Goal: Feedback & Contribution: Submit feedback/report problem

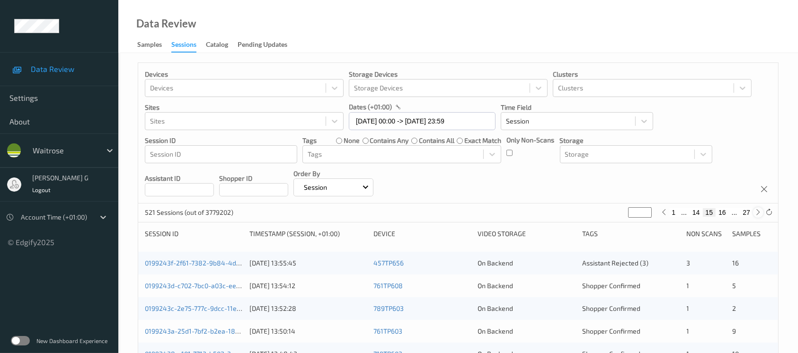
click at [757, 211] on icon at bounding box center [758, 212] width 7 height 7
type input "**"
click at [757, 211] on icon at bounding box center [758, 212] width 7 height 7
type input "**"
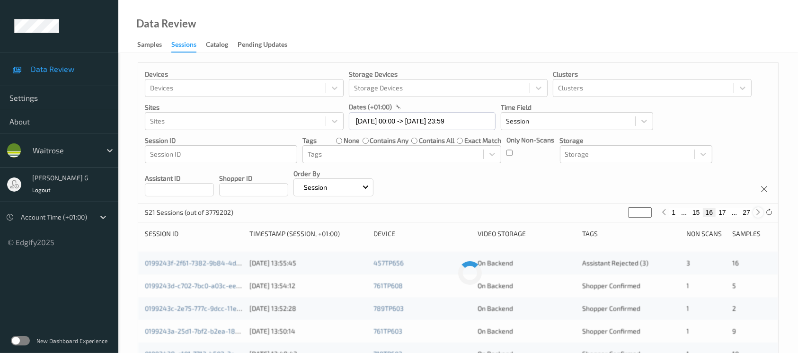
type input "**"
click at [757, 211] on icon at bounding box center [758, 212] width 7 height 7
type input "**"
click at [757, 211] on icon at bounding box center [758, 212] width 7 height 7
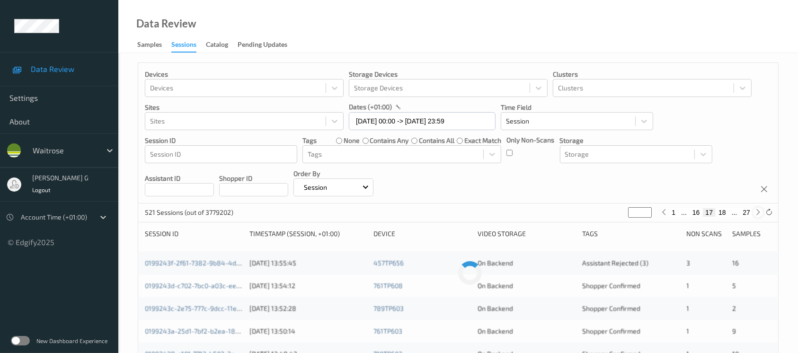
type input "**"
click at [757, 211] on icon at bounding box center [758, 212] width 7 height 7
type input "**"
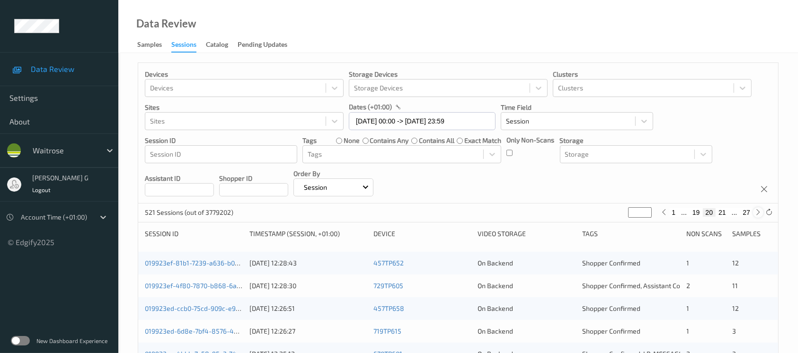
click at [757, 211] on icon at bounding box center [758, 212] width 7 height 7
type input "**"
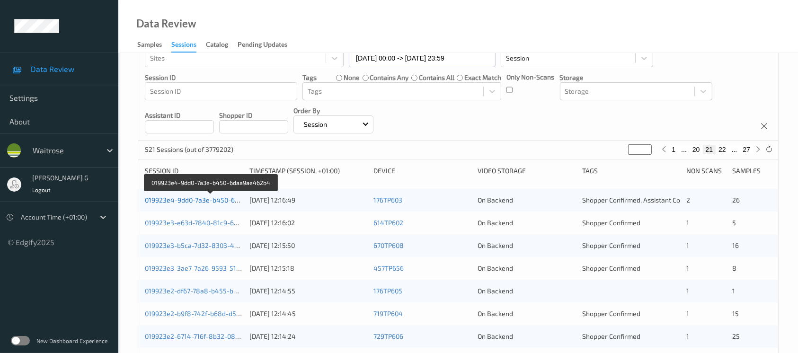
click at [193, 199] on link "019923e4-9dd0-7a3e-b450-6daa9ae462b4" at bounding box center [211, 200] width 133 height 8
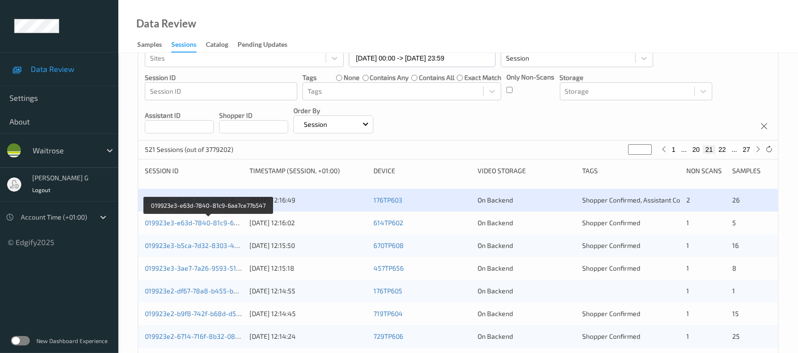
click at [204, 217] on div "019923e3-e63d-7840-81c9-6aa7ce77b547 07/09/2025 12:16:02 614TP602 On Backend Sh…" at bounding box center [458, 223] width 640 height 23
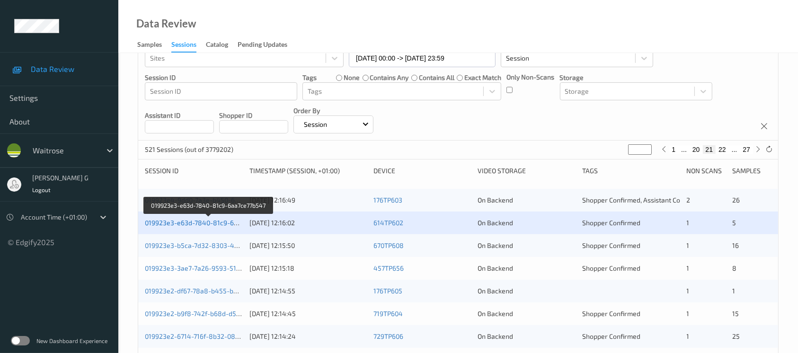
click at [197, 222] on link "019923e3-e63d-7840-81c9-6aa7ce77b547" at bounding box center [209, 223] width 129 height 8
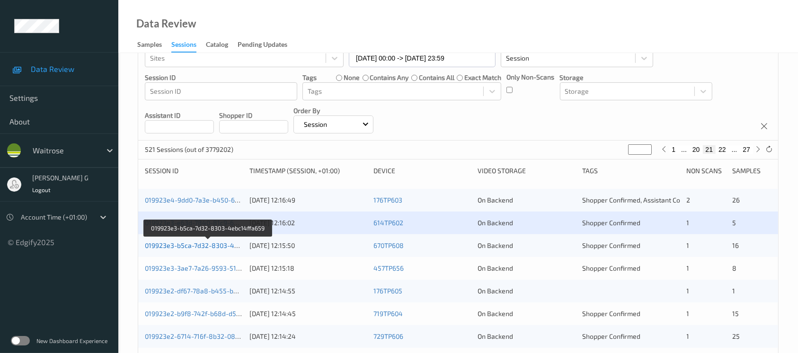
click at [182, 248] on link "019923e3-b5ca-7d32-8303-4ebc14ffa659" at bounding box center [208, 245] width 127 height 8
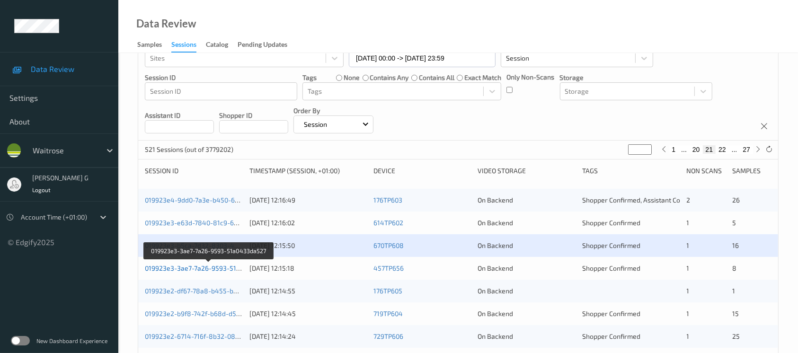
click at [178, 268] on link "019923e3-3ae7-7a26-9593-51a0433da527" at bounding box center [209, 268] width 129 height 8
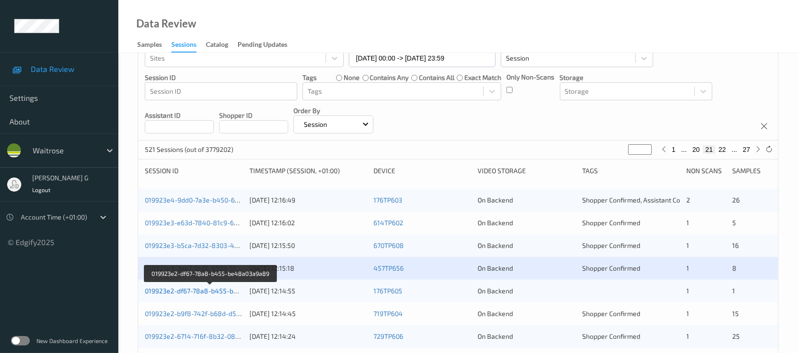
click at [184, 290] on link "019923e2-df67-78a8-b455-be48a03a9a89" at bounding box center [211, 291] width 132 height 8
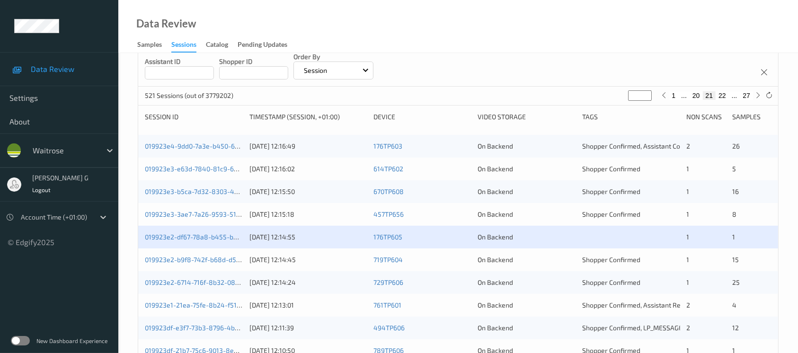
scroll to position [189, 0]
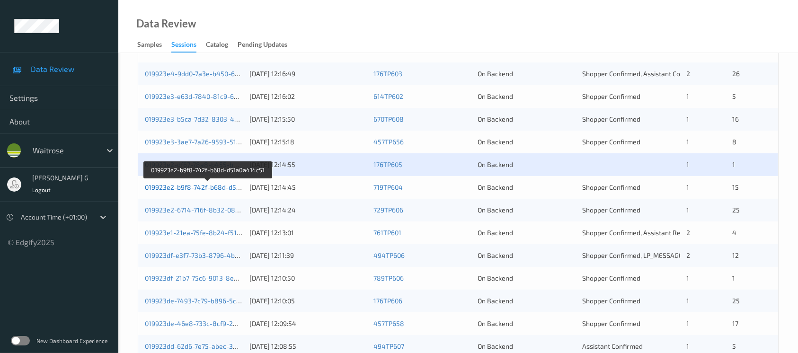
click at [183, 190] on link "019923e2-b9f8-742f-b68d-d51a0a414c51" at bounding box center [208, 187] width 127 height 8
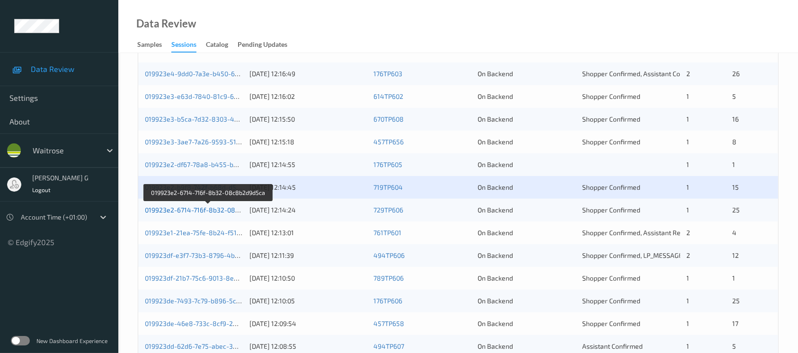
click at [178, 206] on link "019923e2-6714-716f-8b32-08c8b2d9d5ca" at bounding box center [209, 210] width 128 height 8
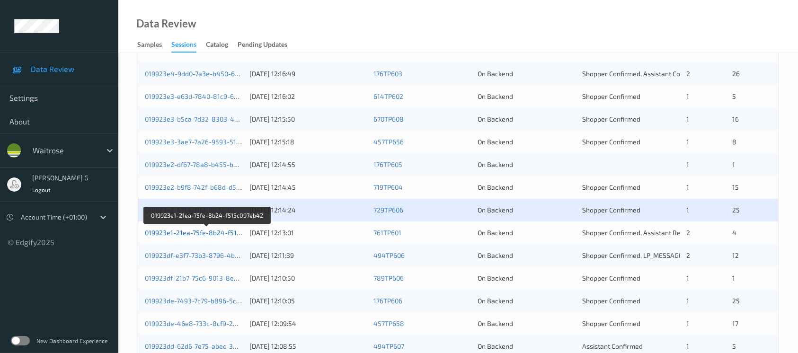
click at [188, 234] on link "019923e1-21ea-75fe-8b24-f515c097eb42" at bounding box center [207, 233] width 125 height 8
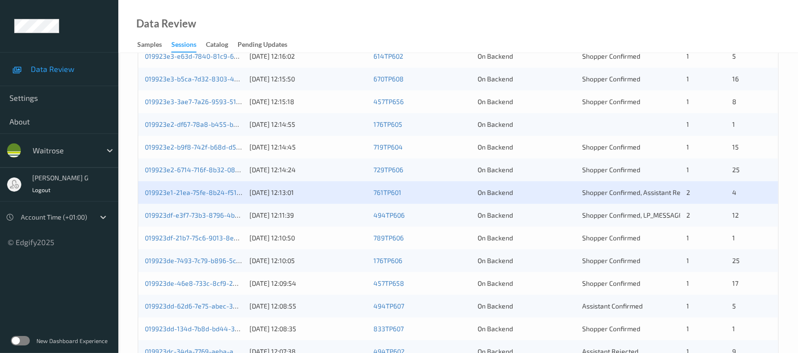
scroll to position [252, 0]
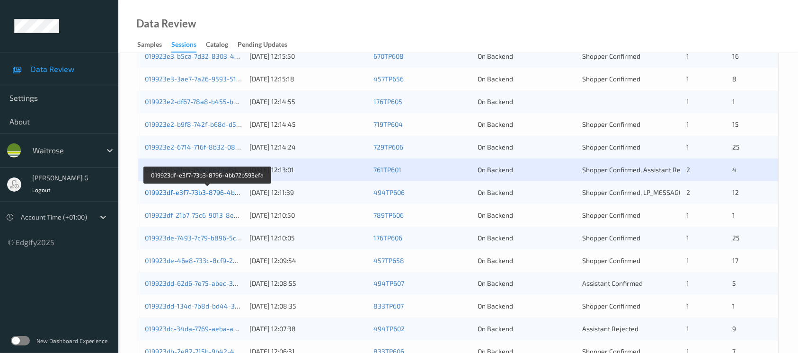
click at [193, 189] on link "019923df-e3f7-73b3-8796-4bb72b593efa" at bounding box center [208, 192] width 126 height 8
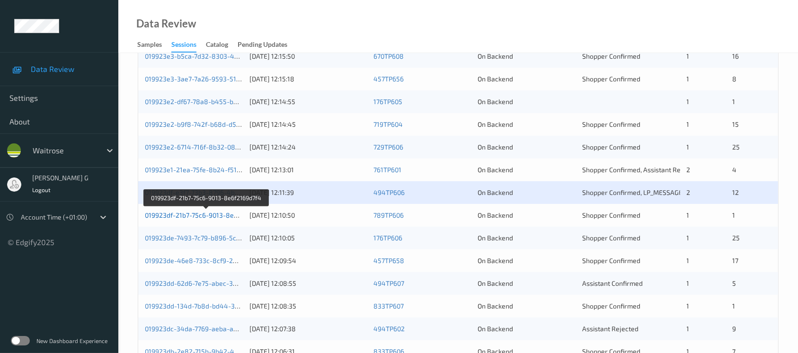
click at [190, 213] on link "019923df-21b7-75c6-9013-8e6f2169d7f4" at bounding box center [206, 215] width 123 height 8
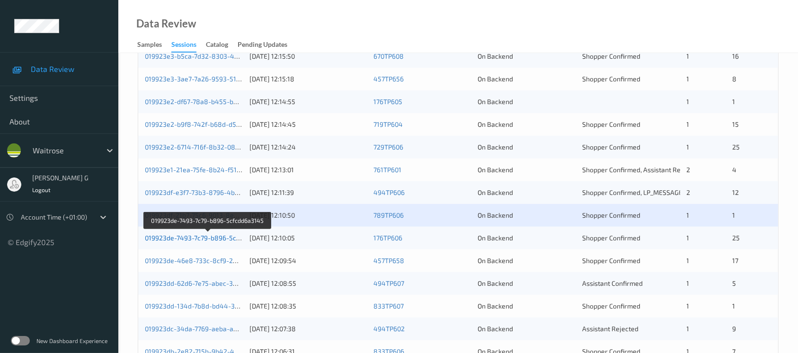
click at [158, 234] on link "019923de-7493-7c79-b896-5cfcdd6a3145" at bounding box center [208, 238] width 127 height 8
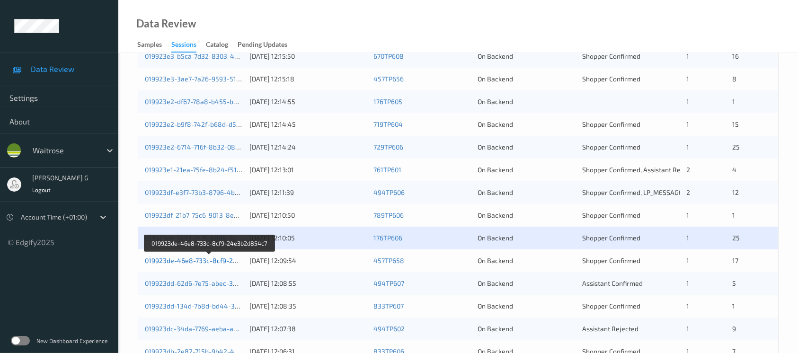
click at [178, 259] on link "019923de-46e8-733c-8cf9-24e3b2d854c7" at bounding box center [210, 261] width 130 height 8
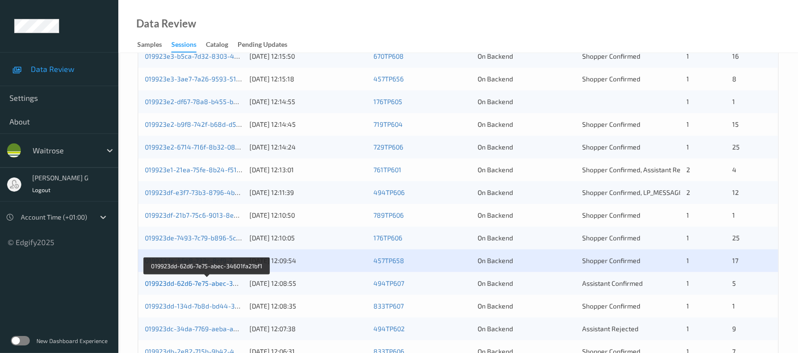
click at [190, 282] on link "019923dd-62d6-7e75-abec-34601fa21bf1" at bounding box center [207, 283] width 125 height 8
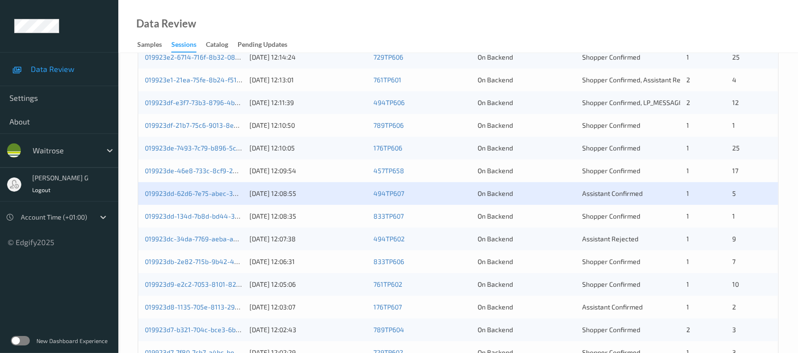
scroll to position [392, 0]
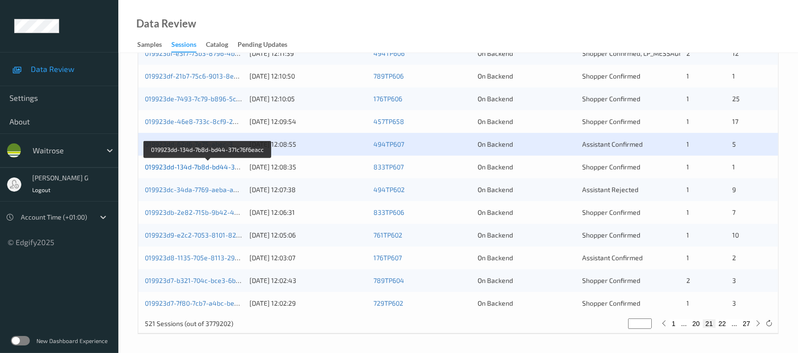
click at [169, 165] on link "019923dd-134d-7b8d-bd44-371c76f6eacc" at bounding box center [208, 167] width 127 height 8
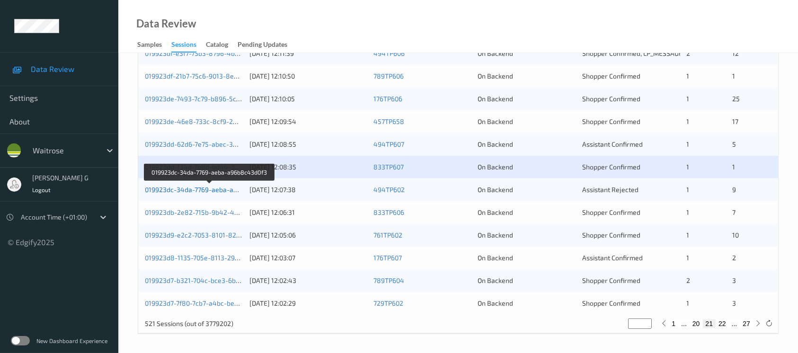
click at [177, 188] on link "019923dc-34da-7769-aeba-a96b8c43d0f3" at bounding box center [209, 190] width 129 height 8
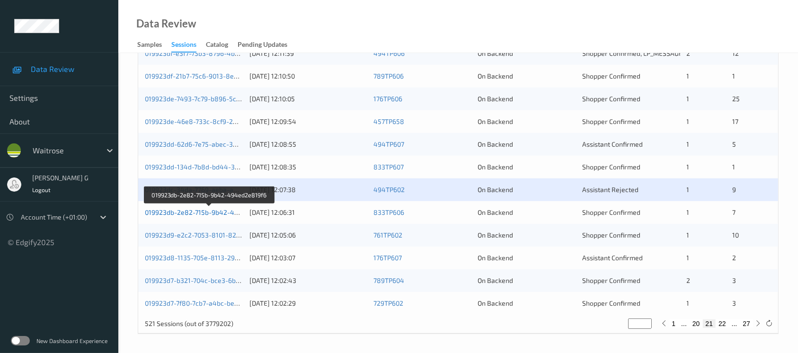
click at [191, 213] on link "019923db-2e82-715b-9b42-494ed2e819f6" at bounding box center [210, 212] width 130 height 8
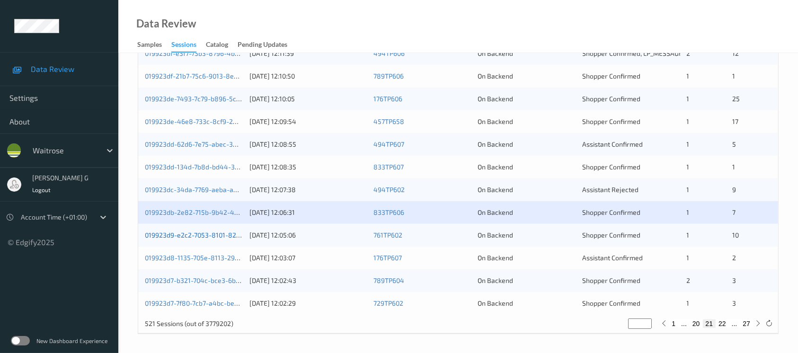
click at [196, 232] on link "019923d9-e2c2-7053-8101-82bd5cc28cd9" at bounding box center [209, 235] width 128 height 8
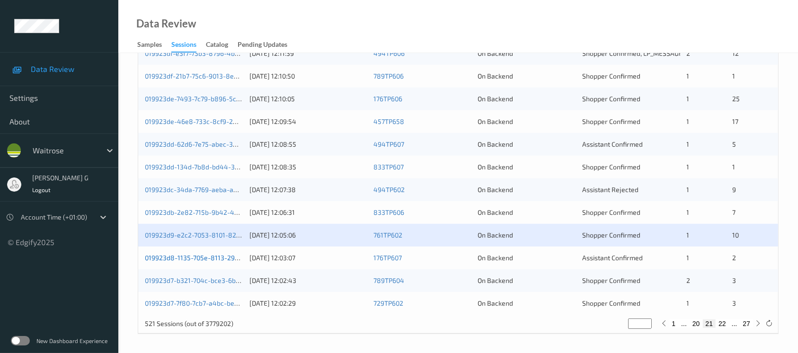
click at [159, 256] on link "019923d8-1135-705e-8113-29af6cfb9361" at bounding box center [207, 258] width 124 height 8
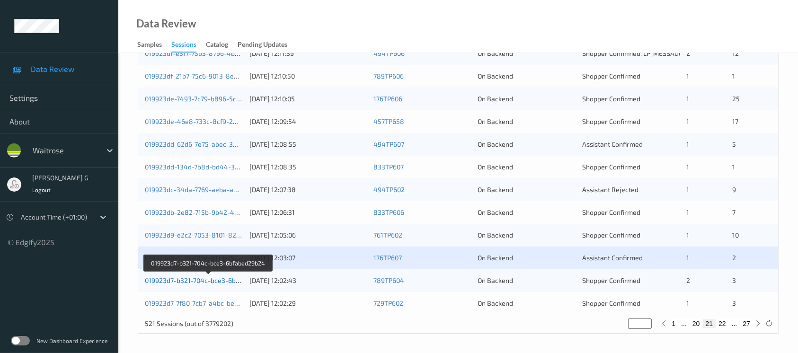
click at [173, 278] on link "019923d7-b321-704c-bce3-6bfabed29b24" at bounding box center [209, 281] width 128 height 8
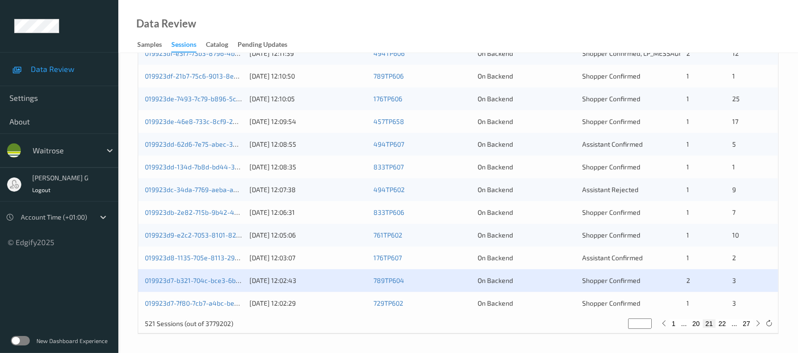
click at [191, 294] on div "019923d7-7f80-7cb7-a4bc-bedef0ae2260 07/09/2025 12:02:29 729TP602 On Backend Sh…" at bounding box center [458, 303] width 640 height 23
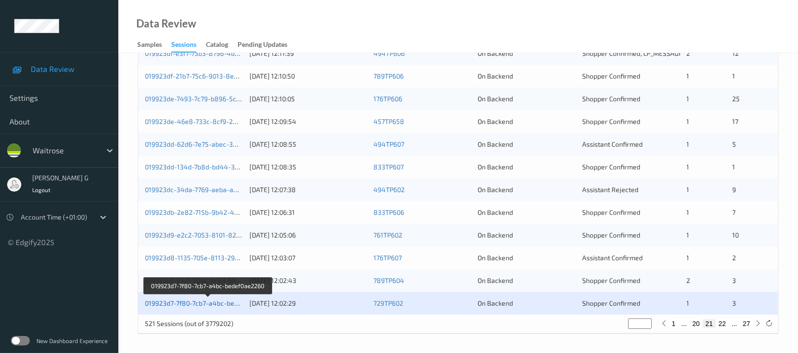
click at [180, 299] on link "019923d7-7f80-7cb7-a4bc-bedef0ae2260" at bounding box center [208, 303] width 126 height 8
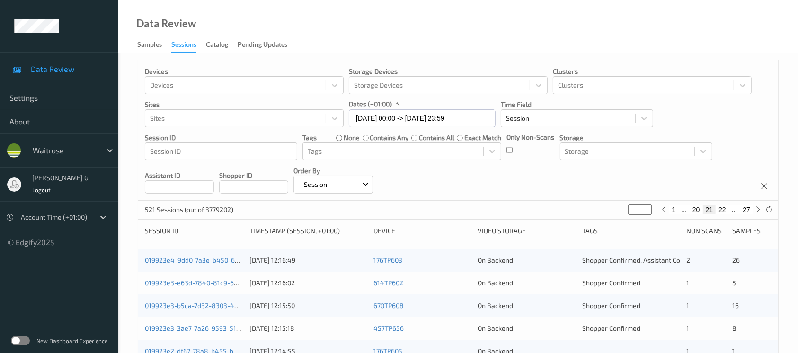
scroll to position [0, 0]
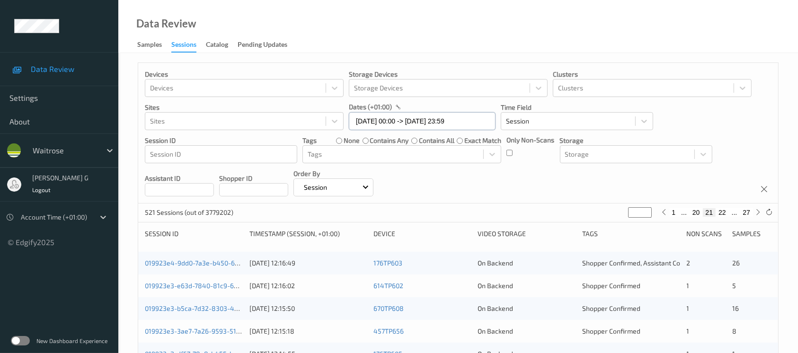
click at [443, 124] on input "07/09/2025 00:00 -> 07/09/2025 23:59" at bounding box center [422, 121] width 147 height 18
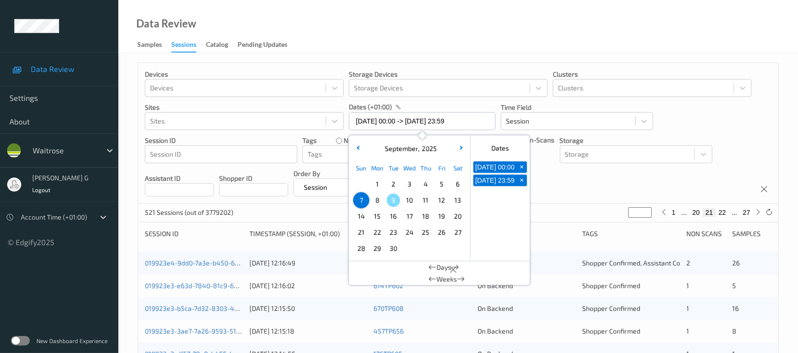
click at [380, 199] on span "8" at bounding box center [377, 200] width 13 height 13
type input "08/09/2025 00:00"
type input "*"
click at [380, 199] on span "8" at bounding box center [377, 200] width 13 height 13
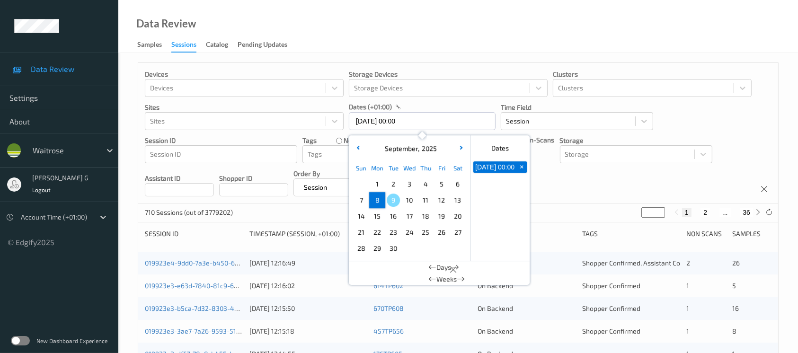
type input "08/09/2025 00:00 -> 08/09/2025 23:59"
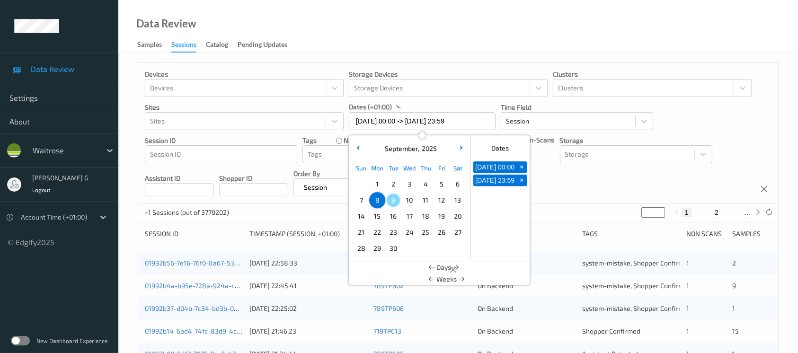
click at [598, 185] on div "Devices Devices Storage Devices Storage Devices Clusters Clusters Sites Sites d…" at bounding box center [458, 133] width 640 height 141
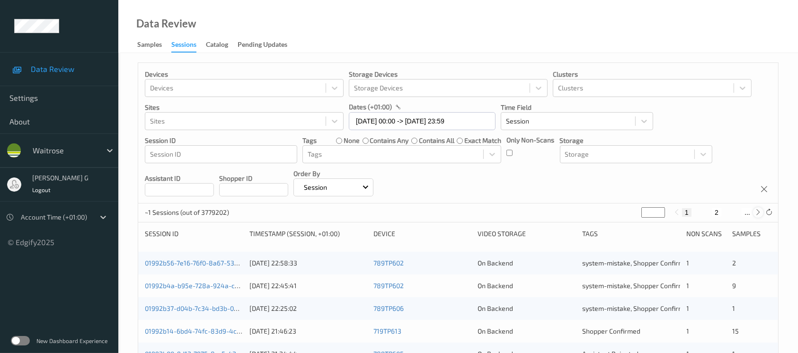
click at [759, 214] on icon at bounding box center [758, 212] width 7 height 7
type input "*"
click at [759, 214] on icon at bounding box center [758, 212] width 7 height 7
type input "*"
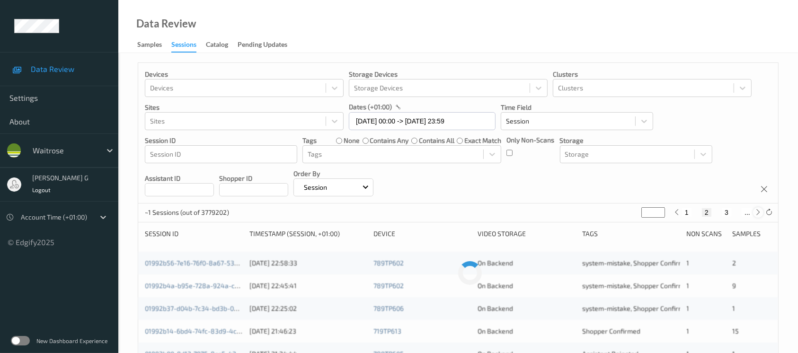
type input "*"
click at [759, 214] on icon at bounding box center [758, 212] width 7 height 7
type input "*"
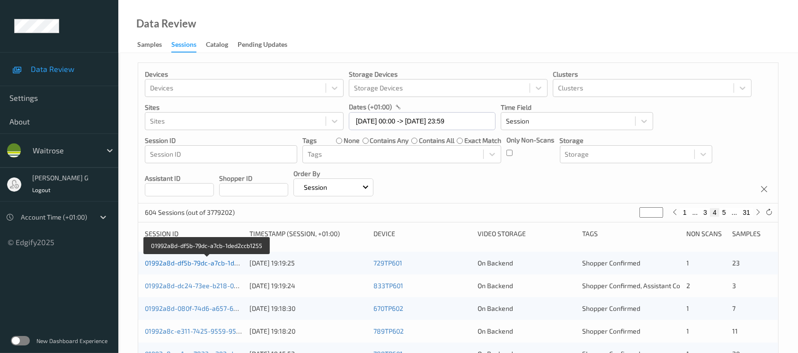
click at [186, 260] on link "01992a8d-df5b-79dc-a7cb-1ded2ccb1255" at bounding box center [207, 263] width 125 height 8
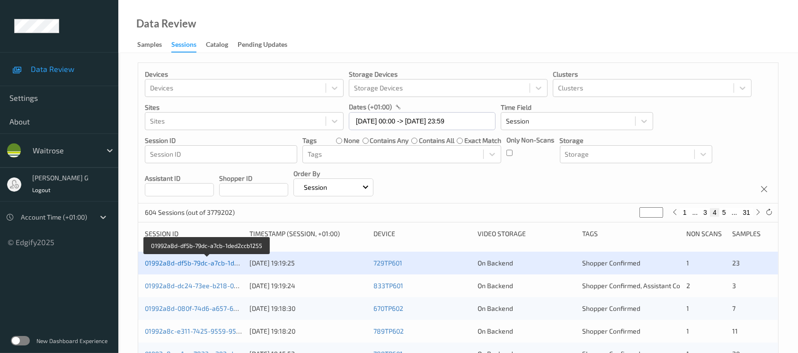
click at [182, 260] on link "01992a8d-df5b-79dc-a7cb-1ded2ccb1255" at bounding box center [207, 263] width 125 height 8
click at [187, 262] on link "01992a8d-df5b-79dc-a7cb-1ded2ccb1255" at bounding box center [207, 263] width 125 height 8
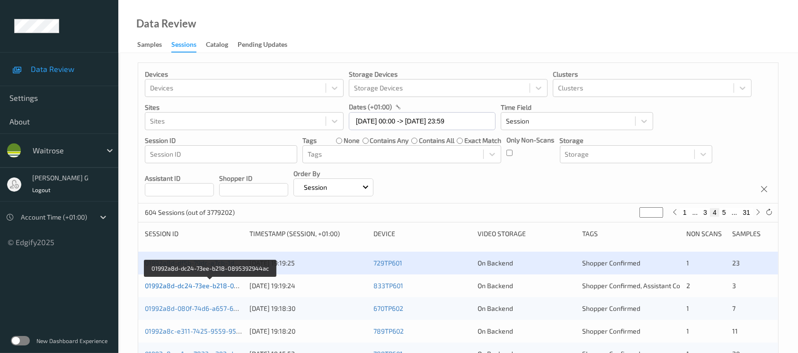
click at [178, 286] on link "01992a8d-dc24-73ee-b218-0895392944ac" at bounding box center [211, 286] width 132 height 8
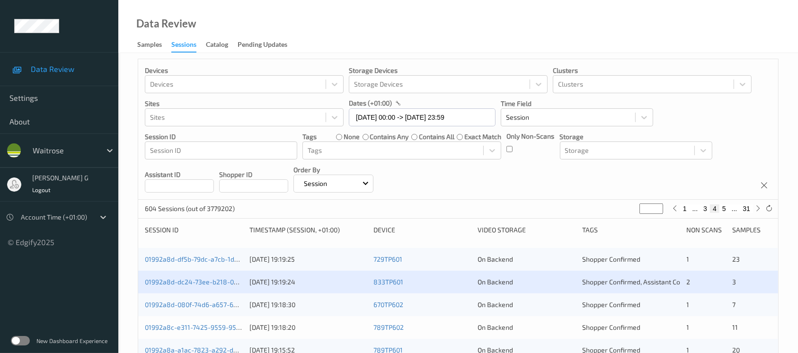
scroll to position [126, 0]
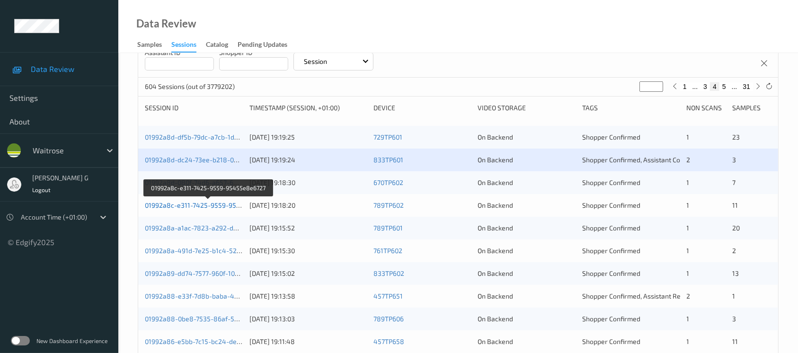
click at [167, 204] on link "01992a8c-e311-7425-9559-95455e8e6727" at bounding box center [209, 205] width 129 height 8
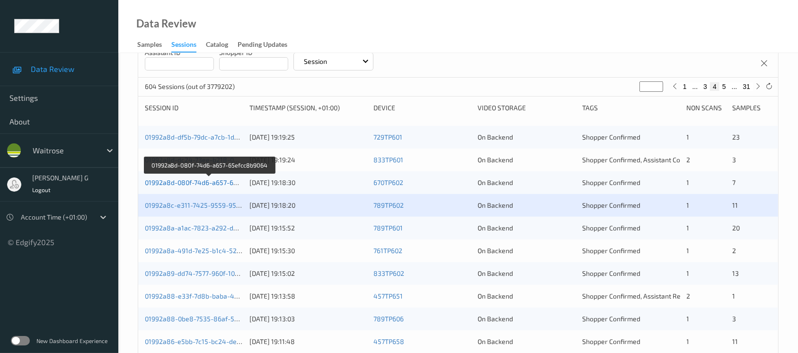
click at [187, 184] on link "01992a8d-080f-74d6-a657-65efcc8b9064" at bounding box center [209, 182] width 129 height 8
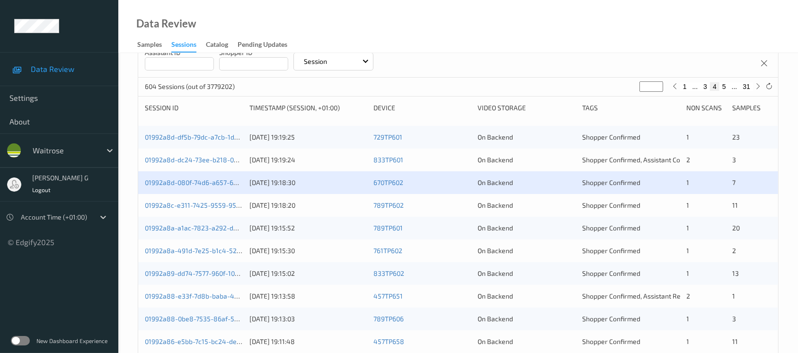
click at [169, 208] on div "01992a8c-e311-7425-9559-95455e8e6727" at bounding box center [194, 205] width 98 height 9
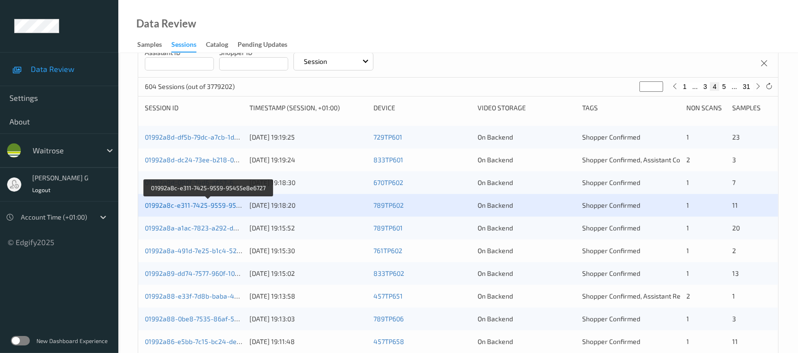
click at [208, 205] on link "01992a8c-e311-7425-9559-95455e8e6727" at bounding box center [209, 205] width 129 height 8
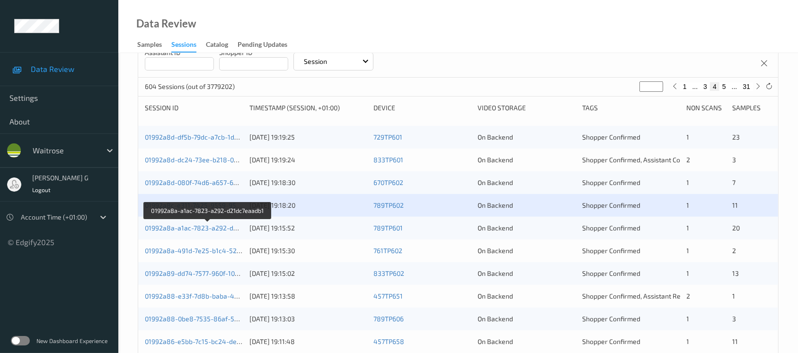
click at [168, 231] on div "01992a8a-a1ac-7823-a292-d21dc7eaadb1" at bounding box center [194, 227] width 98 height 9
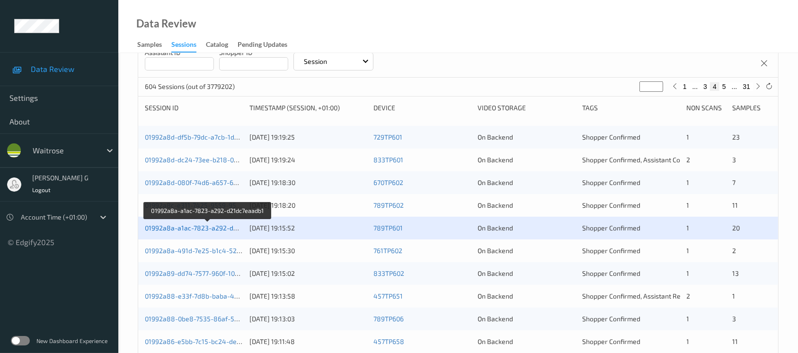
click at [167, 230] on link "01992a8a-a1ac-7823-a292-d21dc7eaadb1" at bounding box center [208, 228] width 127 height 8
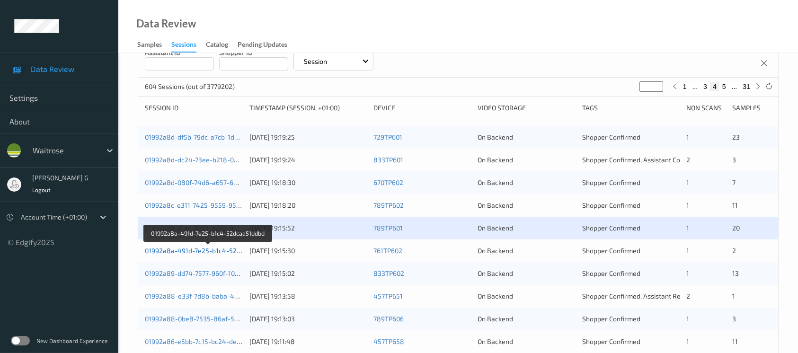
click at [205, 250] on link "01992a8a-491d-7e25-b1c4-52dcaa51ddbd" at bounding box center [209, 251] width 128 height 8
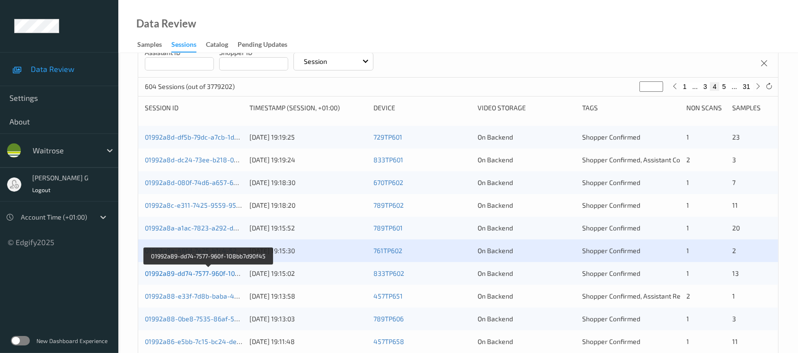
click at [178, 275] on link "01992a89-dd74-7577-960f-108bb7d90f45" at bounding box center [208, 273] width 127 height 8
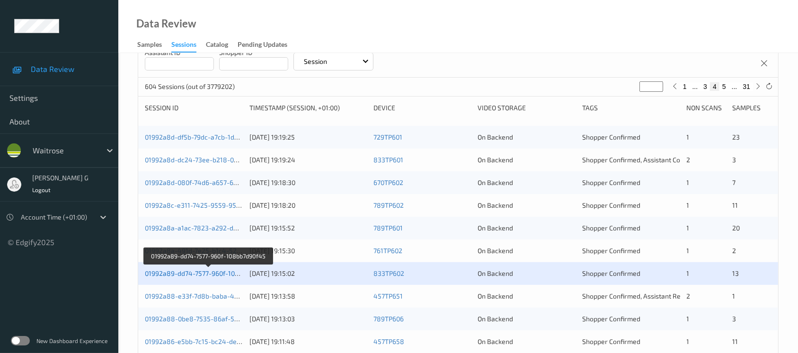
click at [189, 270] on link "01992a89-dd74-7577-960f-108bb7d90f45" at bounding box center [208, 273] width 127 height 8
click at [174, 274] on link "01992a89-dd74-7577-960f-108bb7d90f45" at bounding box center [208, 273] width 127 height 8
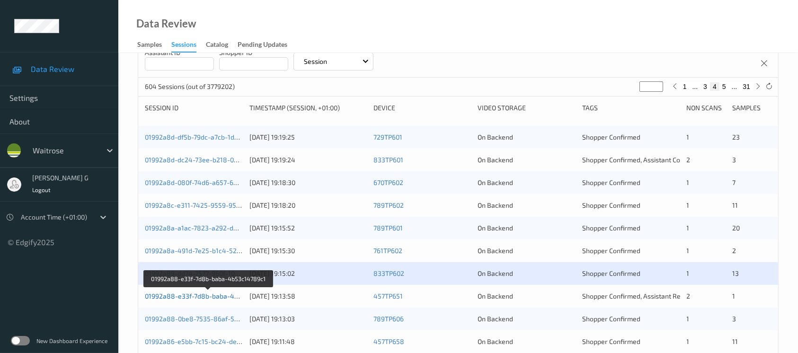
click at [165, 294] on link "01992a88-e33f-7d8b-baba-4b53c14789c1" at bounding box center [209, 296] width 129 height 8
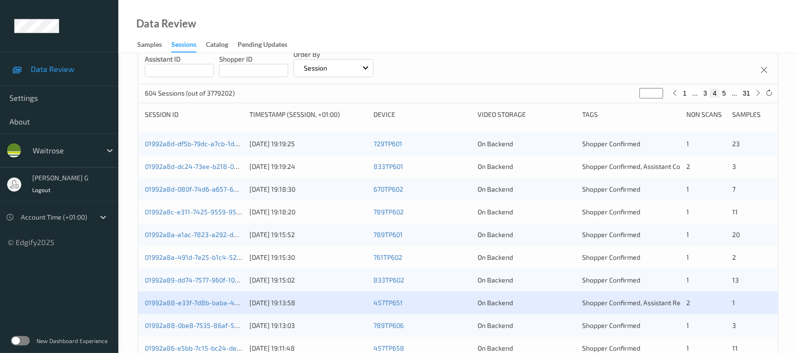
scroll to position [139, 0]
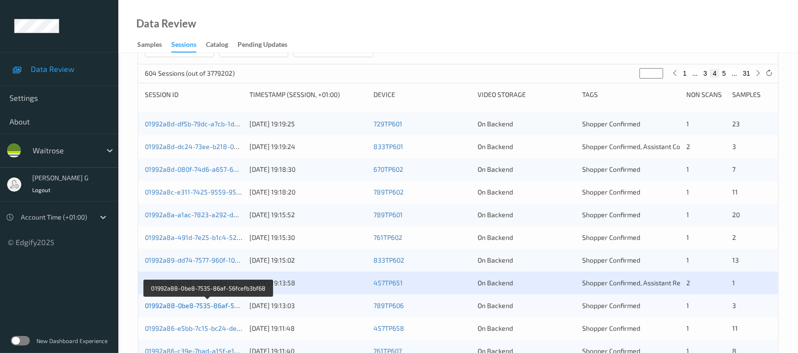
click at [182, 303] on link "01992a88-0be8-7535-86af-56fcefb3bf68" at bounding box center [208, 306] width 127 height 8
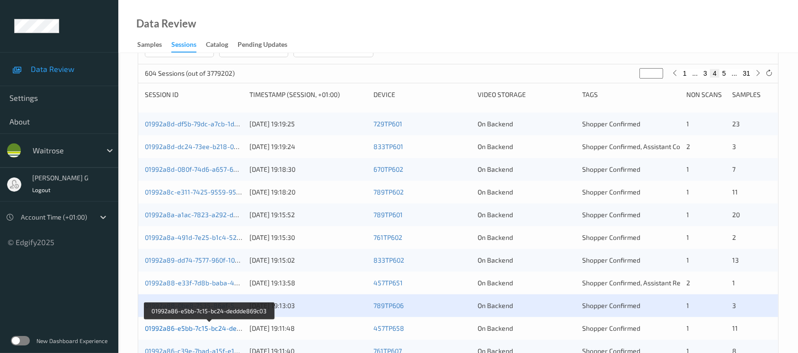
click at [168, 328] on link "01992a86-e5bb-7c15-bc24-deddde869c03" at bounding box center [210, 328] width 130 height 8
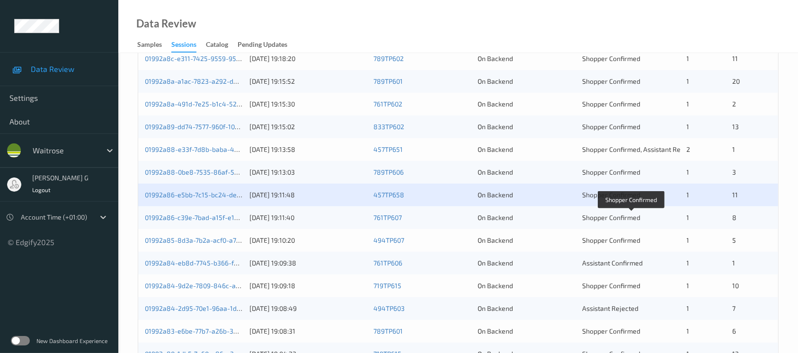
scroll to position [392, 0]
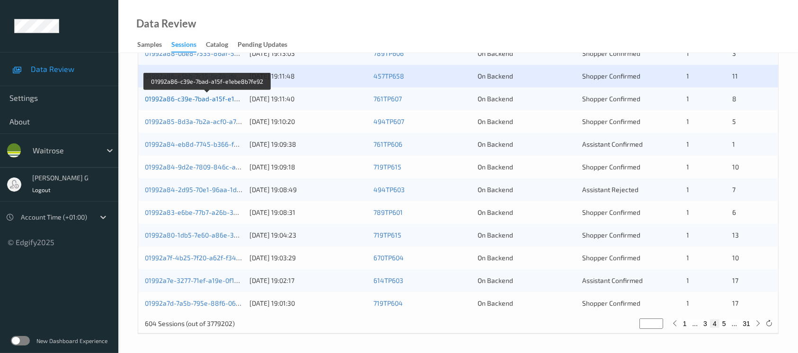
click at [197, 97] on link "01992a86-c39e-7bad-a15f-e1ebe8b7fe92" at bounding box center [208, 99] width 126 height 8
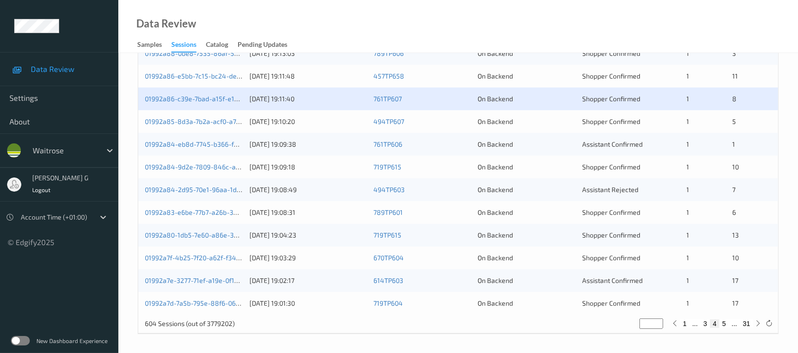
click at [179, 125] on div "01992a85-8d3a-7b2a-acf0-a7f143ea5353" at bounding box center [194, 121] width 98 height 9
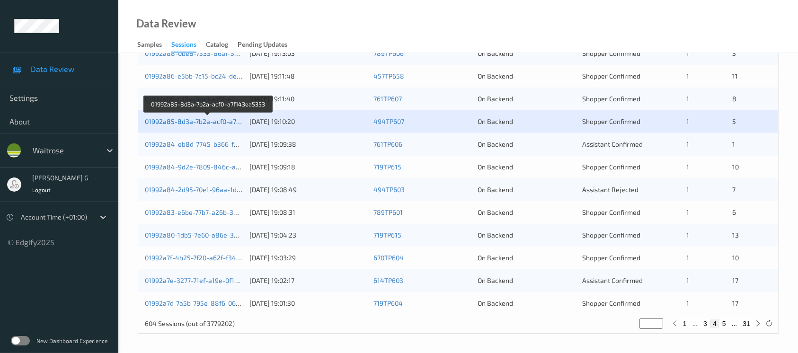
click at [179, 119] on link "01992a85-8d3a-7b2a-acf0-a7f143ea5353" at bounding box center [208, 121] width 127 height 8
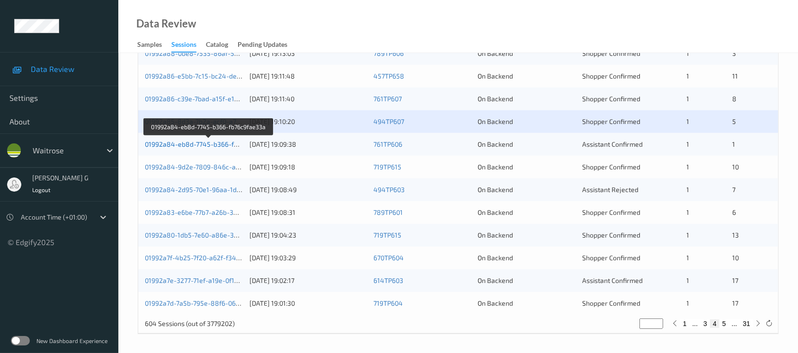
click at [186, 142] on link "01992a84-eb8d-7745-b366-fb76c9fae33a" at bounding box center [209, 144] width 128 height 8
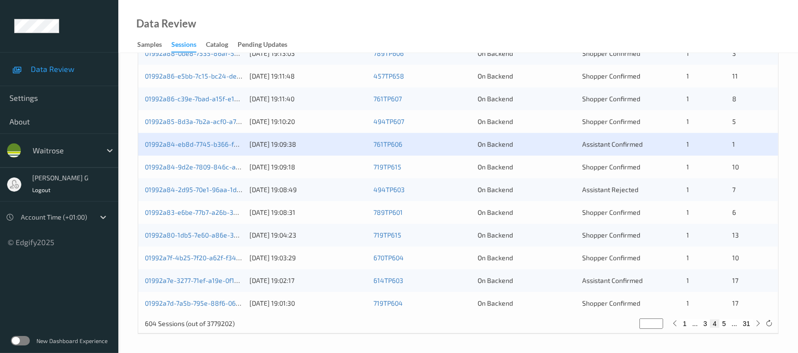
click at [191, 171] on div "01992a84-9d2e-7809-846c-af280eac704c" at bounding box center [194, 166] width 98 height 9
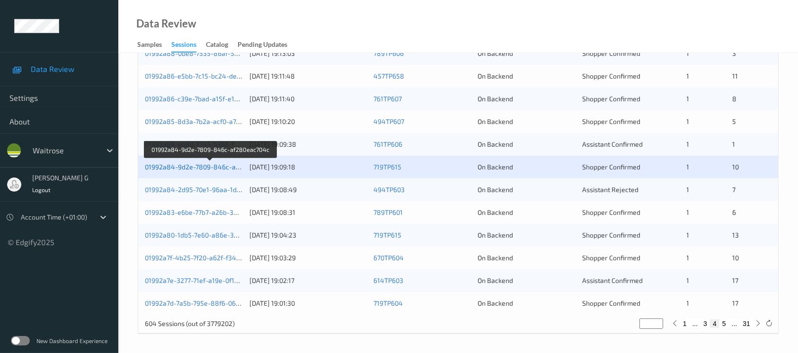
click at [195, 167] on link "01992a84-9d2e-7809-846c-af280eac704c" at bounding box center [210, 167] width 131 height 8
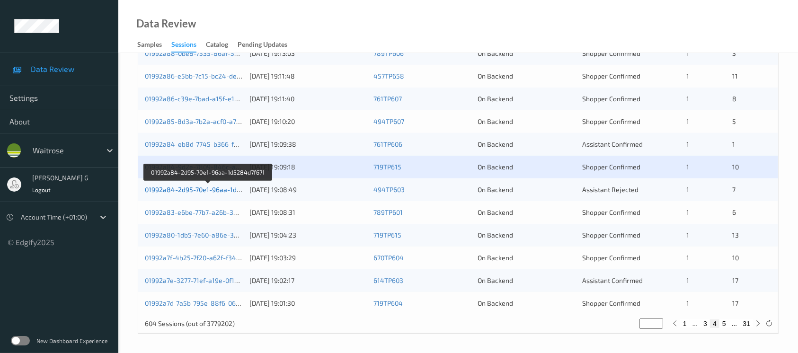
click at [158, 186] on link "01992a84-2d95-70e1-96aa-1d5284d7f671" at bounding box center [208, 190] width 127 height 8
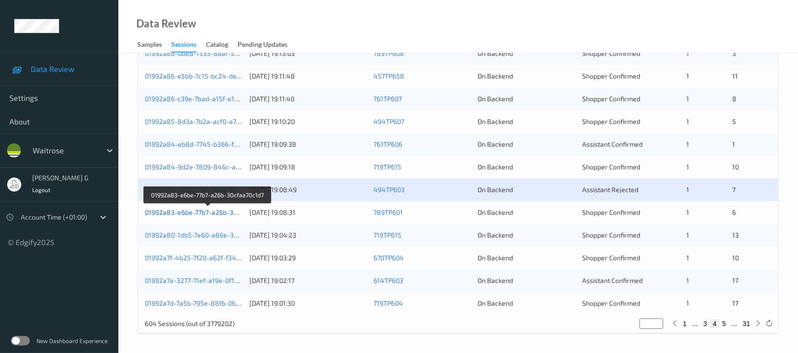
click at [174, 212] on link "01992a83-e6be-77b7-a26b-30cfaa70c1d7" at bounding box center [208, 212] width 126 height 8
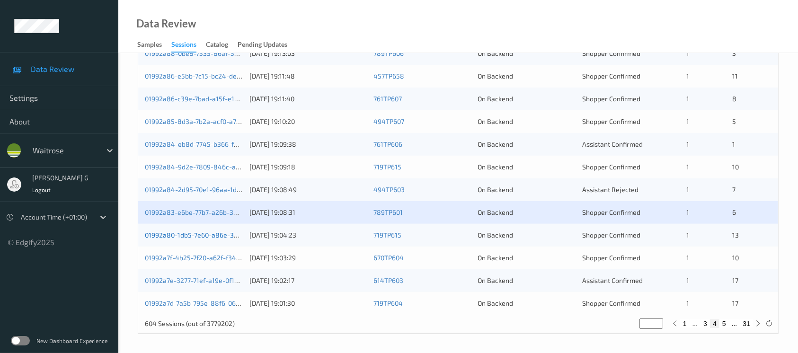
click at [169, 234] on link "01992a80-1db5-7e60-a86e-3e838f547488" at bounding box center [211, 235] width 132 height 8
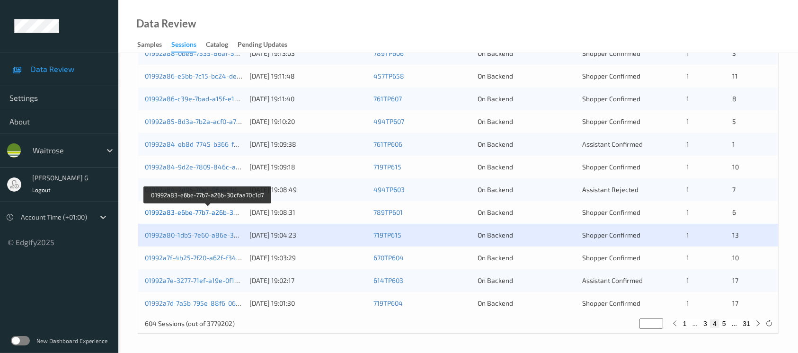
click at [186, 208] on link "01992a83-e6be-77b7-a26b-30cfaa70c1d7" at bounding box center [208, 212] width 126 height 8
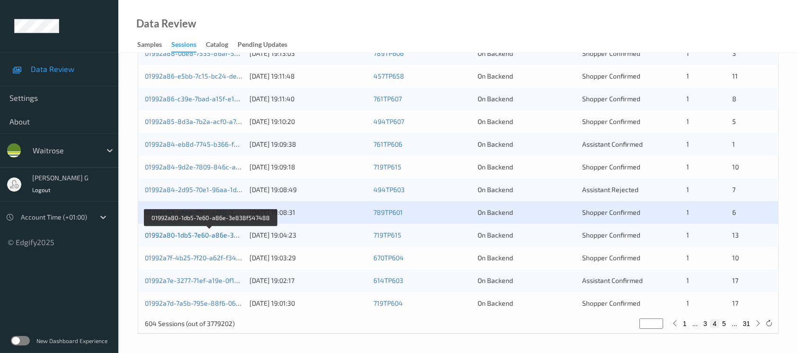
click at [187, 237] on link "01992a80-1db5-7e60-a86e-3e838f547488" at bounding box center [211, 235] width 132 height 8
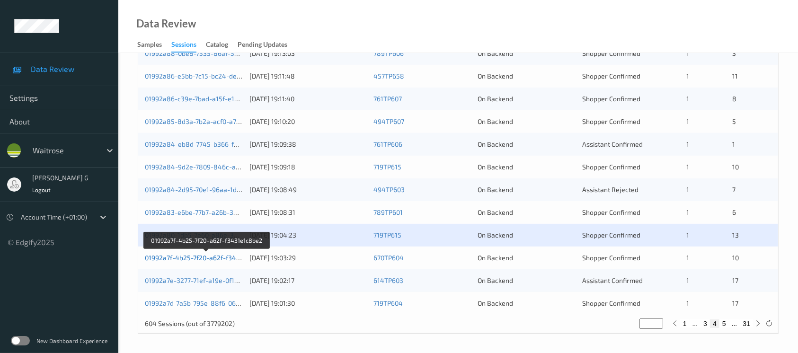
click at [188, 259] on link "01992a7f-4b25-7f20-a62f-f3431e1c8be2" at bounding box center [207, 258] width 124 height 8
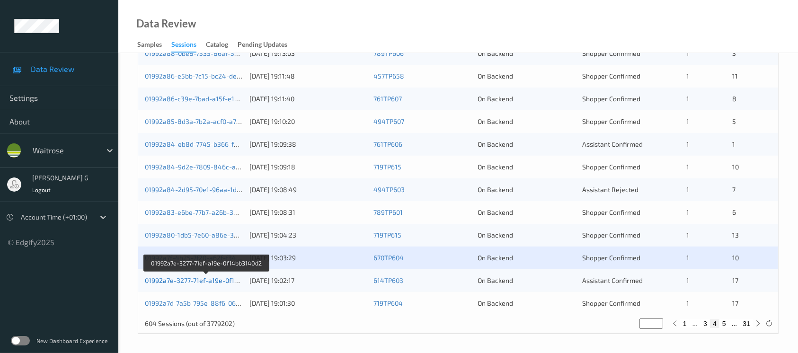
click at [170, 282] on link "01992a7e-3277-71ef-a19e-0f14bb3140d2" at bounding box center [207, 281] width 124 height 8
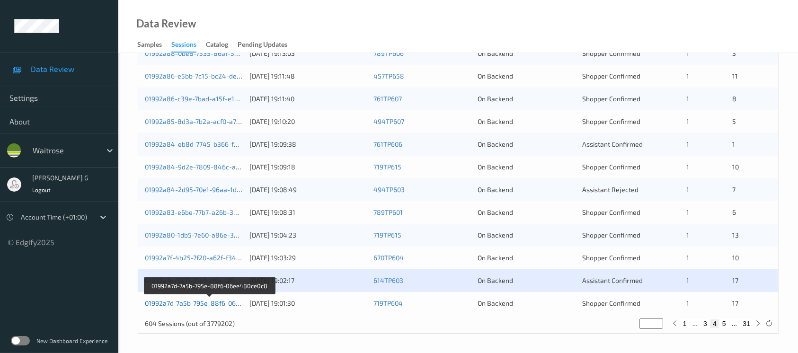
click at [182, 301] on link "01992a7d-7a5b-795e-88f6-06ee480ce0c8" at bounding box center [209, 303] width 129 height 8
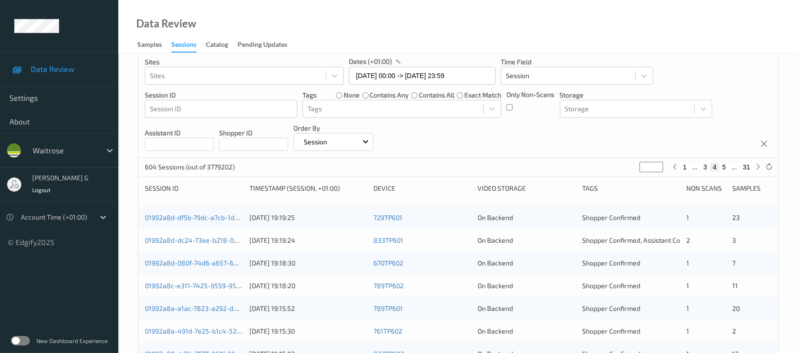
scroll to position [0, 0]
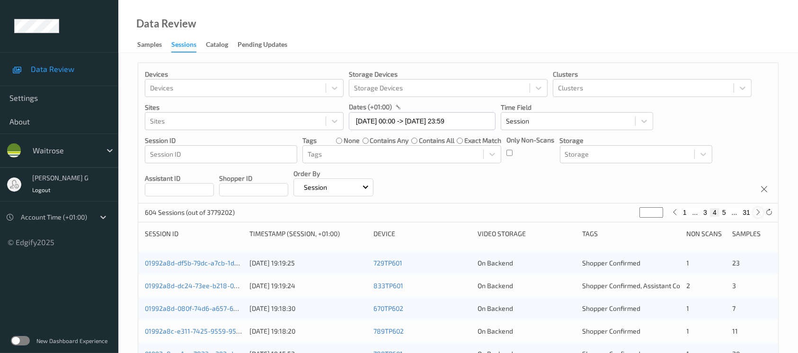
click at [759, 214] on icon at bounding box center [758, 212] width 7 height 7
type input "*"
click at [759, 214] on icon at bounding box center [758, 212] width 7 height 7
type input "*"
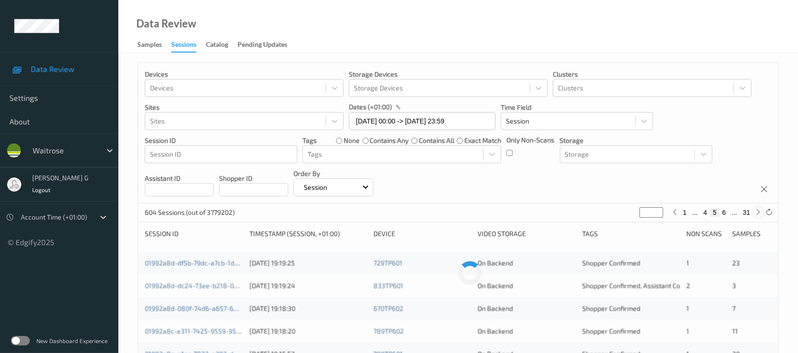
type input "*"
click at [759, 214] on icon at bounding box center [758, 212] width 7 height 7
type input "*"
click at [759, 214] on icon at bounding box center [758, 212] width 7 height 7
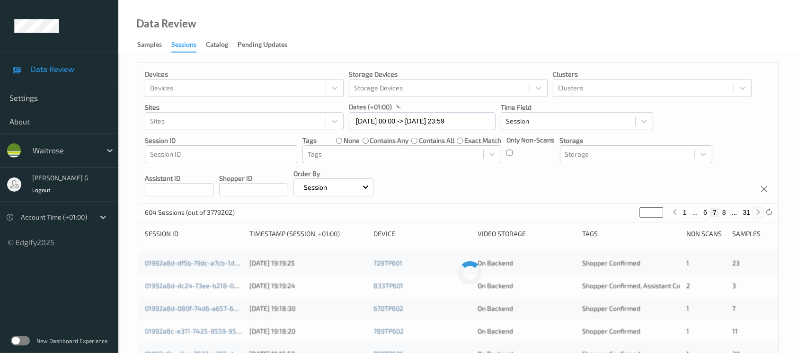
type input "*"
click at [759, 214] on icon at bounding box center [758, 212] width 7 height 7
type input "*"
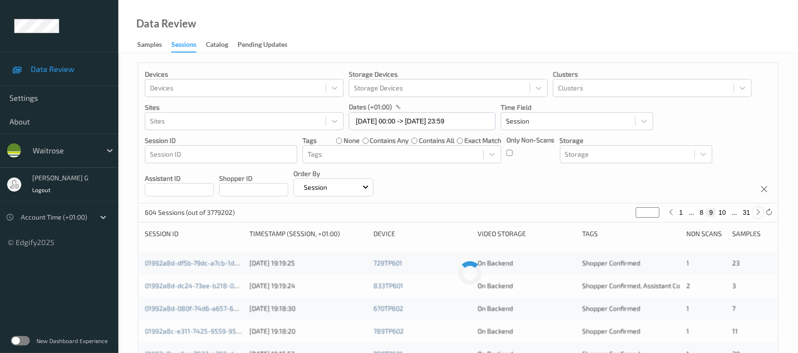
click at [759, 214] on icon at bounding box center [758, 212] width 7 height 7
type input "**"
click at [759, 214] on icon at bounding box center [758, 212] width 7 height 7
type input "**"
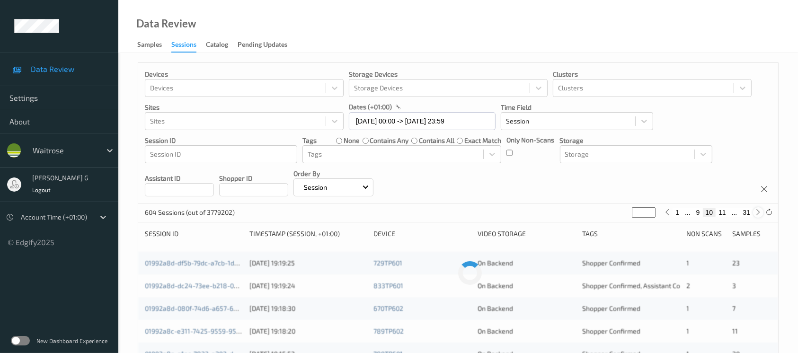
type input "**"
click at [753, 215] on button "31" at bounding box center [746, 212] width 13 height 9
type input "**"
click at [673, 213] on icon at bounding box center [676, 212] width 7 height 7
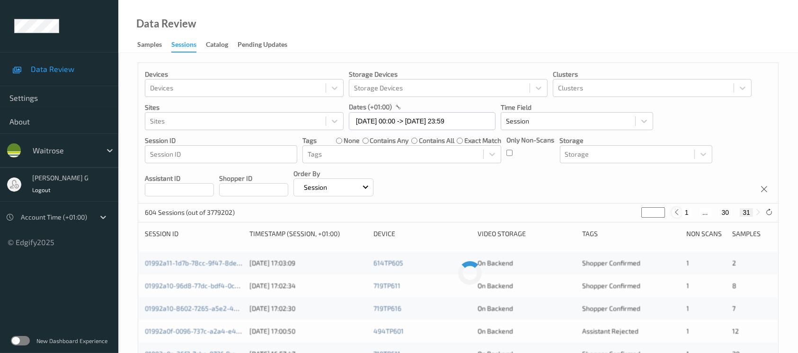
type input "**"
click at [713, 212] on button "29" at bounding box center [714, 212] width 13 height 9
type input "**"
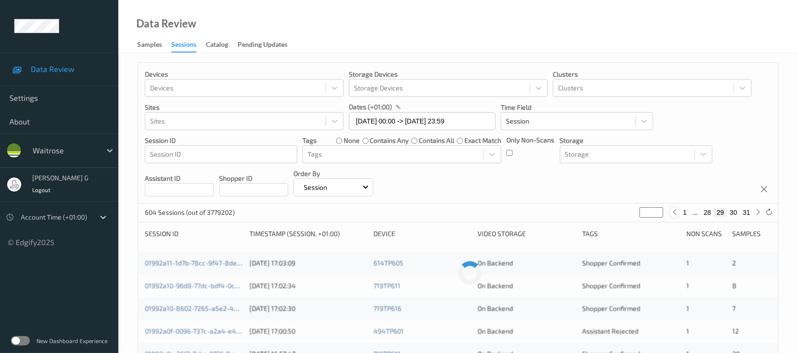
click at [673, 213] on icon at bounding box center [675, 212] width 7 height 7
type input "**"
click at [673, 213] on button "1" at bounding box center [673, 212] width 9 height 9
type input "*"
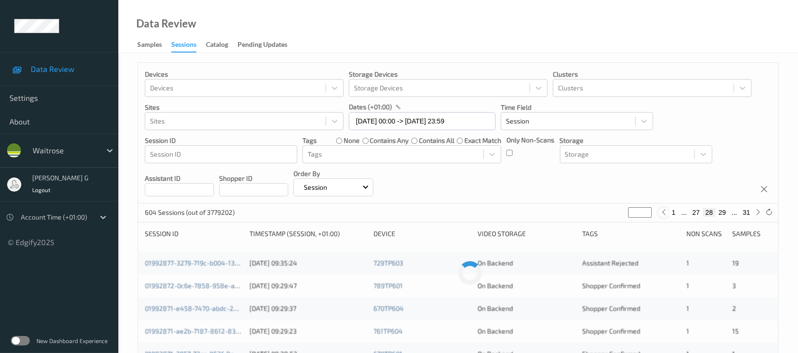
type input "*"
click at [673, 213] on div at bounding box center [677, 212] width 10 height 10
click at [754, 214] on div at bounding box center [758, 212] width 10 height 10
type input "*"
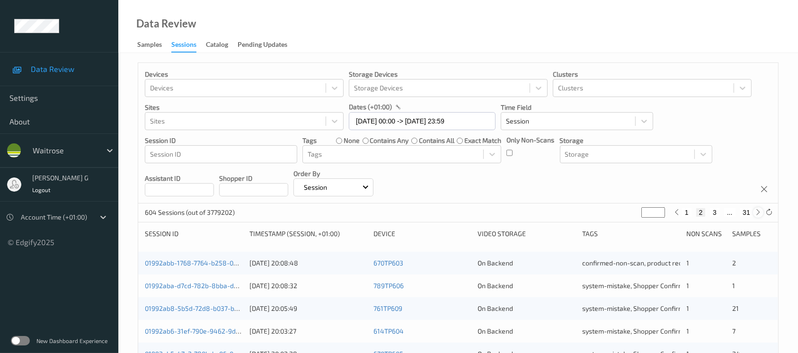
click at [756, 214] on icon at bounding box center [758, 212] width 7 height 7
type input "*"
click at [756, 214] on icon at bounding box center [758, 212] width 7 height 7
type input "*"
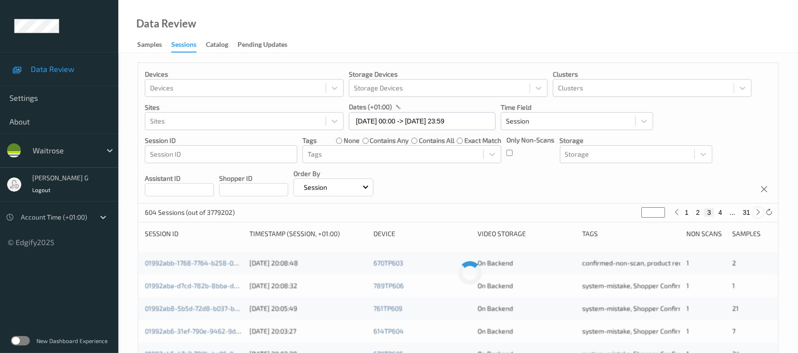
type input "*"
click at [756, 214] on icon at bounding box center [758, 212] width 7 height 7
type input "*"
click at [756, 214] on icon at bounding box center [758, 212] width 7 height 7
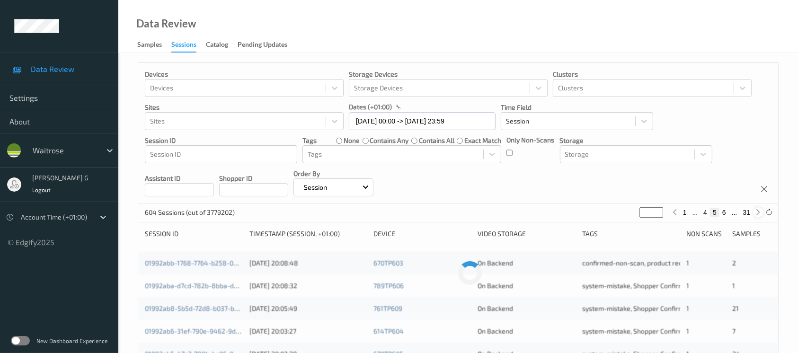
type input "*"
click at [756, 214] on icon at bounding box center [758, 212] width 7 height 7
type input "*"
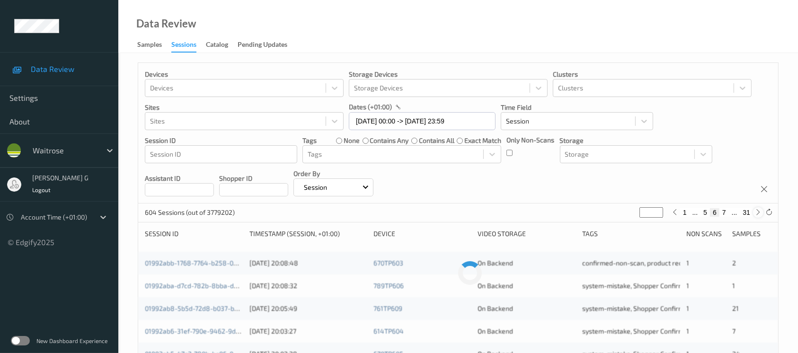
click at [756, 214] on icon at bounding box center [758, 212] width 7 height 7
type input "*"
click at [756, 214] on icon at bounding box center [758, 212] width 7 height 7
type input "*"
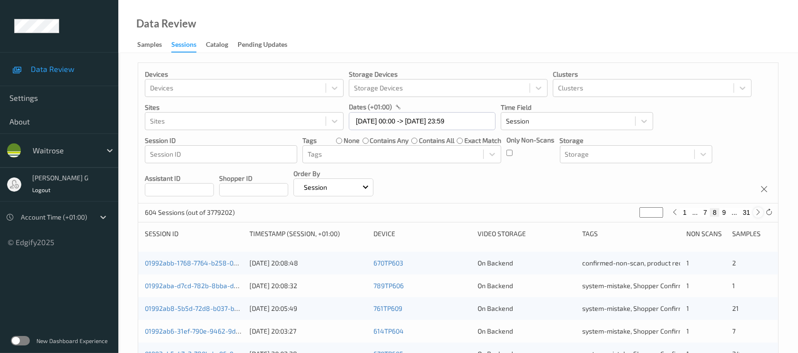
type input "*"
click at [756, 214] on icon at bounding box center [758, 212] width 7 height 7
type input "**"
click at [756, 214] on icon at bounding box center [758, 212] width 7 height 7
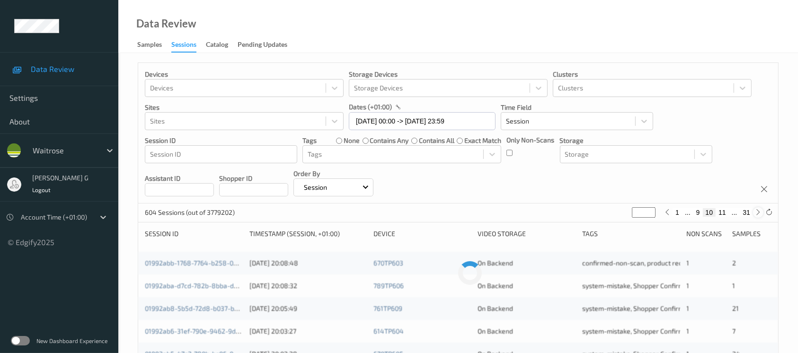
type input "**"
click at [756, 214] on icon at bounding box center [758, 212] width 7 height 7
type input "**"
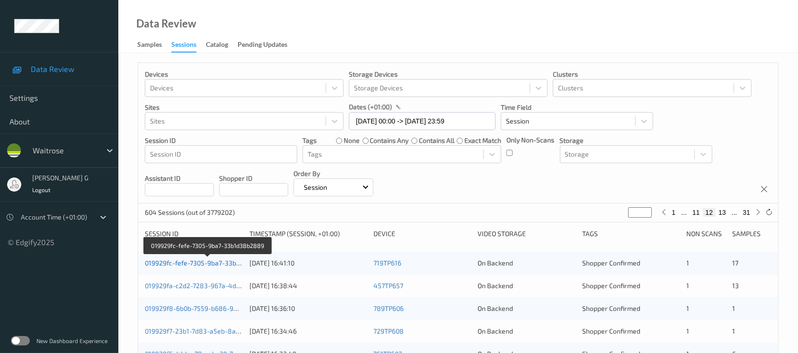
click at [182, 260] on link "019929fc-fefe-7305-9ba7-33b1d38b2889" at bounding box center [208, 263] width 126 height 8
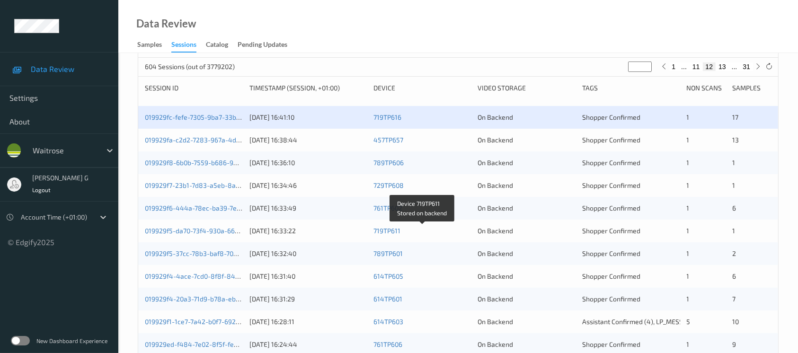
scroll to position [126, 0]
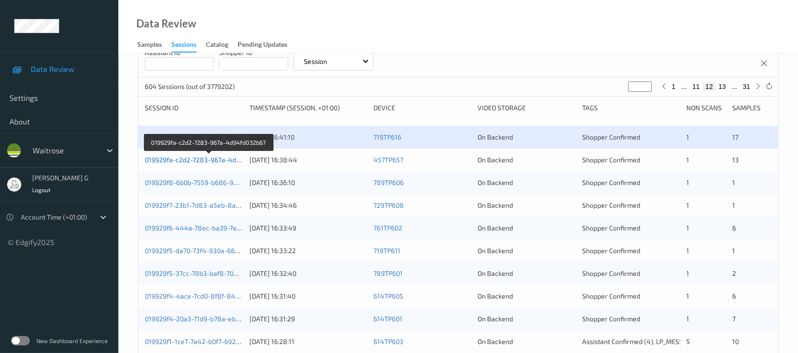
click at [171, 160] on link "019929fa-c2d2-7283-967a-4d94fd032b67" at bounding box center [209, 160] width 128 height 8
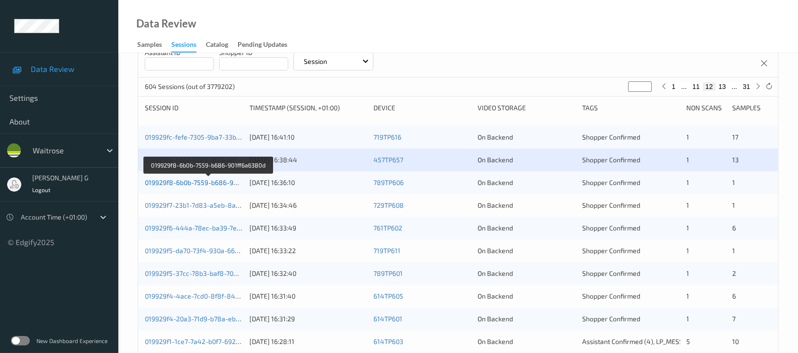
click at [185, 184] on link "019929f8-6b0b-7559-b686-901ff6a6380d" at bounding box center [208, 182] width 127 height 8
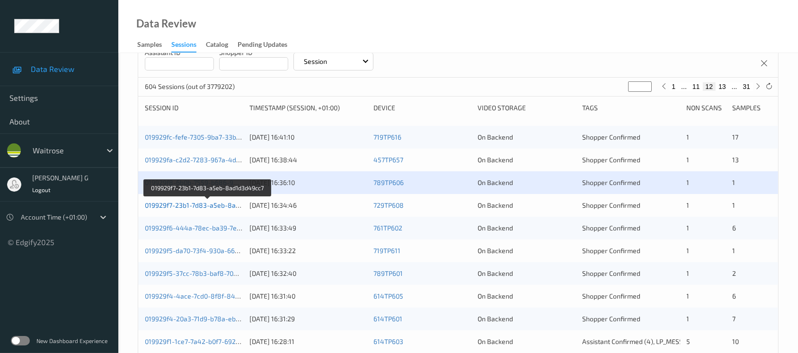
click at [180, 203] on link "019929f7-23b1-7d83-a5eb-8ad1d3d49cc7" at bounding box center [208, 205] width 127 height 8
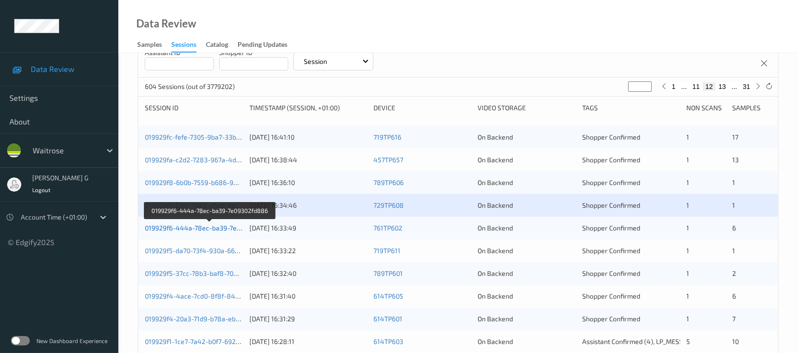
click at [170, 229] on link "019929f6-444a-78ec-ba39-7e09302fd886" at bounding box center [209, 228] width 129 height 8
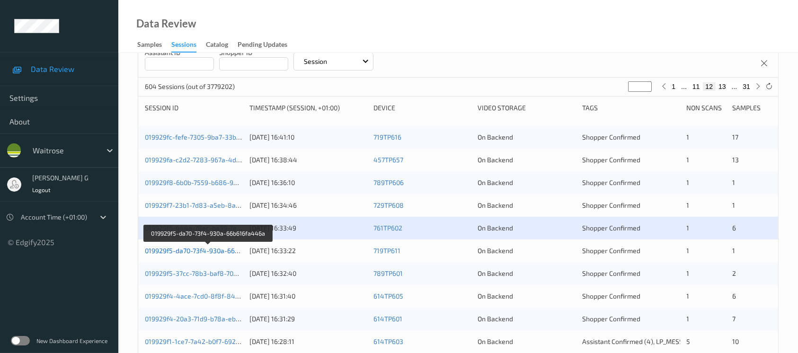
click at [197, 249] on link "019929f5-da70-73f4-930a-66b616fa446a" at bounding box center [208, 251] width 126 height 8
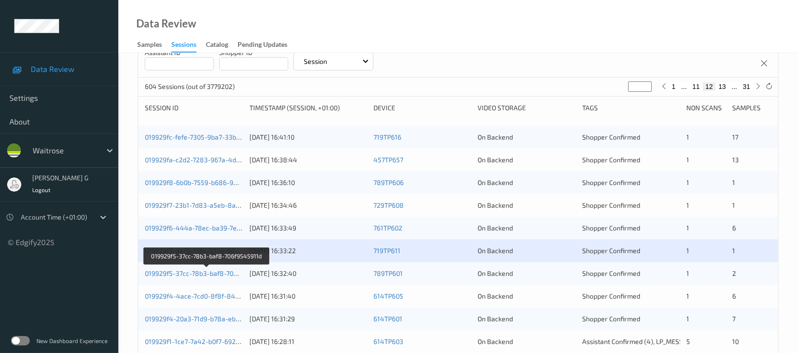
click at [197, 267] on div "019929f5-37cc-78b3-baf8-706f9545911d 08/09/2025 16:32:40 789TP601 On Backend Sh…" at bounding box center [458, 273] width 640 height 23
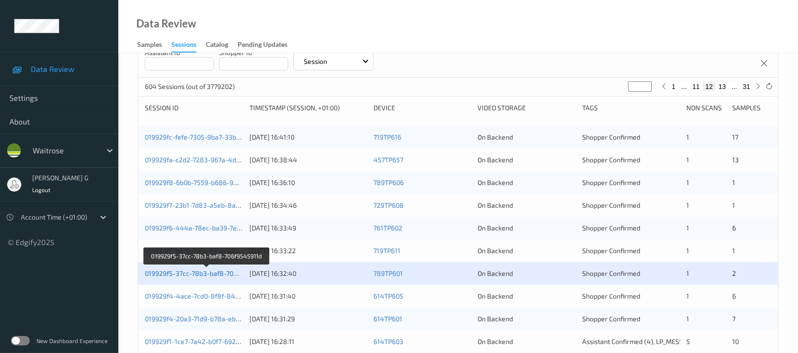
click at [176, 271] on link "019929f5-37cc-78b3-baf8-706f9545911d" at bounding box center [207, 273] width 124 height 8
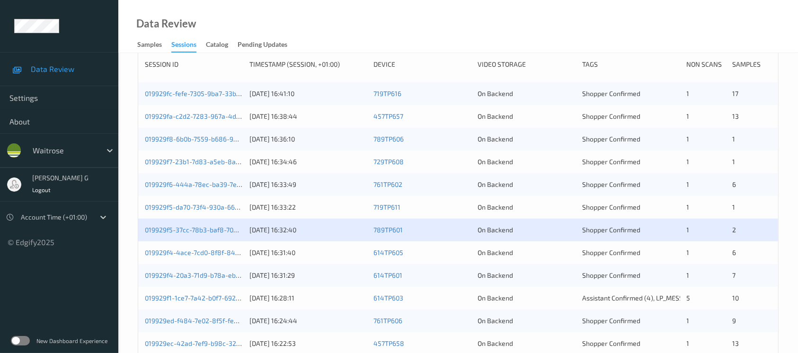
scroll to position [189, 0]
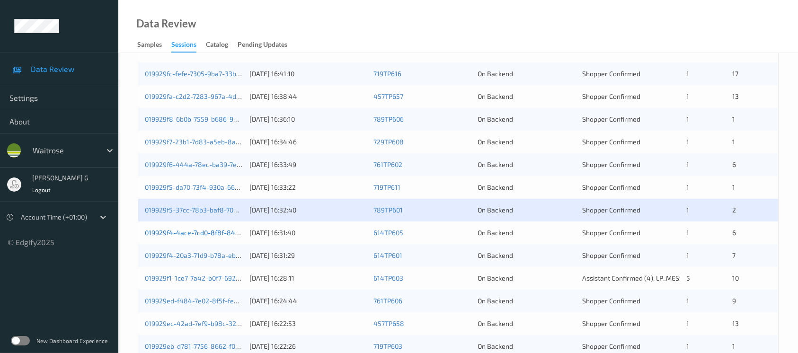
click at [182, 233] on link "019929f4-4ace-7cd0-8f8f-847acea5beca" at bounding box center [208, 233] width 127 height 8
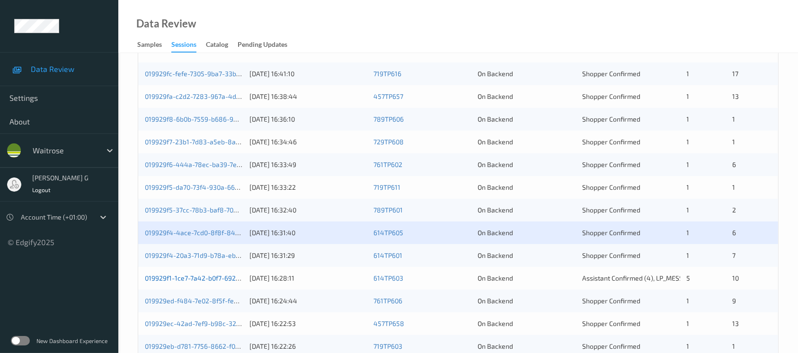
click at [186, 278] on link "019929f1-1ce7-7a42-b0f7-6927e2eacb24" at bounding box center [207, 278] width 125 height 8
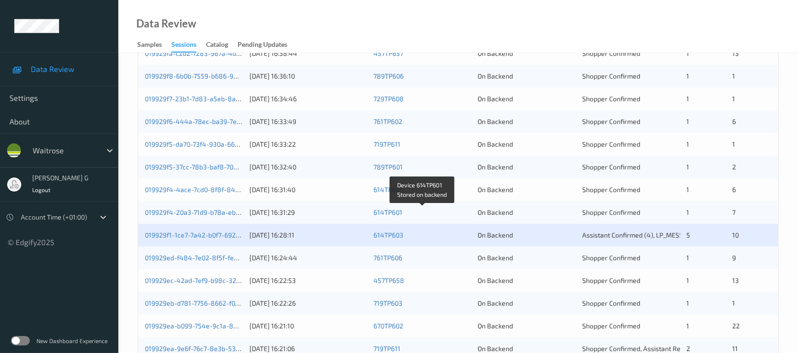
scroll to position [252, 0]
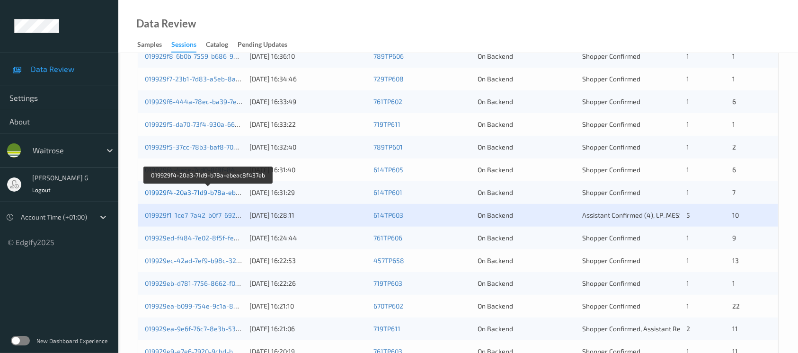
click at [193, 190] on link "019929f4-20a3-71d9-b78a-ebeac8f437eb" at bounding box center [208, 192] width 127 height 8
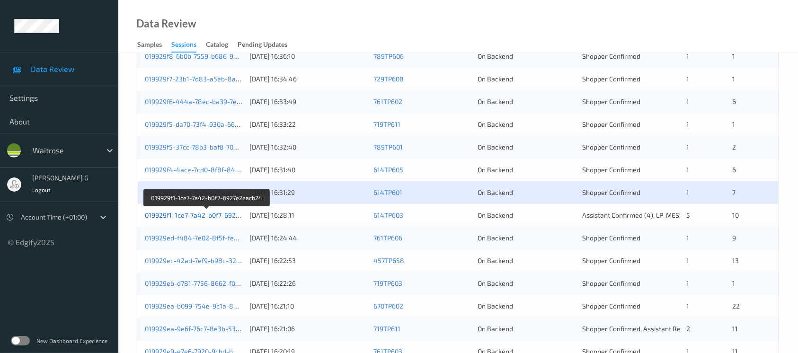
click at [191, 214] on link "019929f1-1ce7-7a42-b0f7-6927e2eacb24" at bounding box center [207, 215] width 125 height 8
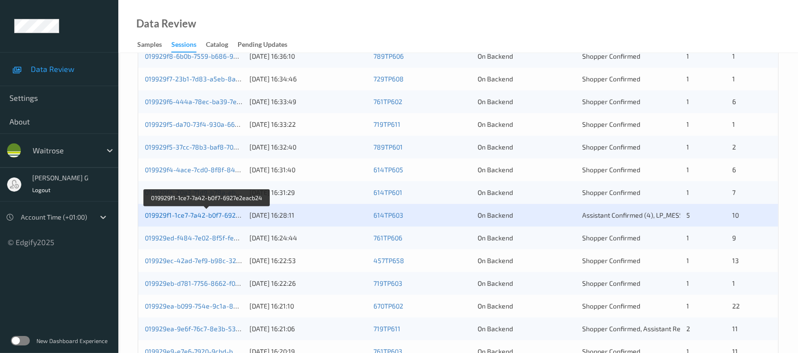
click at [177, 214] on link "019929f1-1ce7-7a42-b0f7-6927e2eacb24" at bounding box center [207, 215] width 125 height 8
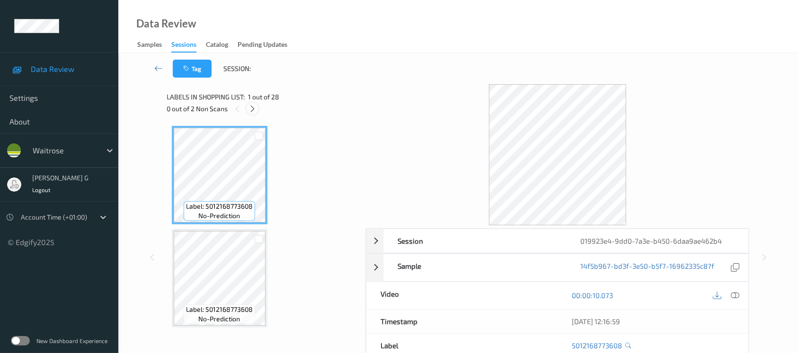
click at [253, 108] on icon at bounding box center [253, 109] width 8 height 9
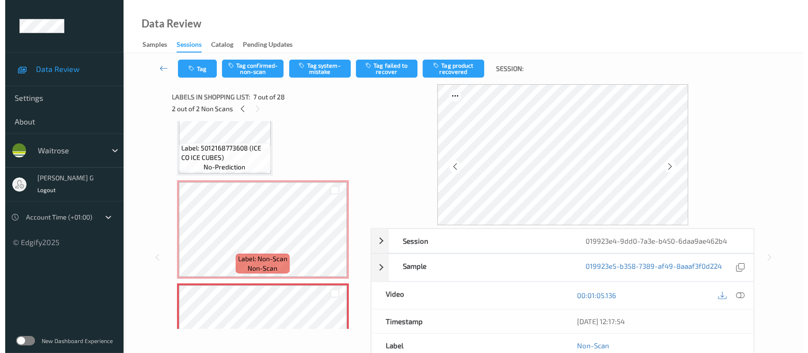
scroll to position [442, 0]
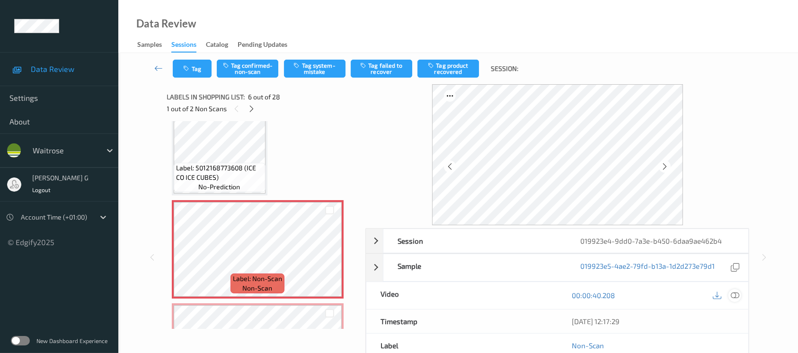
click at [735, 295] on icon at bounding box center [735, 295] width 9 height 9
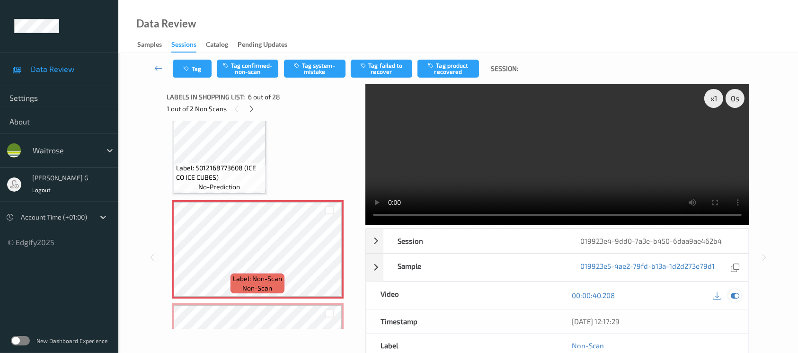
click at [740, 298] on div at bounding box center [735, 295] width 13 height 13
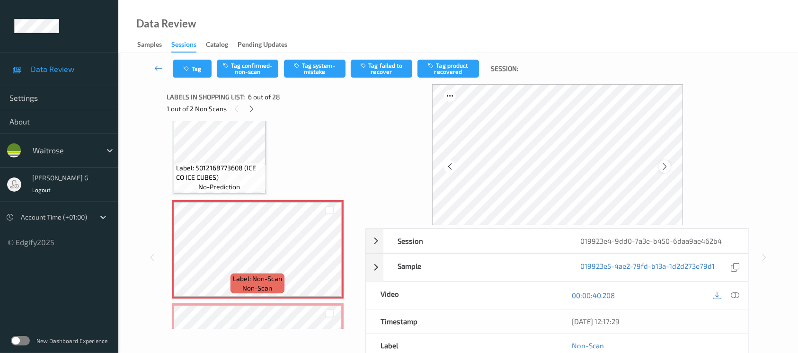
click at [660, 168] on div at bounding box center [665, 167] width 12 height 12
click at [319, 66] on button "Tag system-mistake" at bounding box center [315, 69] width 62 height 18
click at [194, 75] on button "Tag" at bounding box center [192, 69] width 39 height 18
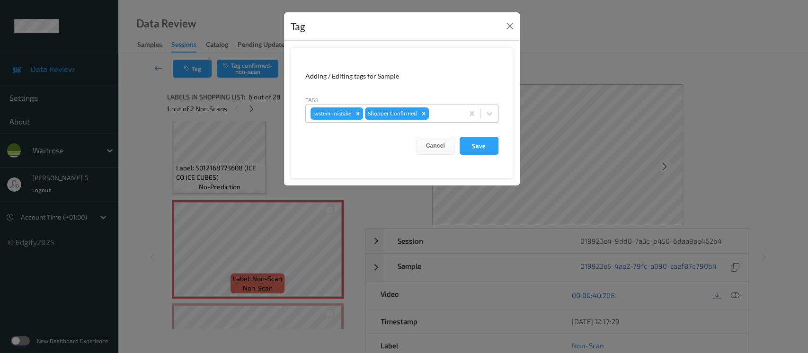
click at [452, 110] on div at bounding box center [445, 113] width 28 height 11
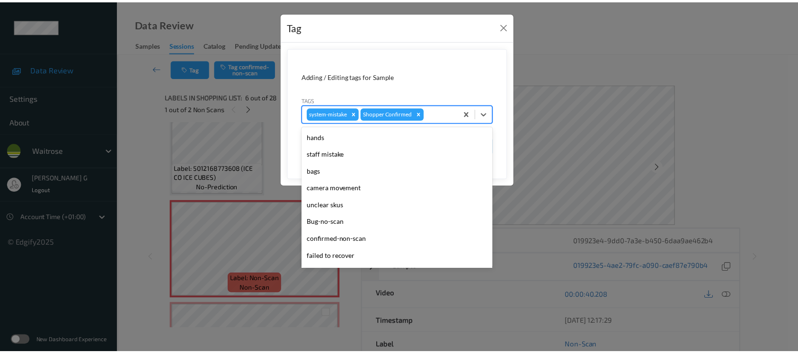
scroll to position [220, 0]
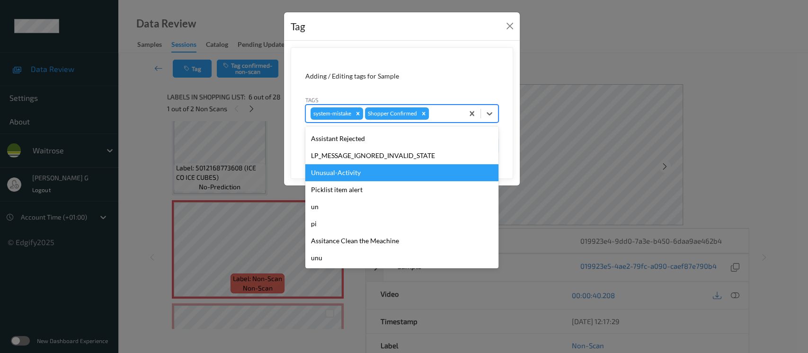
click at [335, 173] on div "Unusual-Activity" at bounding box center [401, 172] width 193 height 17
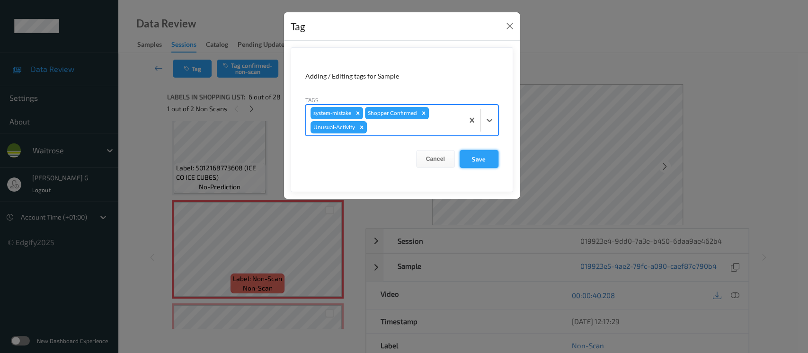
click at [486, 157] on button "Save" at bounding box center [479, 159] width 39 height 18
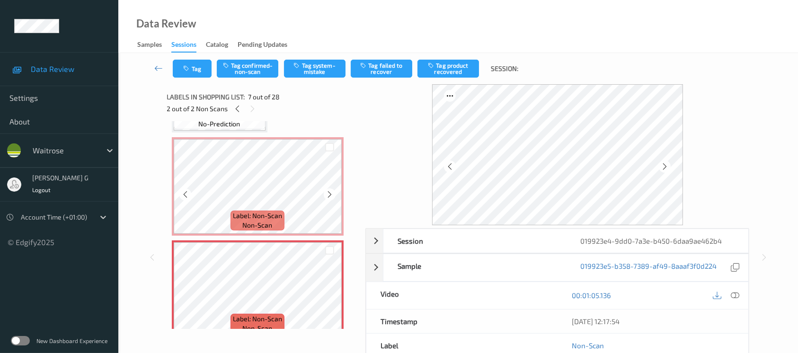
scroll to position [568, 0]
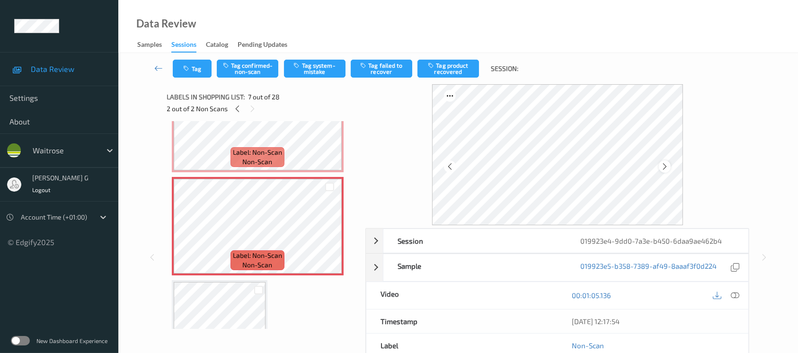
click at [668, 168] on icon at bounding box center [665, 166] width 8 height 9
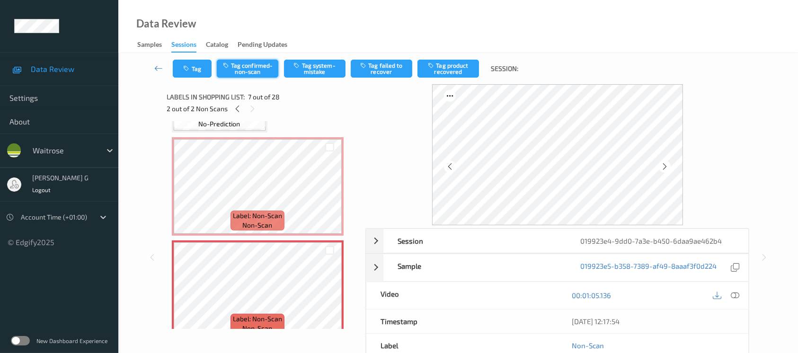
click at [243, 74] on button "Tag confirmed-non-scan" at bounding box center [248, 69] width 62 height 18
click at [378, 75] on button "Tag failed to recover" at bounding box center [382, 69] width 62 height 18
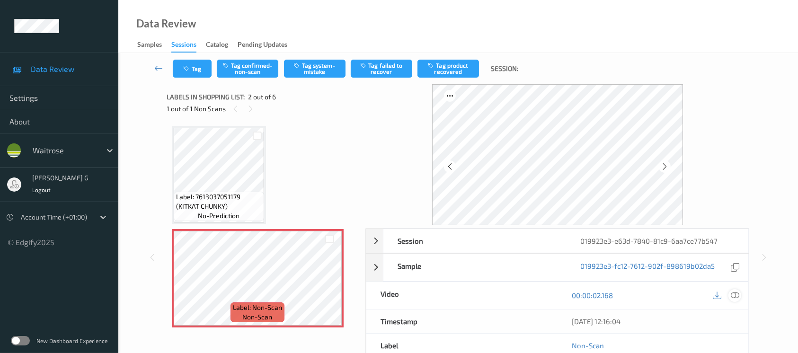
click at [734, 294] on icon at bounding box center [735, 295] width 9 height 9
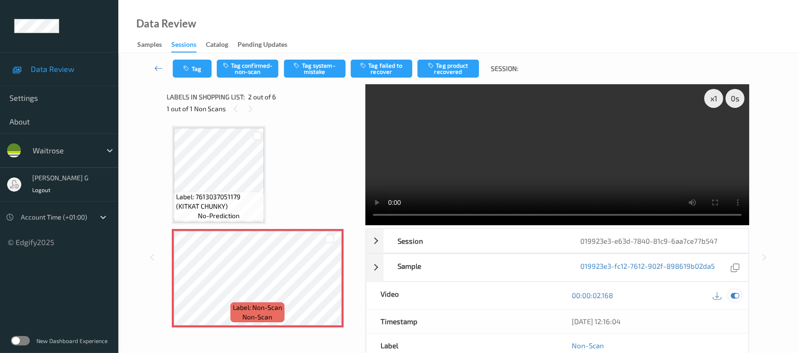
click at [735, 297] on icon at bounding box center [735, 295] width 9 height 9
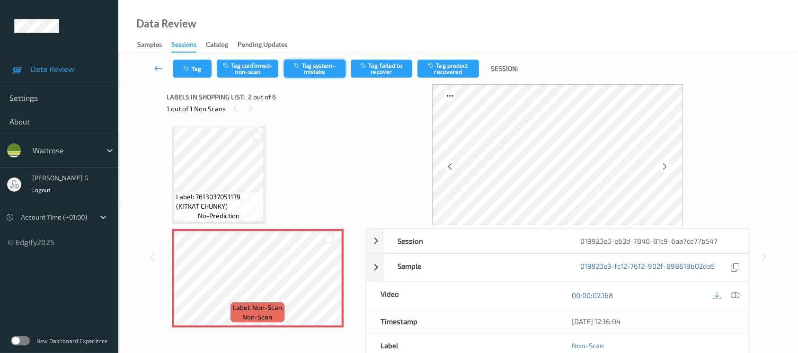
click at [312, 70] on button "Tag system-mistake" at bounding box center [315, 69] width 62 height 18
click at [196, 70] on button "Tag" at bounding box center [192, 69] width 39 height 18
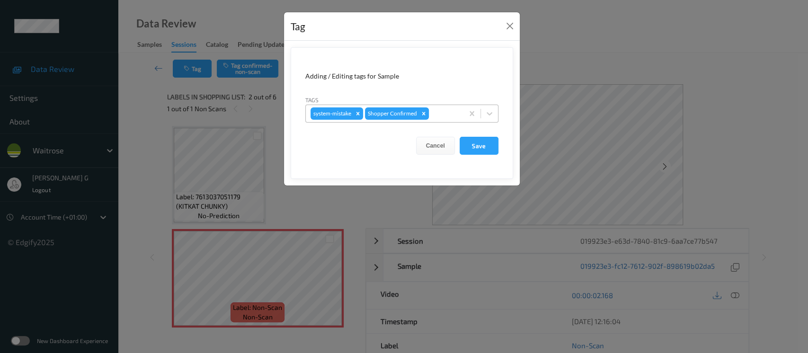
click at [444, 116] on div at bounding box center [445, 113] width 28 height 11
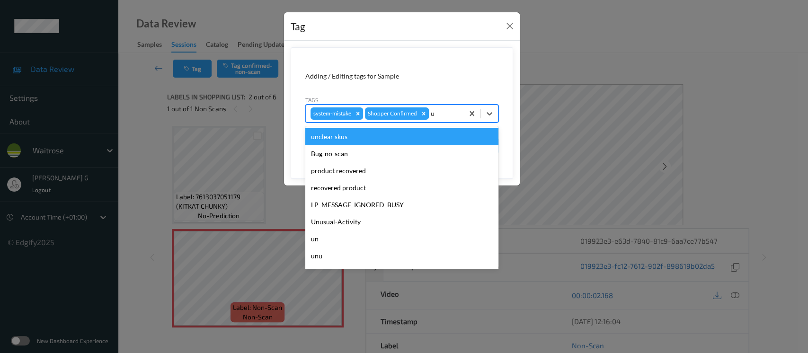
type input "un"
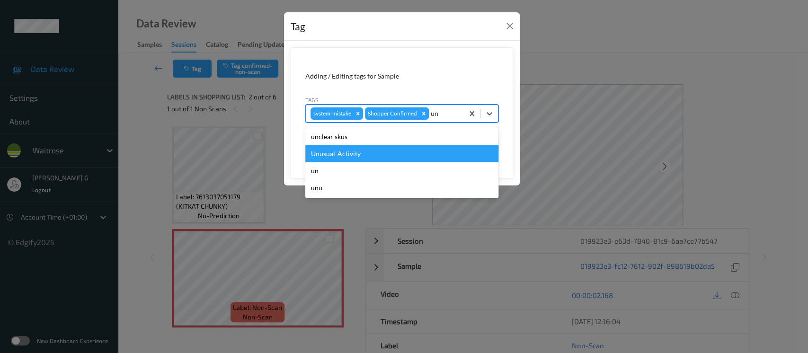
click at [336, 155] on div "Unusual-Activity" at bounding box center [401, 153] width 193 height 17
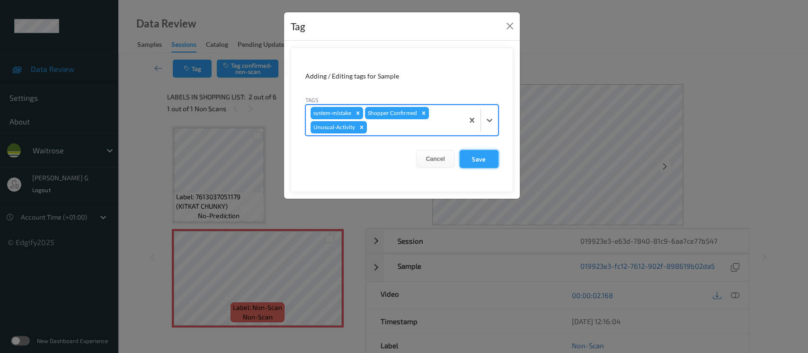
click at [471, 157] on button "Save" at bounding box center [479, 159] width 39 height 18
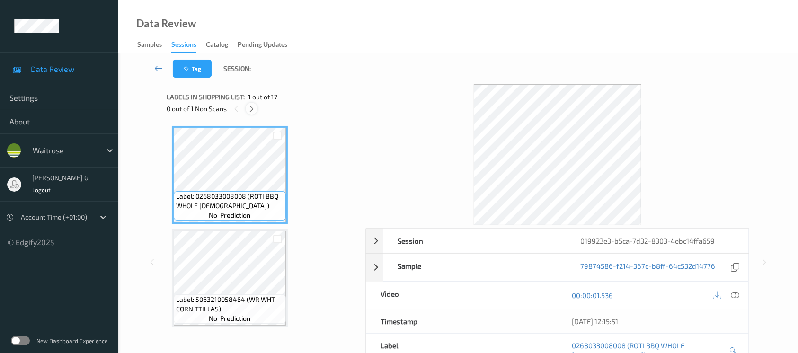
click at [254, 108] on icon at bounding box center [252, 109] width 8 height 9
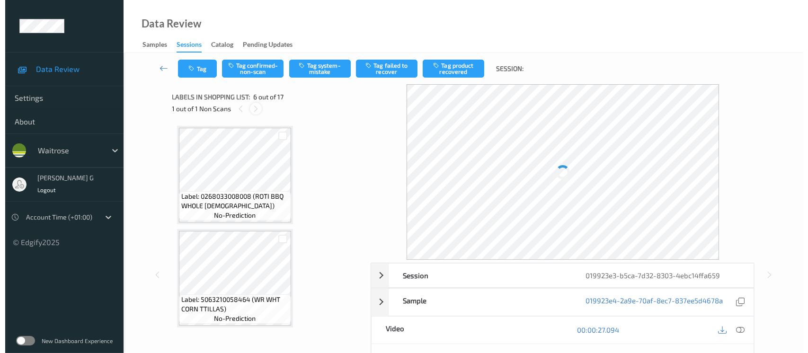
scroll to position [416, 0]
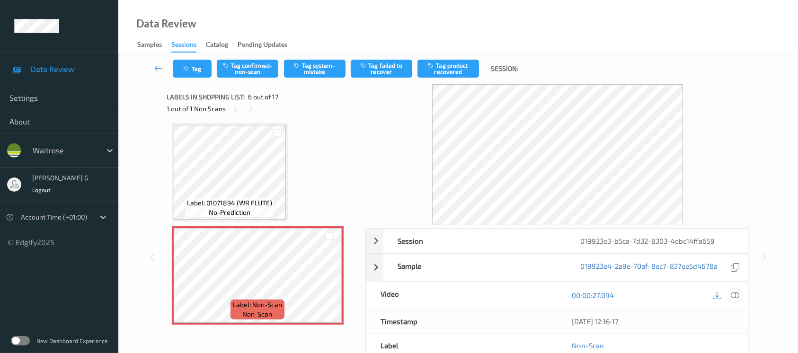
click at [732, 295] on icon at bounding box center [735, 295] width 9 height 9
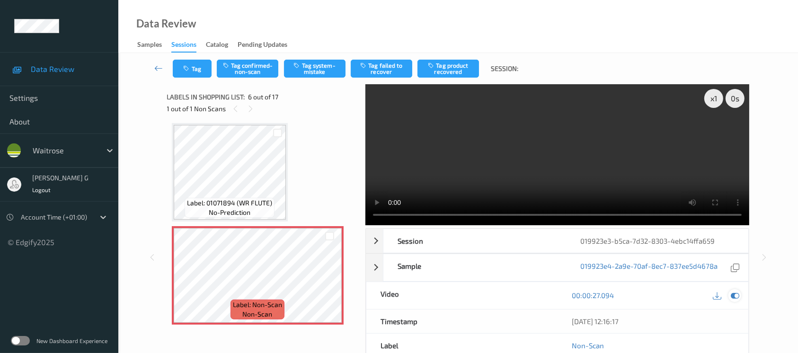
click at [738, 297] on icon at bounding box center [735, 295] width 9 height 9
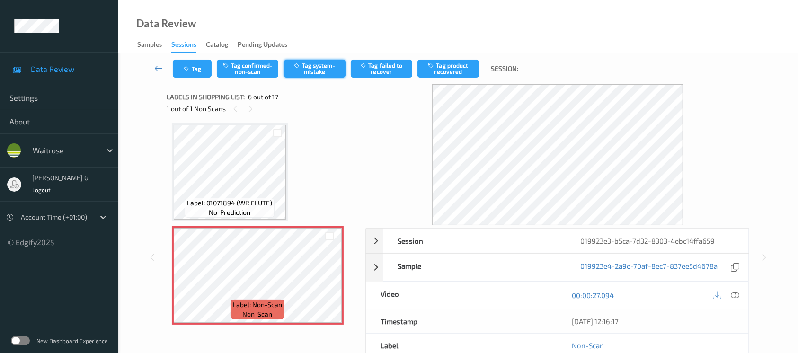
click at [312, 68] on button "Tag system-mistake" at bounding box center [315, 69] width 62 height 18
click at [186, 70] on icon "button" at bounding box center [188, 68] width 8 height 7
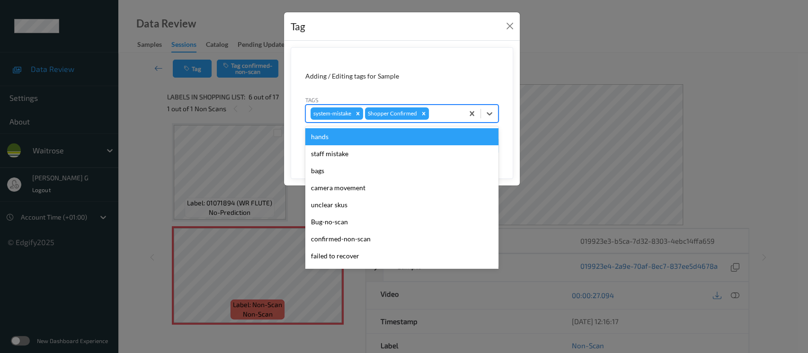
click at [439, 116] on div at bounding box center [445, 113] width 28 height 11
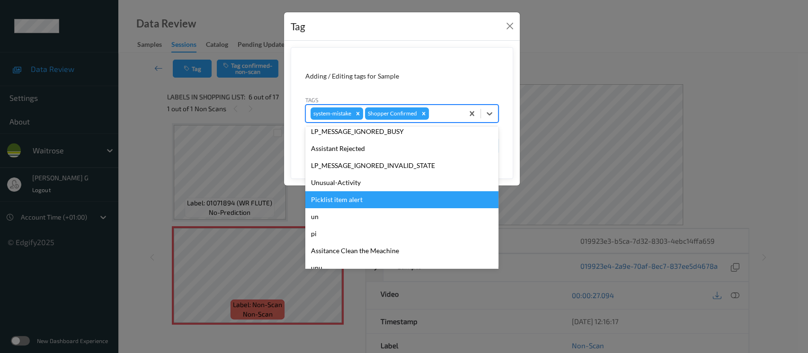
scroll to position [220, 0]
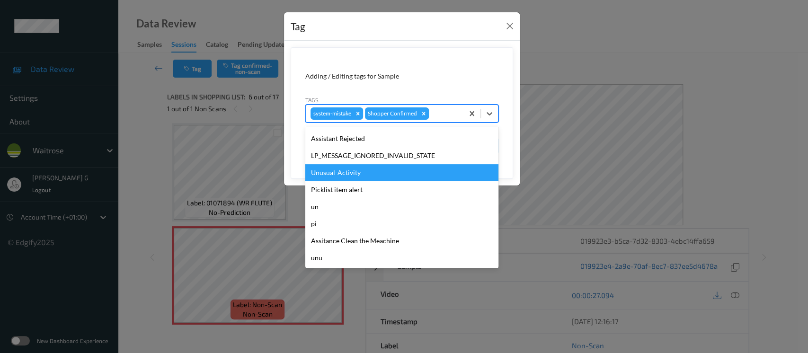
click at [328, 174] on div "Unusual-Activity" at bounding box center [401, 172] width 193 height 17
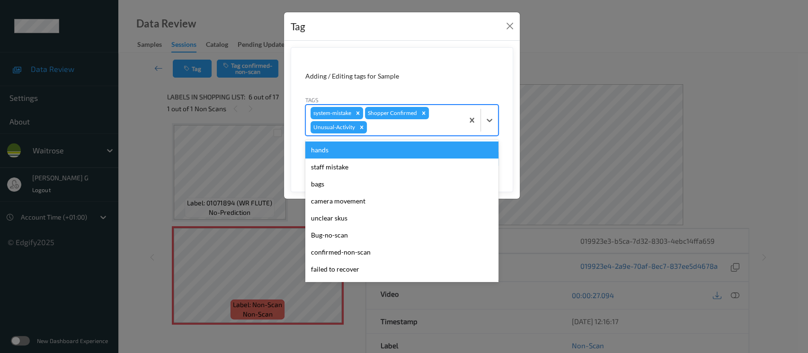
click at [438, 124] on div at bounding box center [414, 127] width 90 height 11
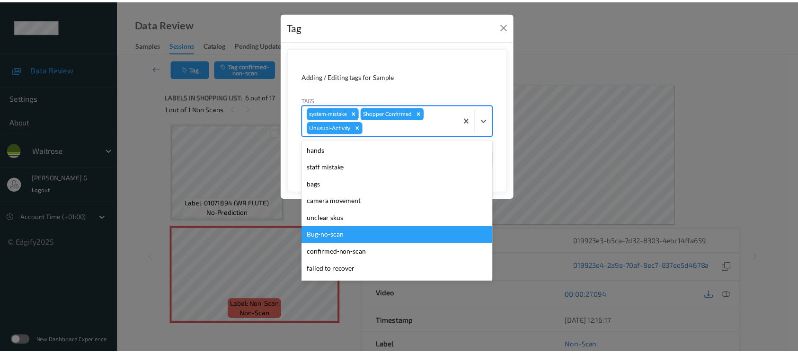
scroll to position [202, 0]
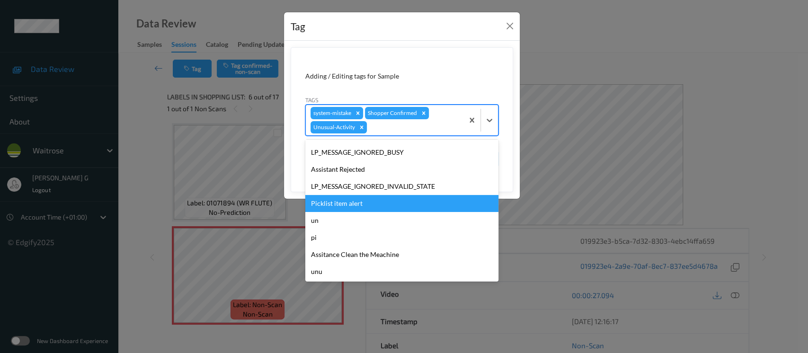
click at [345, 197] on div "Picklist item alert" at bounding box center [401, 203] width 193 height 17
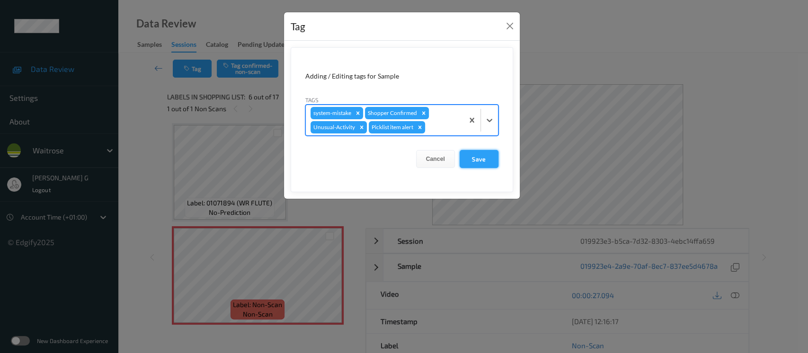
click at [472, 161] on button "Save" at bounding box center [479, 159] width 39 height 18
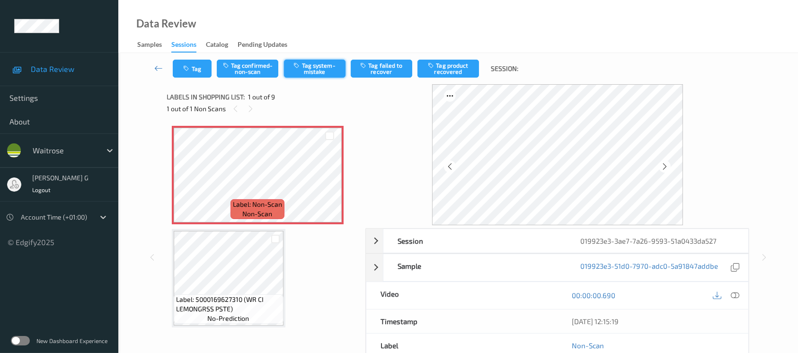
click at [302, 66] on icon "button" at bounding box center [298, 65] width 8 height 7
click at [189, 71] on icon "button" at bounding box center [188, 68] width 8 height 7
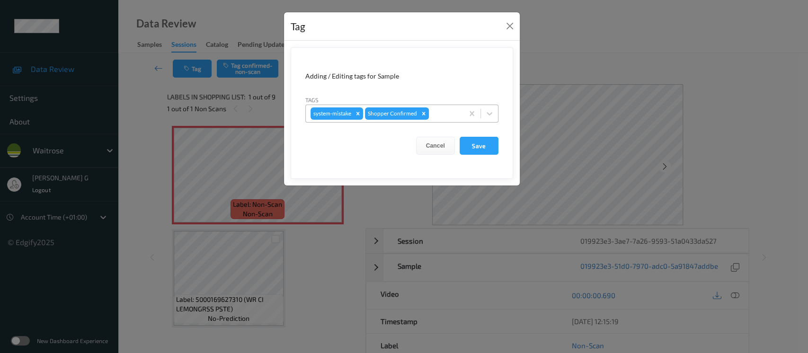
click at [436, 113] on div at bounding box center [445, 113] width 28 height 11
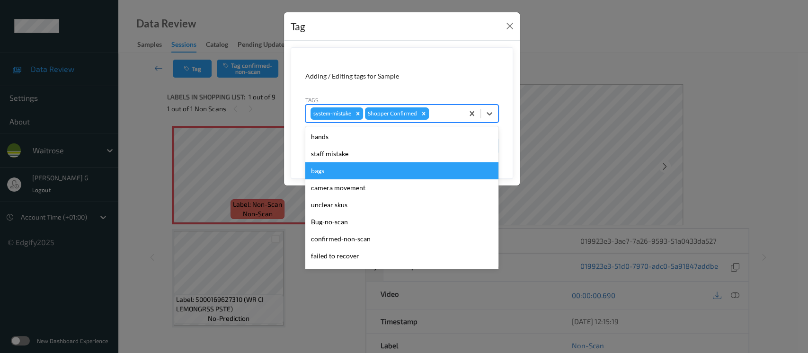
click at [325, 173] on div "bags" at bounding box center [401, 170] width 193 height 17
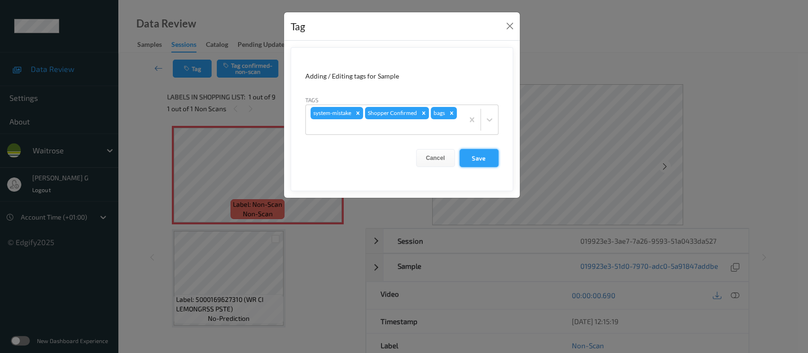
click at [475, 157] on button "Save" at bounding box center [479, 158] width 39 height 18
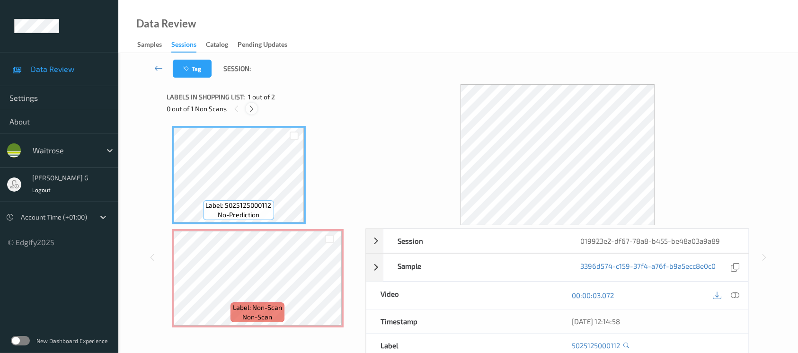
click at [249, 105] on icon at bounding box center [252, 109] width 8 height 9
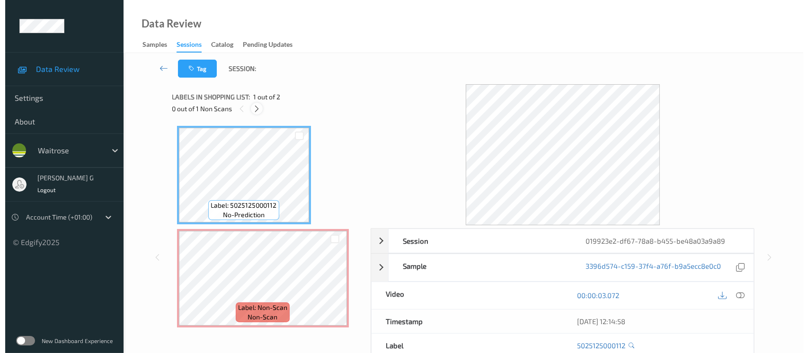
scroll to position [2, 0]
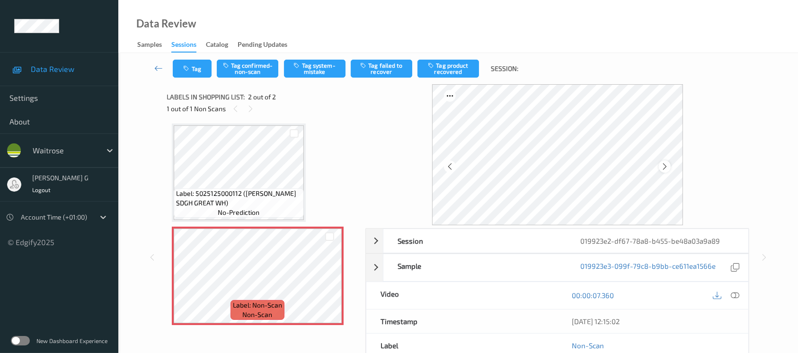
click at [664, 166] on icon at bounding box center [665, 166] width 8 height 9
click at [309, 72] on button "Tag system-mistake" at bounding box center [315, 69] width 62 height 18
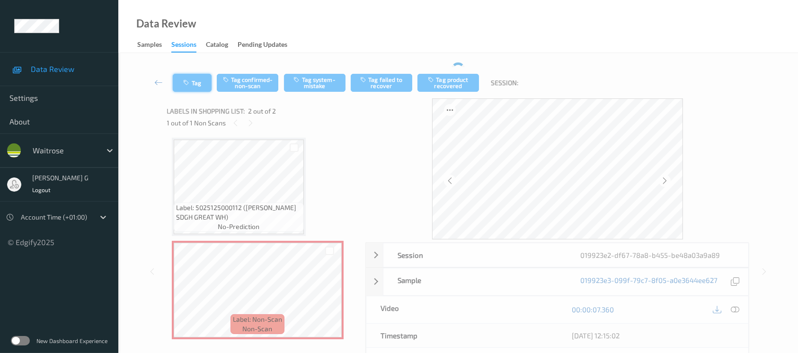
click at [186, 78] on button "Tag" at bounding box center [192, 83] width 39 height 18
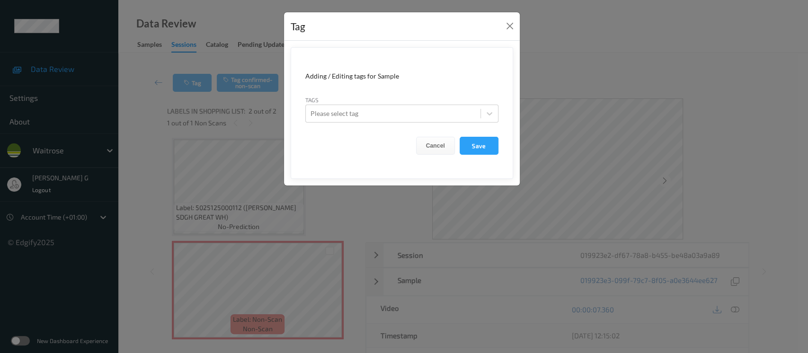
click at [587, 46] on div "Tag Adding / Editing tags for Sample Tags Please select tag Cancel Save" at bounding box center [404, 176] width 808 height 353
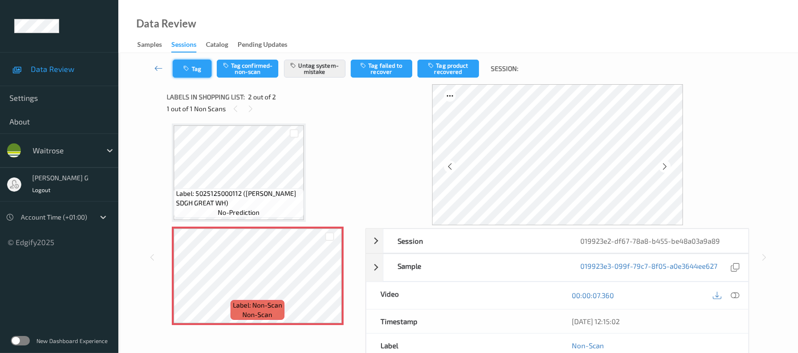
click at [178, 73] on button "Tag" at bounding box center [192, 69] width 39 height 18
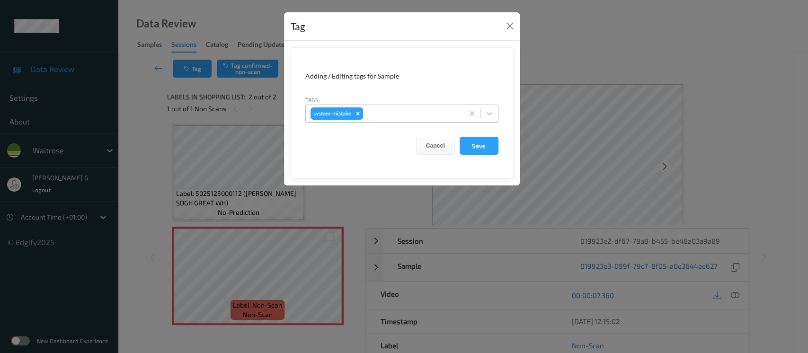
click at [404, 110] on div at bounding box center [412, 113] width 94 height 11
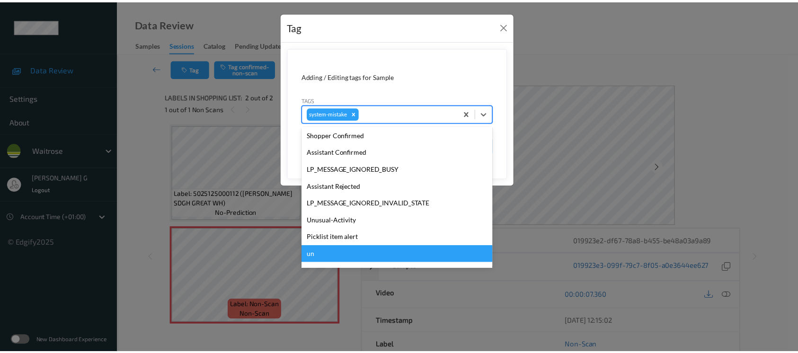
scroll to position [236, 0]
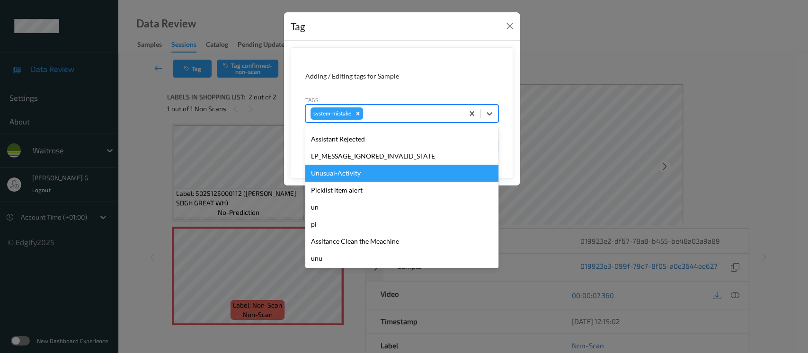
click at [351, 176] on div "Unusual-Activity" at bounding box center [401, 173] width 193 height 17
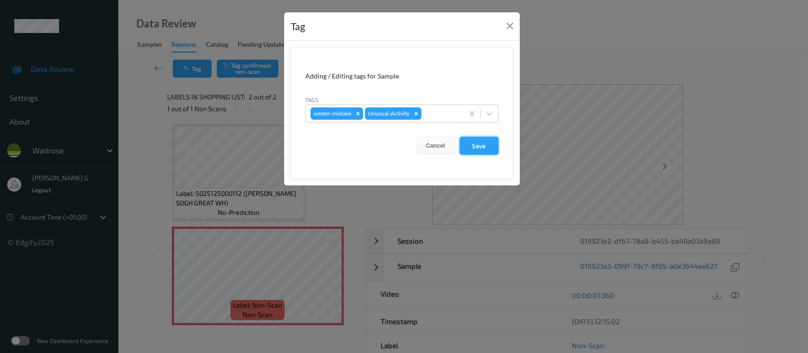
click at [477, 145] on button "Save" at bounding box center [479, 146] width 39 height 18
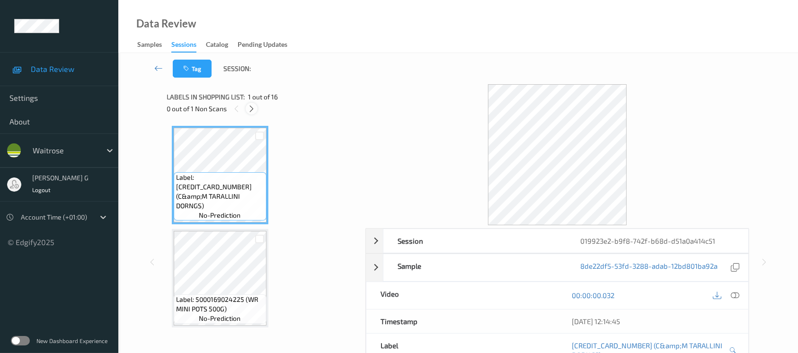
click at [252, 108] on icon at bounding box center [252, 109] width 8 height 9
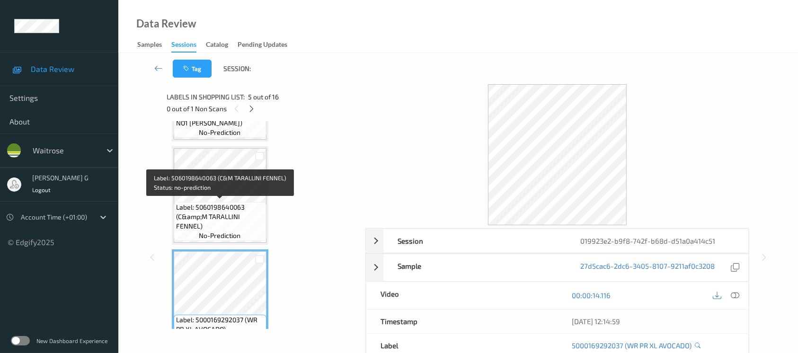
scroll to position [542, 0]
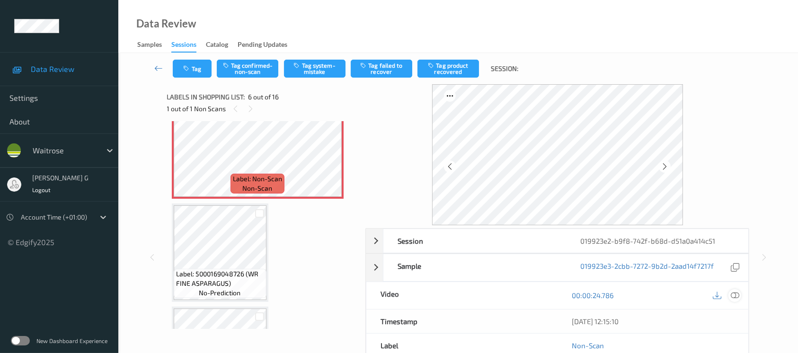
click at [732, 294] on icon at bounding box center [735, 295] width 9 height 9
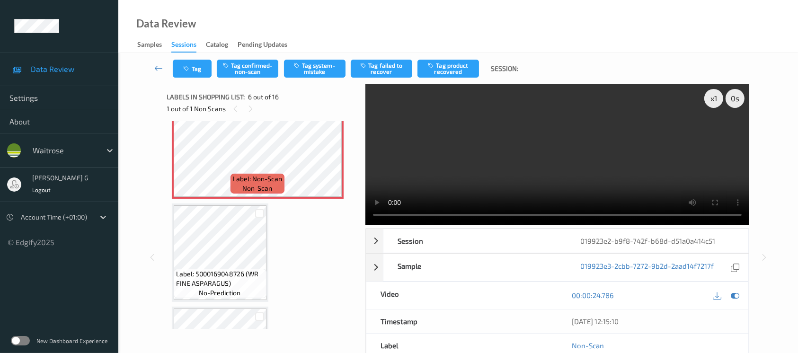
click at [739, 306] on div "00:00:24.786" at bounding box center [653, 295] width 191 height 27
click at [736, 298] on icon at bounding box center [735, 295] width 9 height 9
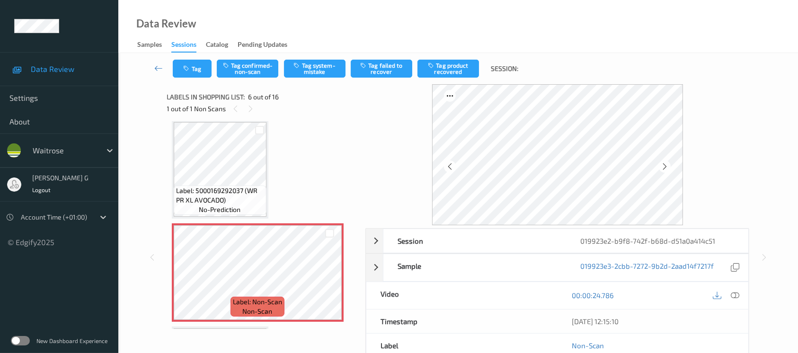
scroll to position [352, 0]
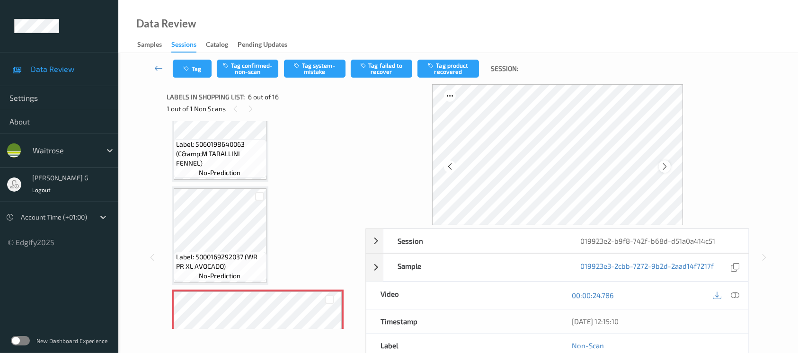
click at [667, 165] on icon at bounding box center [665, 166] width 8 height 9
click at [253, 70] on button "Tag confirmed-non-scan" at bounding box center [248, 69] width 62 height 18
click at [444, 67] on button "Tag product recovered" at bounding box center [449, 69] width 62 height 18
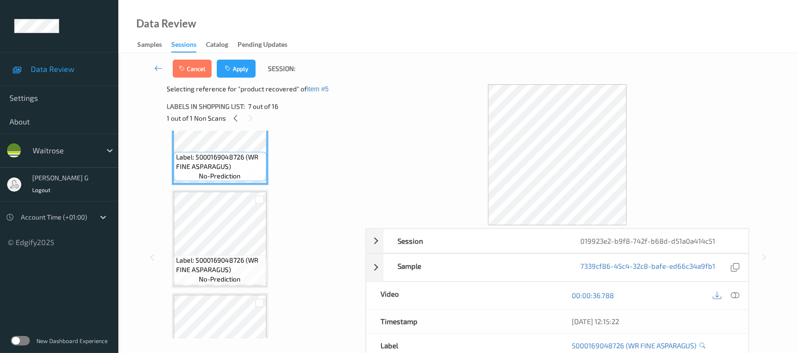
scroll to position [605, 0]
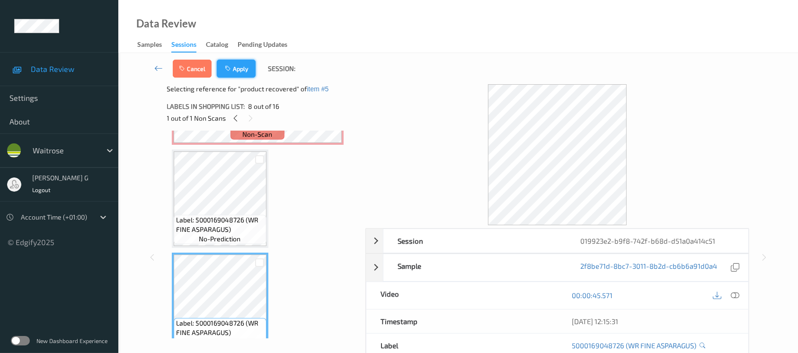
click at [231, 74] on button "Apply" at bounding box center [236, 69] width 39 height 18
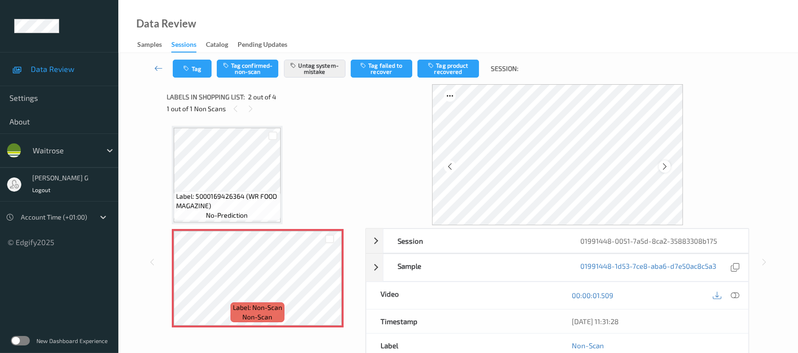
click at [665, 167] on icon at bounding box center [665, 166] width 8 height 9
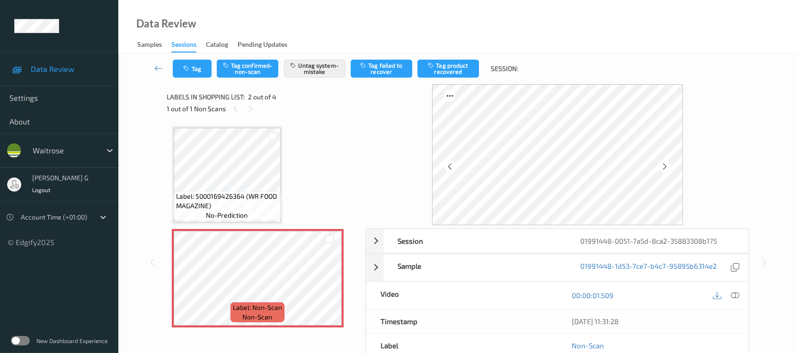
click at [665, 167] on icon at bounding box center [665, 166] width 8 height 9
click at [667, 165] on icon at bounding box center [665, 166] width 8 height 9
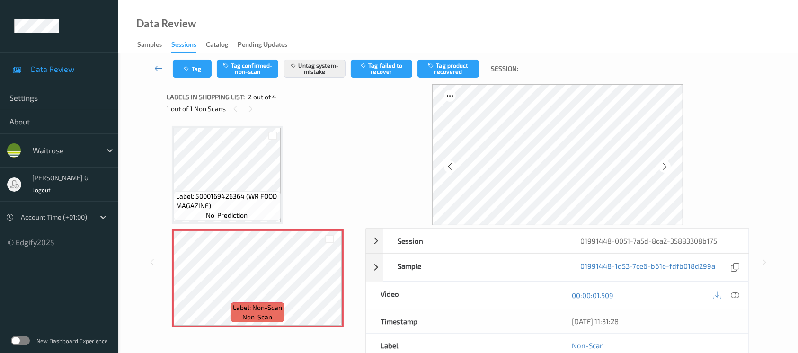
click at [667, 165] on icon at bounding box center [665, 166] width 8 height 9
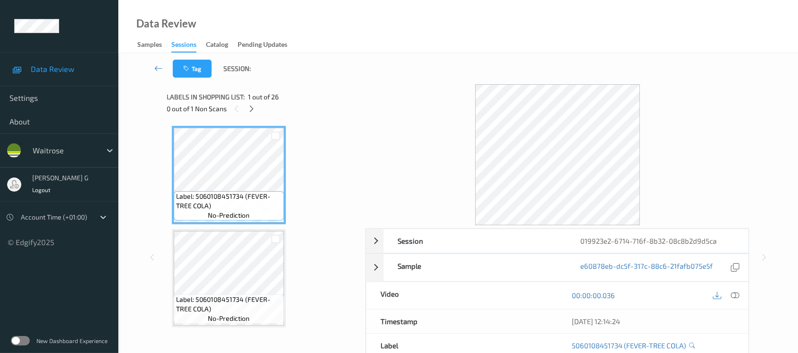
click at [248, 115] on div "0 out of 1 Non Scans" at bounding box center [263, 109] width 192 height 12
click at [250, 112] on icon at bounding box center [252, 109] width 8 height 9
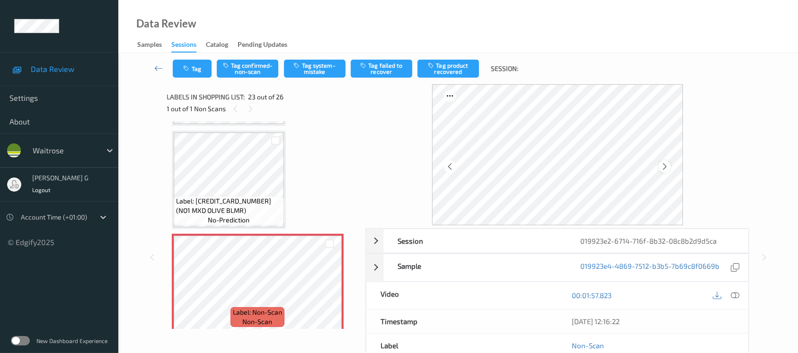
click at [662, 168] on icon at bounding box center [665, 166] width 8 height 9
click at [736, 298] on icon at bounding box center [735, 295] width 9 height 9
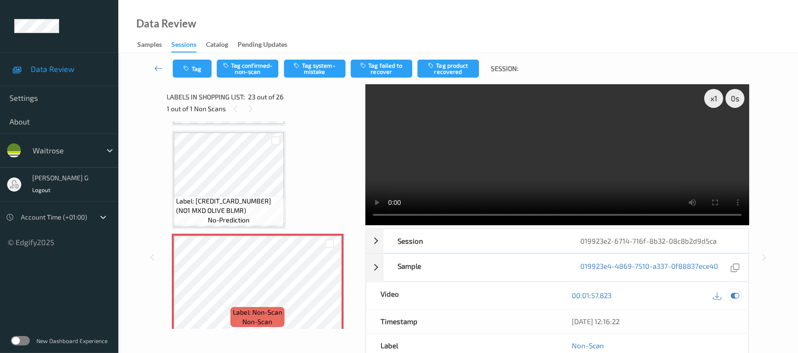
click at [735, 294] on icon at bounding box center [735, 295] width 9 height 9
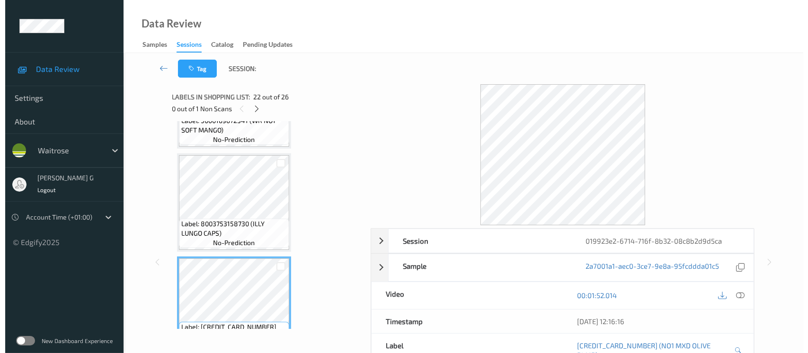
scroll to position [2100, 0]
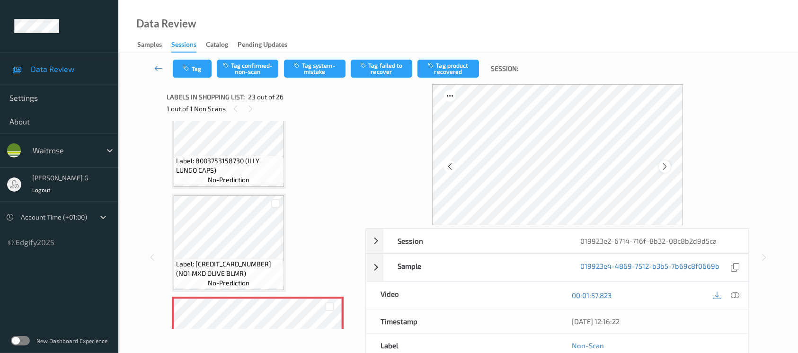
click at [665, 165] on icon at bounding box center [665, 166] width 8 height 9
click at [313, 68] on button "Tag system-mistake" at bounding box center [315, 69] width 62 height 18
click at [184, 65] on icon "button" at bounding box center [188, 68] width 8 height 7
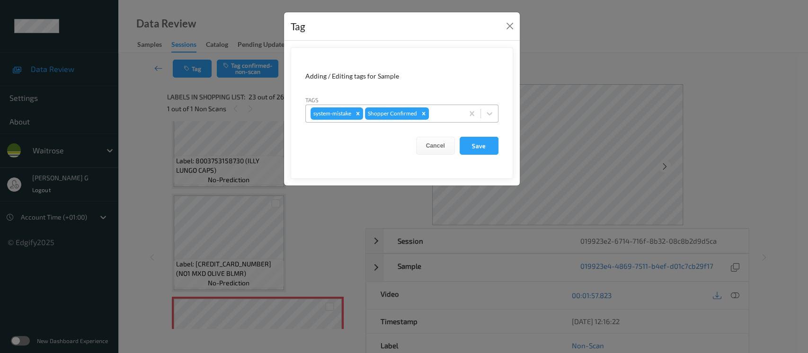
click at [444, 116] on div at bounding box center [445, 113] width 28 height 11
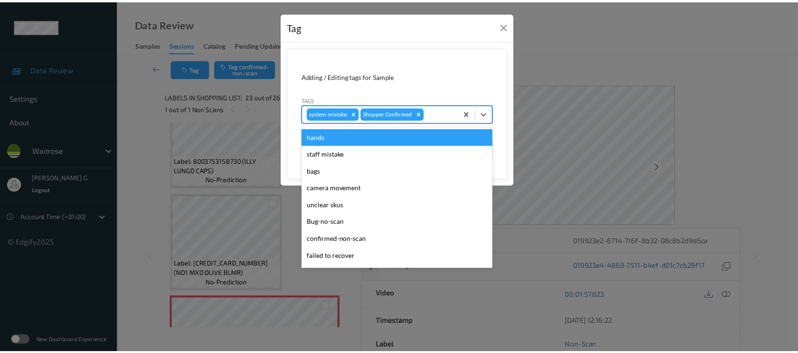
scroll to position [220, 0]
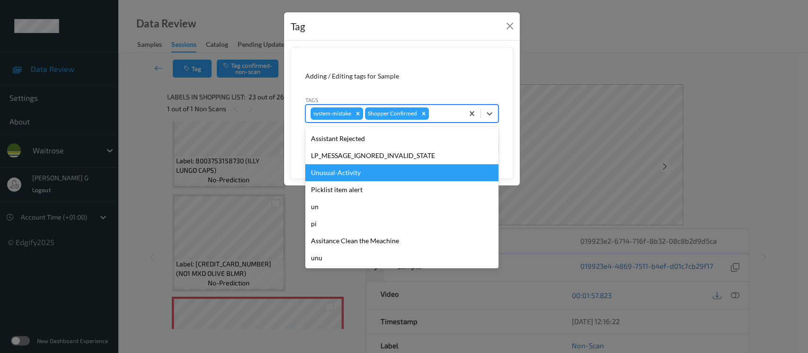
click at [346, 171] on div "Unusual-Activity" at bounding box center [401, 172] width 193 height 17
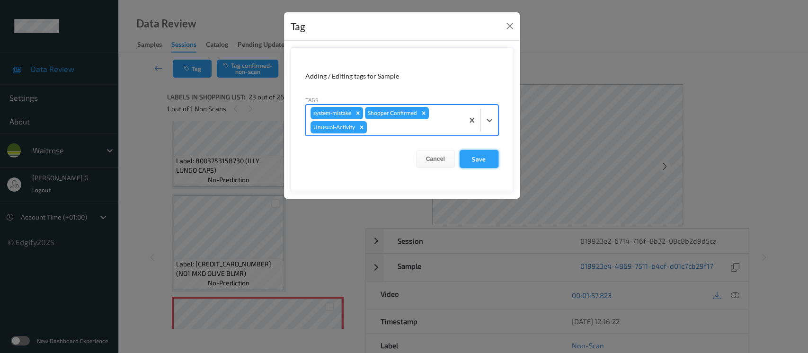
click at [478, 161] on button "Save" at bounding box center [479, 159] width 39 height 18
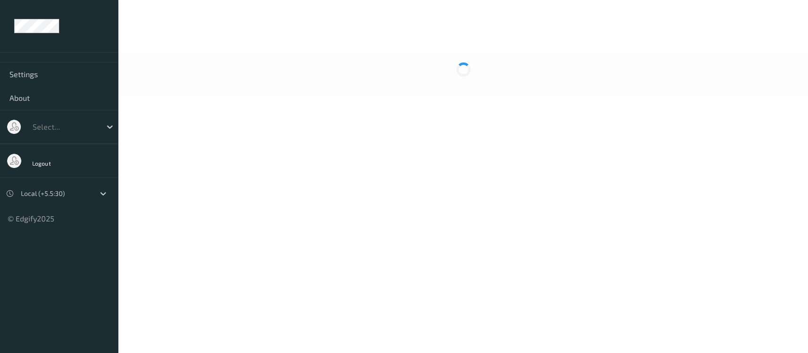
click at [449, 77] on div at bounding box center [463, 74] width 690 height 43
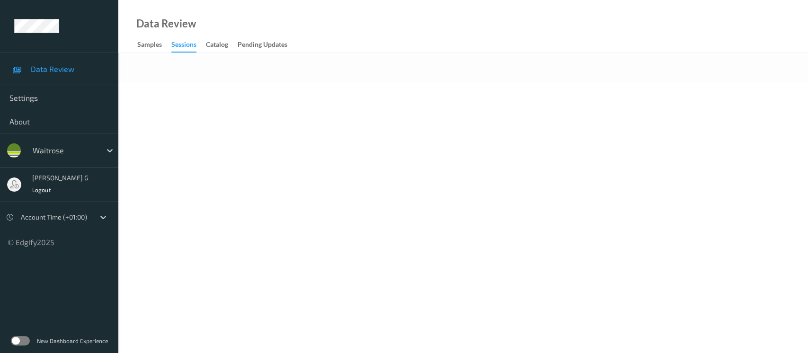
click at [462, 111] on body "Data Review Settings About waitrose varsha g Logout Account Time (+01:00) © Edg…" at bounding box center [404, 176] width 808 height 353
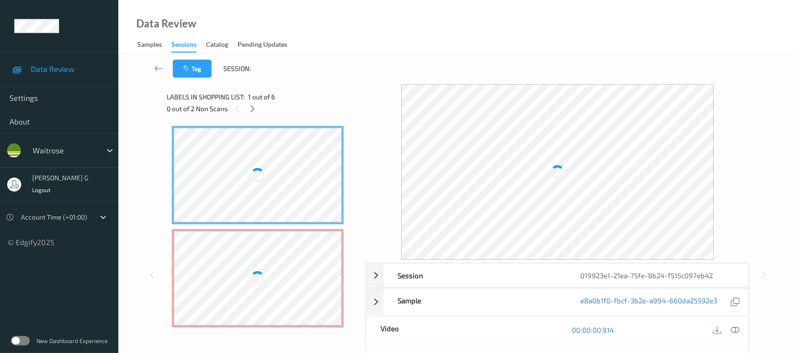
click at [329, 79] on div "Tag Session:" at bounding box center [458, 68] width 641 height 31
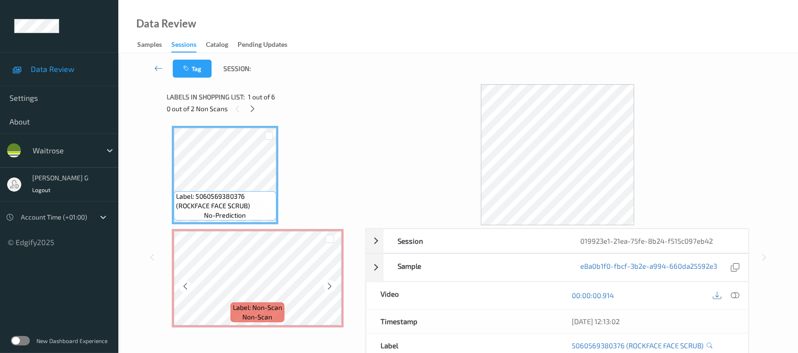
click at [235, 308] on span "Label: Non-Scan" at bounding box center [257, 307] width 49 height 9
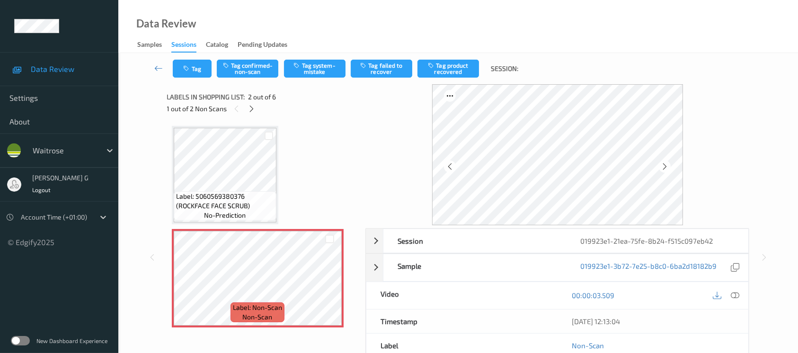
click at [271, 192] on span "Label: 5060569380376 (ROCKFACE FACE SCRUB)" at bounding box center [225, 201] width 98 height 19
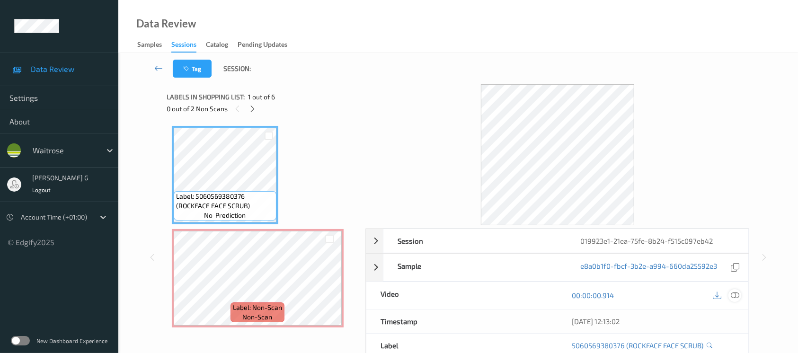
click at [734, 296] on icon at bounding box center [735, 295] width 9 height 9
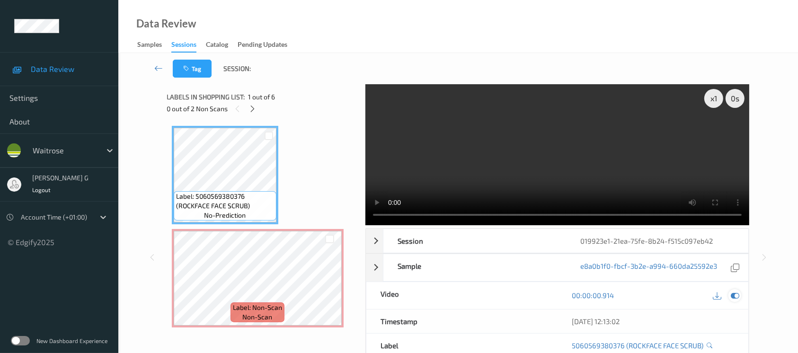
click at [739, 295] on icon at bounding box center [735, 295] width 9 height 9
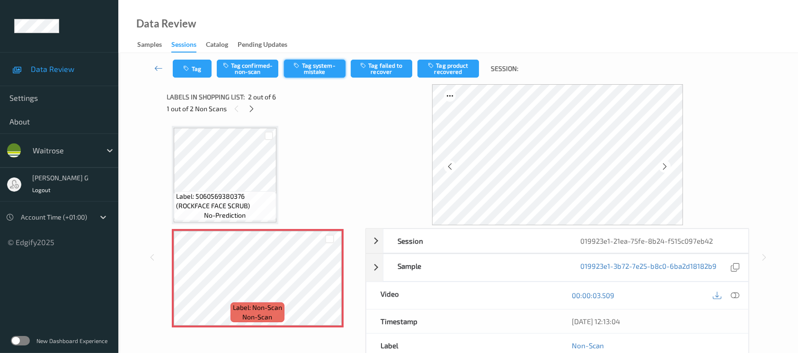
click at [318, 71] on button "Tag system-mistake" at bounding box center [315, 69] width 62 height 18
click at [191, 64] on button "Tag" at bounding box center [192, 69] width 39 height 18
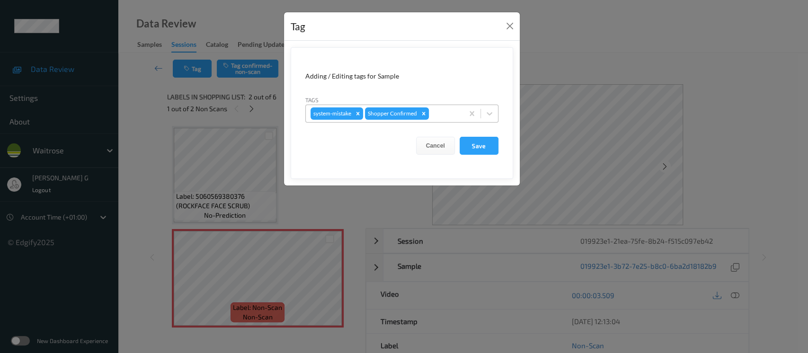
click at [435, 110] on div at bounding box center [445, 113] width 28 height 11
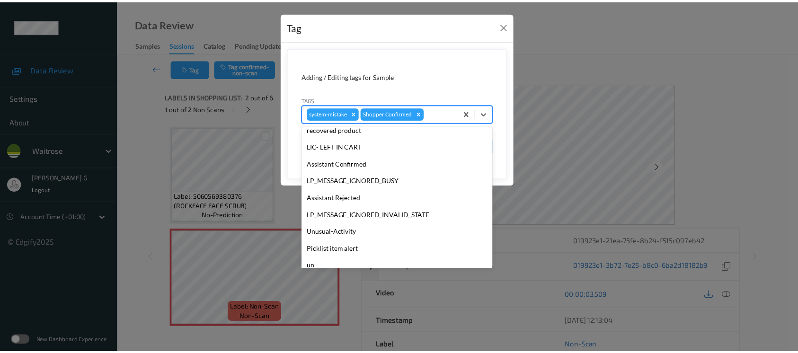
scroll to position [189, 0]
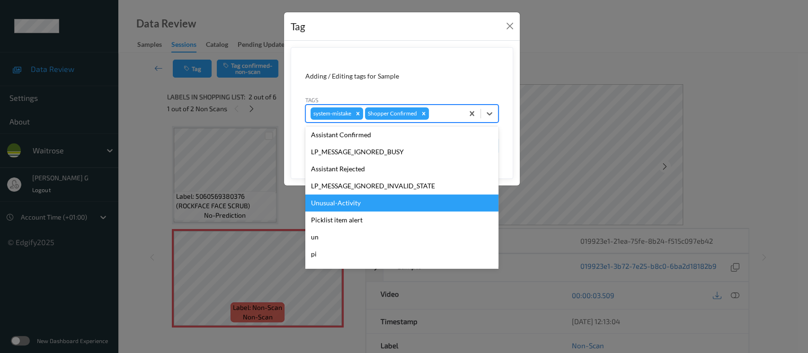
click at [333, 196] on div "Unusual-Activity" at bounding box center [401, 203] width 193 height 17
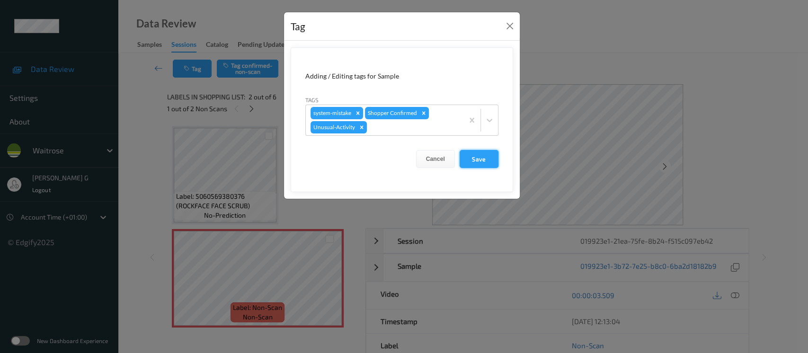
click at [477, 161] on button "Save" at bounding box center [479, 159] width 39 height 18
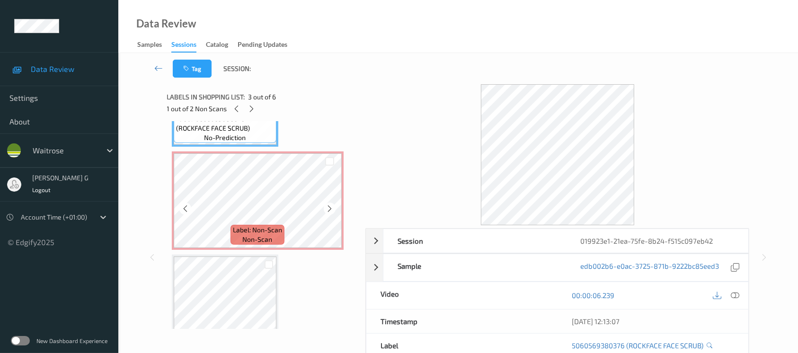
scroll to position [315, 0]
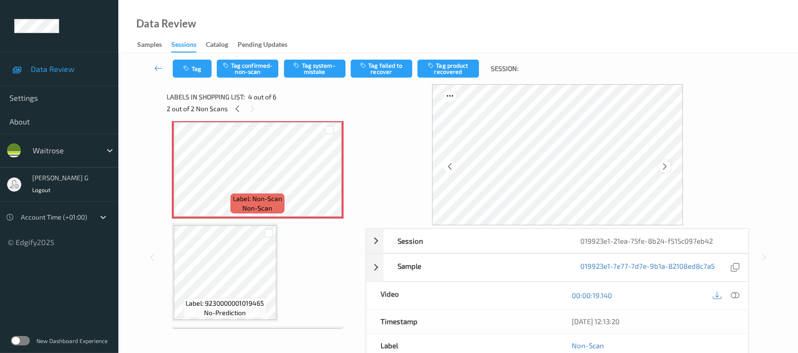
click at [668, 166] on icon at bounding box center [665, 166] width 8 height 9
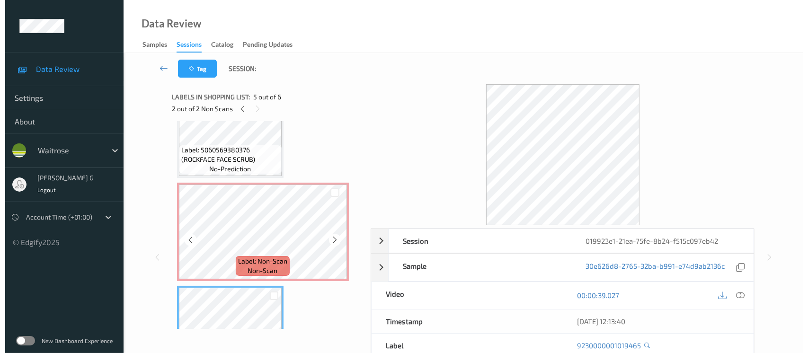
scroll to position [252, 0]
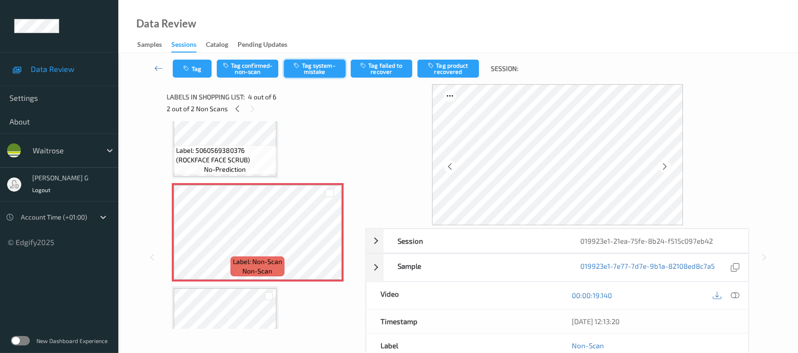
click at [307, 71] on button "Tag system-mistake" at bounding box center [315, 69] width 62 height 18
click at [191, 72] on button "Tag" at bounding box center [192, 69] width 39 height 18
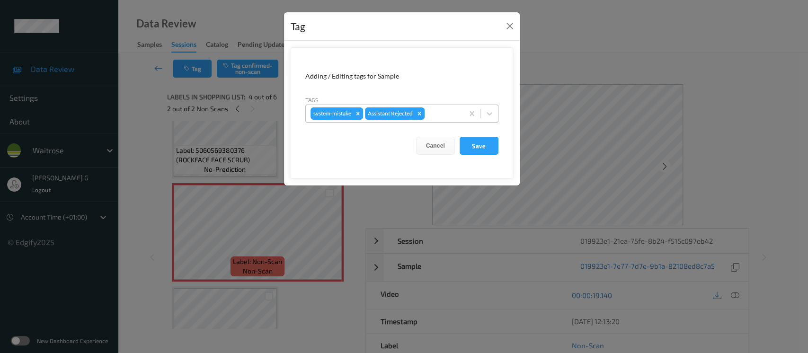
click at [436, 116] on div at bounding box center [443, 113] width 32 height 11
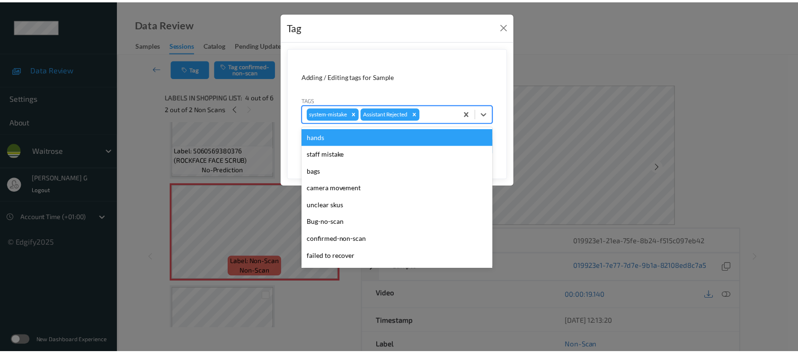
scroll to position [220, 0]
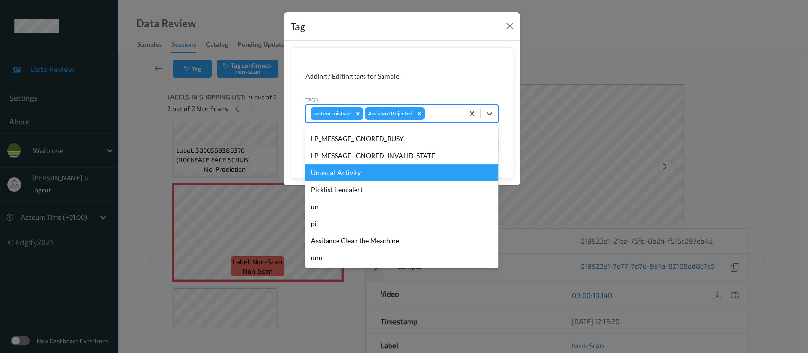
click at [333, 175] on div "Unusual-Activity" at bounding box center [401, 172] width 193 height 17
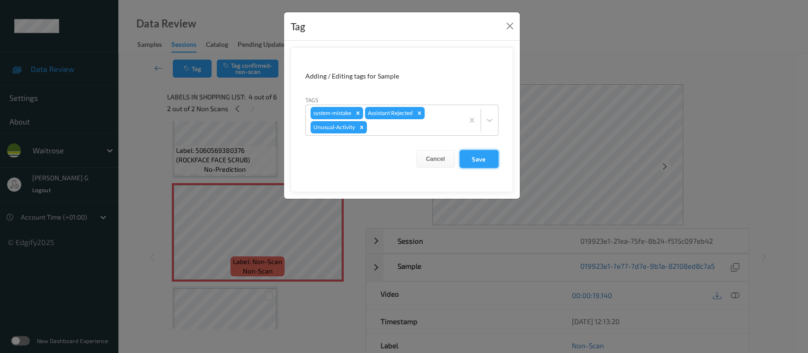
click at [487, 159] on button "Save" at bounding box center [479, 159] width 39 height 18
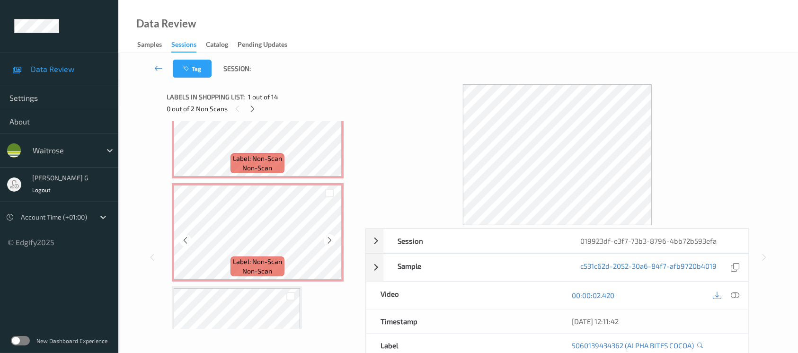
scroll to position [126, 0]
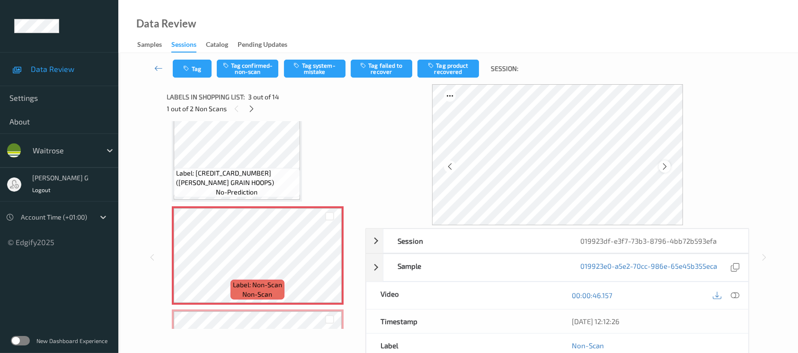
click at [667, 170] on icon at bounding box center [665, 166] width 8 height 9
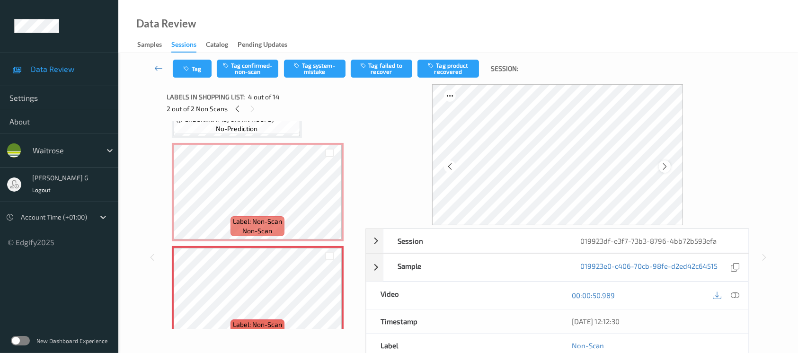
click at [669, 167] on div at bounding box center [665, 167] width 12 height 12
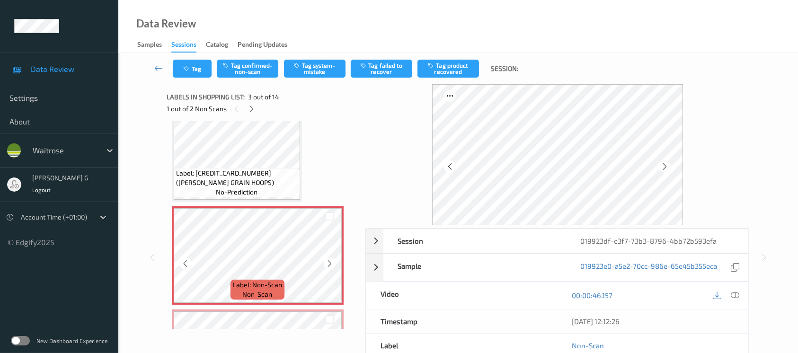
scroll to position [0, 0]
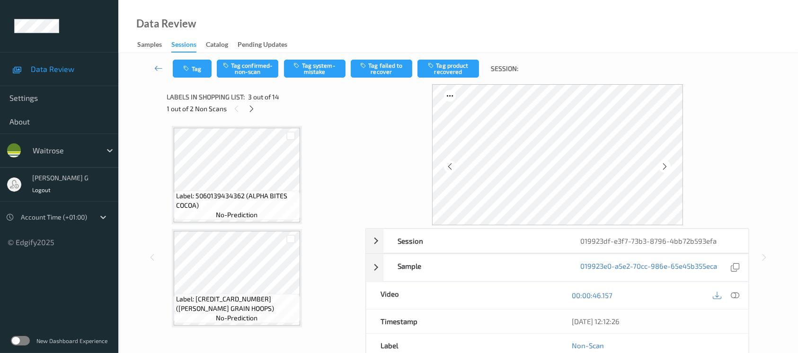
click at [746, 294] on div "00:00:46.157" at bounding box center [653, 295] width 191 height 27
click at [735, 297] on icon at bounding box center [735, 295] width 9 height 9
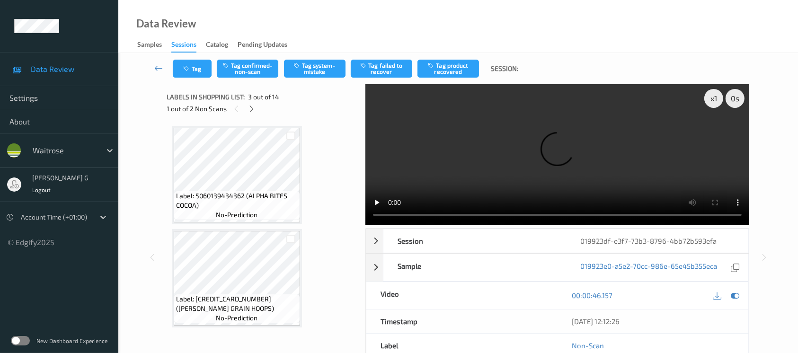
scroll to position [189, 0]
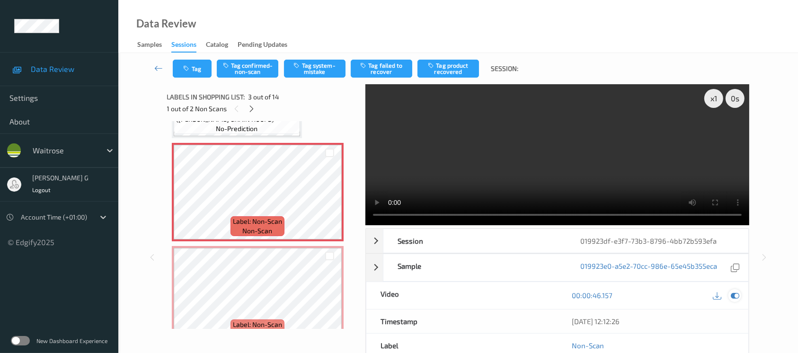
click at [737, 297] on icon at bounding box center [735, 295] width 9 height 9
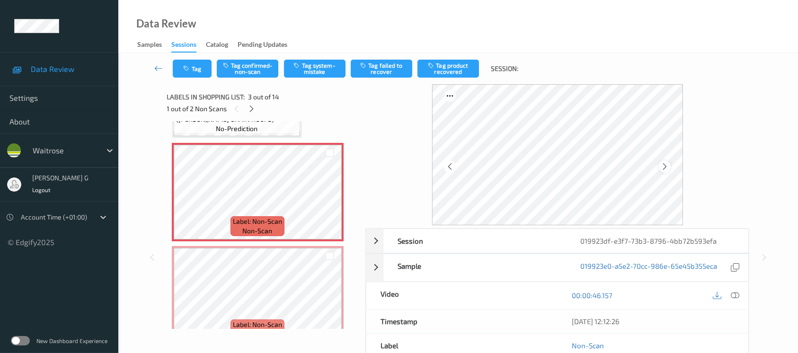
click at [663, 168] on icon at bounding box center [665, 166] width 8 height 9
click at [735, 297] on icon at bounding box center [735, 295] width 9 height 9
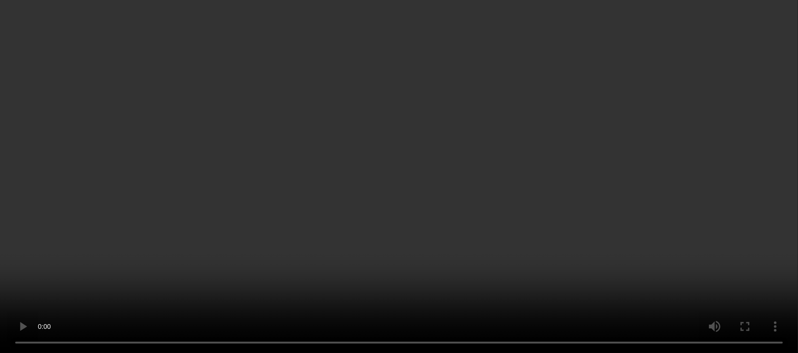
scroll to position [63, 0]
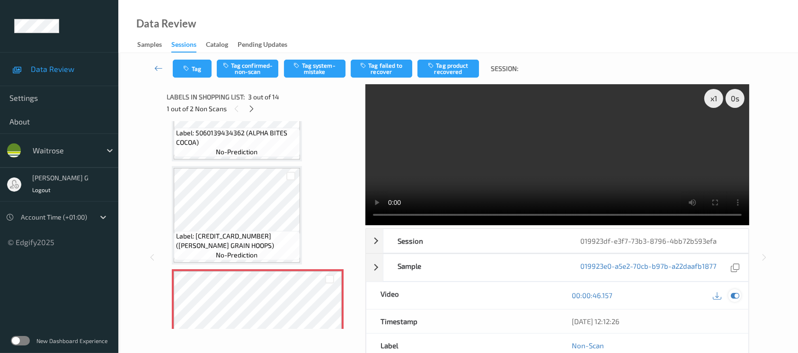
click at [736, 300] on div at bounding box center [735, 295] width 13 height 13
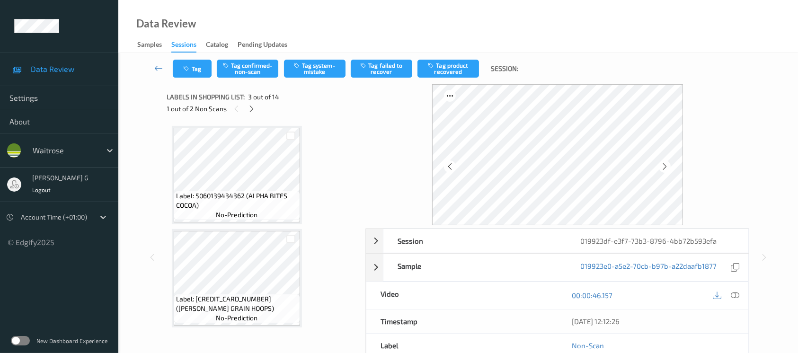
scroll to position [189, 0]
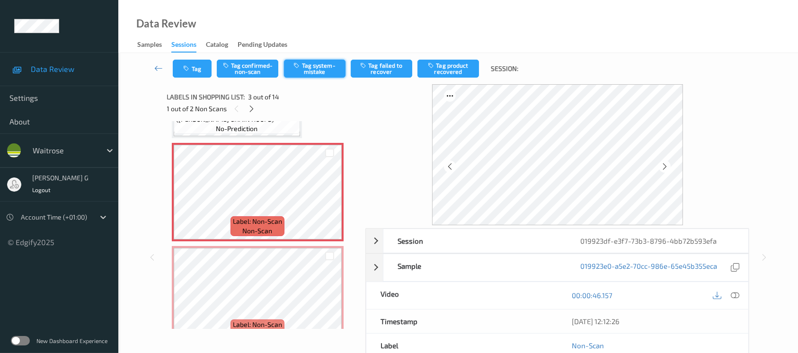
click at [308, 66] on button "Tag system-mistake" at bounding box center [315, 69] width 62 height 18
click at [191, 65] on icon "button" at bounding box center [188, 68] width 8 height 7
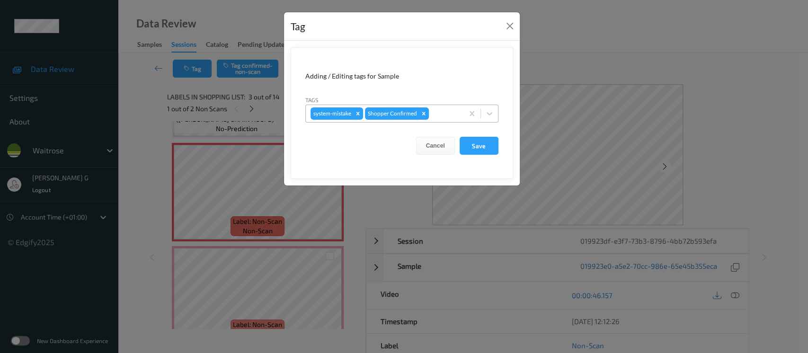
click at [457, 113] on div at bounding box center [445, 113] width 28 height 11
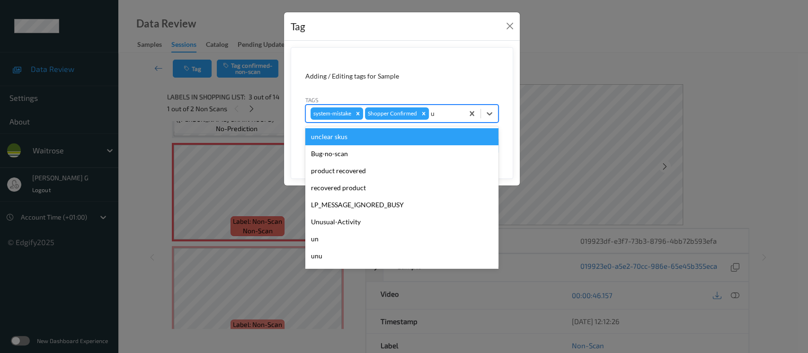
type input "un"
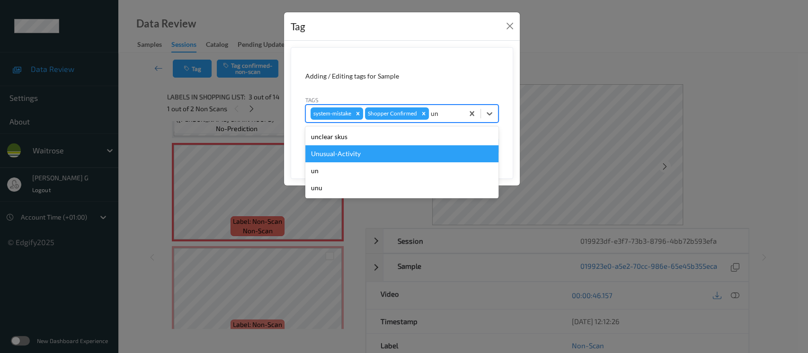
click at [349, 157] on div "Unusual-Activity" at bounding box center [401, 153] width 193 height 17
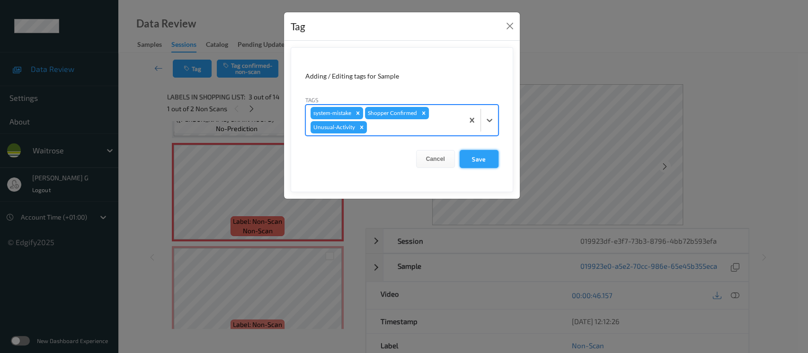
click at [481, 156] on button "Save" at bounding box center [479, 159] width 39 height 18
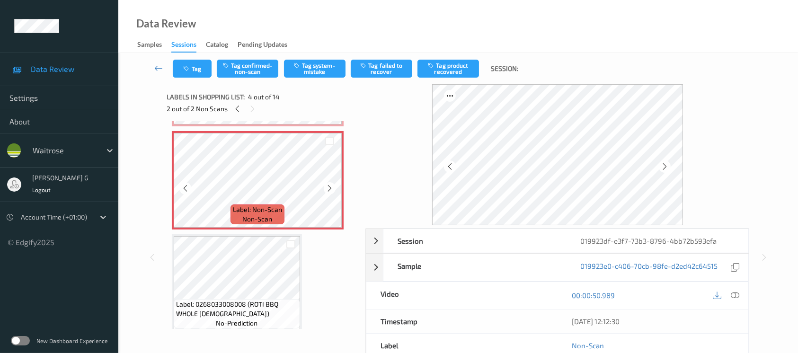
scroll to position [315, 0]
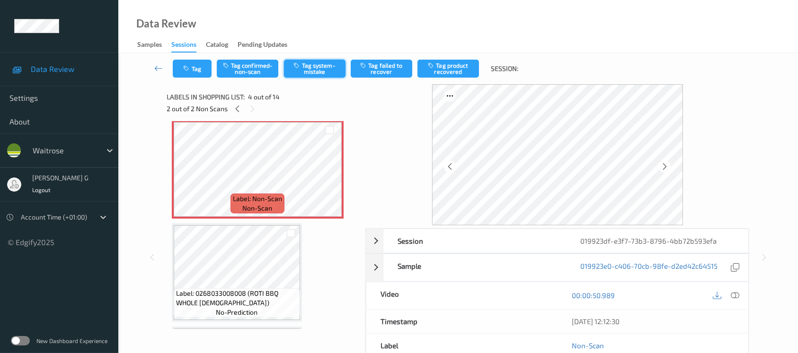
click at [307, 65] on button "Tag system-mistake" at bounding box center [315, 69] width 62 height 18
click at [318, 70] on button "Untag system-mistake" at bounding box center [315, 69] width 62 height 18
click at [246, 69] on button "Tag confirmed-non-scan" at bounding box center [248, 69] width 62 height 18
click at [455, 62] on button "Tag product recovered" at bounding box center [449, 69] width 62 height 18
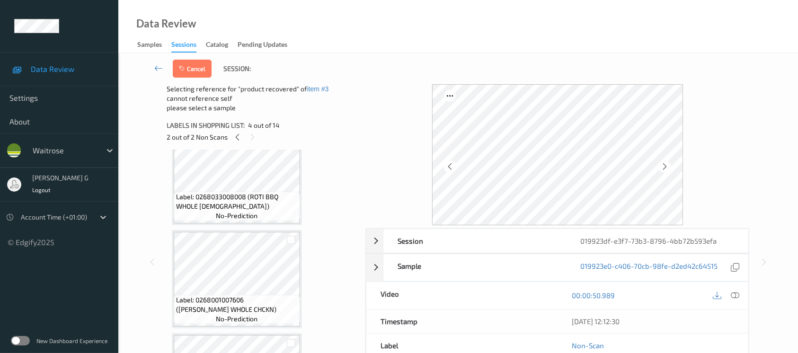
scroll to position [379, 0]
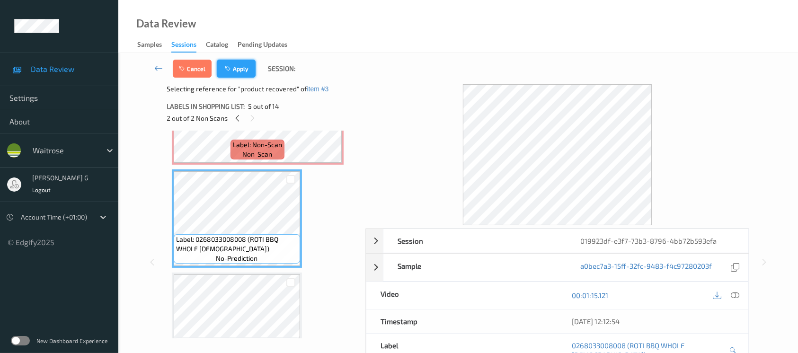
click at [235, 70] on button "Apply" at bounding box center [236, 69] width 39 height 18
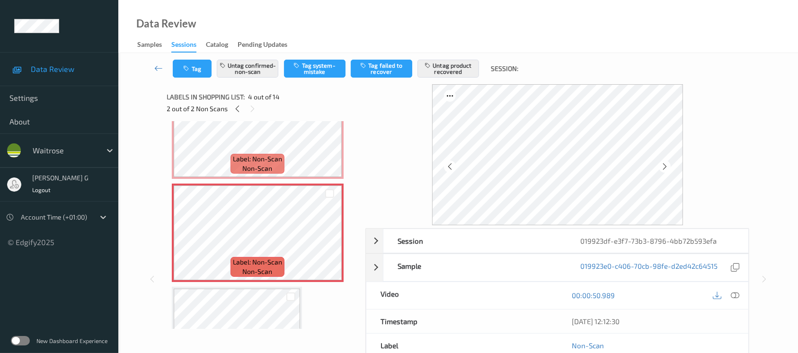
scroll to position [210, 0]
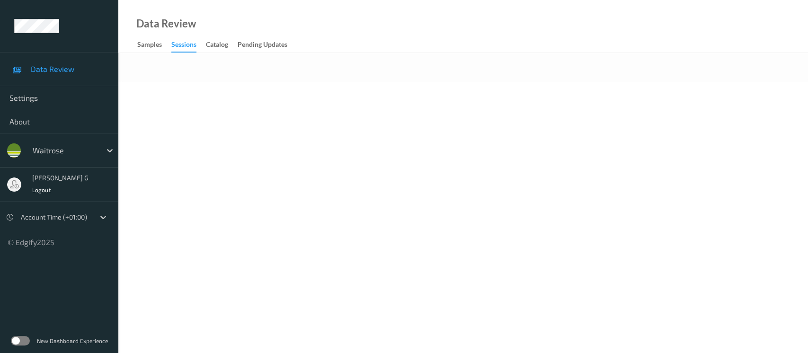
click at [475, 101] on body "Data Review Settings About waitrose [PERSON_NAME] g Logout Account Time (+01:00…" at bounding box center [404, 176] width 808 height 353
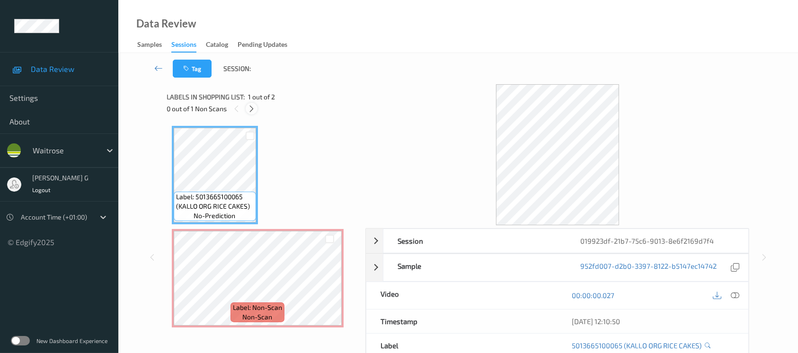
click at [254, 108] on icon at bounding box center [252, 109] width 8 height 9
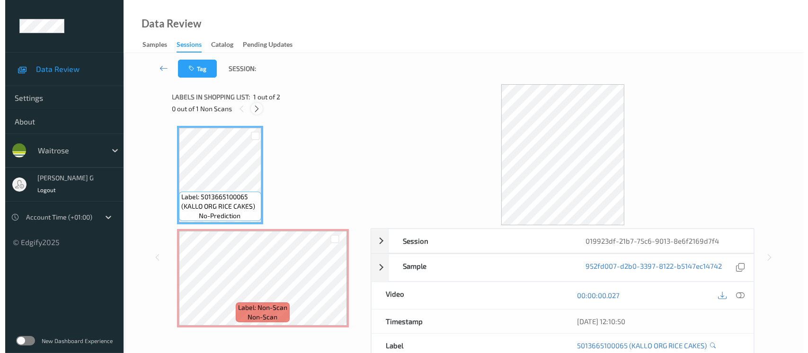
scroll to position [2, 0]
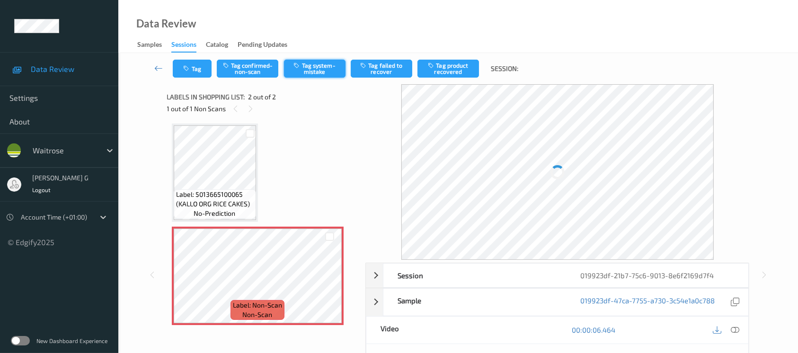
click at [318, 74] on button "Tag system-mistake" at bounding box center [315, 69] width 62 height 18
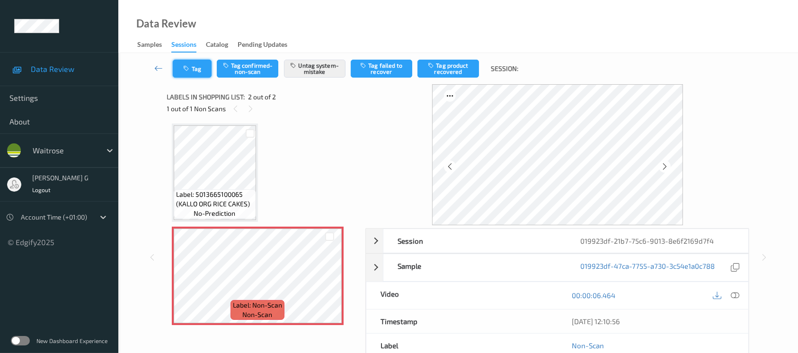
click at [200, 61] on button "Tag" at bounding box center [192, 69] width 39 height 18
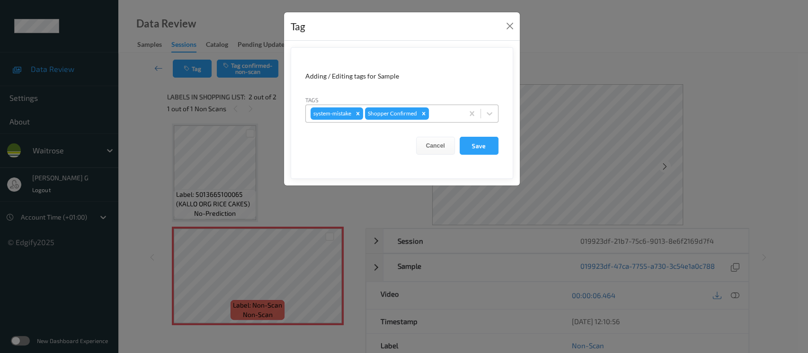
click at [440, 116] on div at bounding box center [445, 113] width 28 height 11
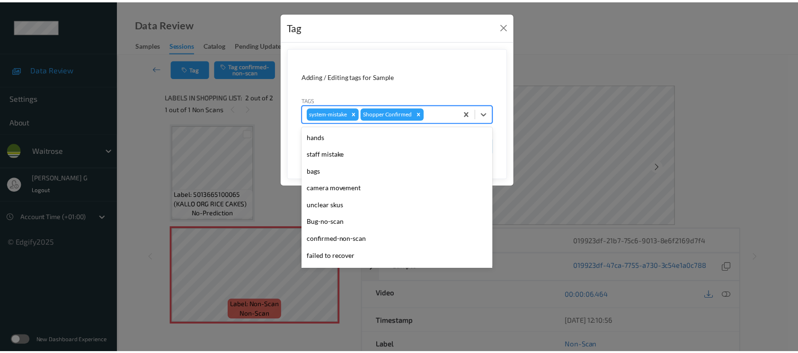
scroll to position [220, 0]
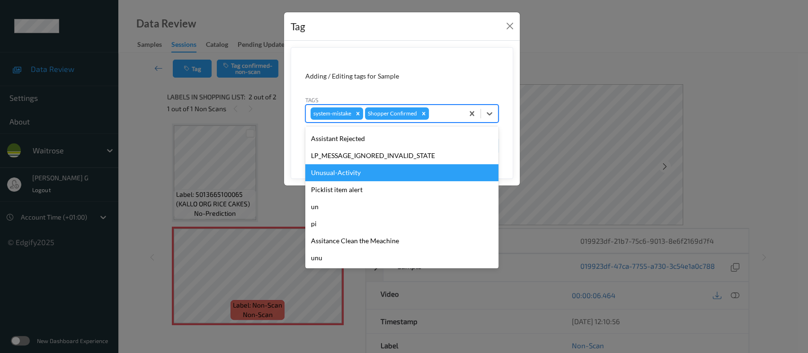
click at [337, 175] on div "Unusual-Activity" at bounding box center [401, 172] width 193 height 17
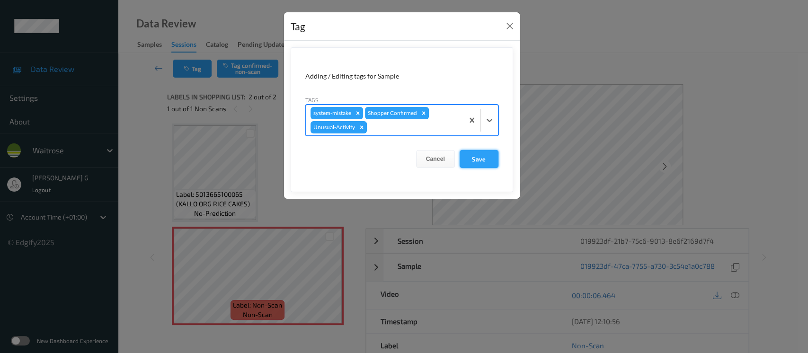
click at [484, 159] on button "Save" at bounding box center [479, 159] width 39 height 18
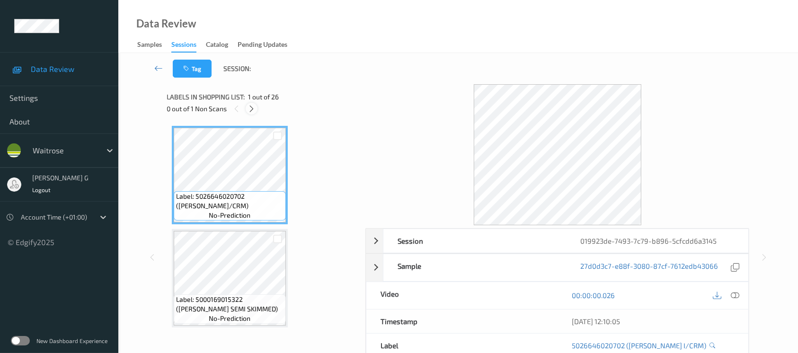
click at [249, 108] on icon at bounding box center [252, 109] width 8 height 9
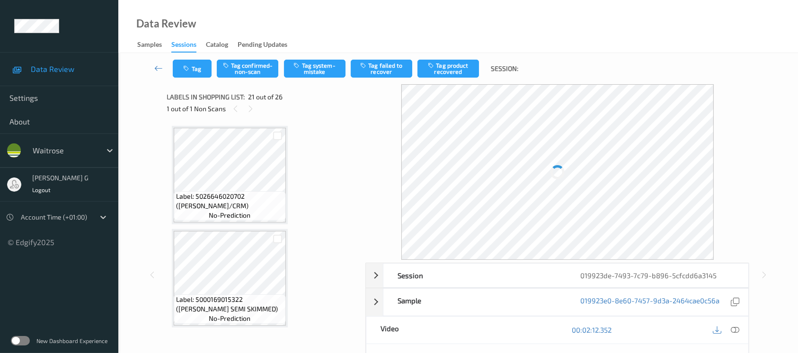
scroll to position [1958, 0]
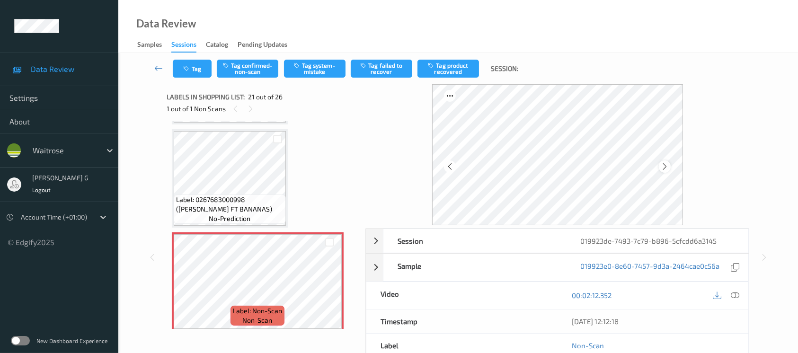
click at [668, 166] on icon at bounding box center [665, 166] width 8 height 9
click at [320, 68] on button "Tag system-mistake" at bounding box center [315, 69] width 62 height 18
click at [193, 77] on button "Tag" at bounding box center [192, 69] width 39 height 18
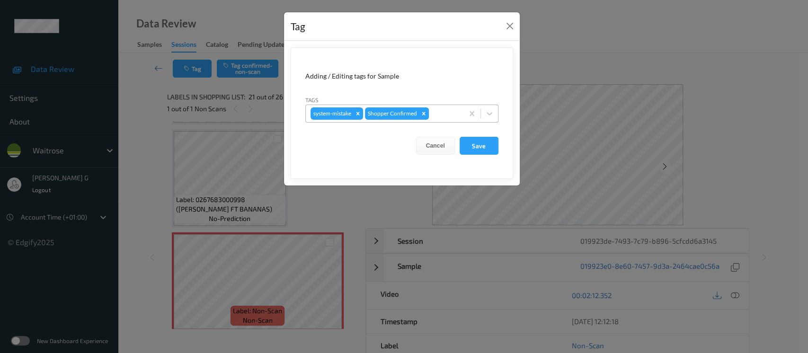
click at [443, 112] on div at bounding box center [445, 113] width 28 height 11
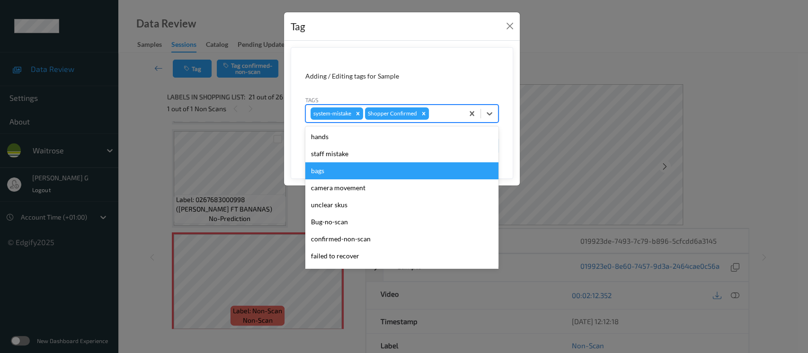
click at [333, 176] on div "bags" at bounding box center [401, 170] width 193 height 17
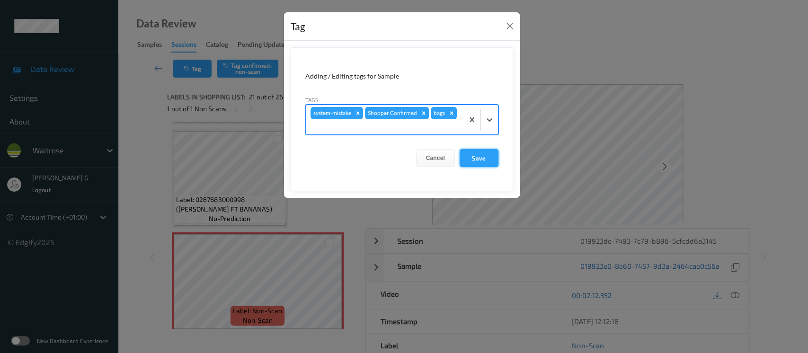
click at [472, 160] on button "Save" at bounding box center [479, 158] width 39 height 18
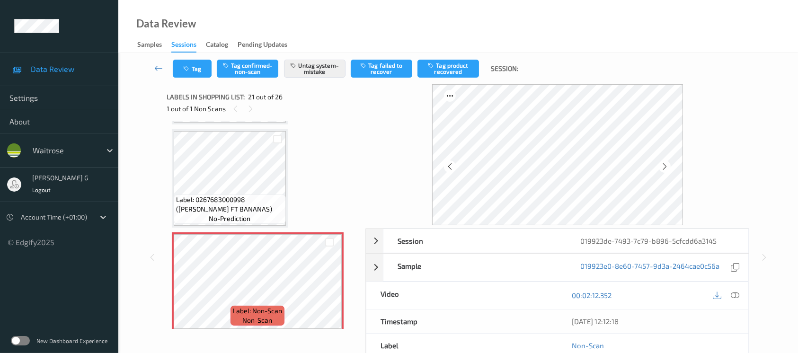
click at [572, 33] on div "Data Review Samples Sessions Catalog Pending Updates" at bounding box center [458, 26] width 680 height 53
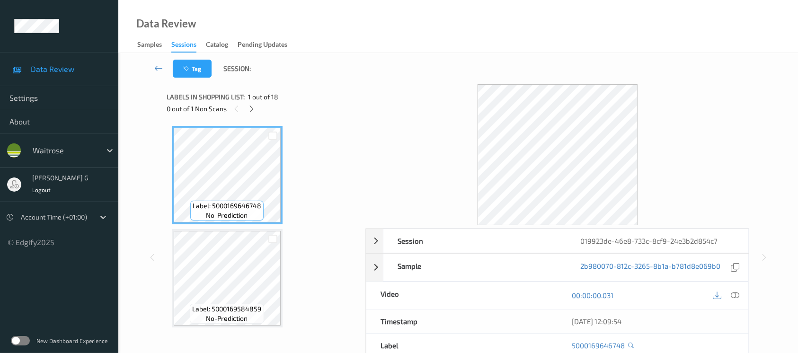
click at [260, 110] on div "0 out of 1 Non Scans" at bounding box center [263, 109] width 192 height 12
click at [253, 110] on icon at bounding box center [252, 109] width 8 height 9
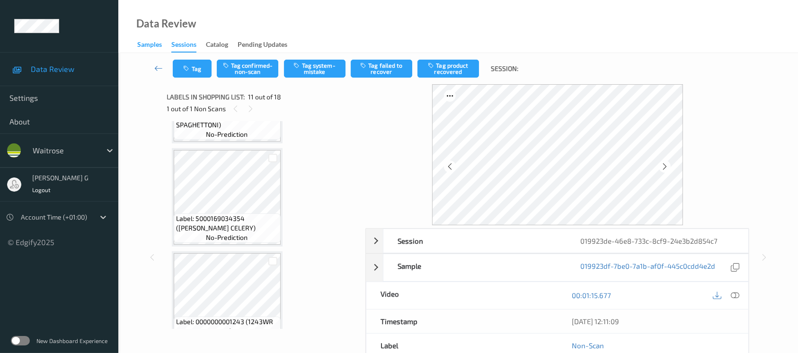
scroll to position [795, 0]
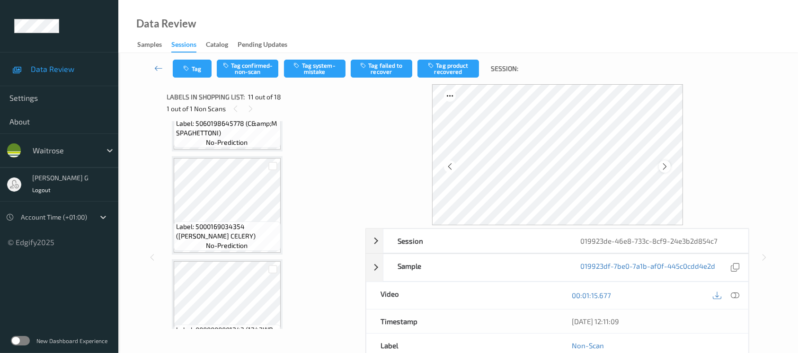
click at [665, 167] on icon at bounding box center [665, 166] width 8 height 9
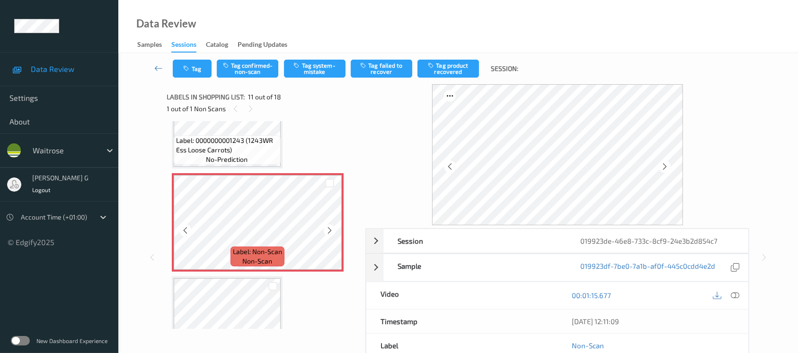
scroll to position [921, 0]
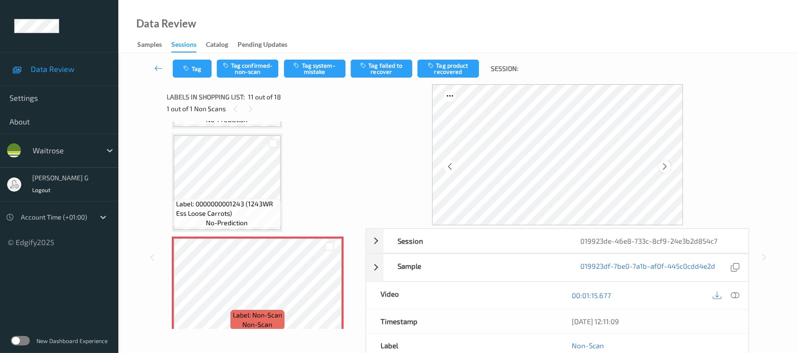
click at [669, 167] on div at bounding box center [665, 167] width 12 height 12
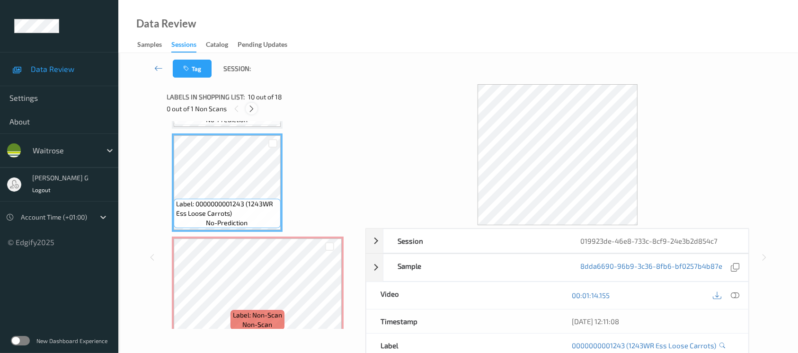
click at [250, 108] on icon at bounding box center [252, 109] width 8 height 9
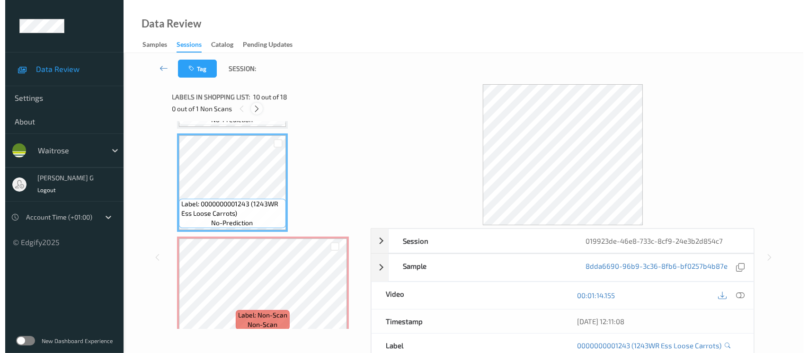
scroll to position [930, 0]
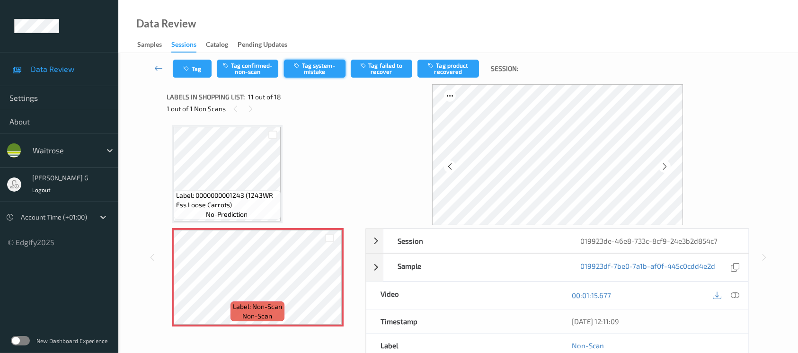
click at [314, 64] on button "Tag system-mistake" at bounding box center [315, 69] width 62 height 18
click at [193, 67] on button "Tag" at bounding box center [192, 69] width 39 height 18
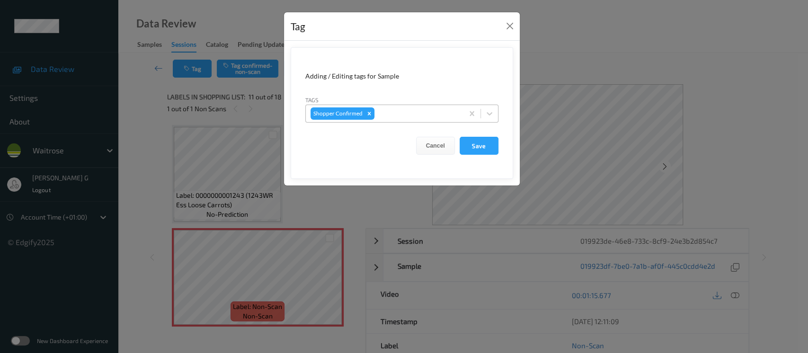
click at [392, 110] on div at bounding box center [417, 113] width 82 height 11
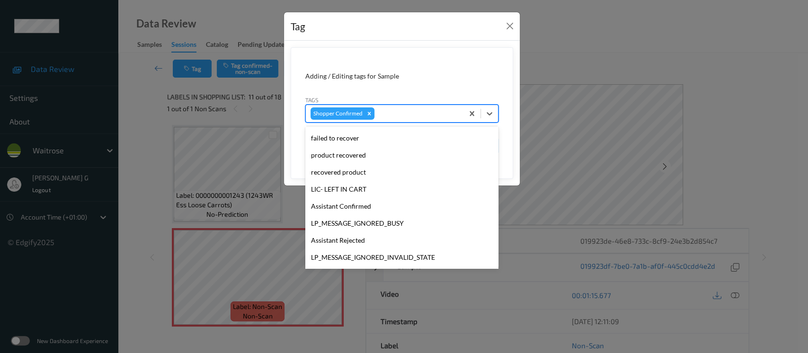
scroll to position [189, 0]
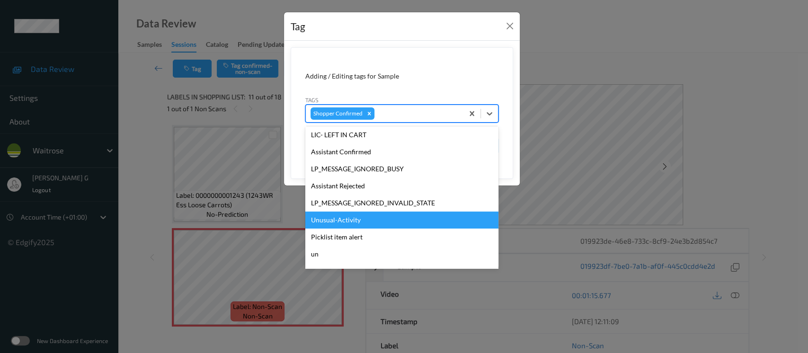
click at [322, 220] on div "Unusual-Activity" at bounding box center [401, 220] width 193 height 17
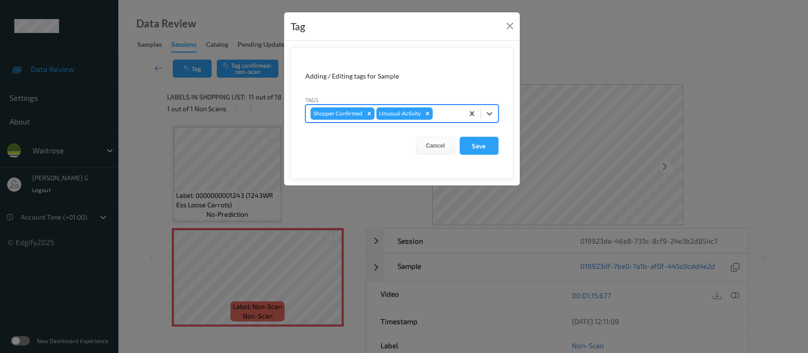
click at [442, 113] on div at bounding box center [447, 113] width 24 height 11
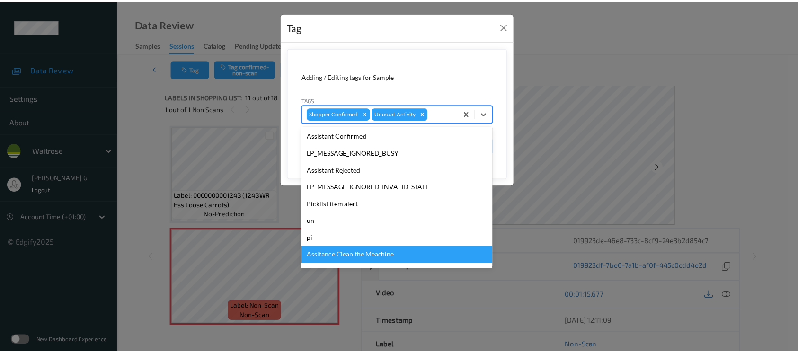
scroll to position [220, 0]
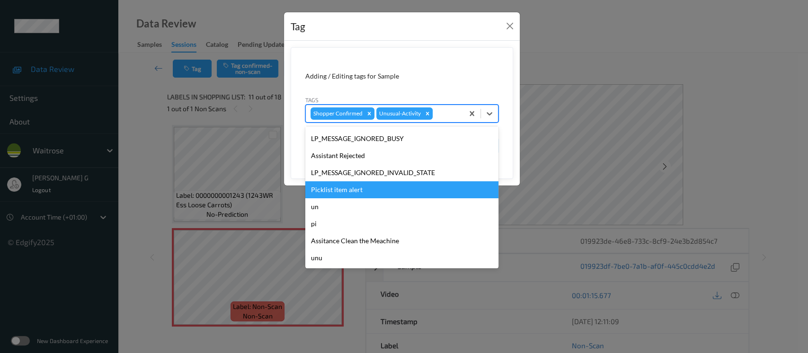
click at [342, 191] on div "Picklist item alert" at bounding box center [401, 189] width 193 height 17
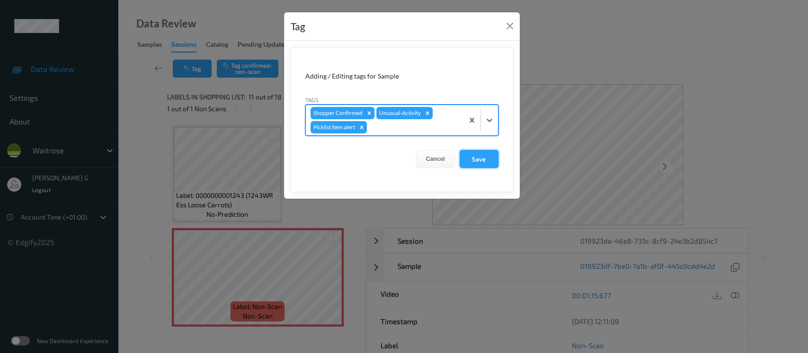
click at [481, 155] on button "Save" at bounding box center [479, 159] width 39 height 18
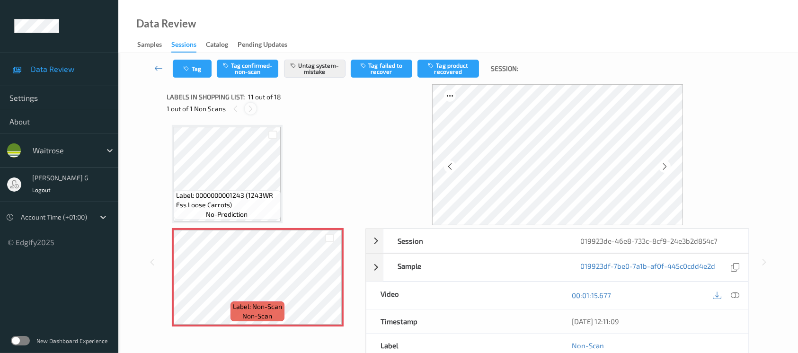
click at [251, 109] on icon at bounding box center [251, 109] width 8 height 9
click at [195, 67] on button "Tag" at bounding box center [192, 69] width 39 height 18
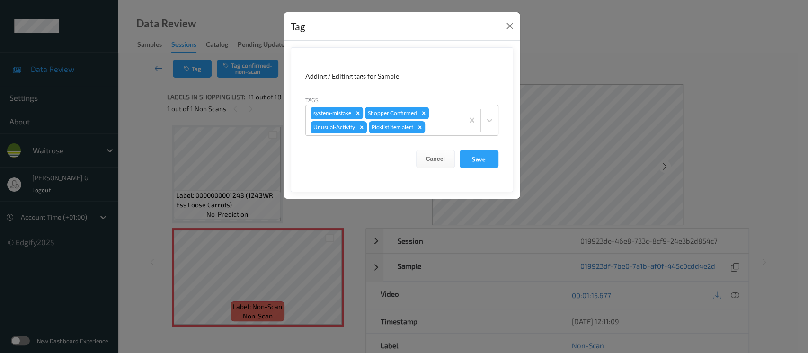
click at [579, 48] on div "Tag Adding / Editing tags for Sample Tags system-mistake Shopper Confirmed Unus…" at bounding box center [404, 176] width 808 height 353
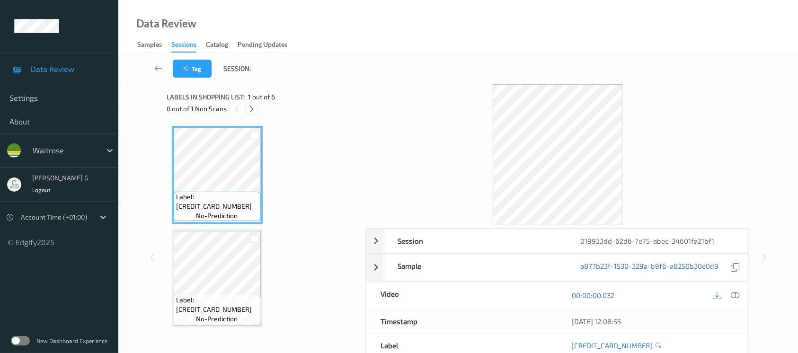
click at [252, 109] on icon at bounding box center [252, 109] width 8 height 9
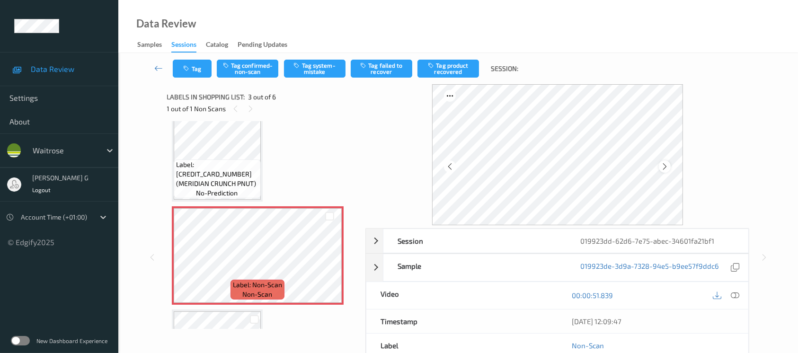
click at [664, 169] on icon at bounding box center [665, 166] width 8 height 9
click at [735, 294] on icon at bounding box center [735, 295] width 9 height 9
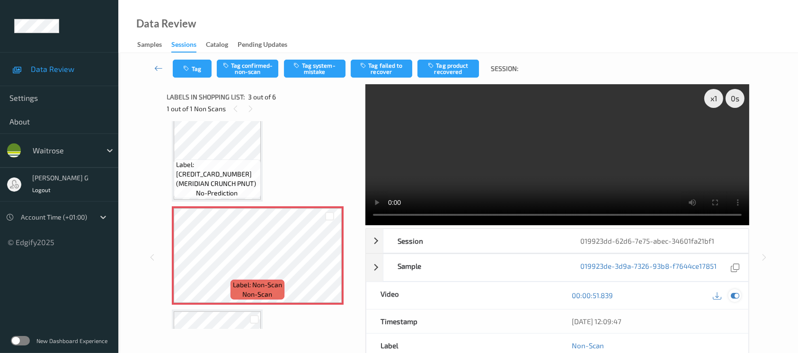
click at [736, 294] on icon at bounding box center [735, 295] width 9 height 9
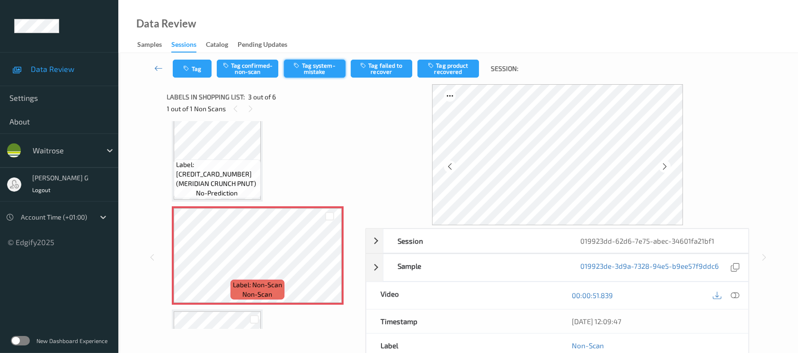
click at [311, 70] on button "Tag system-mistake" at bounding box center [315, 69] width 62 height 18
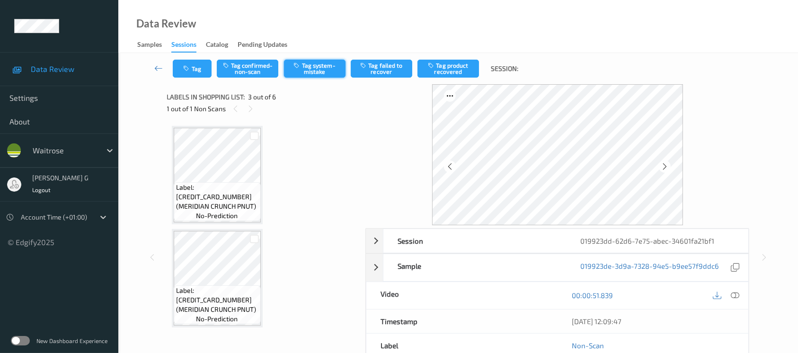
click at [312, 70] on button "Tag system-mistake" at bounding box center [315, 69] width 62 height 18
click at [325, 69] on button "Tag system-mistake" at bounding box center [315, 69] width 62 height 18
click at [252, 107] on icon at bounding box center [251, 109] width 8 height 9
click at [309, 70] on button "Tag system-mistake" at bounding box center [315, 69] width 62 height 18
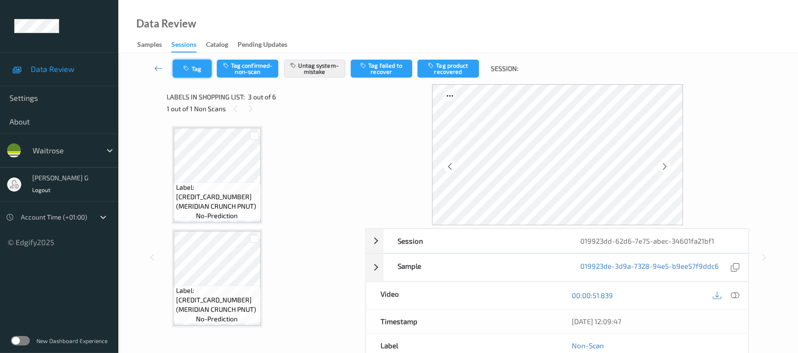
click at [191, 79] on div "Tag Tag confirmed-non-scan Untag system-mistake Tag failed to recover Tag produ…" at bounding box center [458, 68] width 641 height 31
click at [194, 61] on button "Tag" at bounding box center [192, 69] width 39 height 18
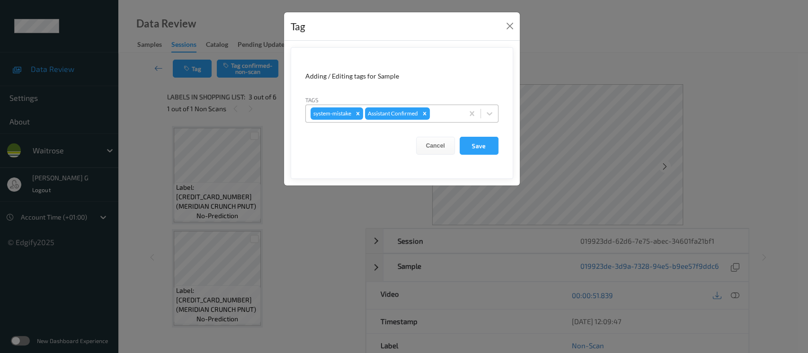
click at [449, 113] on div at bounding box center [445, 113] width 27 height 11
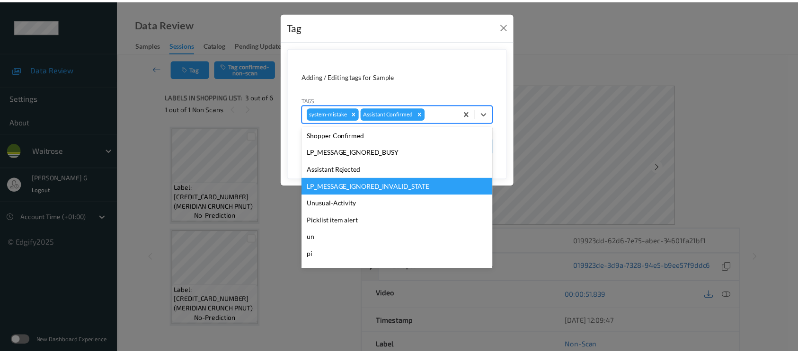
scroll to position [220, 0]
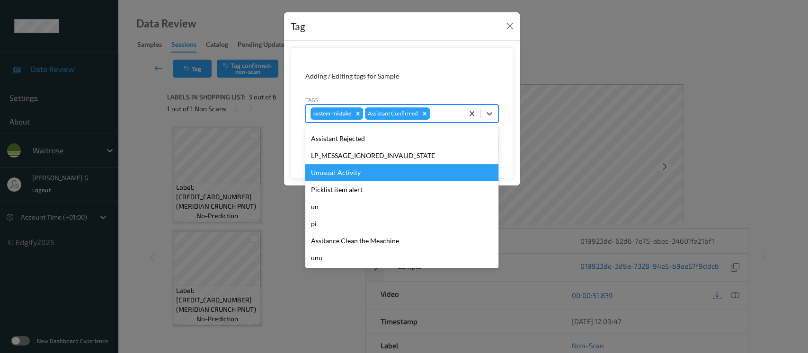
click at [338, 171] on div "Unusual-Activity" at bounding box center [401, 172] width 193 height 17
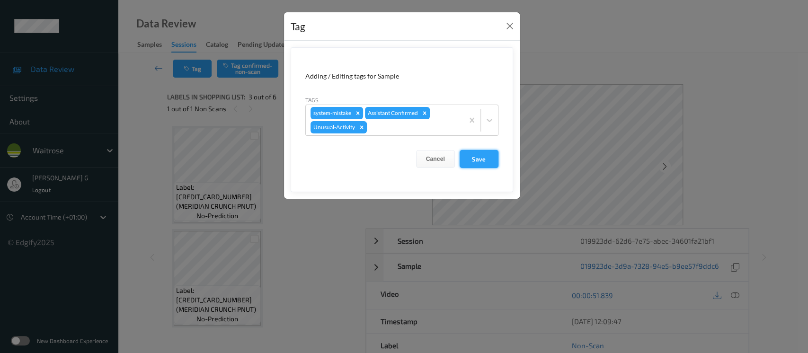
click at [476, 158] on button "Save" at bounding box center [479, 159] width 39 height 18
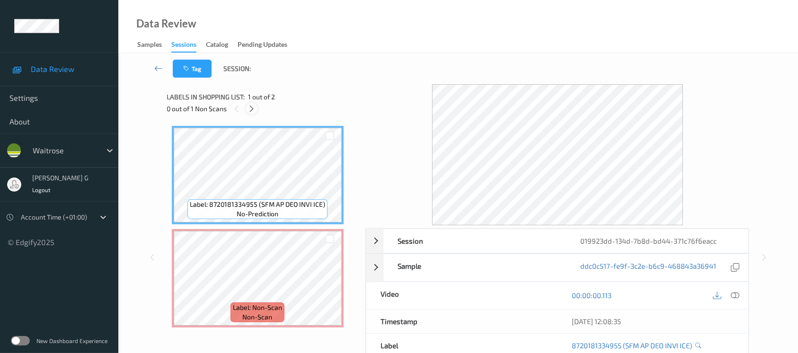
click at [250, 112] on icon at bounding box center [252, 109] width 8 height 9
click at [734, 298] on icon at bounding box center [735, 295] width 9 height 9
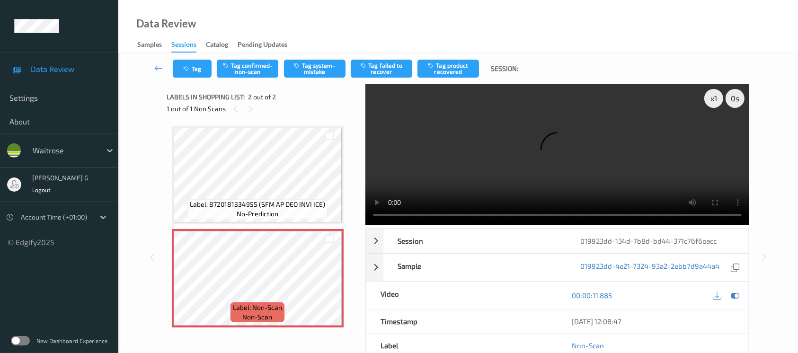
click at [296, 57] on div "Tag Tag confirmed-non-scan Tag system-mistake Tag failed to recover Tag product…" at bounding box center [458, 68] width 641 height 31
click at [186, 62] on button "Tag" at bounding box center [192, 69] width 39 height 18
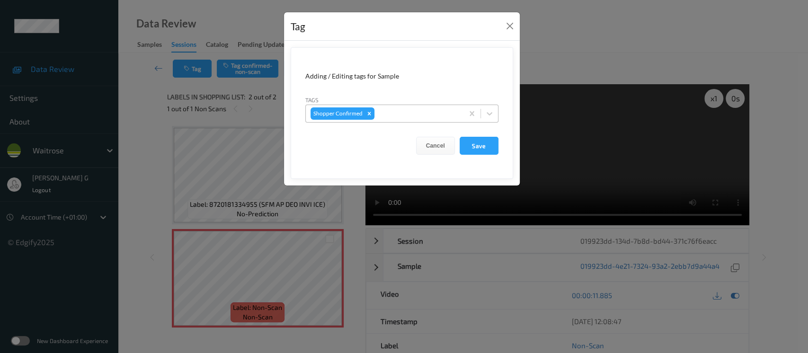
click at [384, 112] on div at bounding box center [417, 113] width 82 height 11
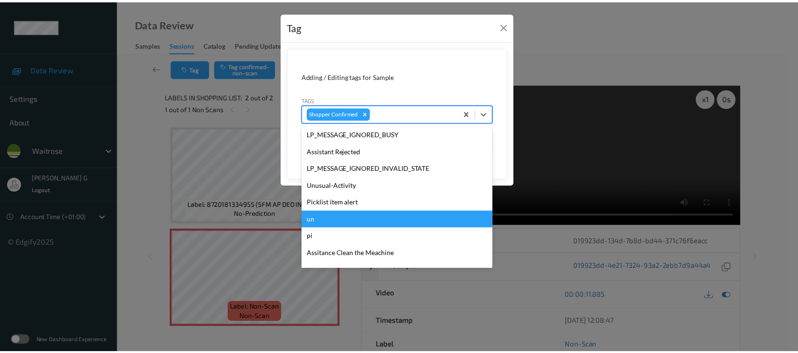
scroll to position [236, 0]
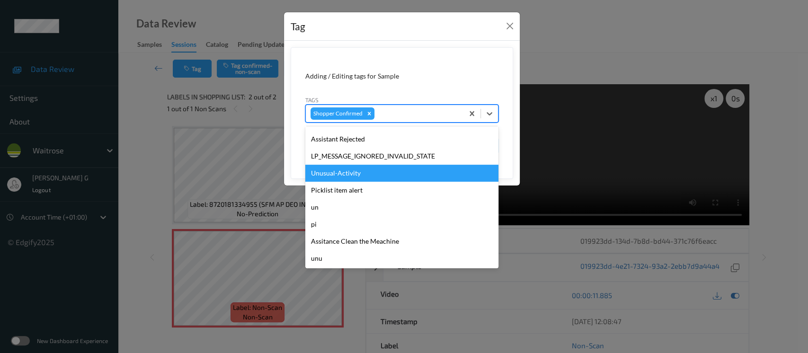
click at [340, 177] on div "Unusual-Activity" at bounding box center [401, 173] width 193 height 17
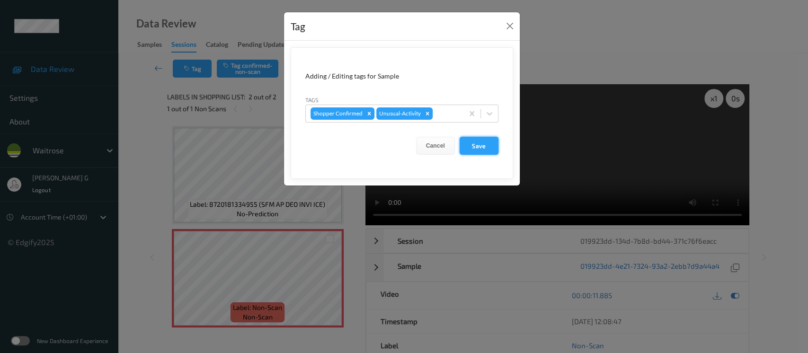
click at [477, 150] on button "Save" at bounding box center [479, 146] width 39 height 18
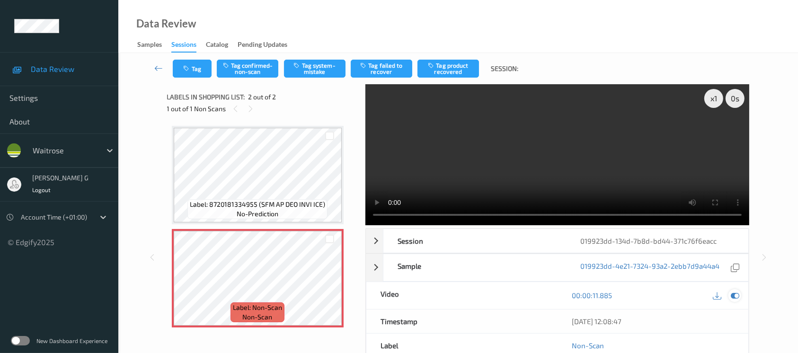
click at [737, 293] on icon at bounding box center [735, 295] width 9 height 9
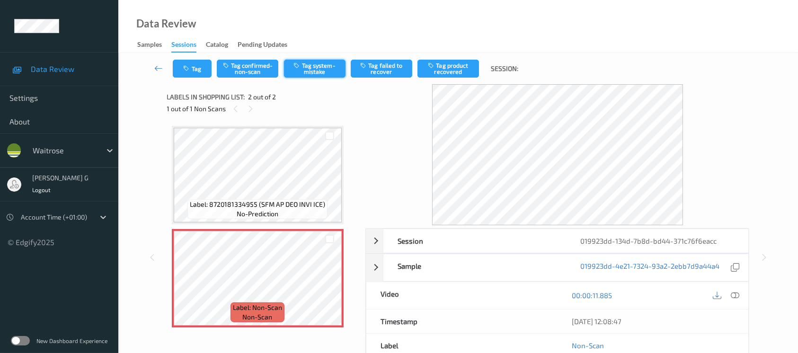
click at [322, 68] on button "Tag system-mistake" at bounding box center [315, 69] width 62 height 18
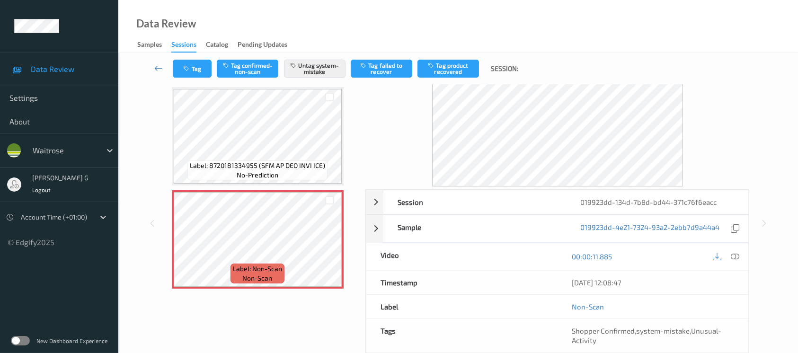
scroll to position [0, 0]
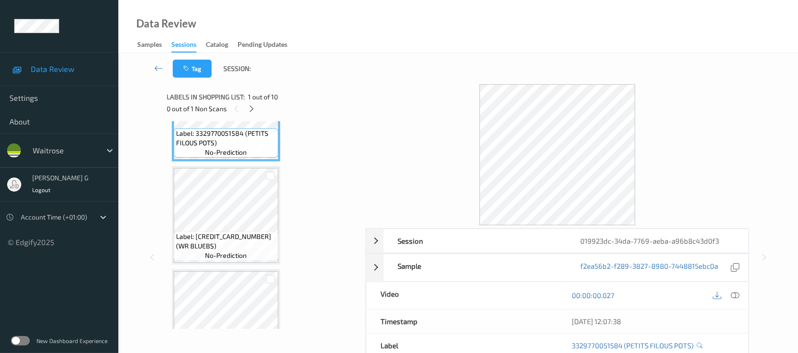
scroll to position [55, 0]
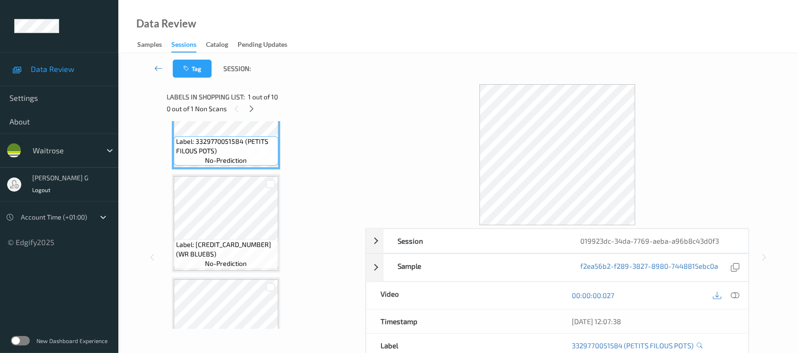
click at [261, 105] on div "0 out of 1 Non Scans" at bounding box center [263, 109] width 192 height 12
click at [246, 113] on div "0 out of 1 Non Scans" at bounding box center [263, 109] width 192 height 12
click at [253, 108] on icon at bounding box center [252, 109] width 8 height 9
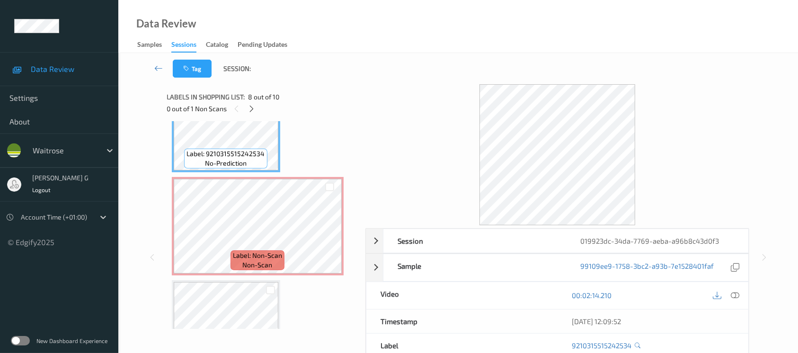
scroll to position [821, 0]
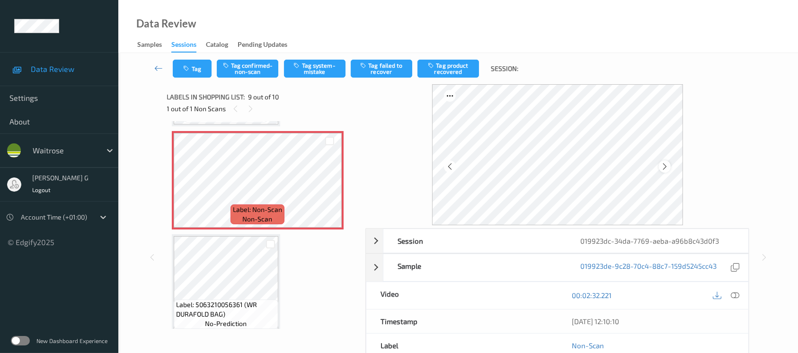
click at [665, 165] on icon at bounding box center [665, 166] width 8 height 9
click at [742, 301] on div "00:02:32.221" at bounding box center [653, 295] width 191 height 27
click at [735, 295] on icon at bounding box center [735, 295] width 9 height 9
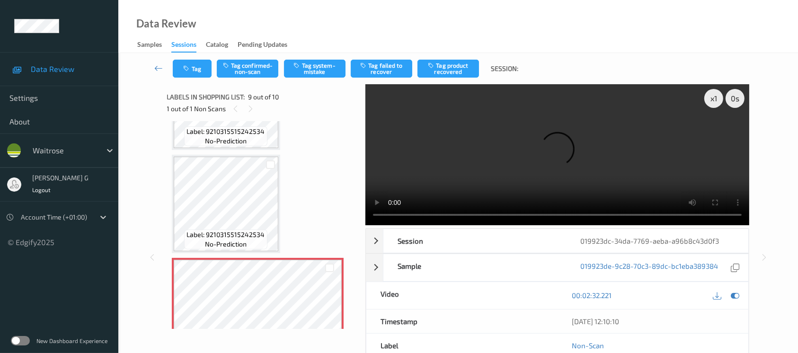
scroll to position [694, 0]
click at [738, 294] on icon at bounding box center [735, 295] width 9 height 9
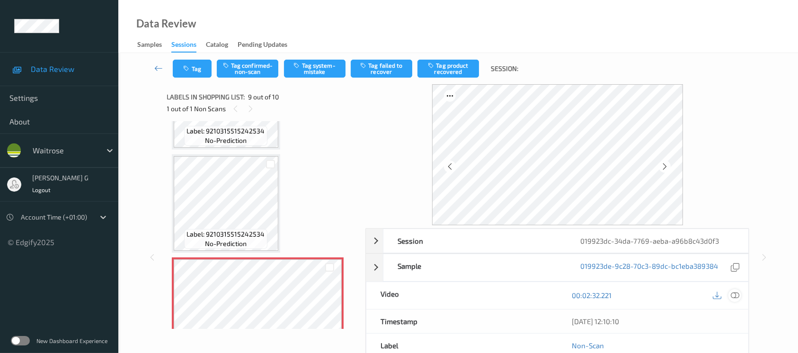
click at [734, 294] on icon at bounding box center [735, 295] width 9 height 9
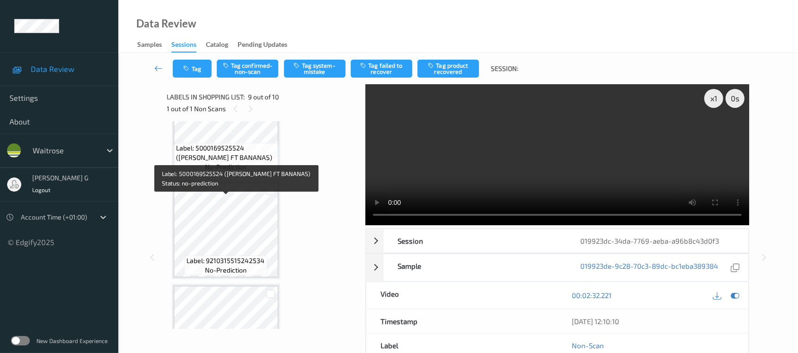
scroll to position [631, 0]
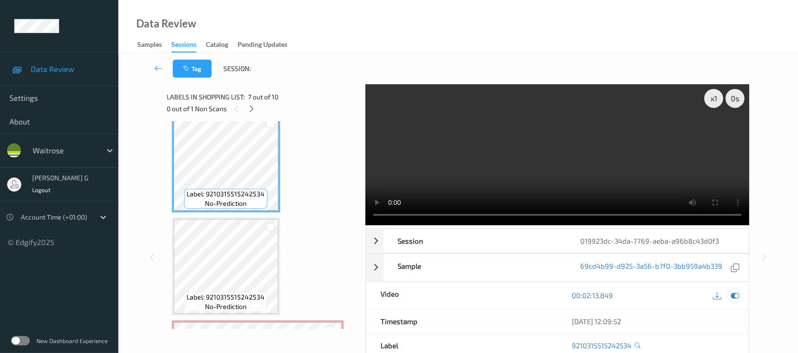
click at [729, 294] on div at bounding box center [735, 295] width 13 height 13
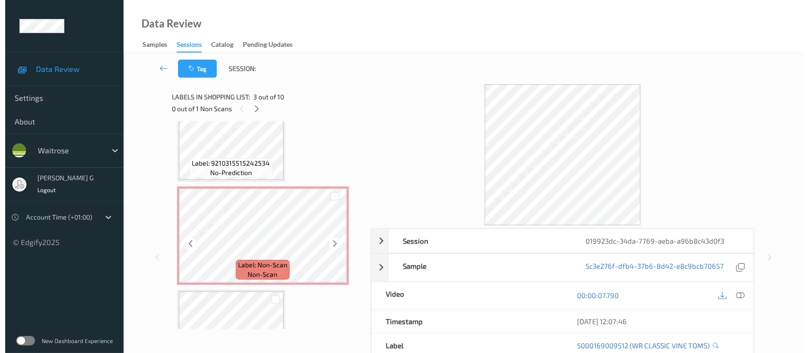
scroll to position [825, 0]
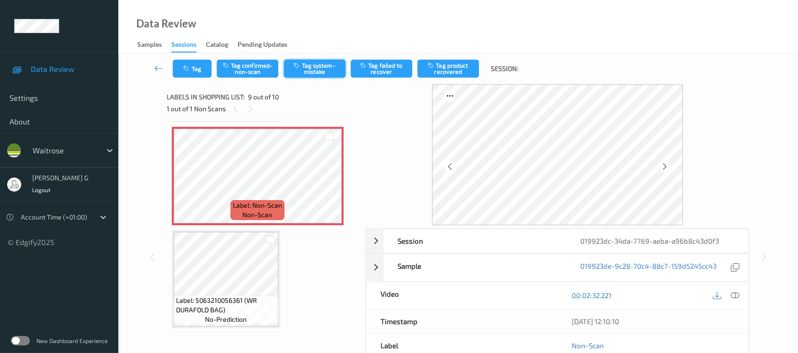
click at [308, 68] on button "Tag system-mistake" at bounding box center [315, 69] width 62 height 18
click at [188, 67] on icon "button" at bounding box center [188, 68] width 8 height 7
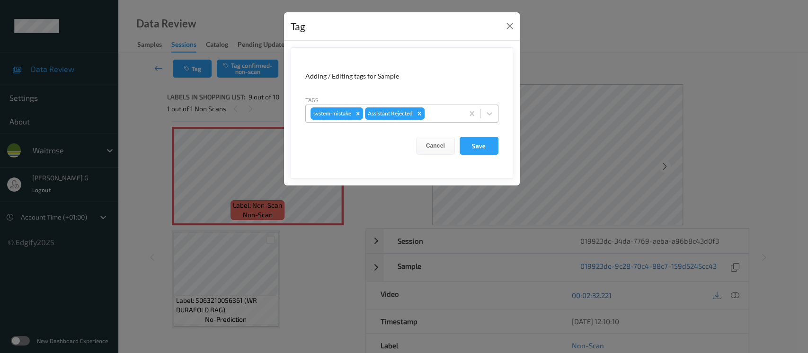
click at [435, 109] on div at bounding box center [443, 113] width 32 height 11
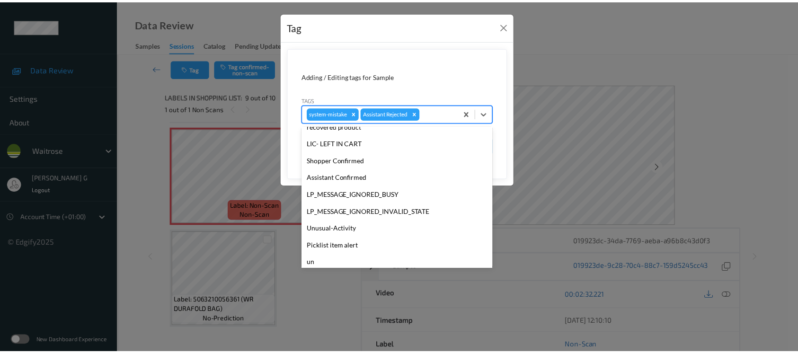
scroll to position [220, 0]
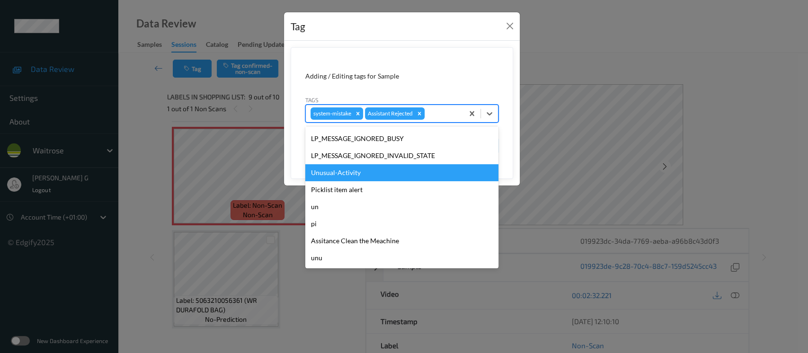
click at [336, 178] on div "Unusual-Activity" at bounding box center [401, 172] width 193 height 17
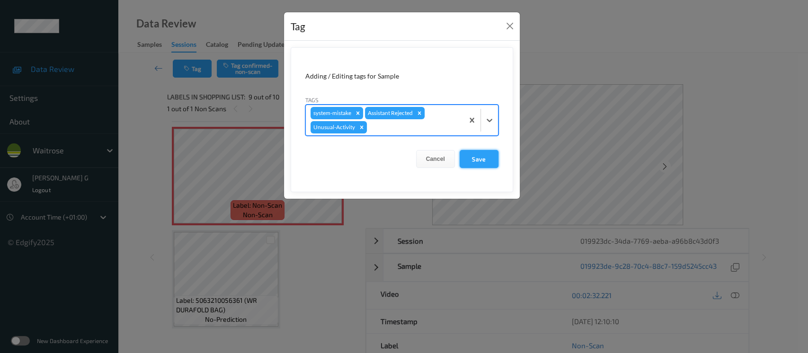
click at [477, 159] on button "Save" at bounding box center [479, 159] width 39 height 18
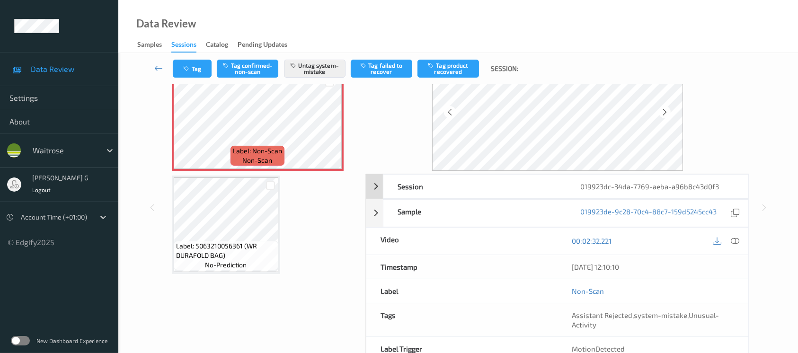
scroll to position [106, 0]
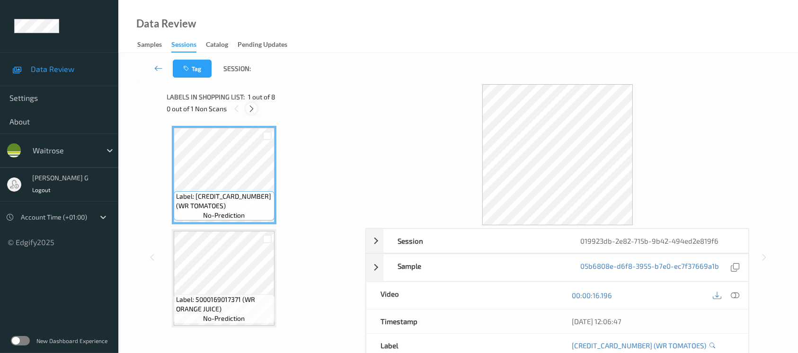
click at [252, 108] on icon at bounding box center [252, 109] width 8 height 9
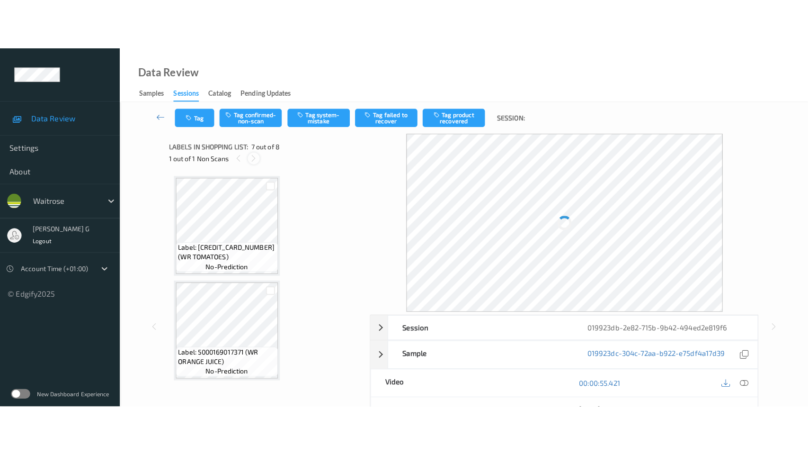
scroll to position [519, 0]
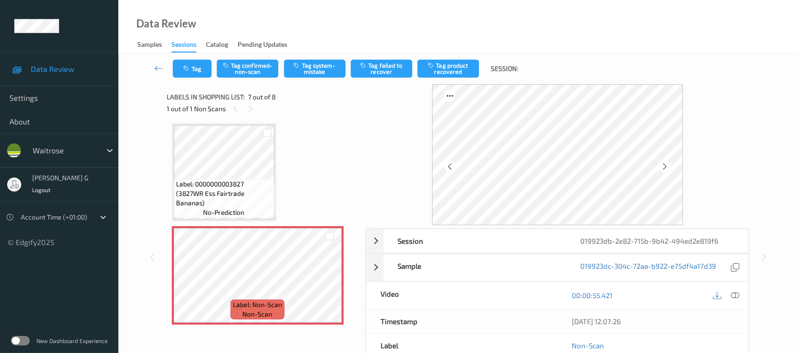
click at [743, 293] on div "00:00:55.421" at bounding box center [653, 295] width 191 height 27
click at [736, 299] on icon at bounding box center [735, 295] width 9 height 9
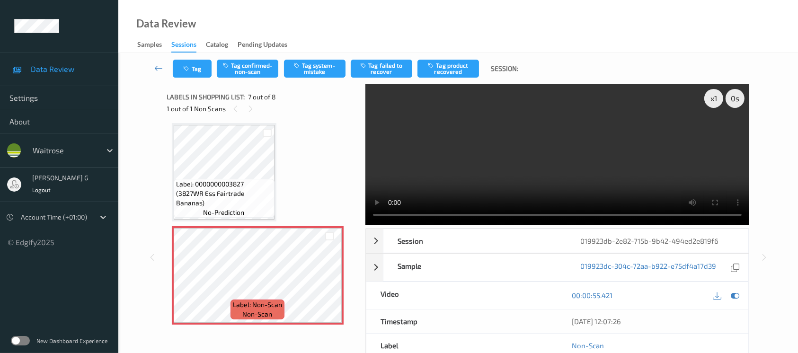
scroll to position [518, 0]
click at [737, 297] on icon at bounding box center [735, 295] width 9 height 9
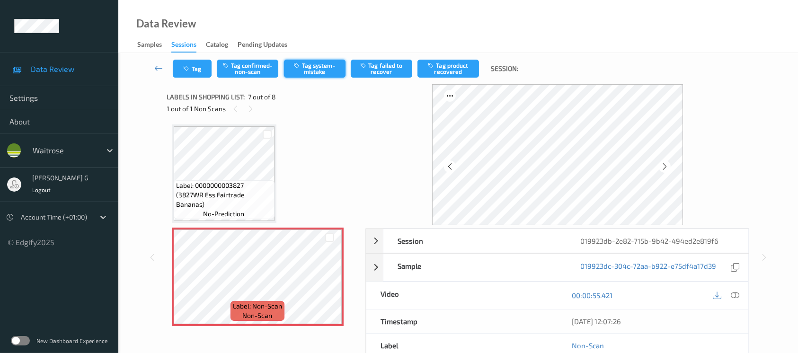
click at [322, 67] on button "Tag system-mistake" at bounding box center [315, 69] width 62 height 18
click at [317, 67] on button "Untag system-mistake" at bounding box center [315, 69] width 62 height 18
click at [247, 69] on button "Tag confirmed-non-scan" at bounding box center [248, 69] width 62 height 18
click at [450, 62] on button "Tag product recovered" at bounding box center [449, 69] width 62 height 18
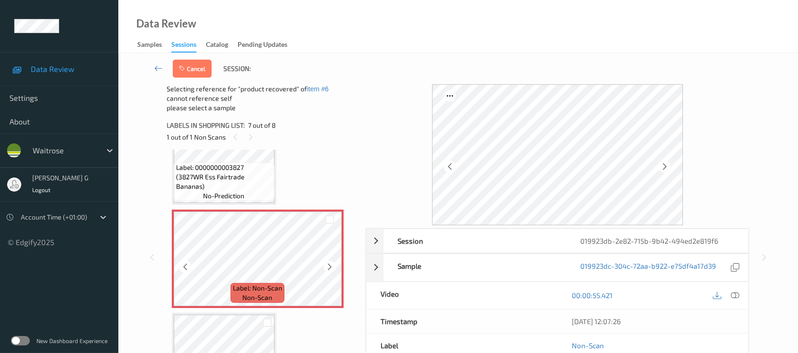
scroll to position [619, 0]
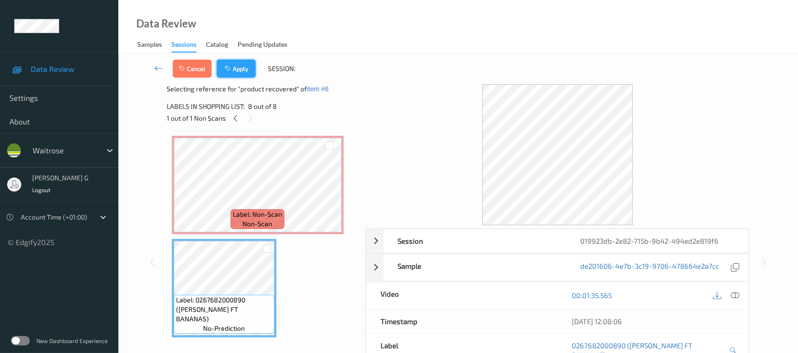
click at [235, 60] on button "Apply" at bounding box center [236, 69] width 39 height 18
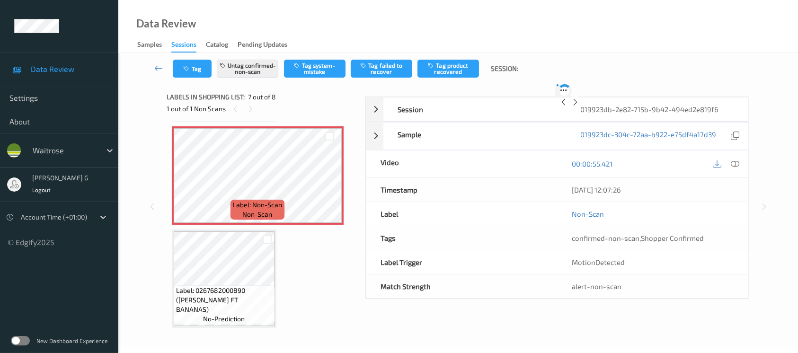
scroll to position [519, 0]
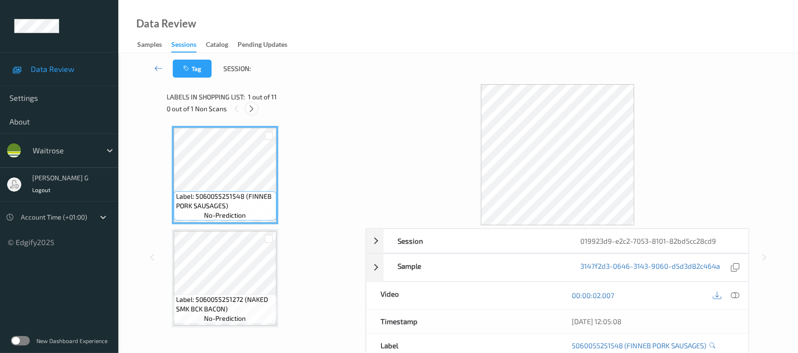
click at [255, 107] on icon at bounding box center [252, 109] width 8 height 9
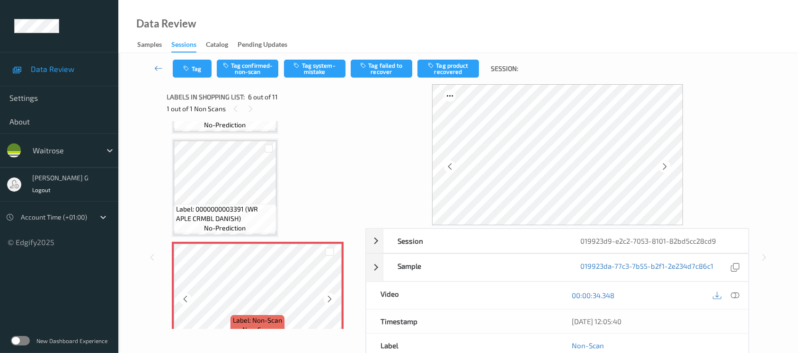
scroll to position [442, 0]
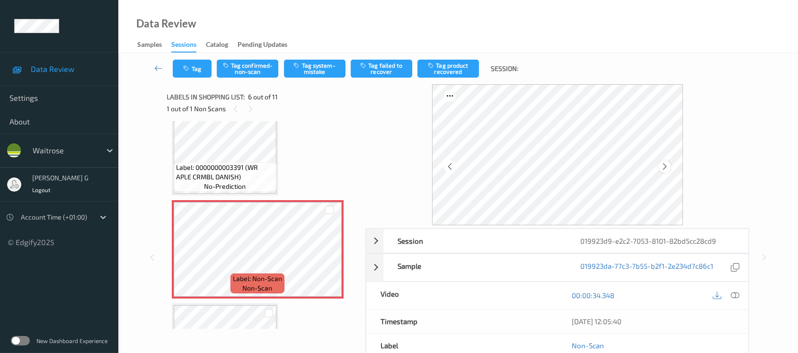
click at [663, 165] on icon at bounding box center [665, 166] width 8 height 9
click at [738, 296] on icon at bounding box center [735, 295] width 9 height 9
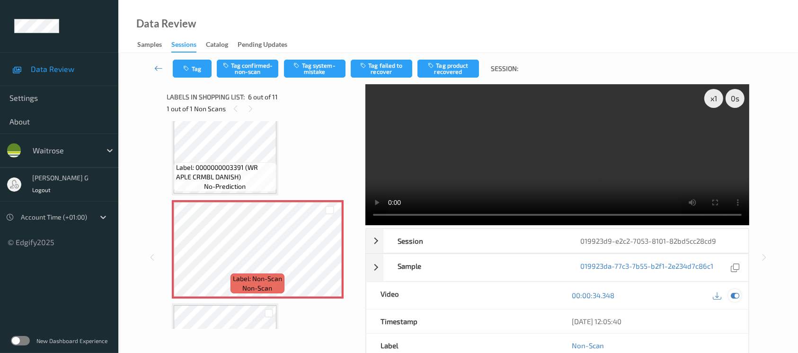
click at [736, 297] on icon at bounding box center [735, 295] width 9 height 9
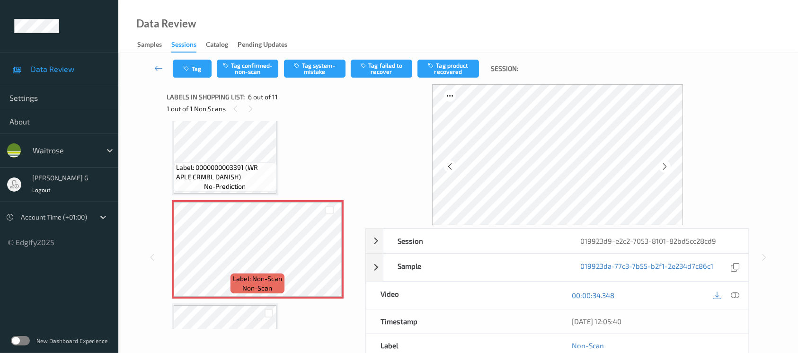
click at [312, 58] on div "Tag Tag confirmed-non-scan Tag system-mistake Tag failed to recover Tag product…" at bounding box center [458, 68] width 641 height 31
click at [312, 69] on button "Tag system-mistake" at bounding box center [315, 69] width 62 height 18
click at [192, 65] on button "Tag" at bounding box center [192, 69] width 39 height 18
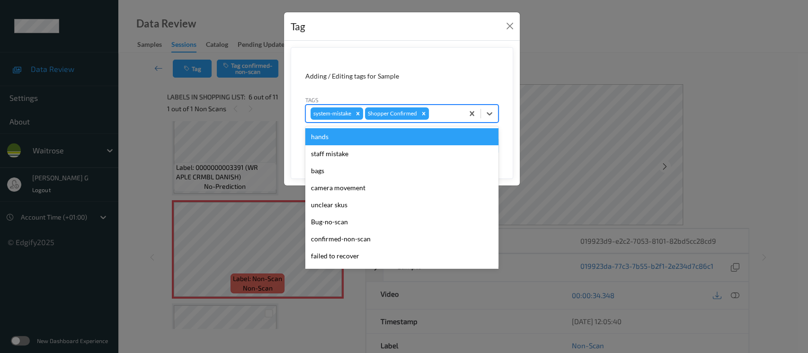
click at [440, 113] on div at bounding box center [445, 113] width 28 height 11
type input "un"
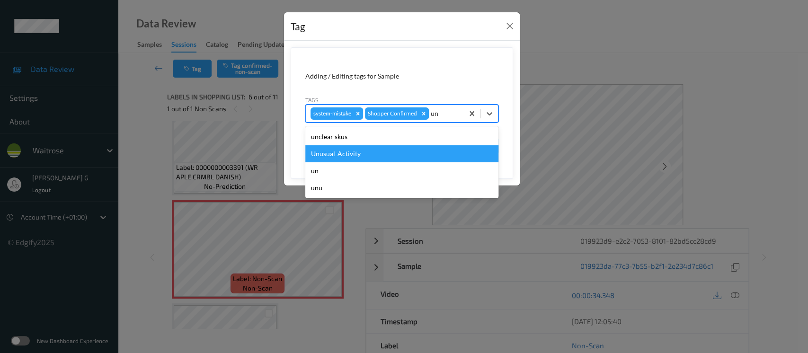
click at [338, 156] on div "Unusual-Activity" at bounding box center [401, 153] width 193 height 17
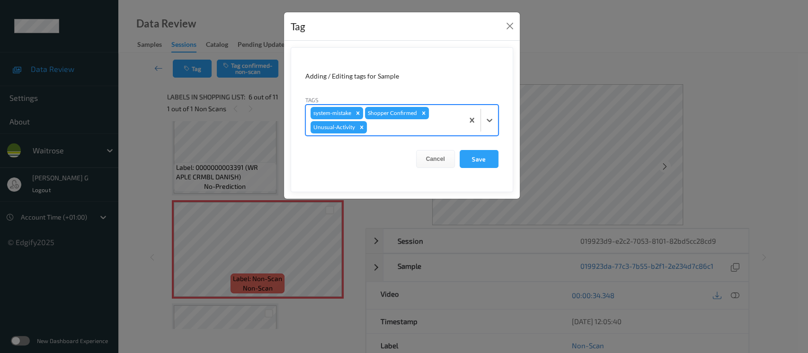
click at [431, 136] on form "Adding / Editing tags for Sample Tags option Unusual-Activity, selected. Select…" at bounding box center [402, 119] width 223 height 145
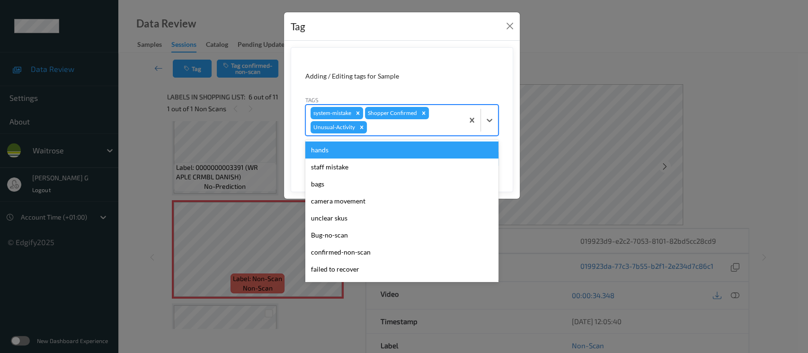
click at [424, 131] on div at bounding box center [414, 127] width 90 height 11
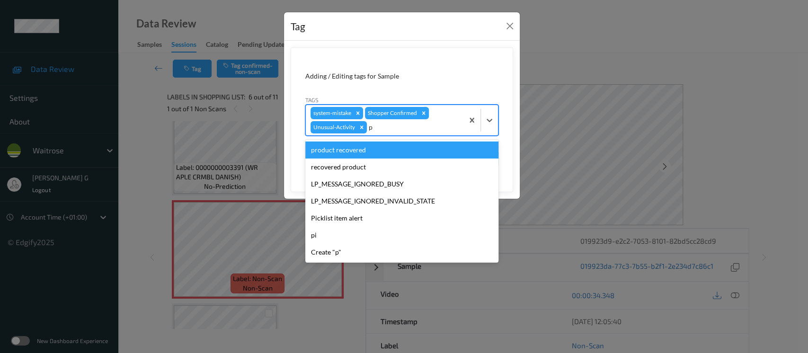
type input "pi"
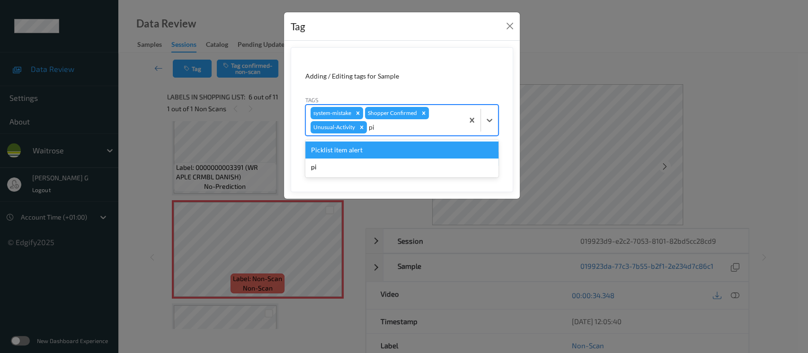
click at [369, 151] on div "Picklist item alert" at bounding box center [401, 150] width 193 height 17
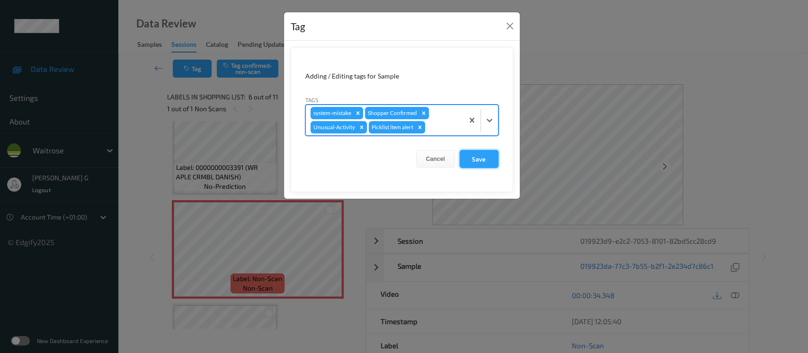
click at [466, 161] on button "Save" at bounding box center [479, 159] width 39 height 18
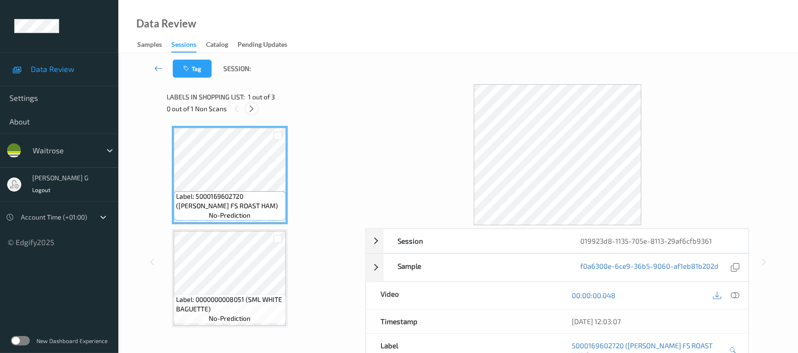
click at [253, 108] on icon at bounding box center [252, 109] width 8 height 9
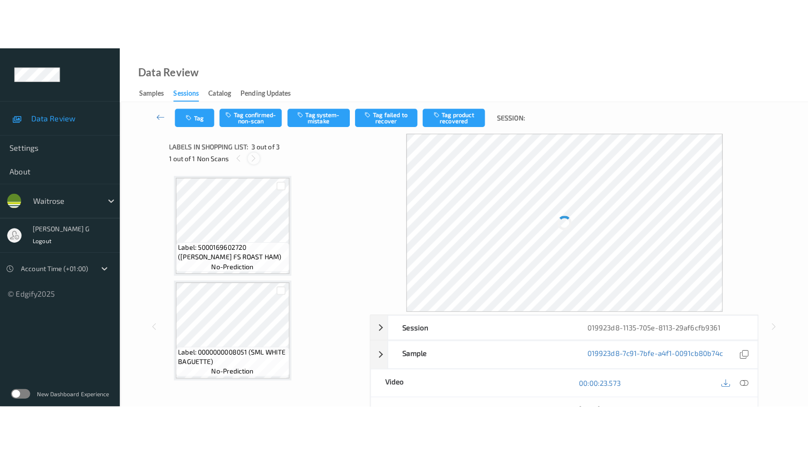
scroll to position [105, 0]
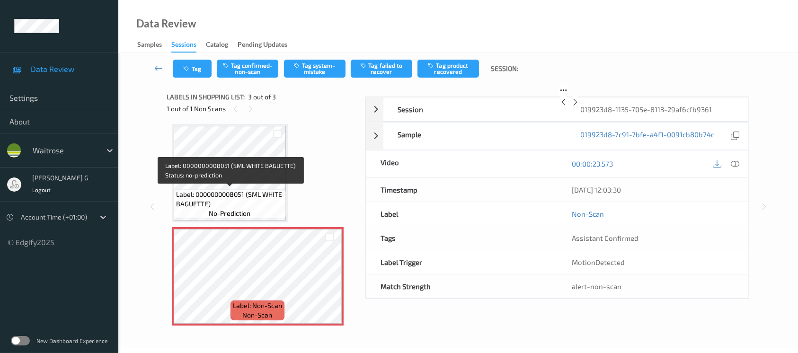
click at [220, 192] on span "Label: 0000000008051 (SML WHITE BAGUETTE)" at bounding box center [229, 199] width 107 height 19
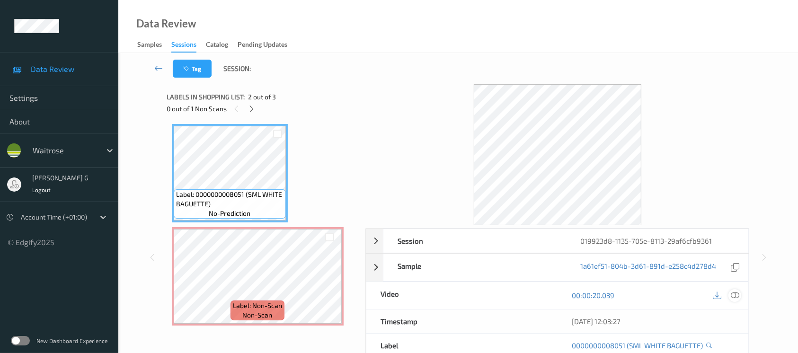
click at [739, 296] on icon at bounding box center [735, 295] width 9 height 9
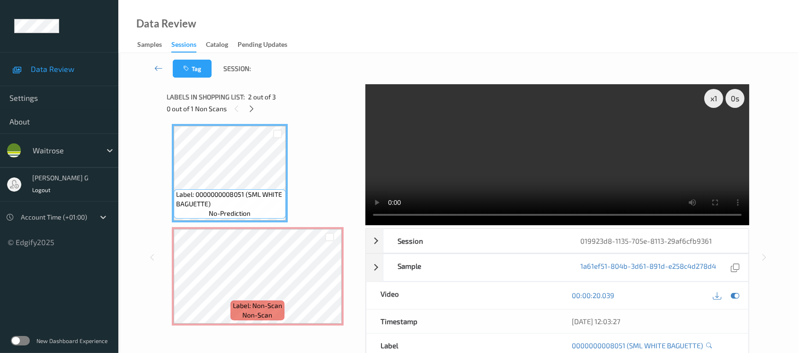
scroll to position [4, 0]
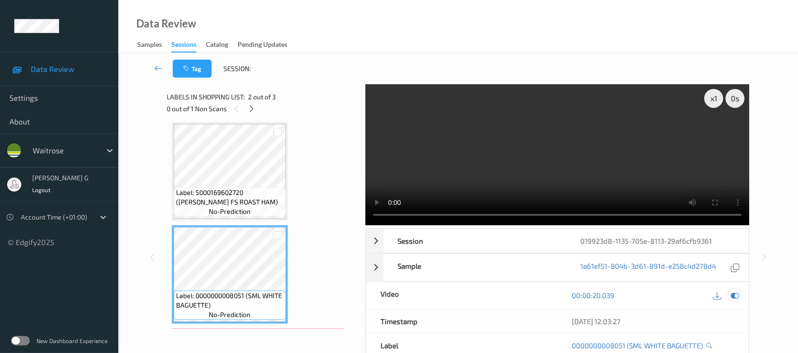
click at [731, 294] on div at bounding box center [735, 295] width 13 height 13
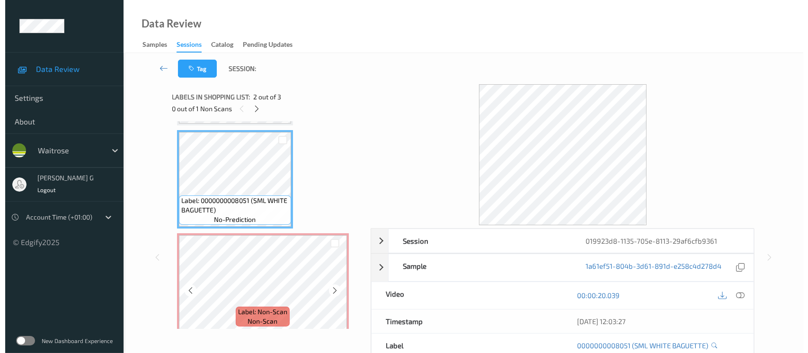
scroll to position [105, 0]
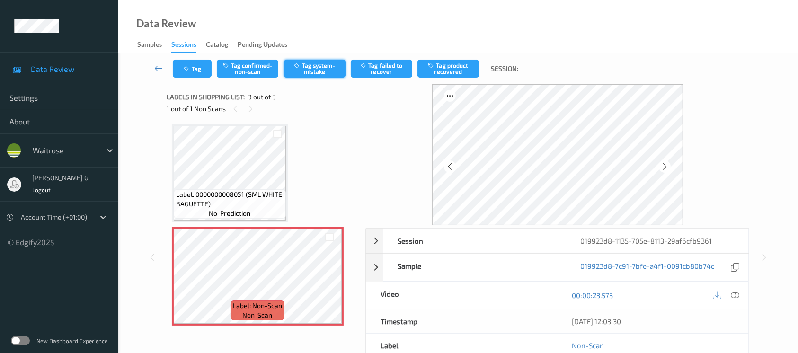
click at [305, 69] on button "Tag system-mistake" at bounding box center [315, 69] width 62 height 18
click at [190, 72] on button "Tag" at bounding box center [192, 69] width 39 height 18
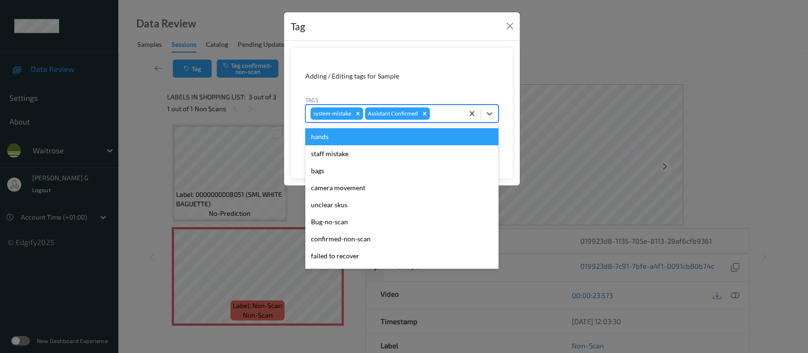
click at [454, 112] on div at bounding box center [445, 113] width 27 height 11
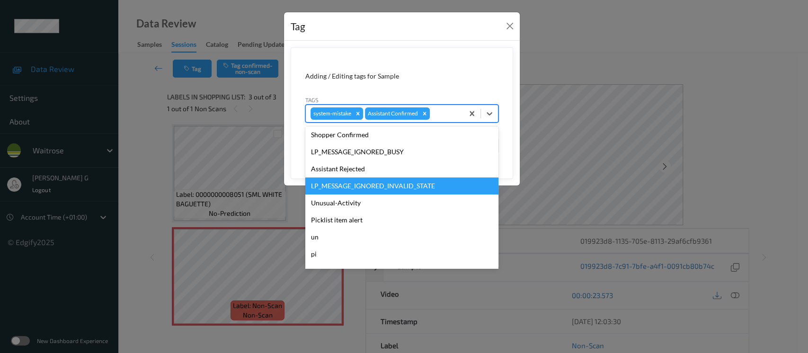
scroll to position [220, 0]
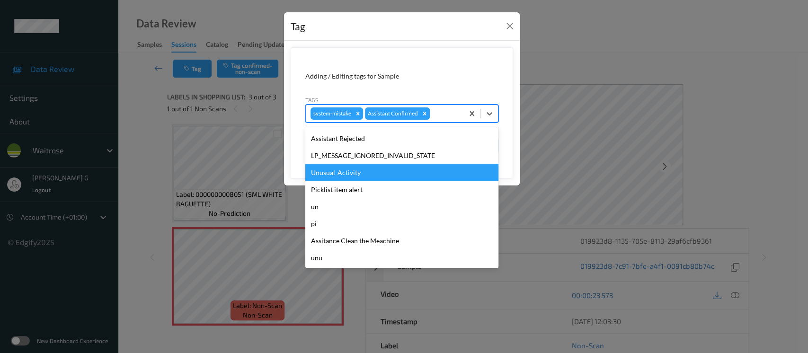
click at [339, 176] on div "Unusual-Activity" at bounding box center [401, 172] width 193 height 17
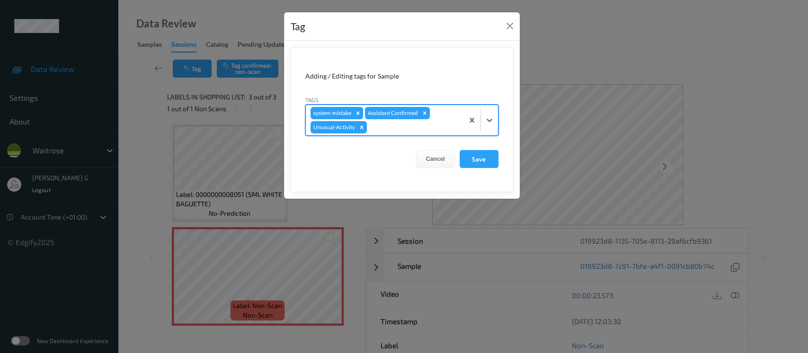
click at [424, 132] on div at bounding box center [414, 127] width 90 height 11
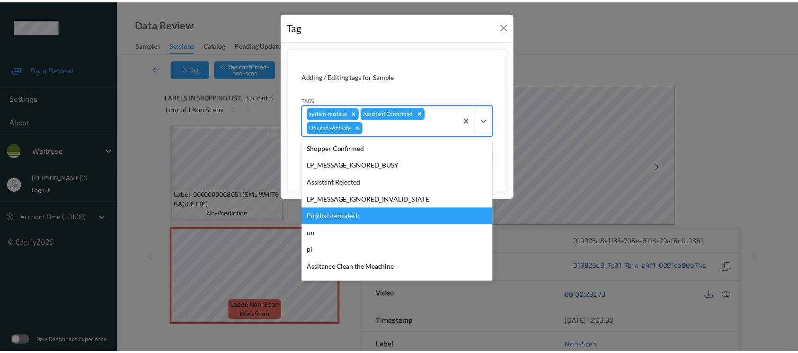
scroll to position [202, 0]
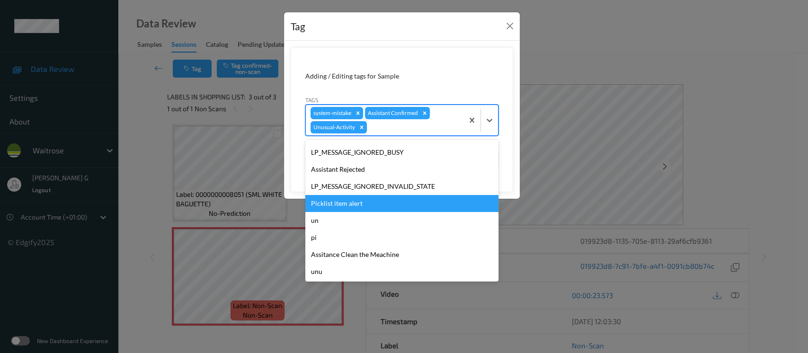
click at [337, 203] on div "Picklist item alert" at bounding box center [401, 203] width 193 height 17
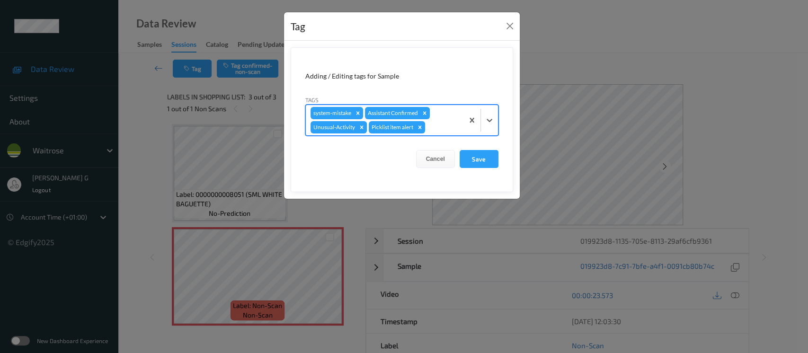
click at [485, 149] on form "Adding / Editing tags for Sample Tags option Picklist item alert, selected. Sel…" at bounding box center [402, 119] width 223 height 145
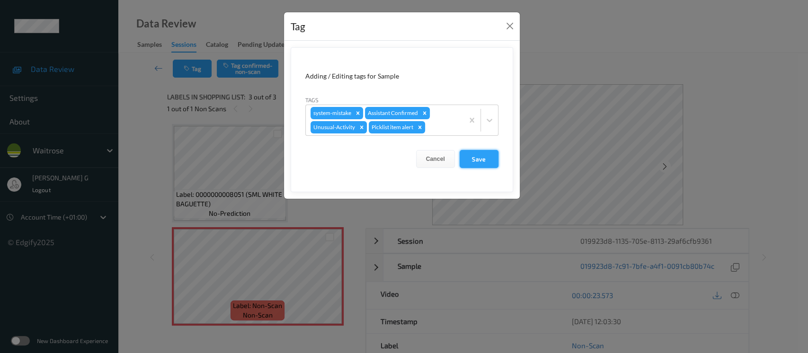
click at [478, 160] on button "Save" at bounding box center [479, 159] width 39 height 18
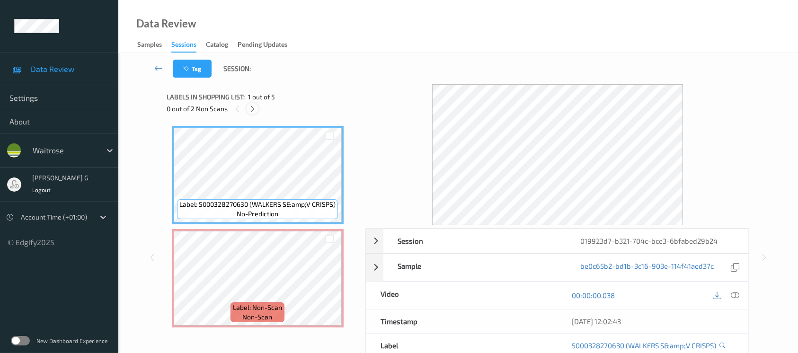
click at [250, 109] on icon at bounding box center [253, 109] width 8 height 9
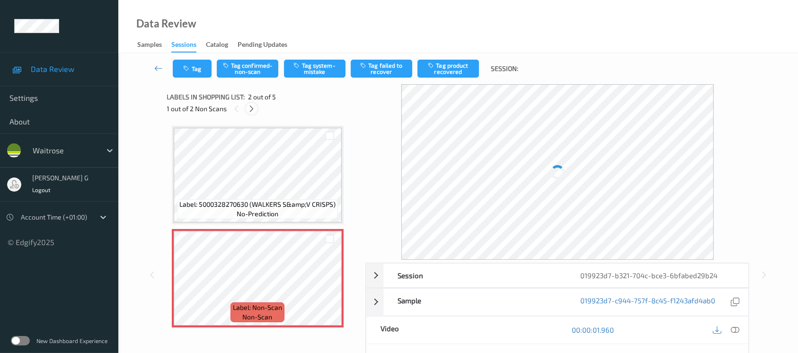
scroll to position [4, 0]
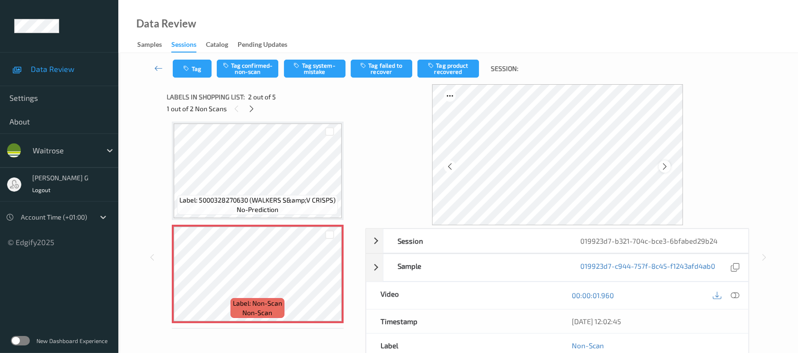
click at [668, 169] on icon at bounding box center [665, 166] width 8 height 9
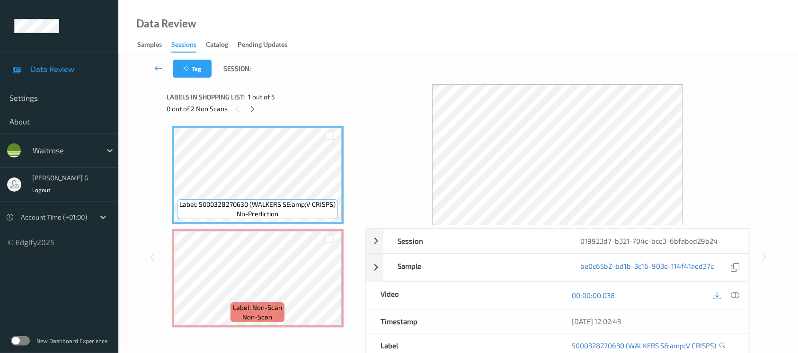
scroll to position [0, 0]
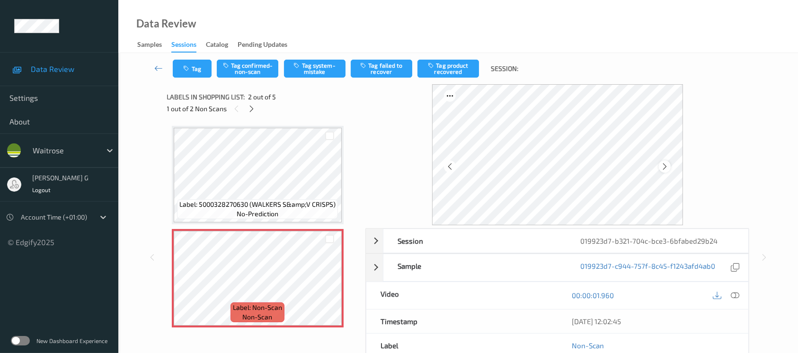
click at [663, 162] on icon at bounding box center [665, 166] width 8 height 9
click at [665, 162] on icon at bounding box center [665, 166] width 8 height 9
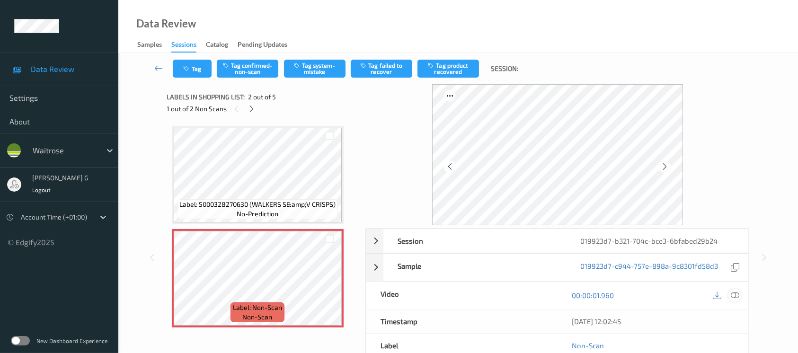
click at [732, 296] on icon at bounding box center [735, 295] width 9 height 9
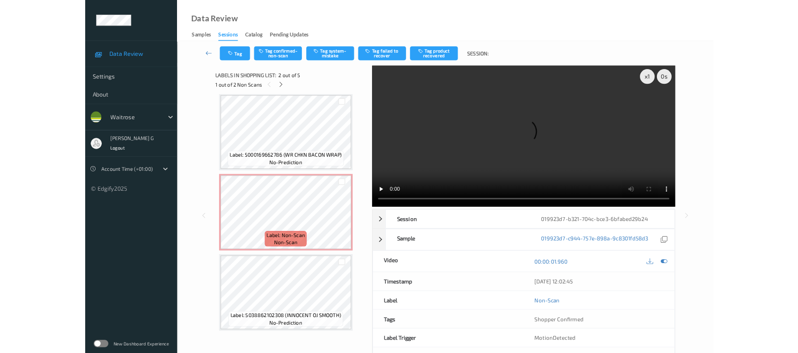
scroll to position [209, 0]
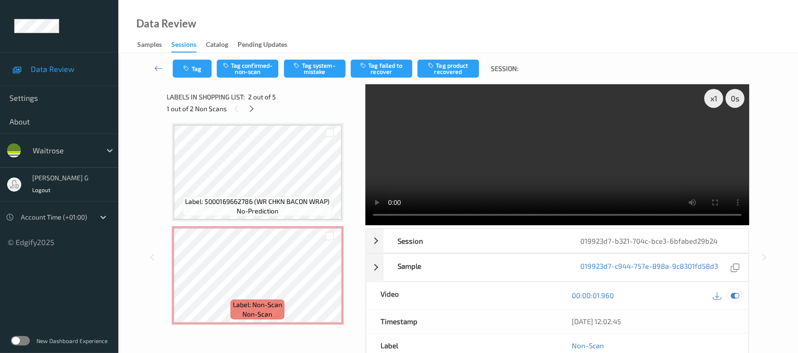
click at [735, 297] on icon at bounding box center [735, 295] width 9 height 9
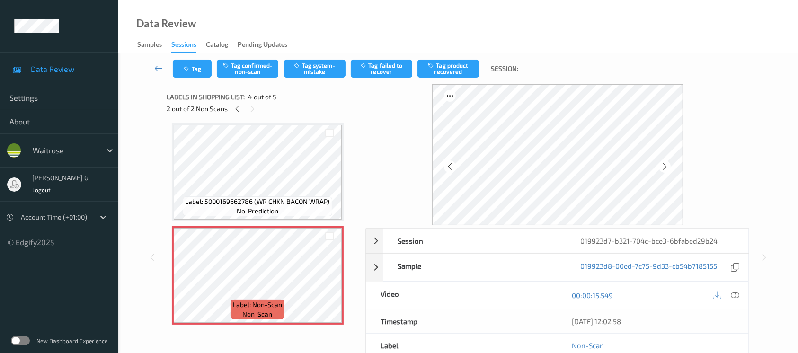
scroll to position [0, 0]
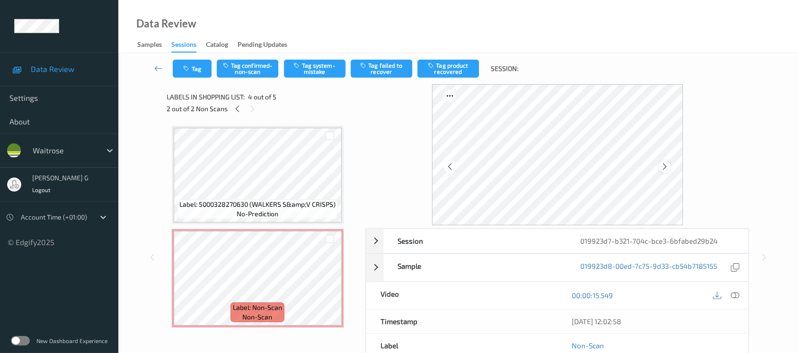
click at [665, 167] on icon at bounding box center [665, 166] width 8 height 9
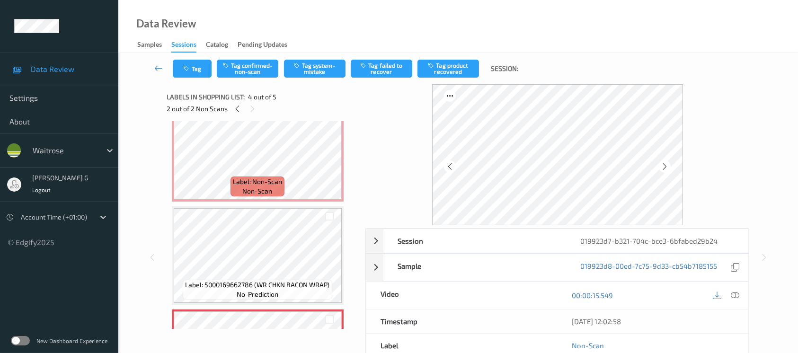
scroll to position [189, 0]
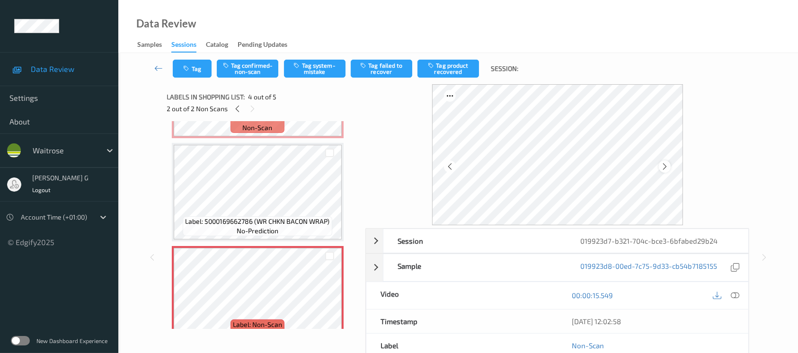
click at [667, 166] on icon at bounding box center [665, 166] width 8 height 9
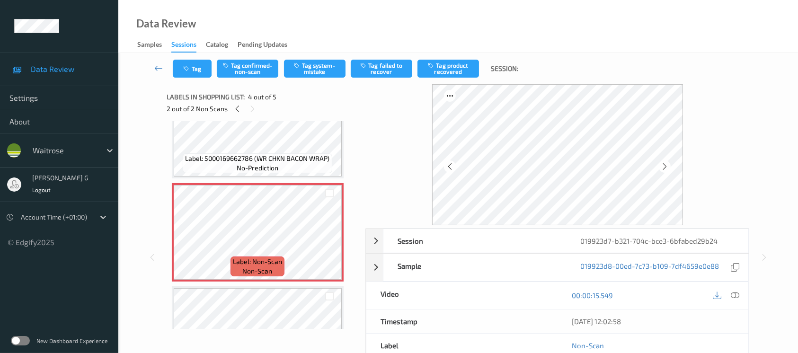
scroll to position [311, 0]
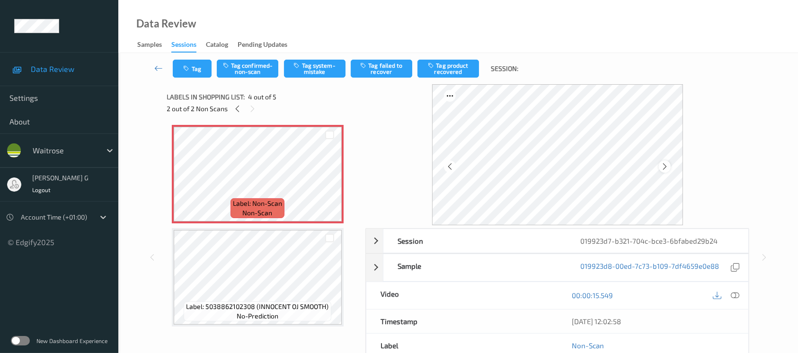
click at [660, 166] on div at bounding box center [665, 167] width 12 height 12
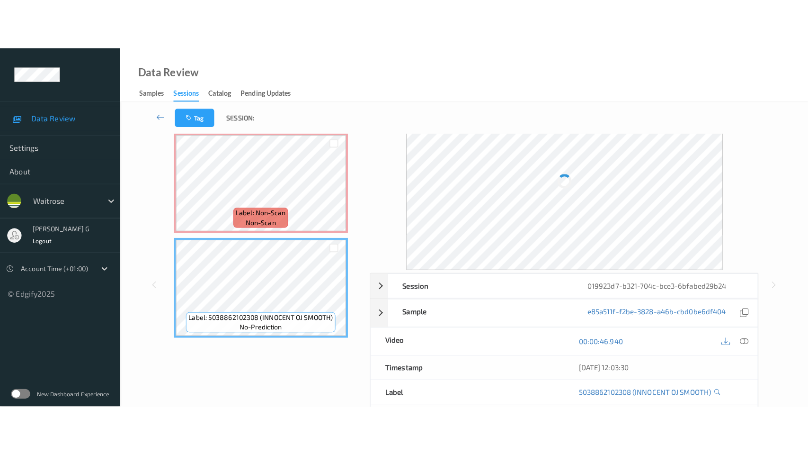
scroll to position [0, 0]
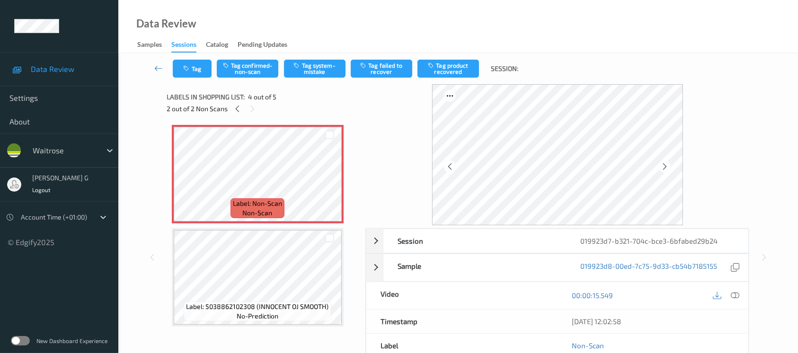
click at [738, 292] on icon at bounding box center [735, 295] width 9 height 9
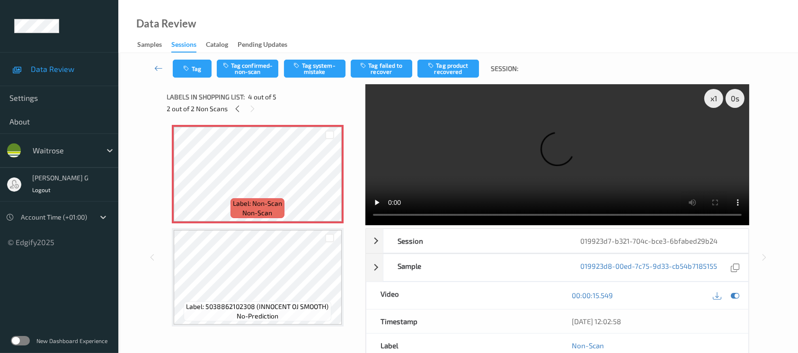
scroll to position [209, 0]
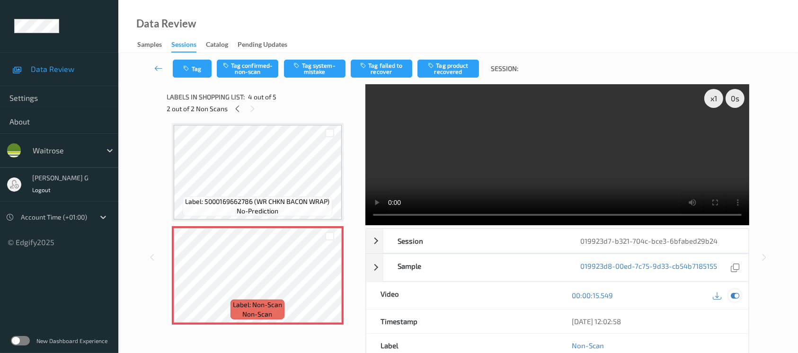
click at [737, 294] on icon at bounding box center [735, 295] width 9 height 9
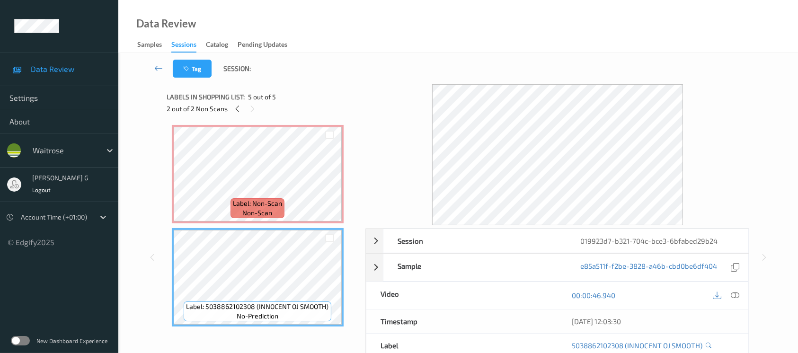
scroll to position [185, 0]
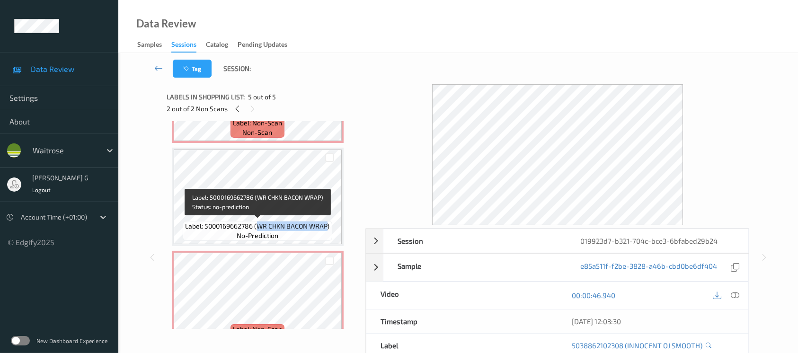
drag, startPoint x: 258, startPoint y: 225, endPoint x: 328, endPoint y: 223, distance: 70.6
click at [328, 223] on span "Label: 5000169662786 (WR CHKN BACON WRAP)" at bounding box center [258, 226] width 144 height 9
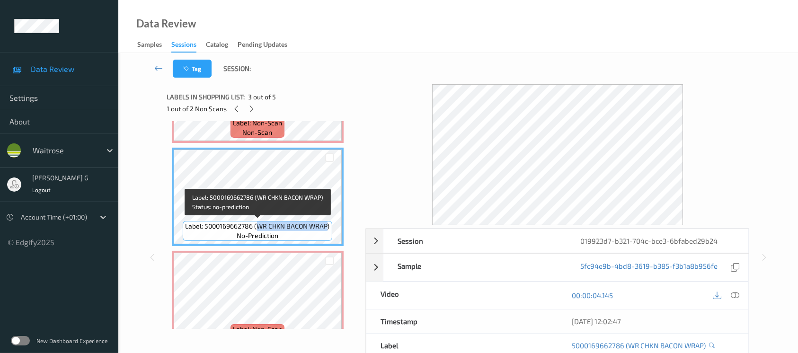
copy span "WR CHKN BACON WRAP"
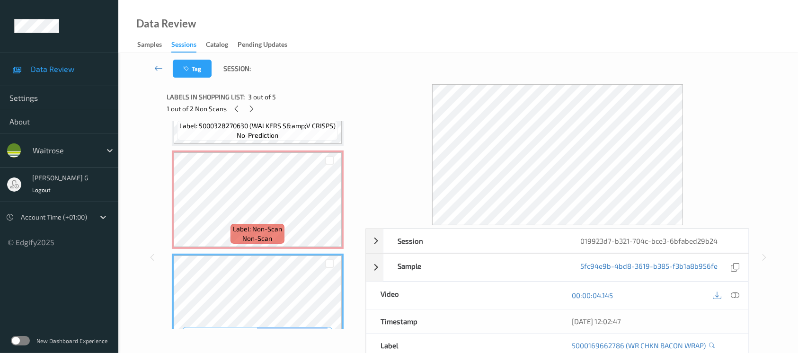
scroll to position [58, 0]
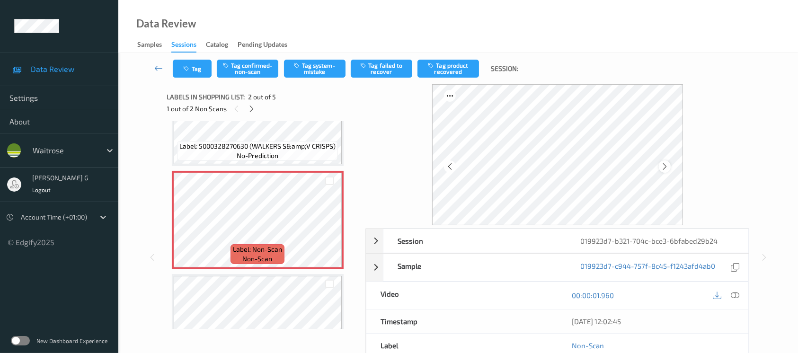
click at [666, 169] on icon at bounding box center [665, 166] width 8 height 9
click at [668, 168] on icon at bounding box center [665, 166] width 8 height 9
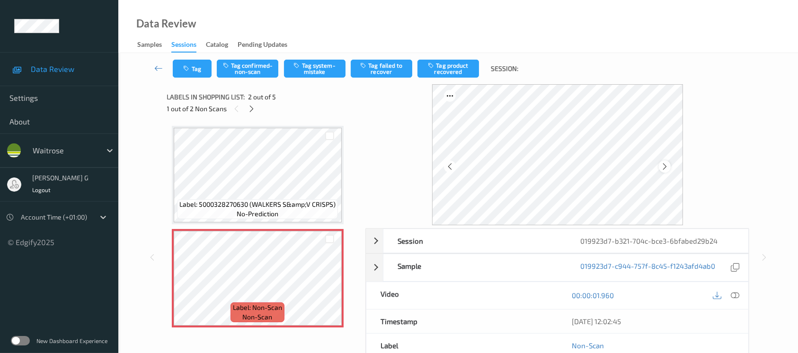
click at [667, 164] on icon at bounding box center [665, 166] width 8 height 9
click at [666, 164] on icon at bounding box center [665, 166] width 8 height 9
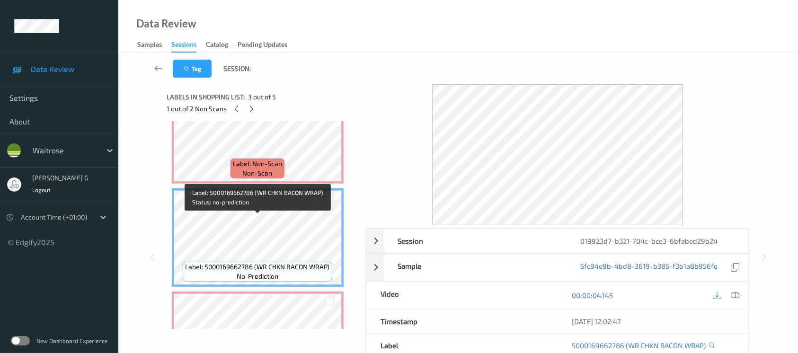
scroll to position [126, 0]
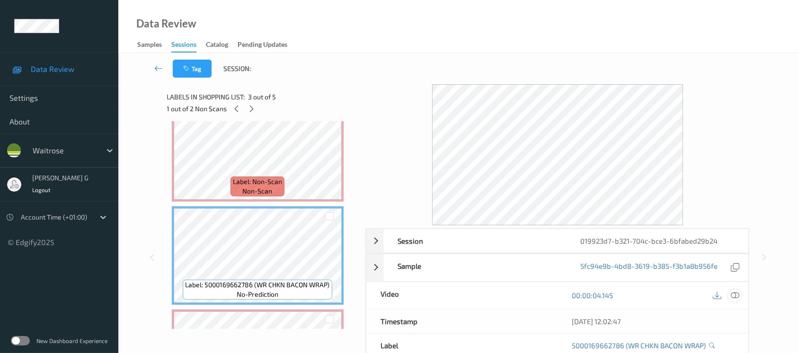
click at [739, 296] on icon at bounding box center [735, 295] width 9 height 9
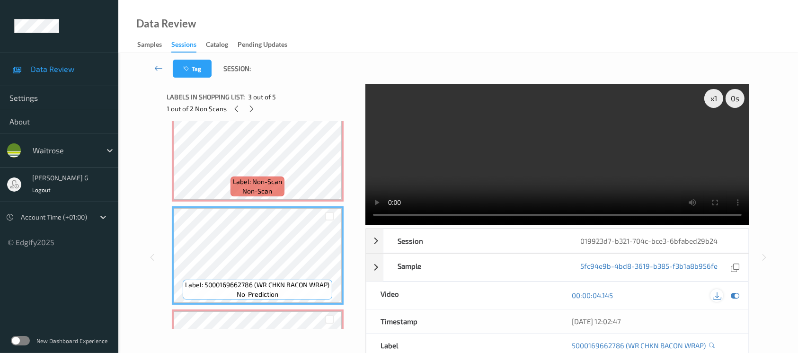
drag, startPoint x: 739, startPoint y: 297, endPoint x: 714, endPoint y: 297, distance: 24.1
click at [739, 297] on icon at bounding box center [735, 295] width 9 height 9
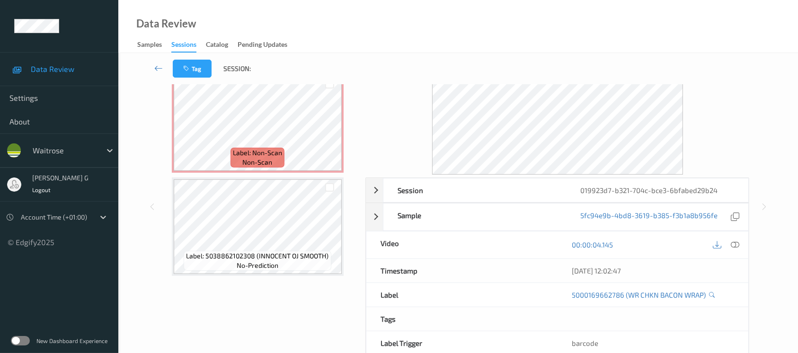
scroll to position [96, 0]
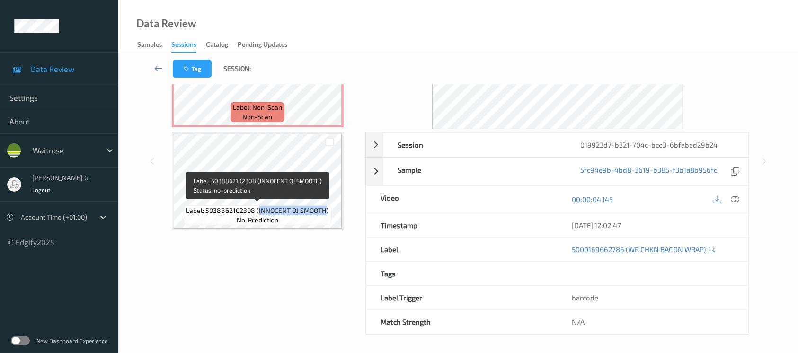
drag, startPoint x: 259, startPoint y: 209, endPoint x: 319, endPoint y: 215, distance: 60.4
click at [325, 211] on span "Label: 5038862102308 (INNOCENT OJ SMOOTH)" at bounding box center [258, 210] width 143 height 9
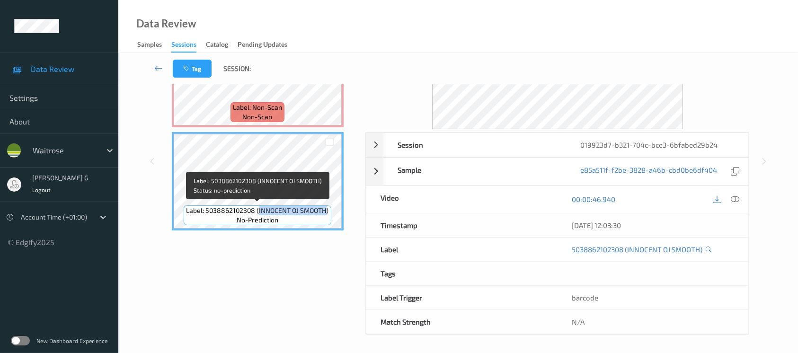
copy span "INNOCENT OJ SMOOTH"
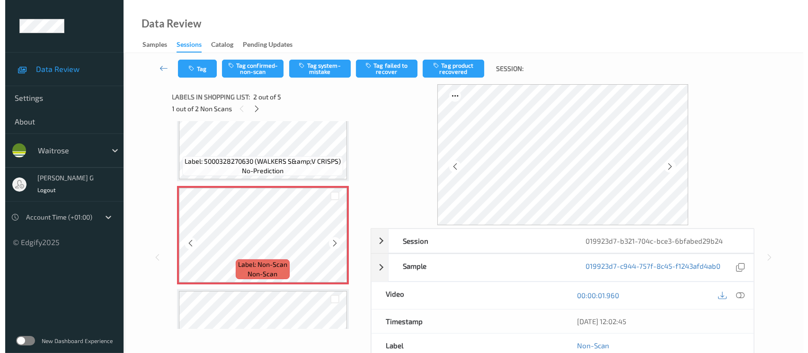
scroll to position [63, 0]
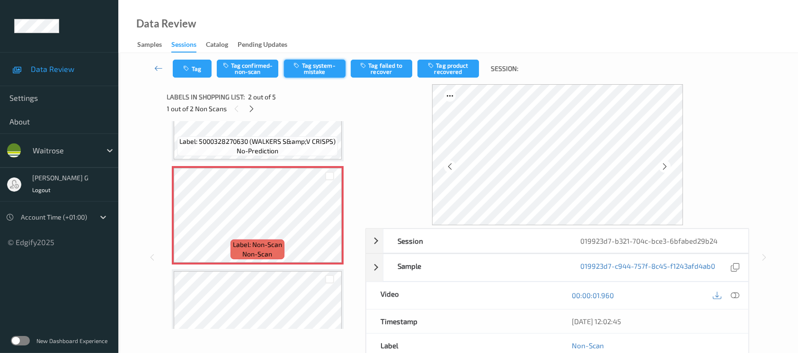
click at [330, 72] on button "Tag system-mistake" at bounding box center [315, 69] width 62 height 18
click at [190, 62] on button "Tag" at bounding box center [192, 69] width 39 height 18
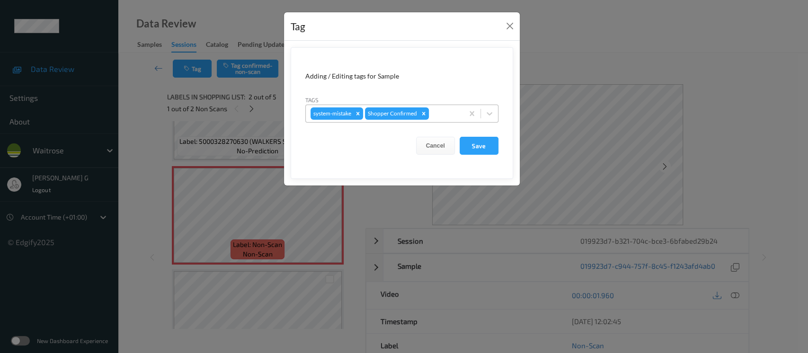
click at [450, 116] on div at bounding box center [445, 113] width 28 height 11
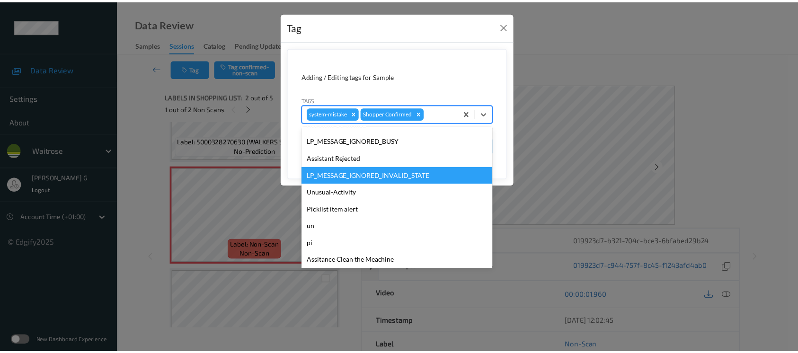
scroll to position [220, 0]
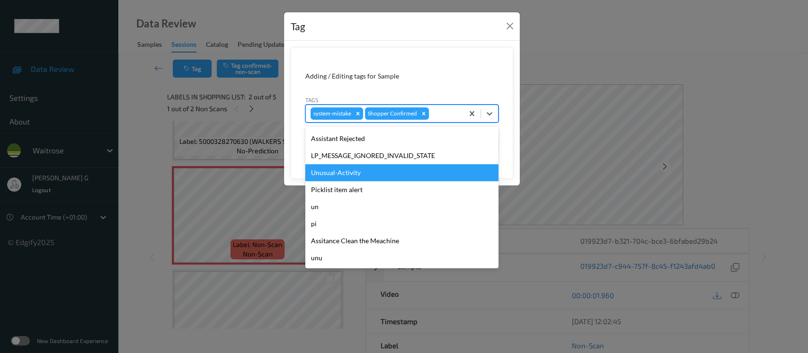
click at [336, 174] on div "Unusual-Activity" at bounding box center [401, 172] width 193 height 17
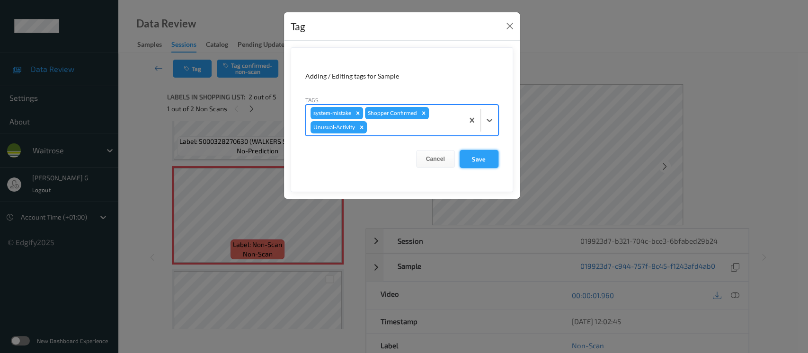
click at [486, 161] on button "Save" at bounding box center [479, 159] width 39 height 18
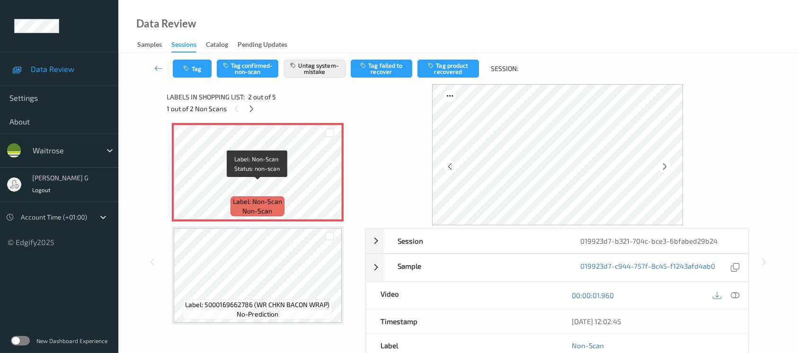
scroll to position [126, 0]
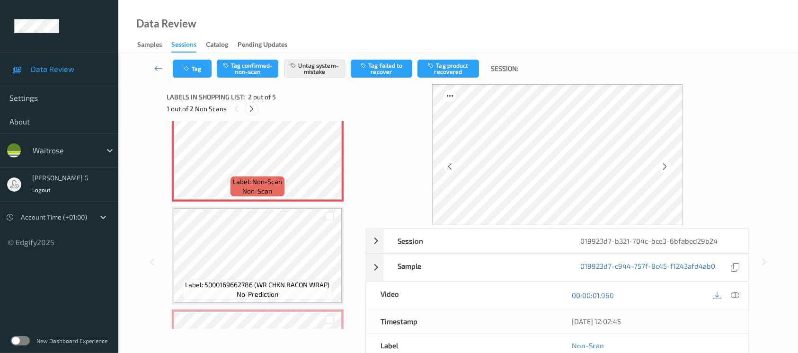
click at [254, 110] on icon at bounding box center [252, 109] width 8 height 9
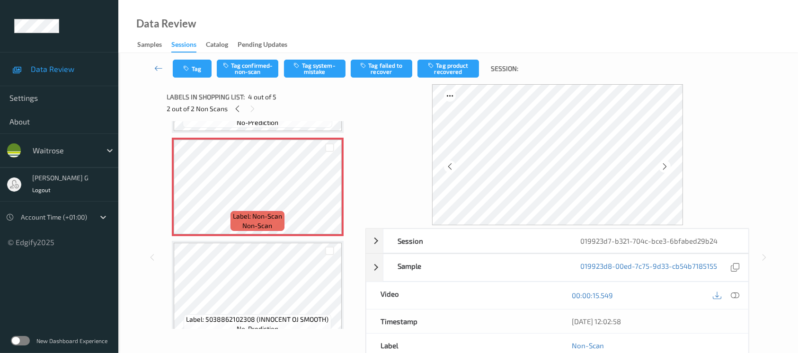
scroll to position [311, 0]
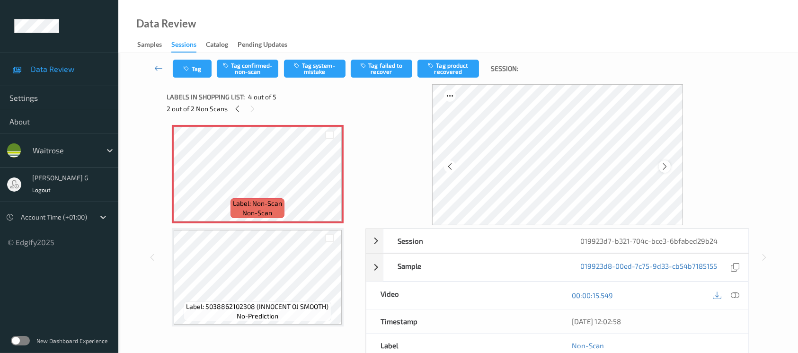
click at [665, 168] on icon at bounding box center [665, 166] width 8 height 9
click at [316, 67] on button "Tag system-mistake" at bounding box center [315, 69] width 62 height 18
click at [198, 63] on button "Tag" at bounding box center [192, 69] width 39 height 18
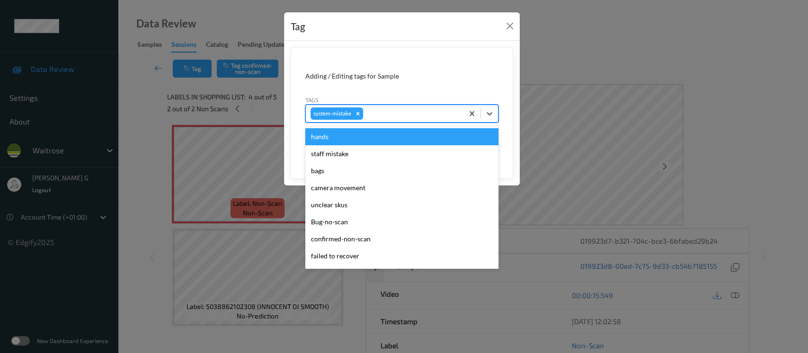
click at [394, 119] on div at bounding box center [412, 113] width 94 height 11
type input "un"
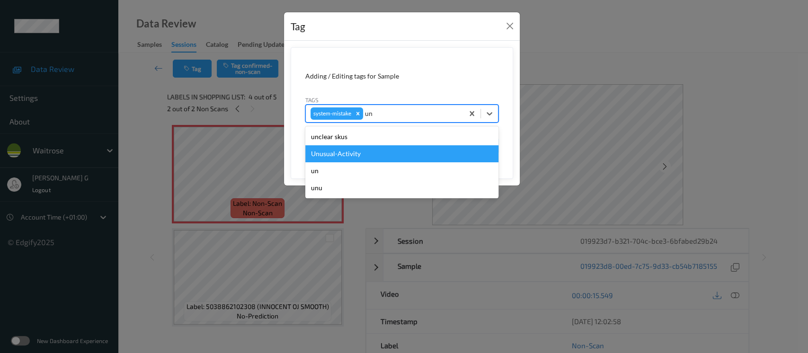
click at [341, 153] on div "Unusual-Activity" at bounding box center [401, 153] width 193 height 17
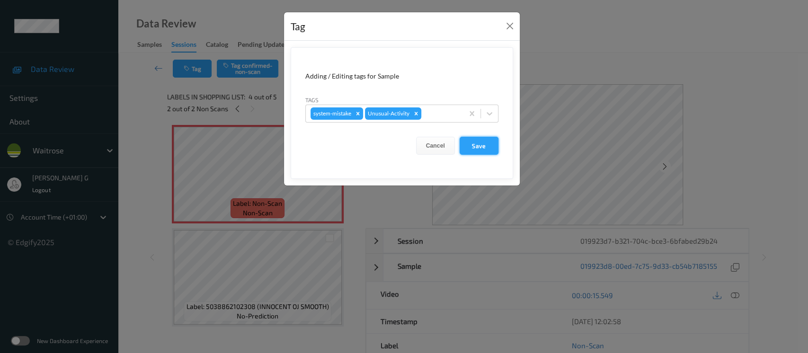
click at [480, 142] on button "Save" at bounding box center [479, 146] width 39 height 18
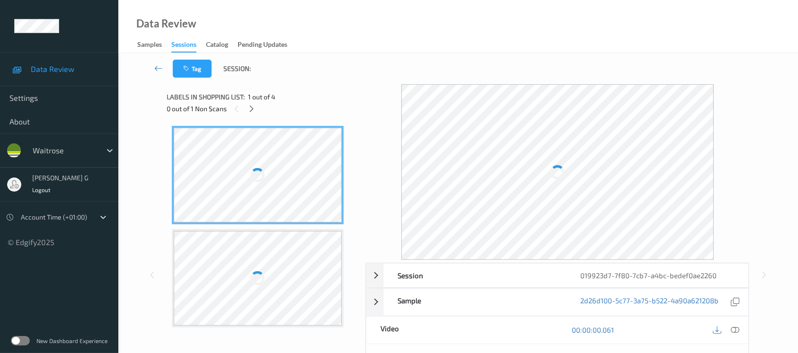
click at [494, 67] on div "Tag Session:" at bounding box center [458, 68] width 641 height 31
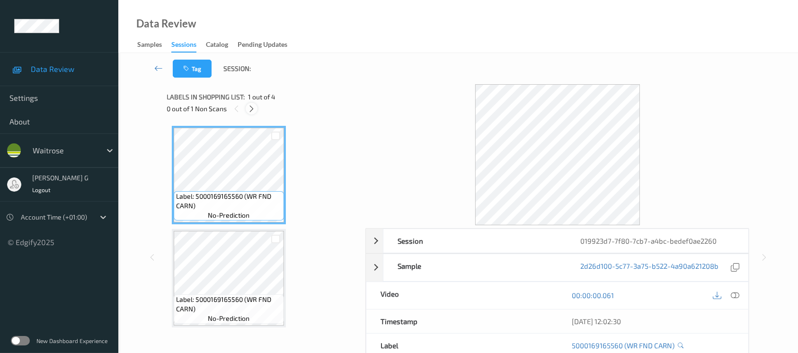
click at [254, 108] on icon at bounding box center [252, 109] width 8 height 9
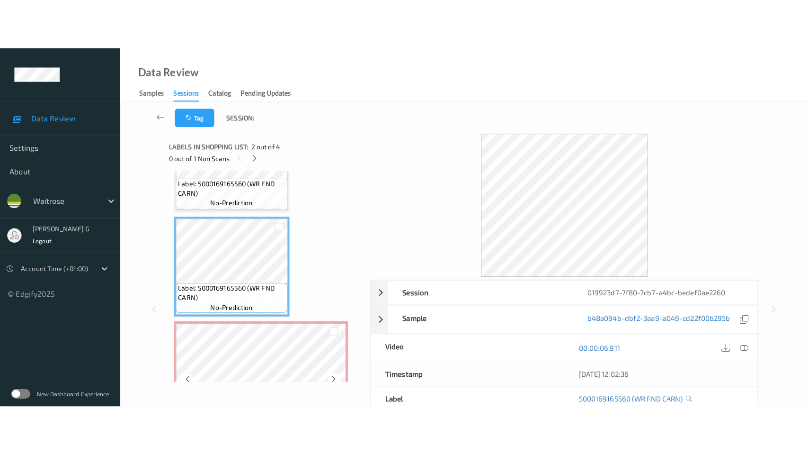
scroll to position [126, 0]
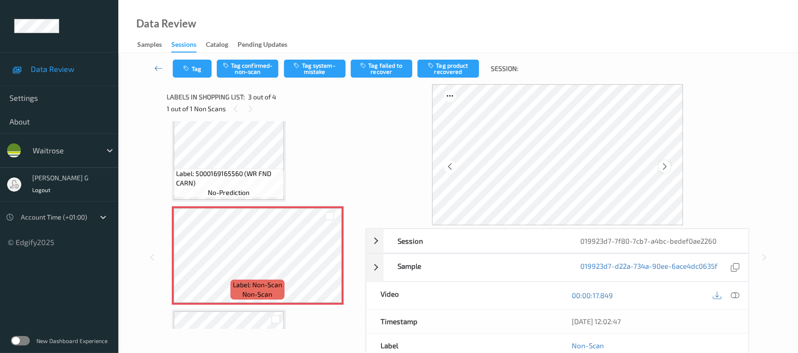
click at [665, 165] on icon at bounding box center [665, 166] width 8 height 9
click at [734, 297] on icon at bounding box center [735, 295] width 9 height 9
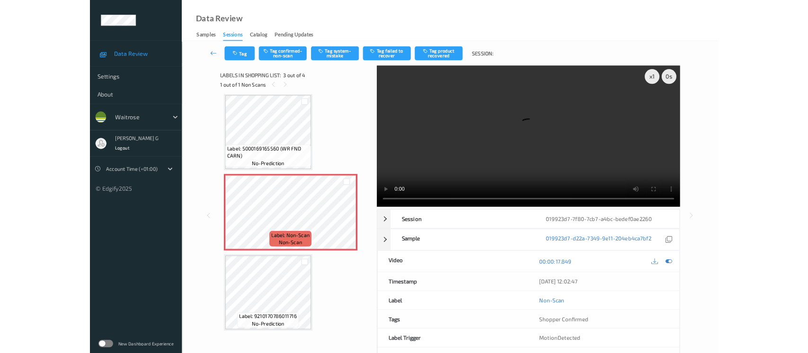
scroll to position [106, 0]
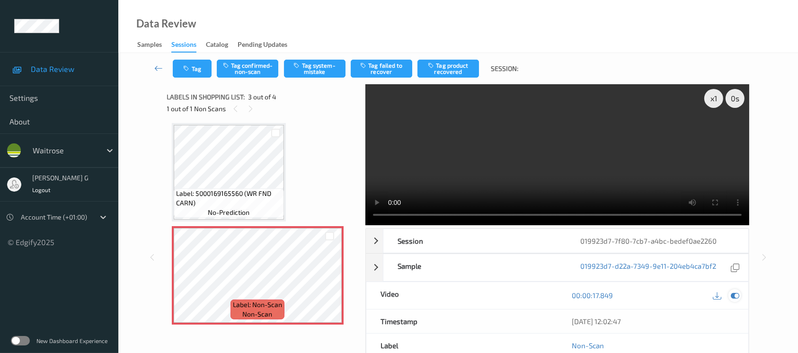
click at [739, 298] on icon at bounding box center [735, 295] width 9 height 9
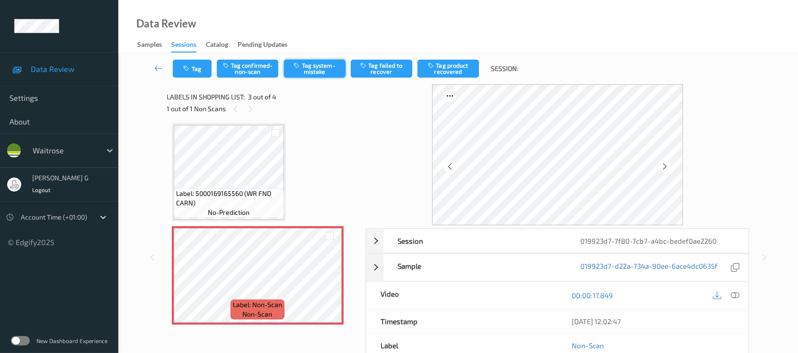
click at [311, 66] on button "Tag system-mistake" at bounding box center [315, 69] width 62 height 18
click at [186, 72] on button "Tag" at bounding box center [192, 69] width 39 height 18
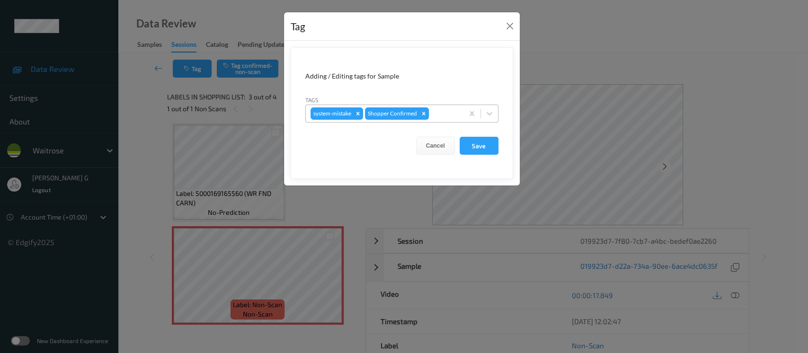
click at [428, 111] on div "Remove Shopper Confirmed" at bounding box center [424, 113] width 10 height 12
click at [568, 66] on div "Tag Adding / Editing tags for Sample Tags option system-mistake, selected. Sele…" at bounding box center [404, 176] width 808 height 353
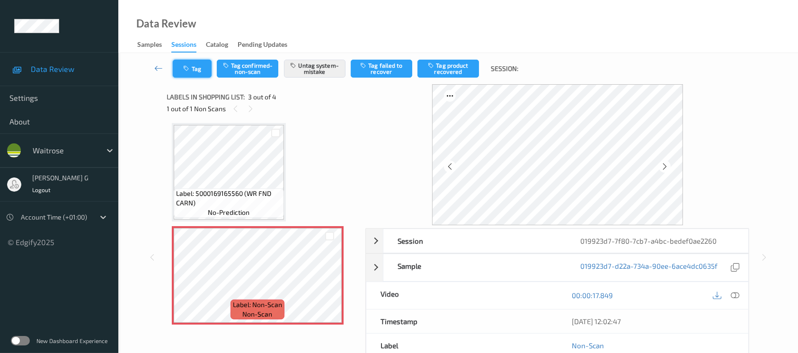
click at [191, 75] on button "Tag" at bounding box center [192, 69] width 39 height 18
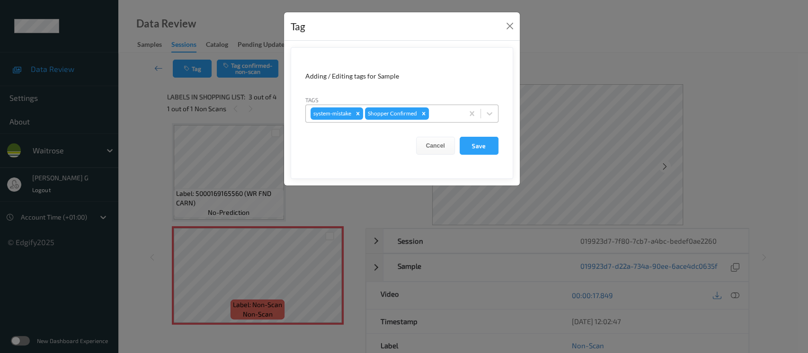
click at [436, 116] on div at bounding box center [445, 113] width 28 height 11
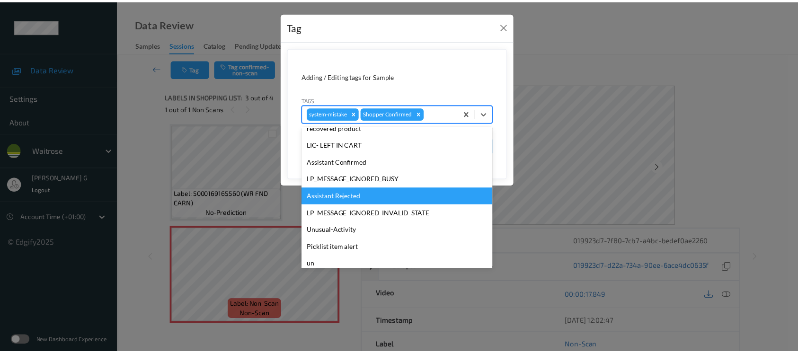
scroll to position [189, 0]
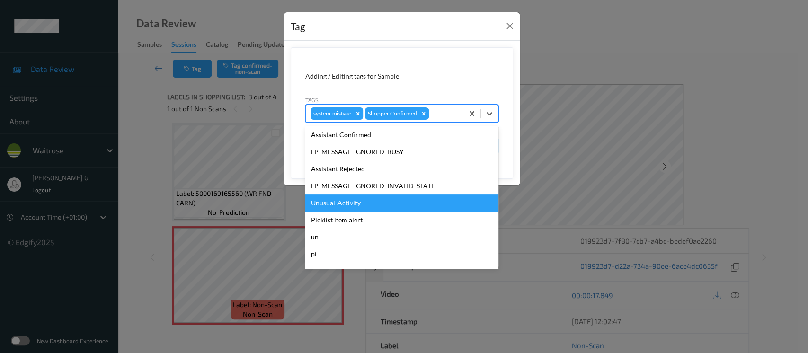
click at [328, 208] on div "Unusual-Activity" at bounding box center [401, 203] width 193 height 17
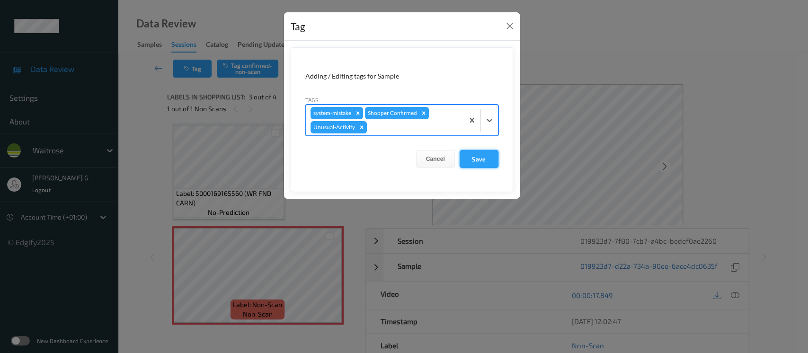
click at [474, 155] on button "Save" at bounding box center [479, 159] width 39 height 18
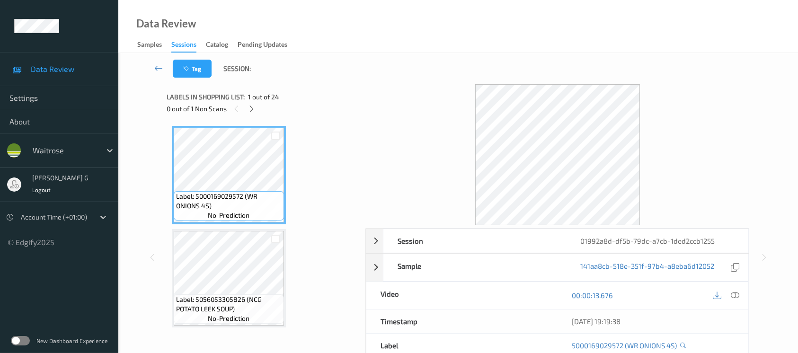
click at [264, 103] on div "0 out of 1 Non Scans" at bounding box center [263, 109] width 192 height 12
click at [255, 113] on div at bounding box center [252, 109] width 12 height 12
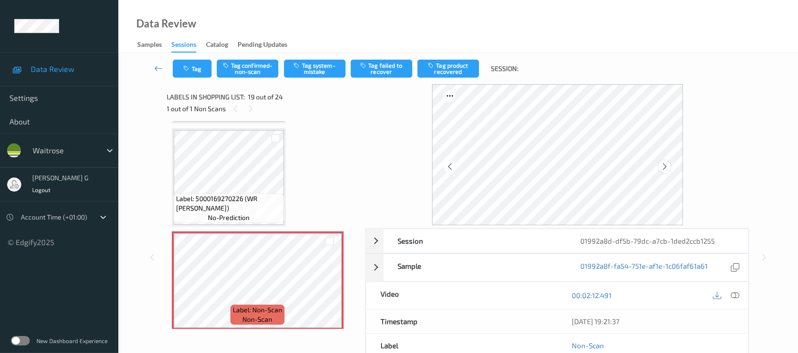
click at [665, 168] on icon at bounding box center [665, 166] width 8 height 9
click at [664, 169] on icon at bounding box center [665, 166] width 8 height 9
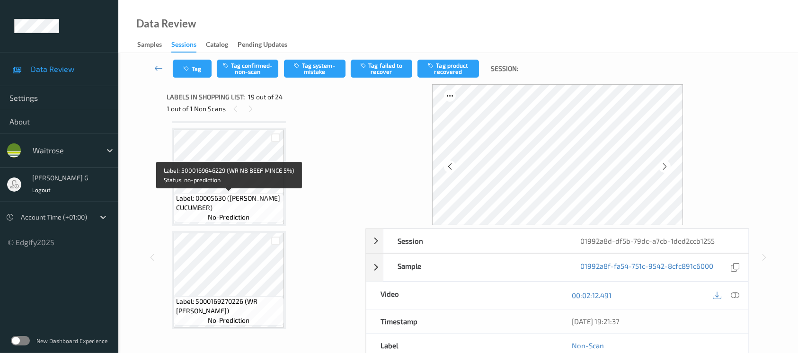
scroll to position [1689, 0]
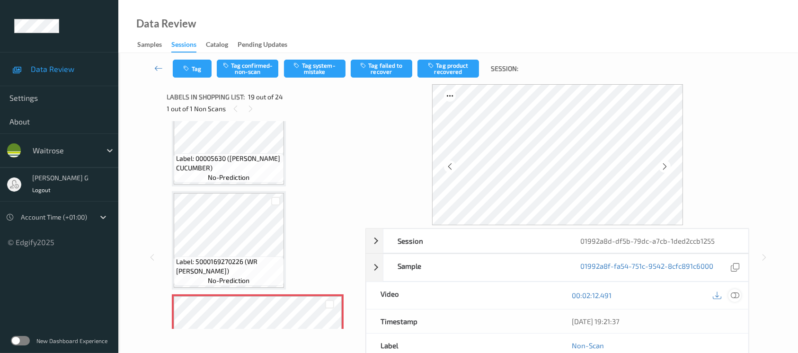
click at [734, 296] on icon at bounding box center [735, 295] width 9 height 9
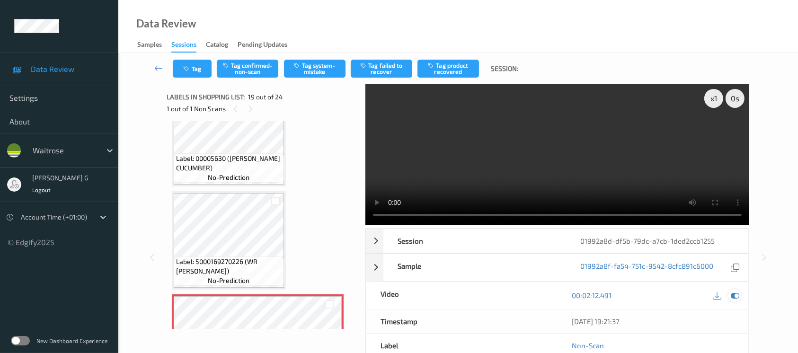
click at [736, 294] on icon at bounding box center [735, 295] width 9 height 9
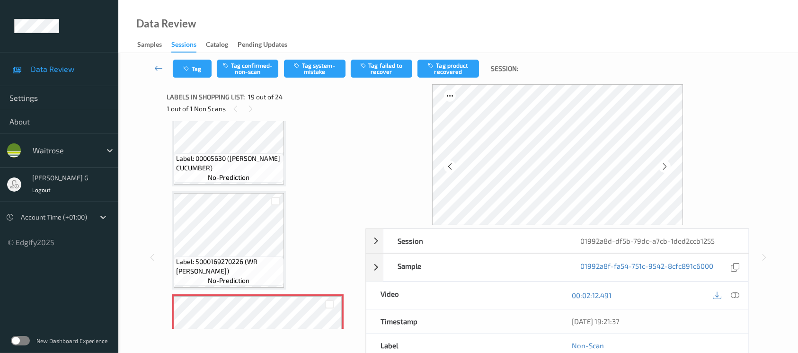
scroll to position [1752, 0]
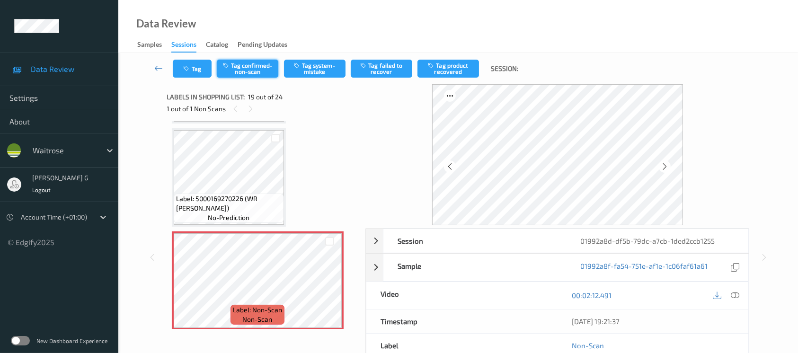
click at [256, 68] on button "Tag confirmed-non-scan" at bounding box center [248, 69] width 62 height 18
click at [387, 74] on button "Tag failed to recover" at bounding box center [382, 69] width 62 height 18
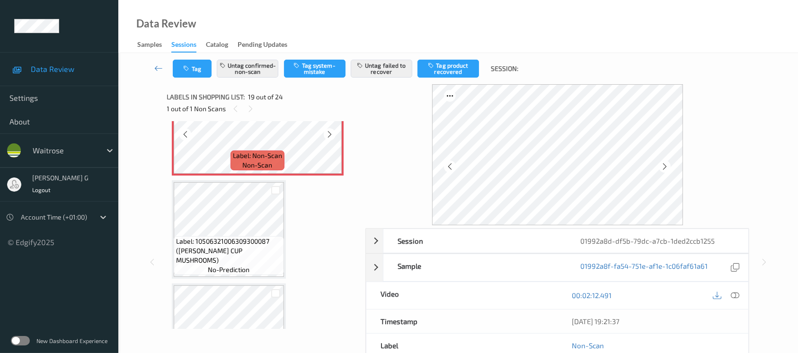
scroll to position [1942, 0]
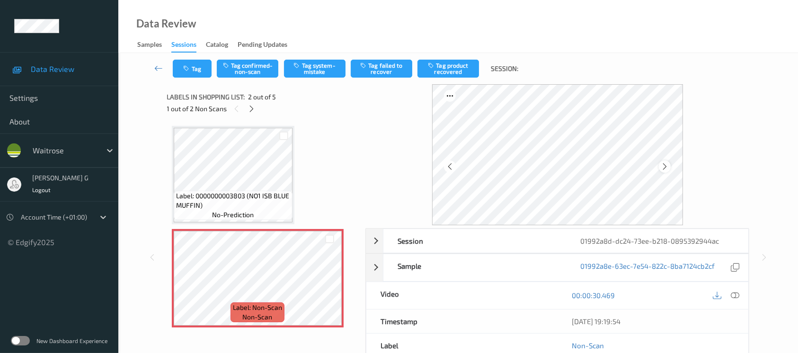
click at [668, 164] on icon at bounding box center [665, 166] width 8 height 9
click at [665, 168] on icon at bounding box center [665, 166] width 8 height 9
click at [727, 296] on div at bounding box center [726, 295] width 31 height 13
click at [737, 296] on icon at bounding box center [735, 295] width 9 height 9
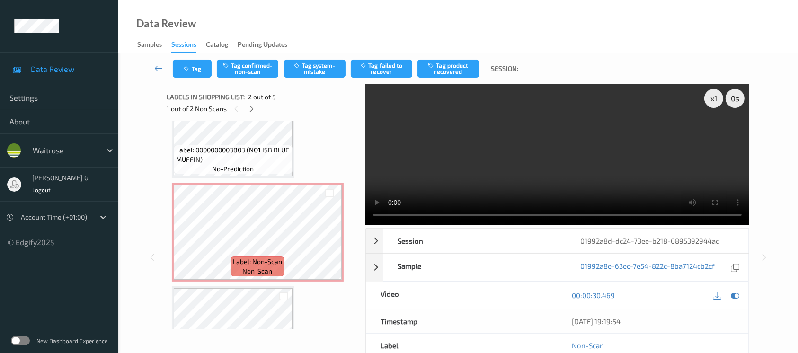
scroll to position [209, 0]
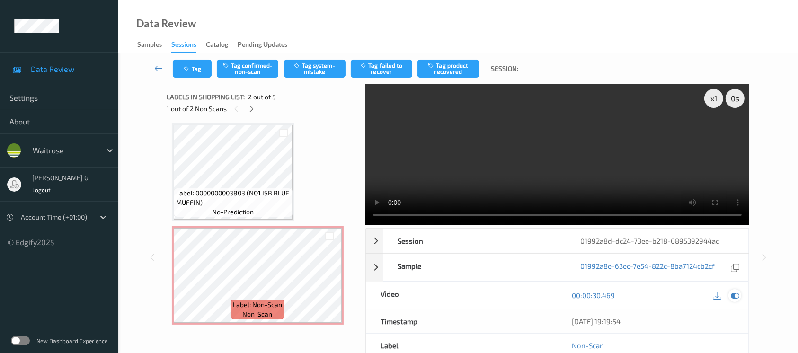
click at [738, 294] on icon at bounding box center [735, 295] width 9 height 9
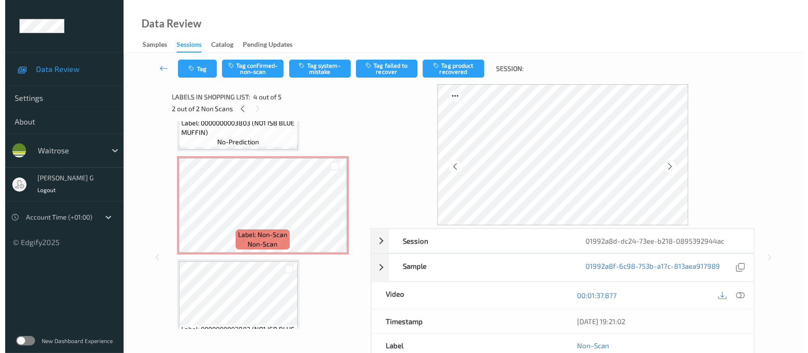
scroll to position [0, 0]
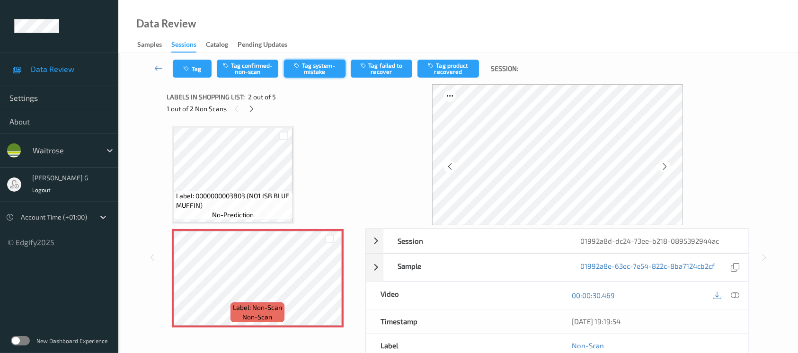
click at [328, 69] on button "Tag system-mistake" at bounding box center [315, 69] width 62 height 18
click at [194, 61] on button "Tag" at bounding box center [192, 69] width 39 height 18
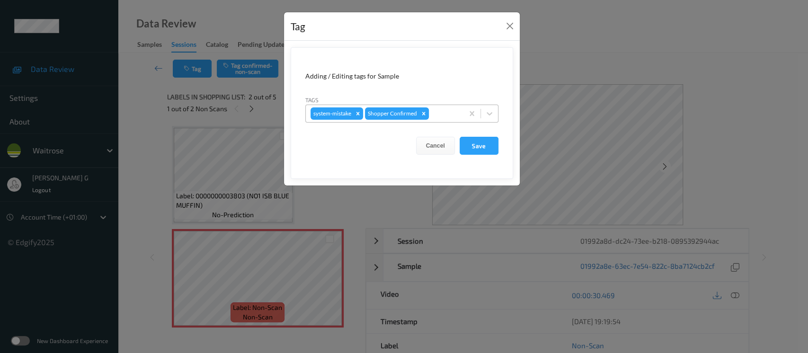
click at [446, 109] on div at bounding box center [445, 113] width 28 height 11
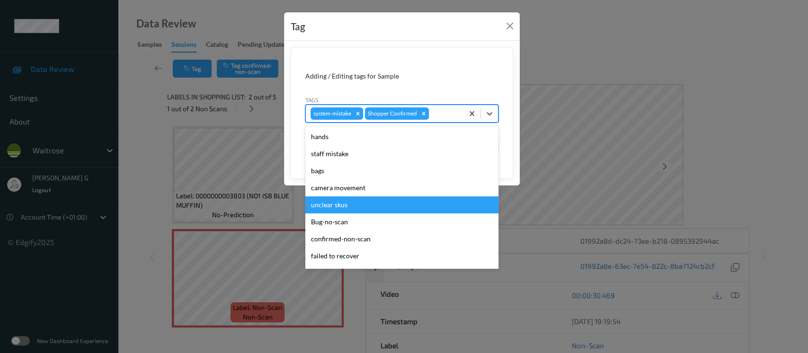
scroll to position [220, 0]
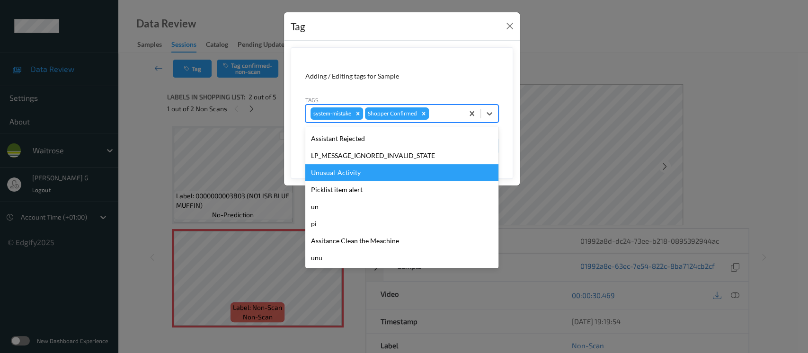
click at [331, 176] on div "Unusual-Activity" at bounding box center [401, 172] width 193 height 17
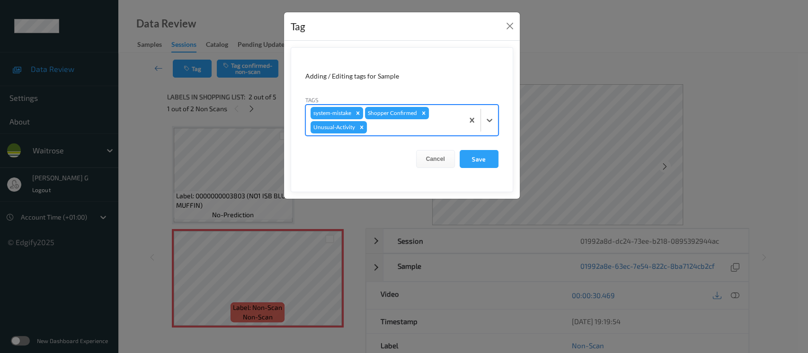
click at [399, 131] on div at bounding box center [414, 127] width 90 height 11
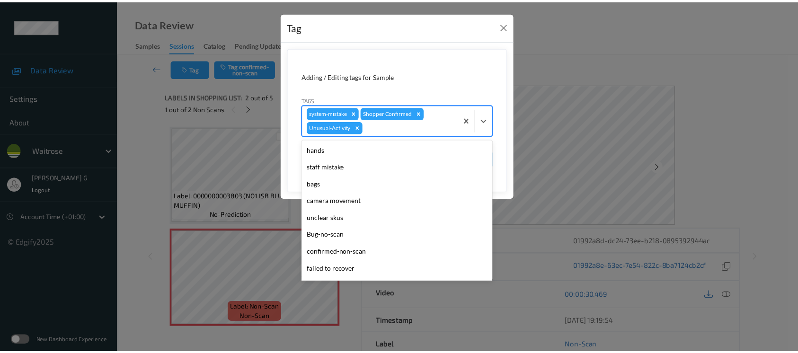
scroll to position [202, 0]
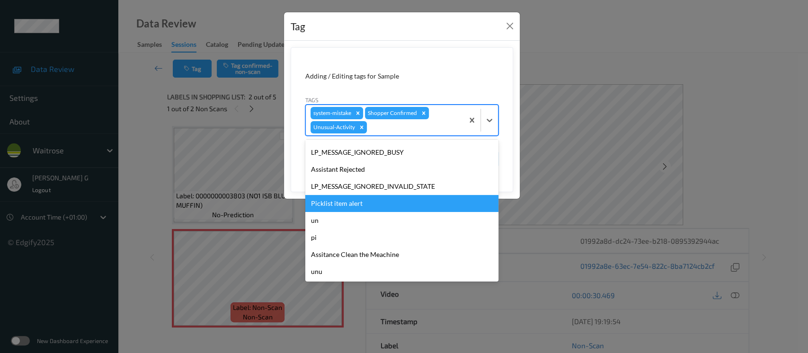
click at [349, 200] on div "Picklist item alert" at bounding box center [401, 203] width 193 height 17
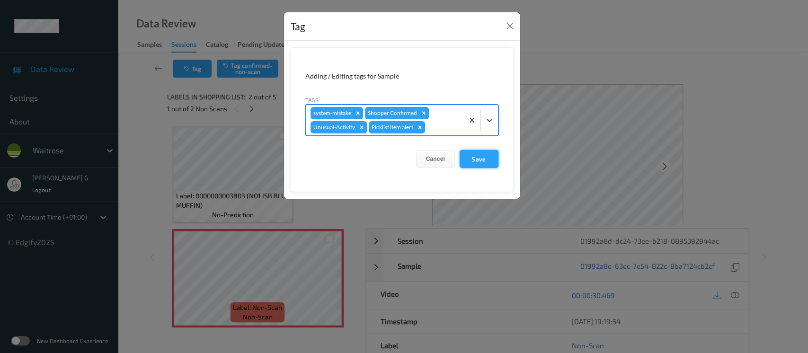
click at [479, 156] on button "Save" at bounding box center [479, 159] width 39 height 18
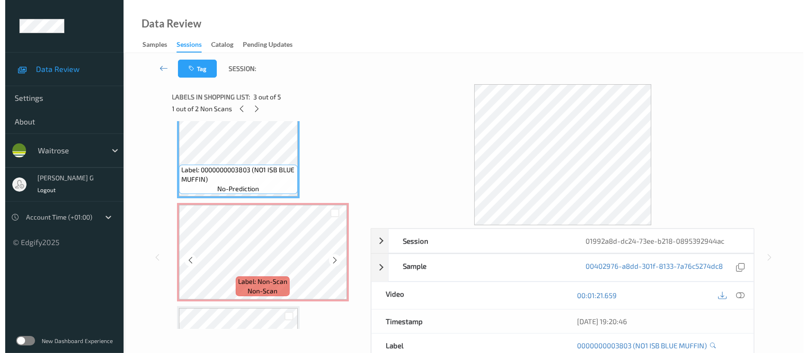
scroll to position [252, 0]
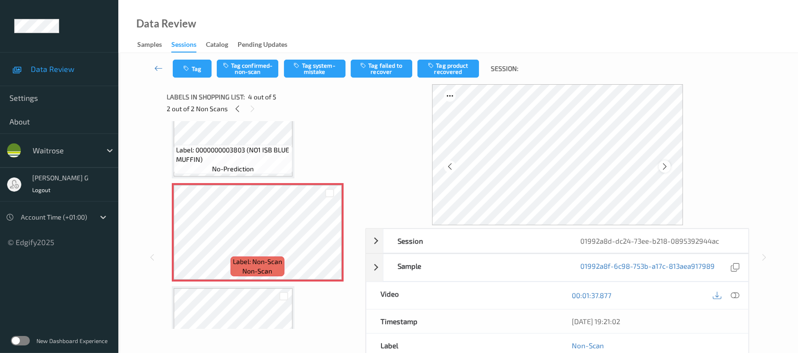
click at [662, 169] on icon at bounding box center [665, 166] width 8 height 9
click at [329, 62] on button "Tag system-mistake" at bounding box center [315, 69] width 62 height 18
click at [197, 70] on button "Tag" at bounding box center [192, 69] width 39 height 18
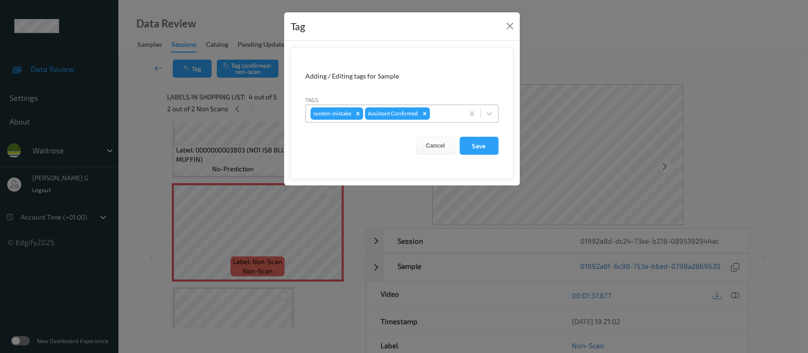
click at [443, 116] on div at bounding box center [445, 113] width 27 height 11
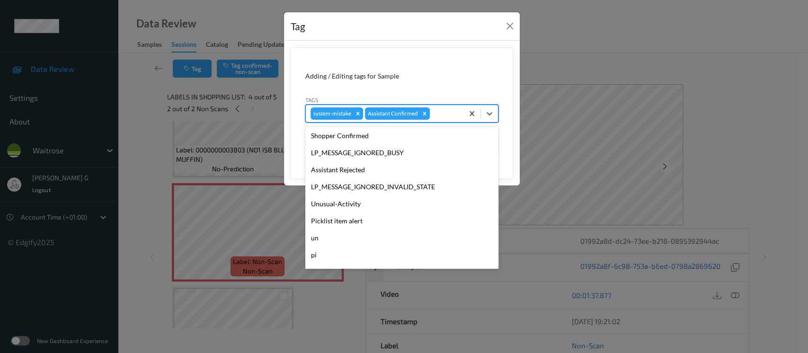
scroll to position [189, 0]
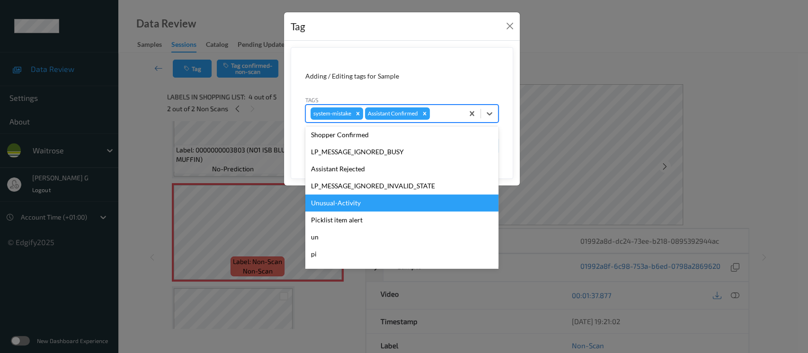
click at [329, 203] on div "Unusual-Activity" at bounding box center [401, 203] width 193 height 17
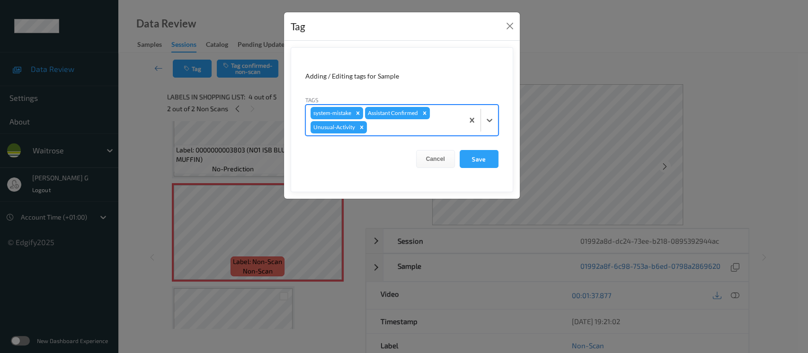
click at [421, 127] on div at bounding box center [414, 127] width 90 height 11
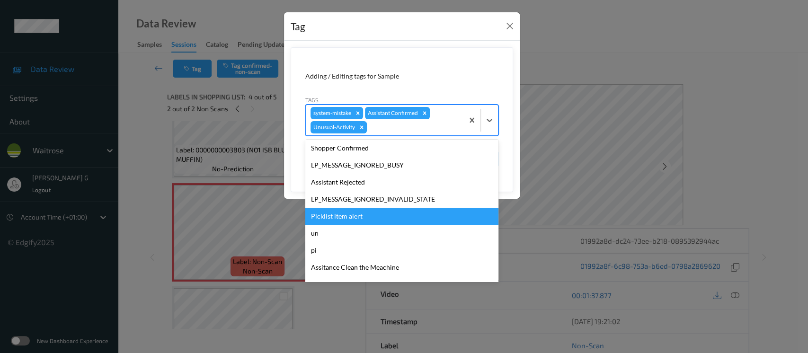
click at [345, 221] on div "Picklist item alert" at bounding box center [401, 216] width 193 height 17
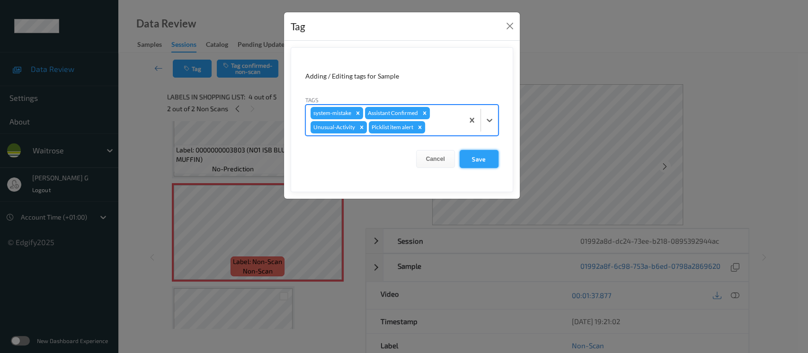
click at [470, 157] on button "Save" at bounding box center [479, 159] width 39 height 18
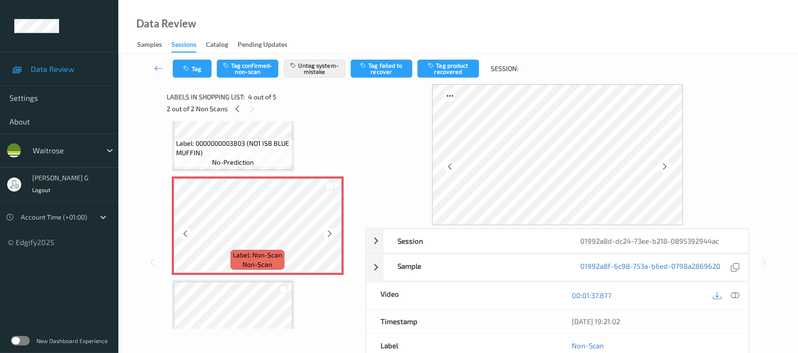
scroll to position [311, 0]
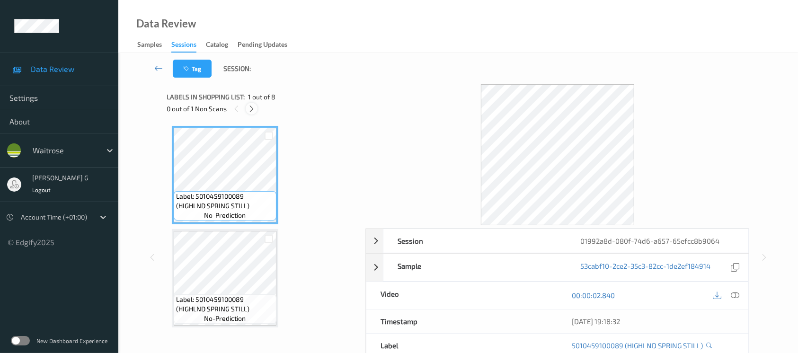
click at [253, 108] on icon at bounding box center [252, 109] width 8 height 9
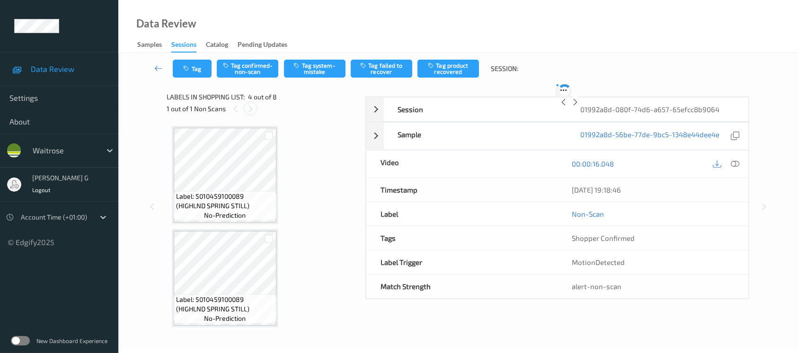
scroll to position [210, 0]
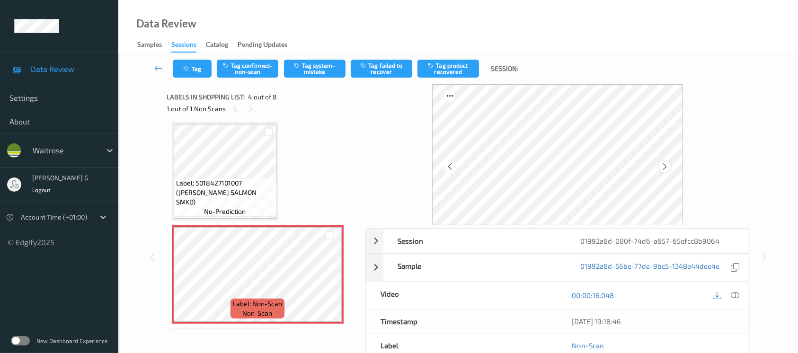
click at [667, 169] on icon at bounding box center [665, 166] width 8 height 9
click at [662, 168] on icon at bounding box center [665, 166] width 8 height 9
click at [735, 295] on icon at bounding box center [735, 295] width 9 height 9
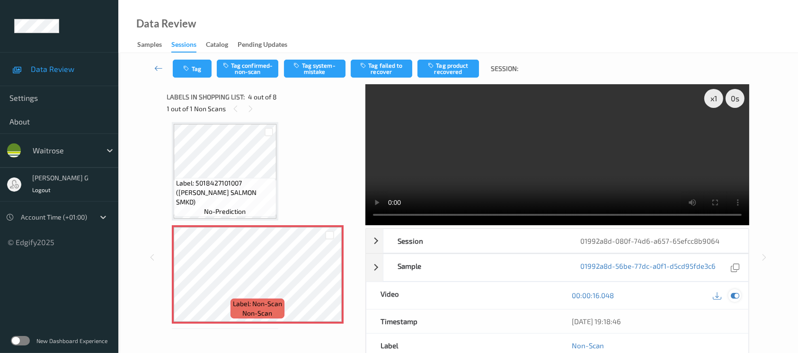
click at [732, 292] on icon at bounding box center [735, 295] width 9 height 9
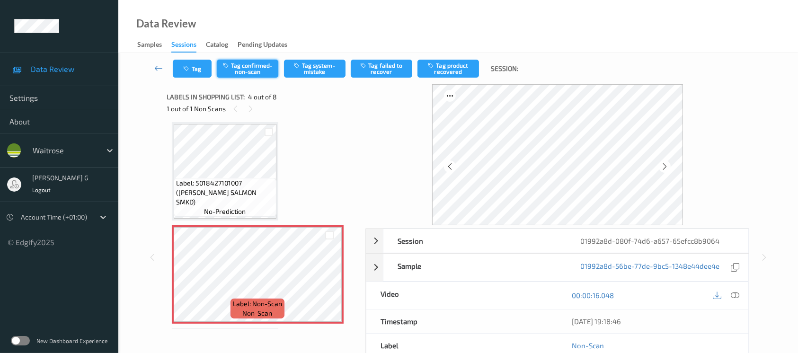
click at [258, 65] on button "Tag confirmed-non-scan" at bounding box center [248, 69] width 62 height 18
click at [448, 73] on button "Tag product recovered" at bounding box center [449, 69] width 62 height 18
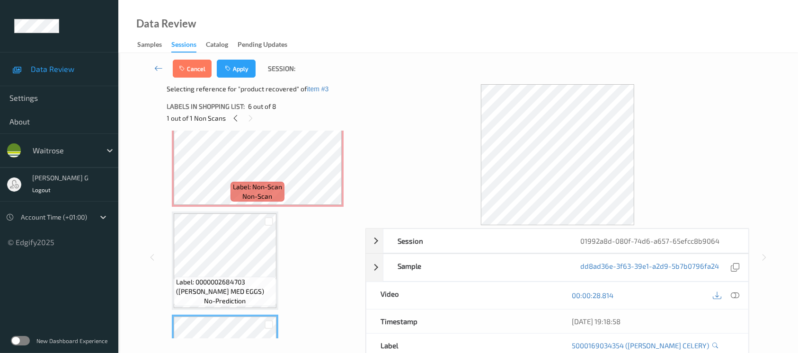
scroll to position [463, 0]
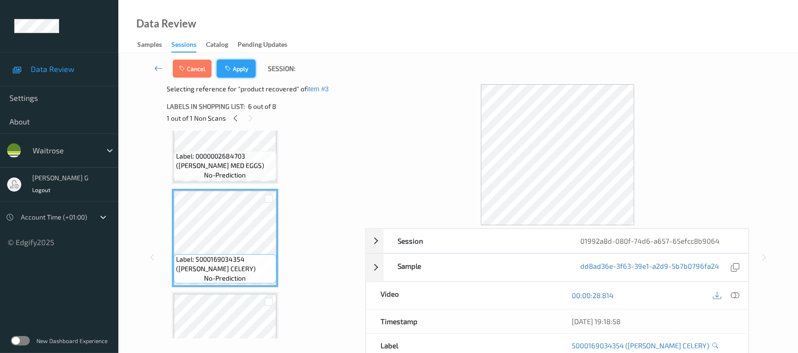
click at [229, 75] on button "Apply" at bounding box center [236, 69] width 39 height 18
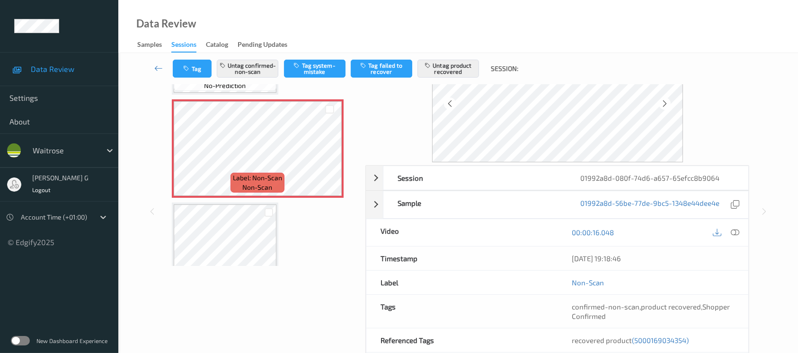
scroll to position [400, 0]
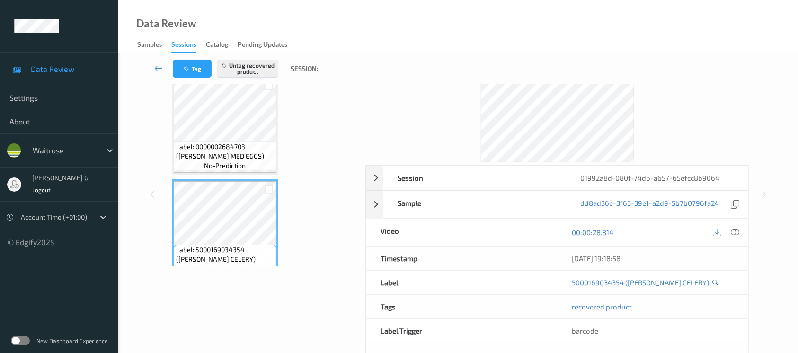
click at [713, 282] on icon at bounding box center [716, 283] width 6 height 6
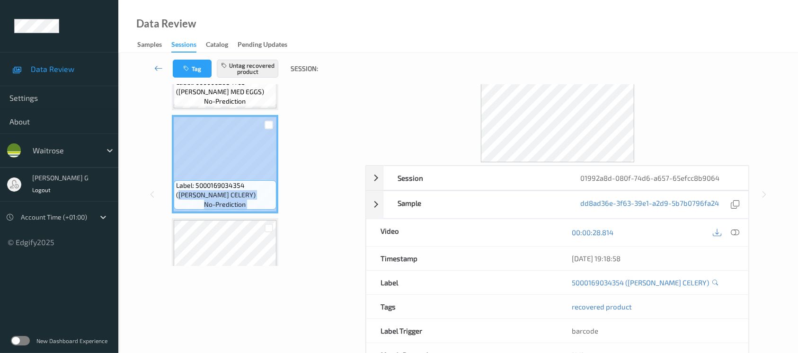
scroll to position [478, 0]
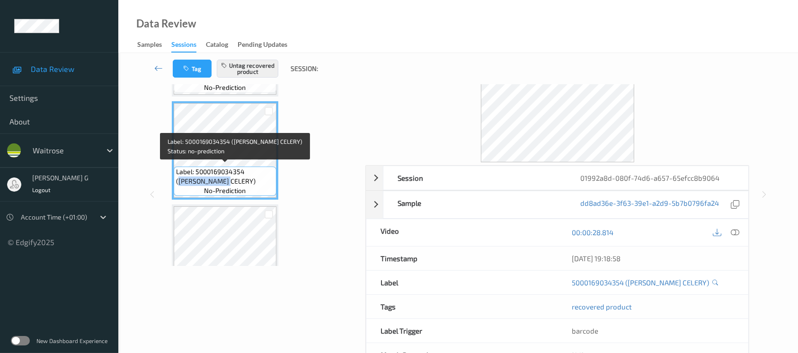
drag, startPoint x: 250, startPoint y: 248, endPoint x: 216, endPoint y: 179, distance: 76.4
click at [216, 179] on span "Label: 5000169034354 (WR DORG CELERY)" at bounding box center [225, 176] width 98 height 19
copy span "WR DORG CELERY"
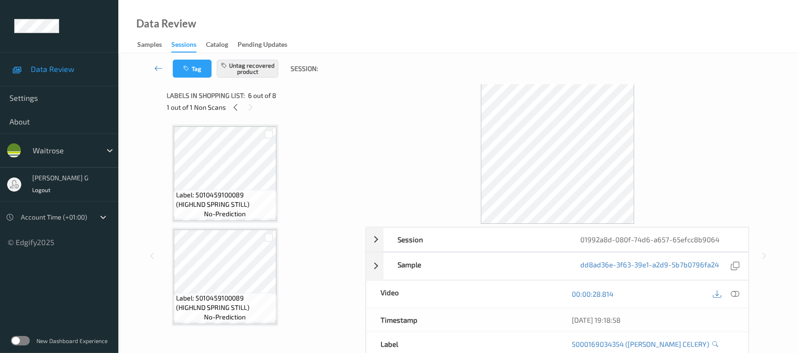
scroll to position [0, 0]
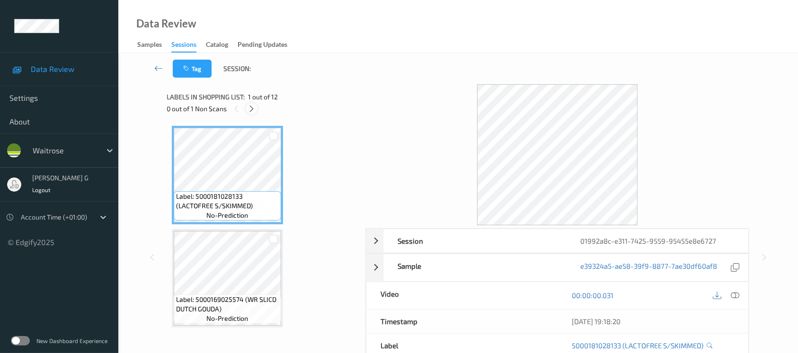
click at [254, 110] on icon at bounding box center [252, 109] width 8 height 9
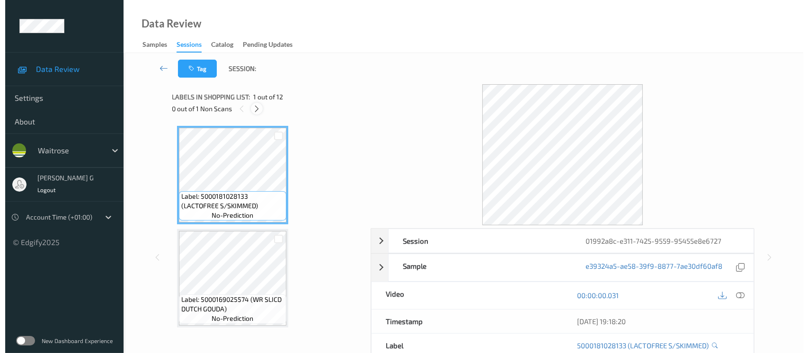
scroll to position [313, 0]
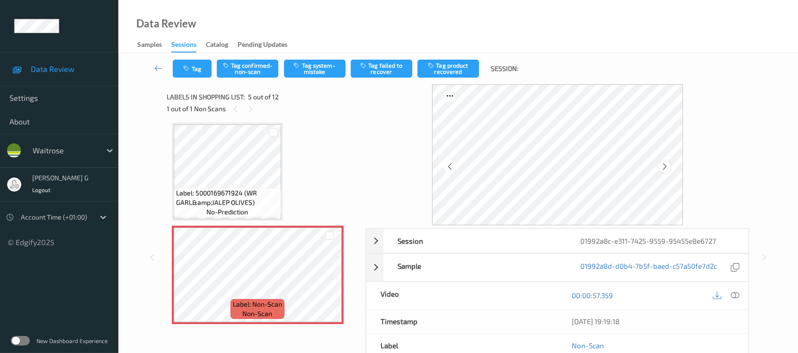
click at [661, 169] on icon at bounding box center [665, 166] width 8 height 9
click at [735, 296] on icon at bounding box center [735, 295] width 9 height 9
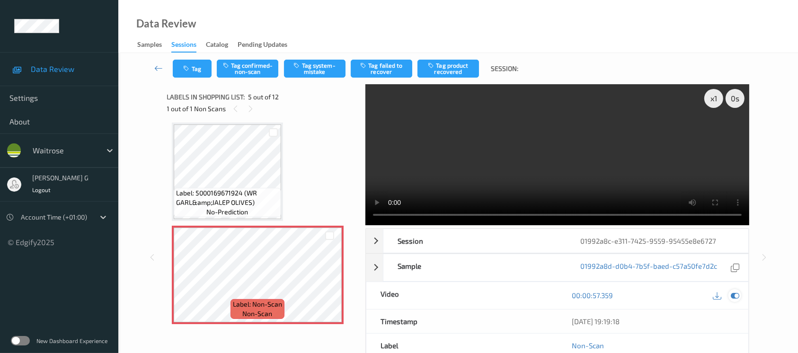
click at [733, 295] on icon at bounding box center [735, 295] width 9 height 9
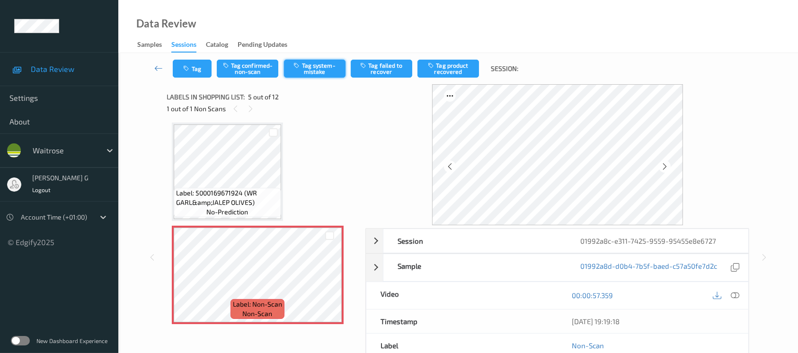
click at [309, 72] on button "Tag system-mistake" at bounding box center [315, 69] width 62 height 18
click at [195, 72] on button "Tag" at bounding box center [192, 69] width 39 height 18
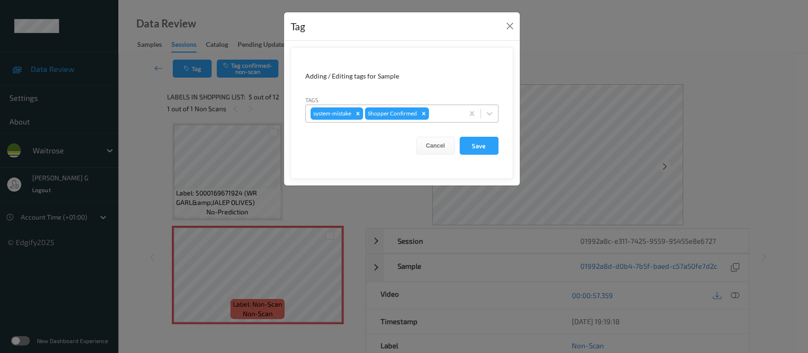
click at [450, 113] on div at bounding box center [445, 113] width 28 height 11
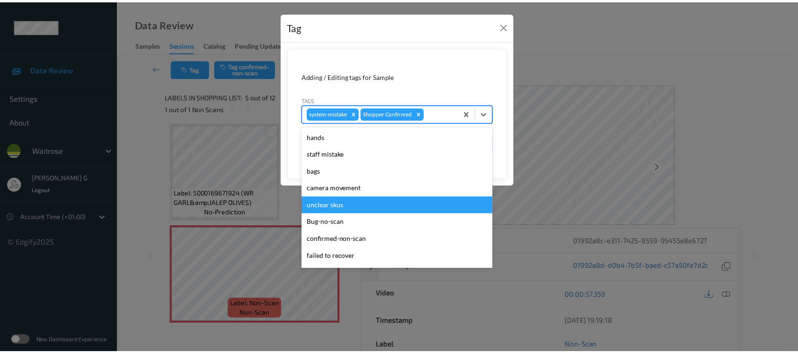
scroll to position [220, 0]
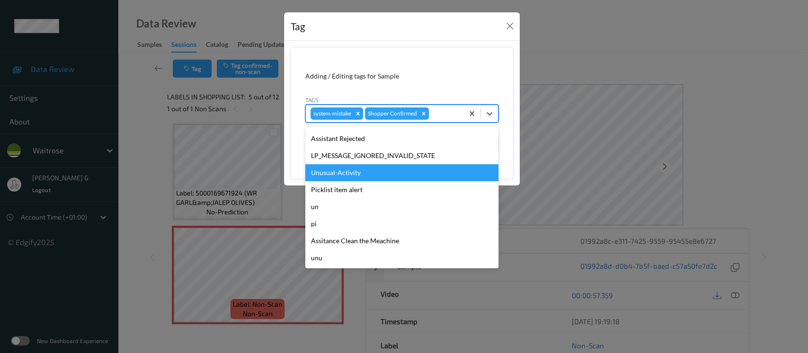
click at [342, 172] on div "Unusual-Activity" at bounding box center [401, 172] width 193 height 17
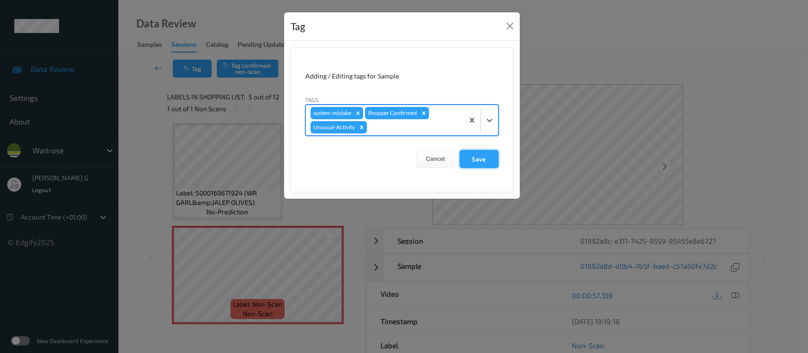
click at [477, 159] on button "Save" at bounding box center [479, 159] width 39 height 18
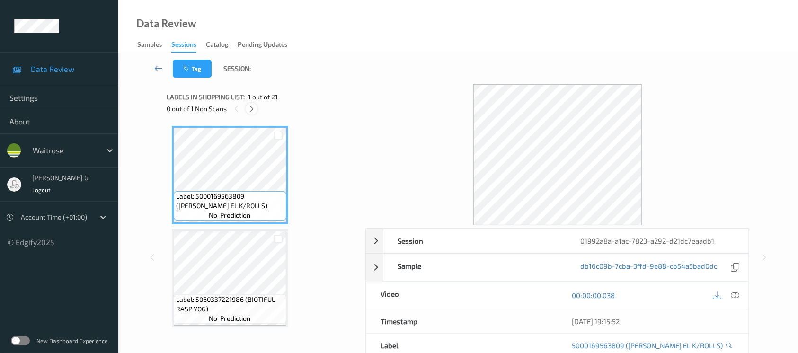
click at [251, 105] on icon at bounding box center [252, 109] width 8 height 9
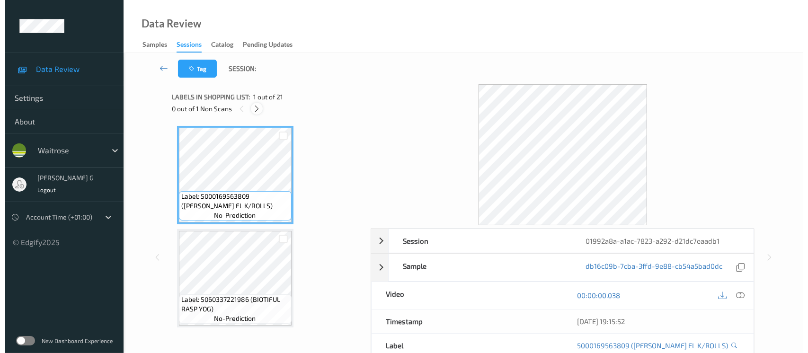
scroll to position [1650, 0]
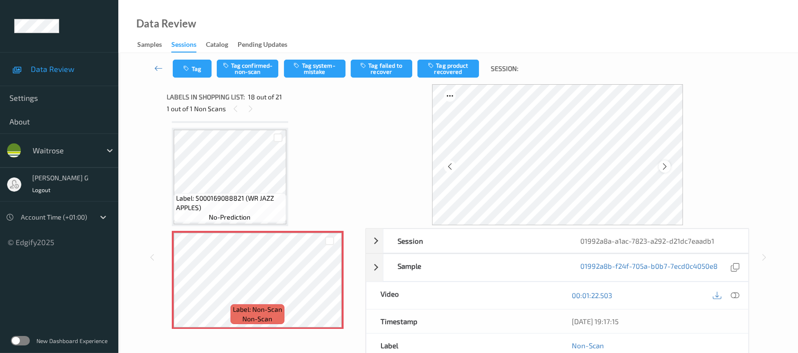
click at [662, 170] on icon at bounding box center [665, 166] width 8 height 9
click at [668, 167] on icon at bounding box center [665, 166] width 8 height 9
click at [736, 297] on icon at bounding box center [735, 295] width 9 height 9
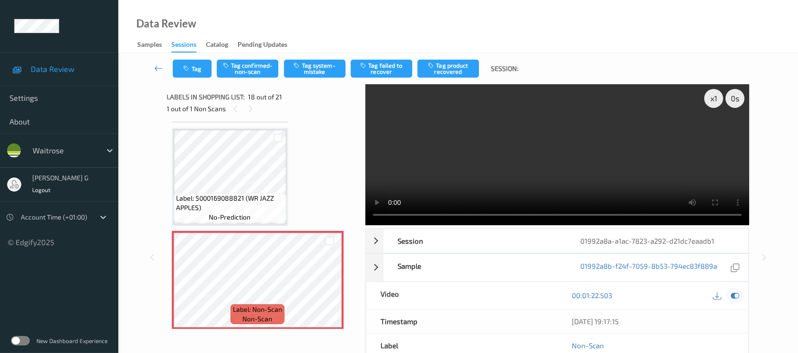
click at [736, 294] on icon at bounding box center [735, 295] width 9 height 9
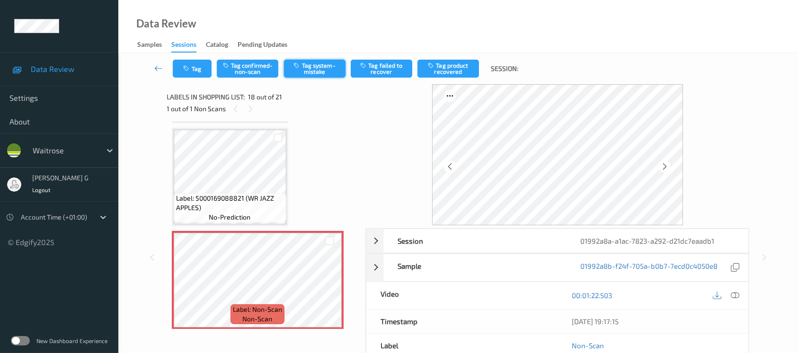
click at [321, 70] on button "Tag system-mistake" at bounding box center [315, 69] width 62 height 18
click at [189, 69] on icon "button" at bounding box center [188, 68] width 8 height 7
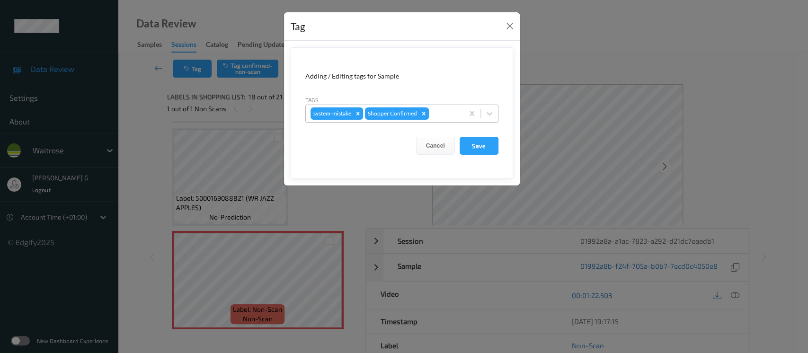
click at [448, 117] on div at bounding box center [445, 113] width 28 height 11
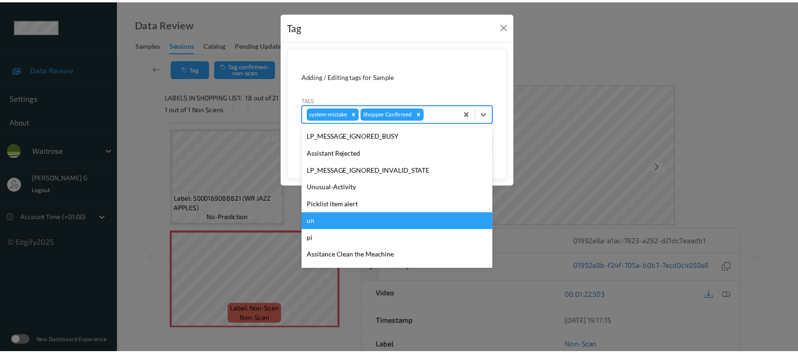
scroll to position [220, 0]
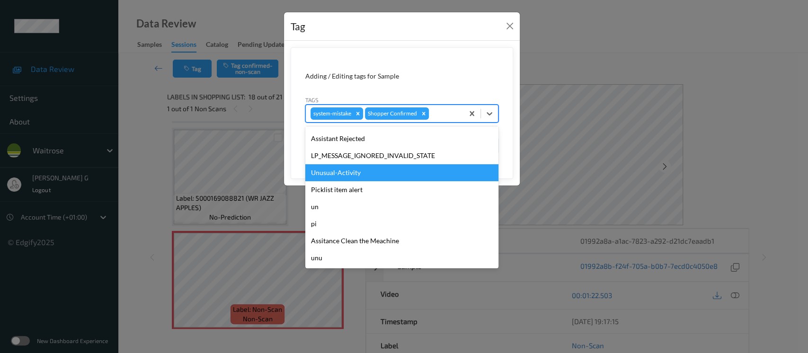
click at [339, 178] on div "Unusual-Activity" at bounding box center [401, 172] width 193 height 17
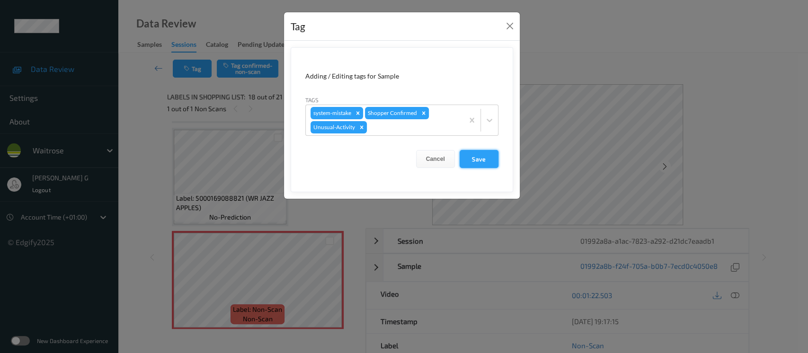
click at [486, 162] on button "Save" at bounding box center [479, 159] width 39 height 18
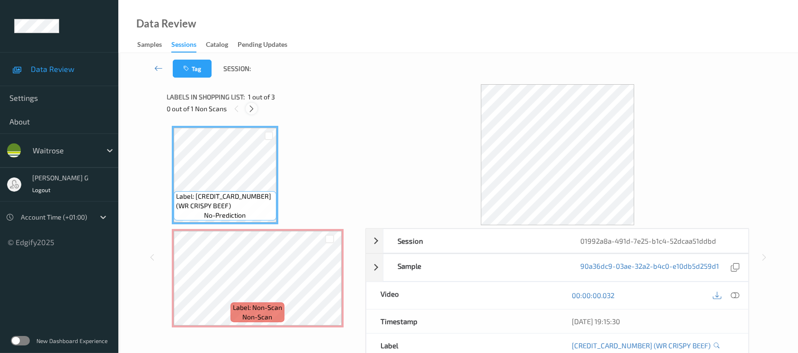
click at [253, 108] on icon at bounding box center [252, 109] width 8 height 9
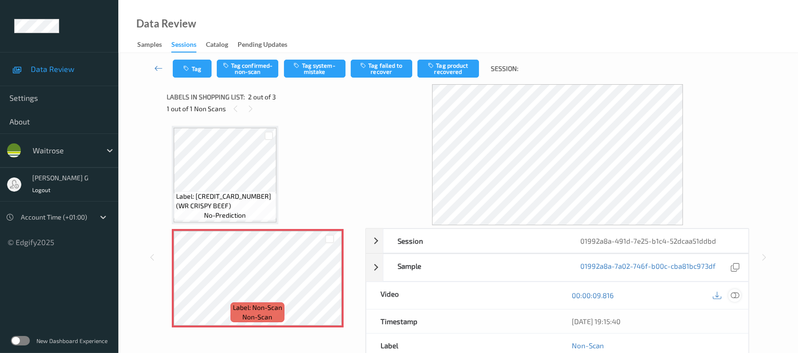
click at [739, 294] on icon at bounding box center [735, 295] width 9 height 9
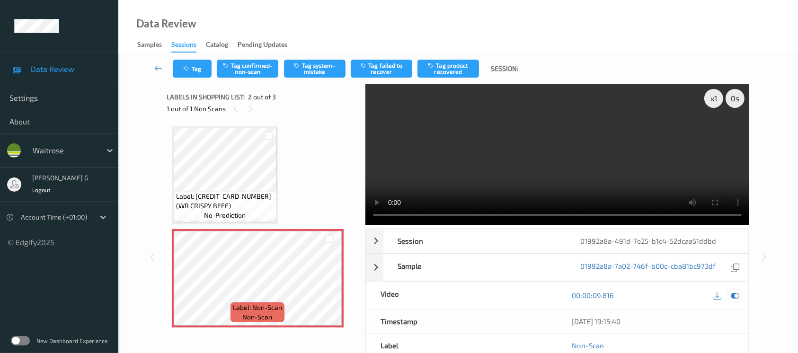
click at [740, 293] on div at bounding box center [735, 295] width 13 height 13
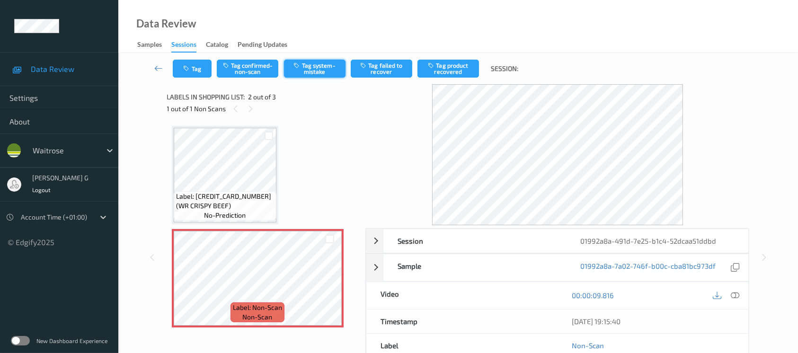
click at [311, 66] on button "Tag system-mistake" at bounding box center [315, 69] width 62 height 18
click at [184, 70] on icon "button" at bounding box center [188, 68] width 8 height 7
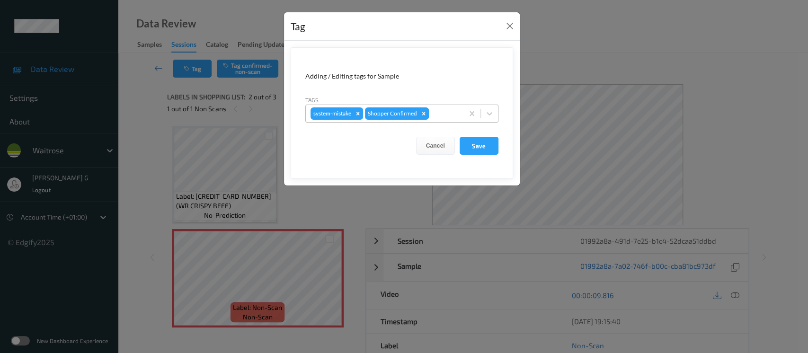
click at [440, 113] on div at bounding box center [445, 113] width 28 height 11
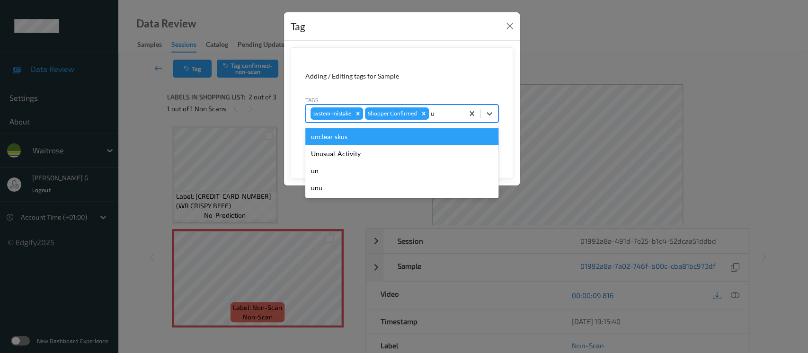
type input "un"
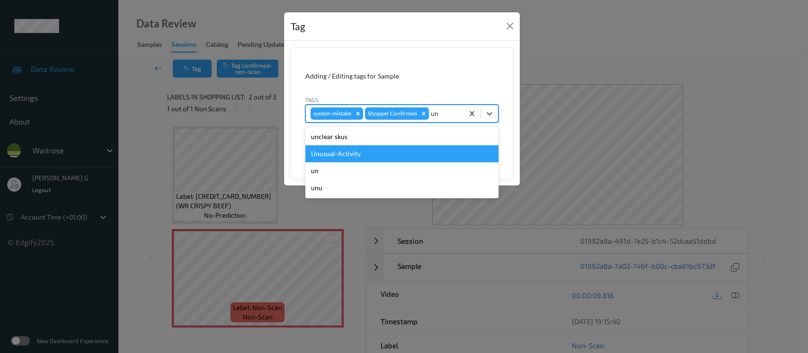
click at [336, 152] on div "Unusual-Activity" at bounding box center [401, 153] width 193 height 17
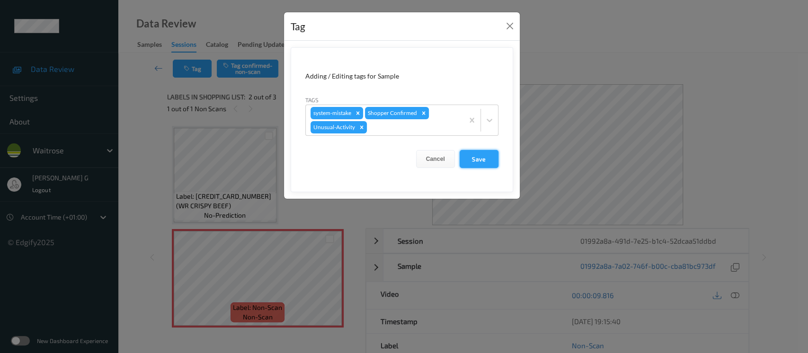
click at [479, 155] on button "Save" at bounding box center [479, 159] width 39 height 18
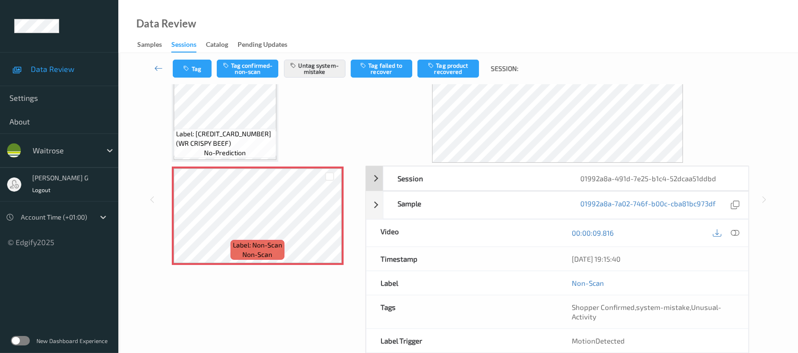
scroll to position [106, 0]
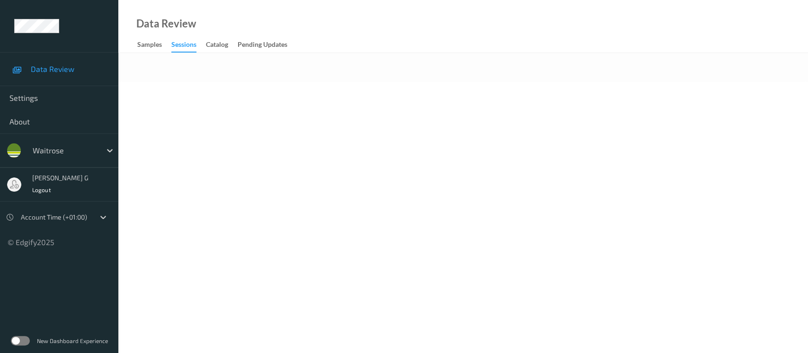
click at [357, 86] on body "Data Review Settings About waitrose [PERSON_NAME] g Logout Account Time (+01:00…" at bounding box center [404, 176] width 808 height 353
click at [440, 62] on div at bounding box center [463, 67] width 690 height 29
click at [323, 80] on div at bounding box center [463, 67] width 690 height 29
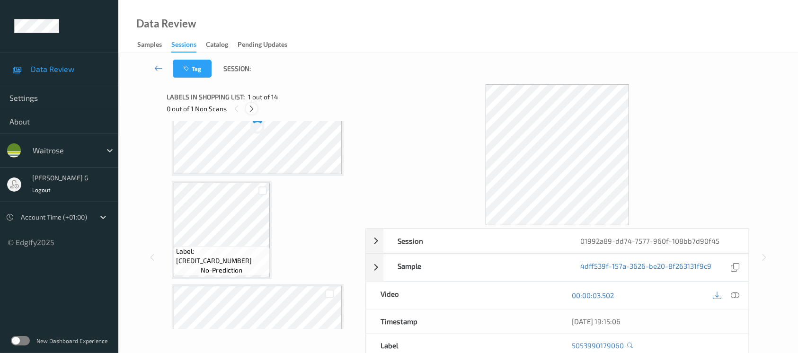
click at [251, 110] on icon at bounding box center [252, 109] width 8 height 9
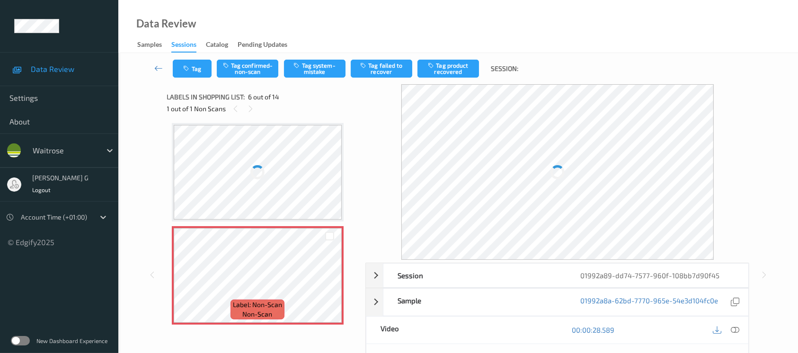
click at [278, 176] on div at bounding box center [258, 172] width 169 height 95
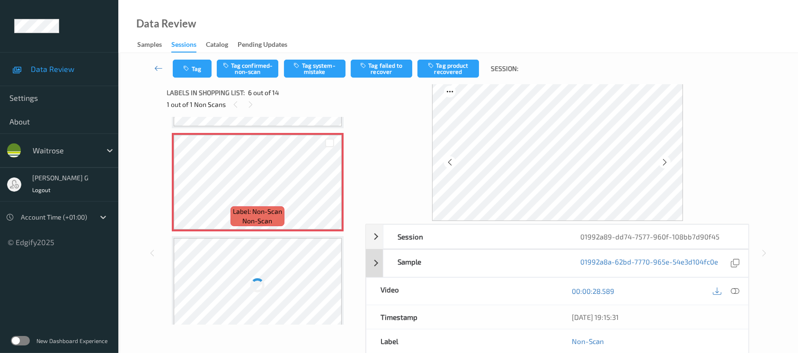
scroll to position [506, 0]
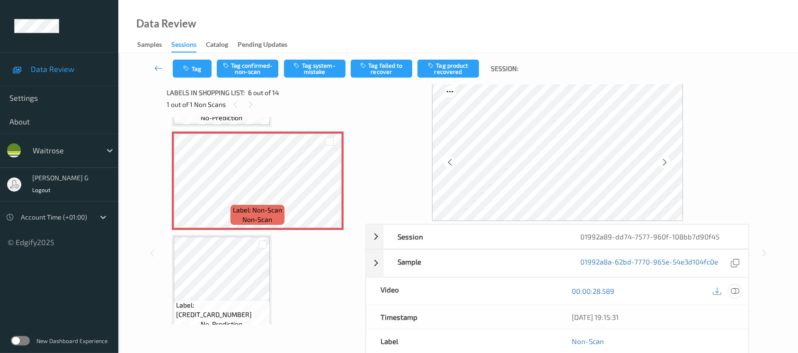
click at [735, 290] on icon at bounding box center [735, 291] width 9 height 9
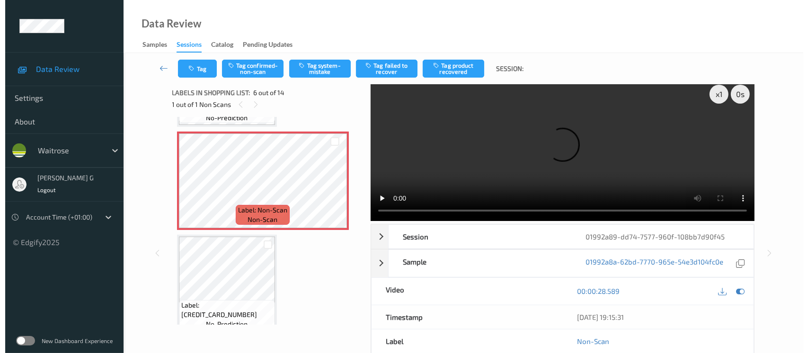
scroll to position [0, 0]
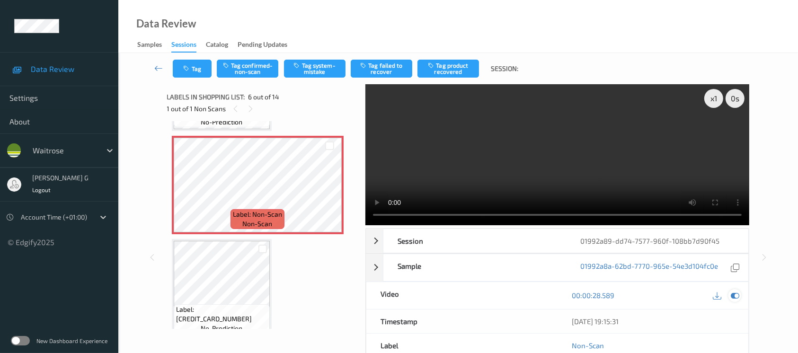
click at [732, 295] on icon at bounding box center [735, 295] width 9 height 9
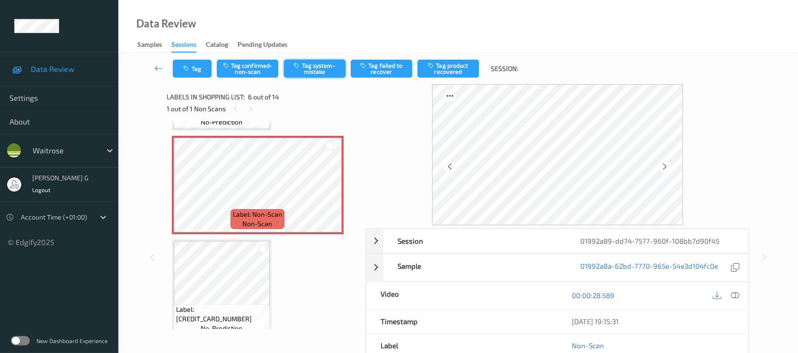
click at [306, 68] on button "Tag system-mistake" at bounding box center [315, 69] width 62 height 18
click at [195, 69] on button "Tag" at bounding box center [192, 69] width 39 height 18
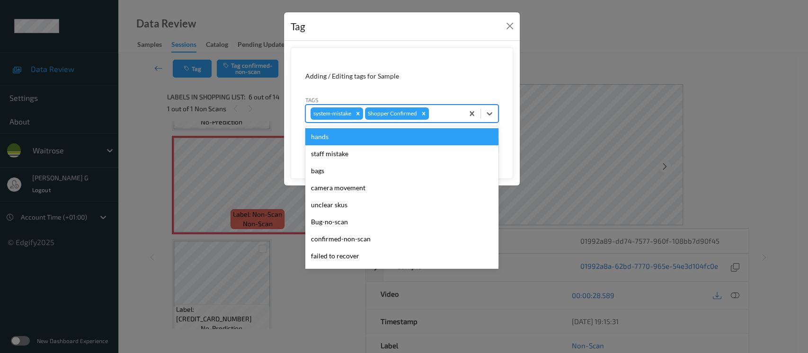
click at [452, 118] on div at bounding box center [445, 113] width 28 height 11
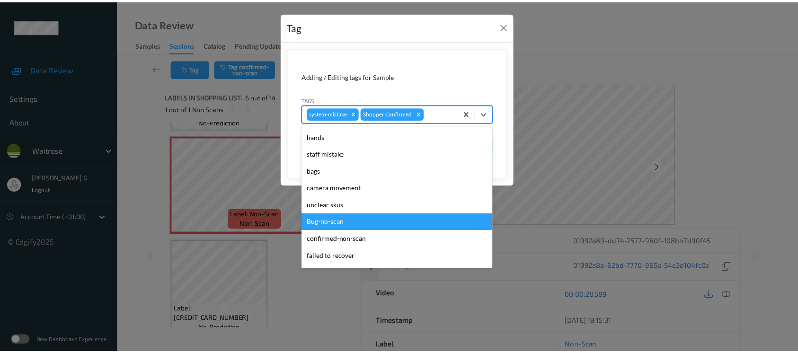
scroll to position [189, 0]
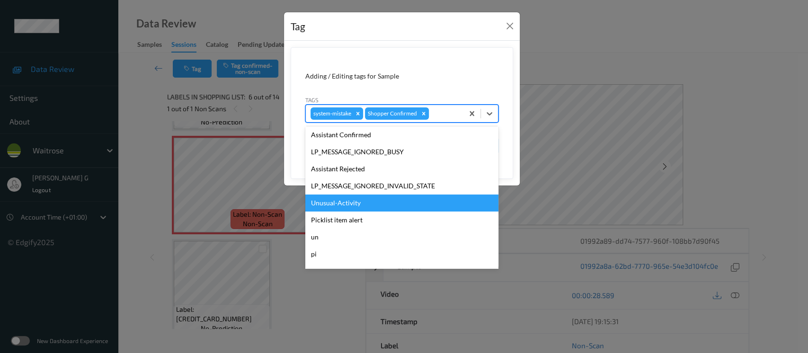
click at [328, 205] on div "Unusual-Activity" at bounding box center [401, 203] width 193 height 17
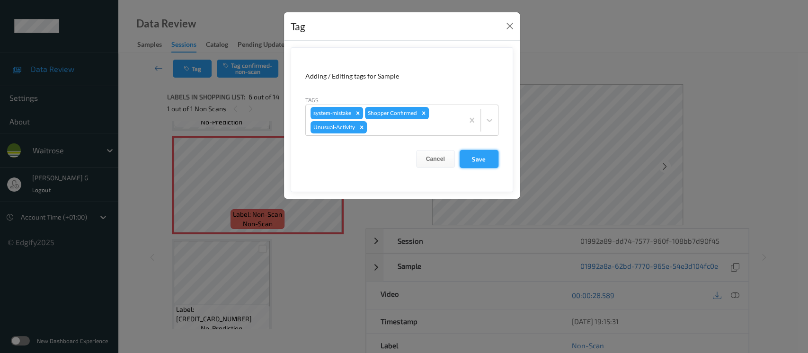
click at [474, 155] on button "Save" at bounding box center [479, 159] width 39 height 18
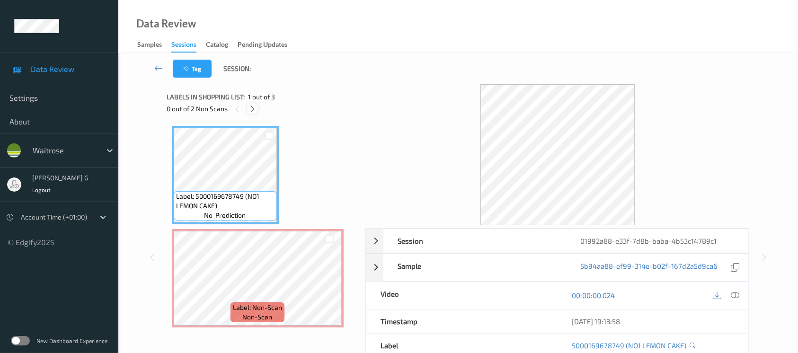
click at [254, 110] on icon at bounding box center [253, 109] width 8 height 9
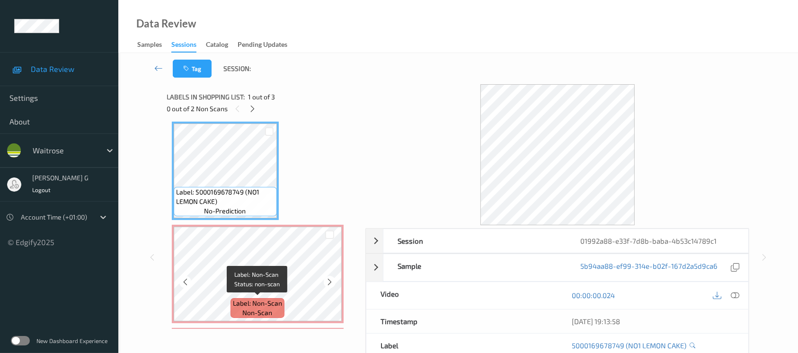
click at [238, 306] on span "Label: Non-Scan" at bounding box center [257, 303] width 49 height 9
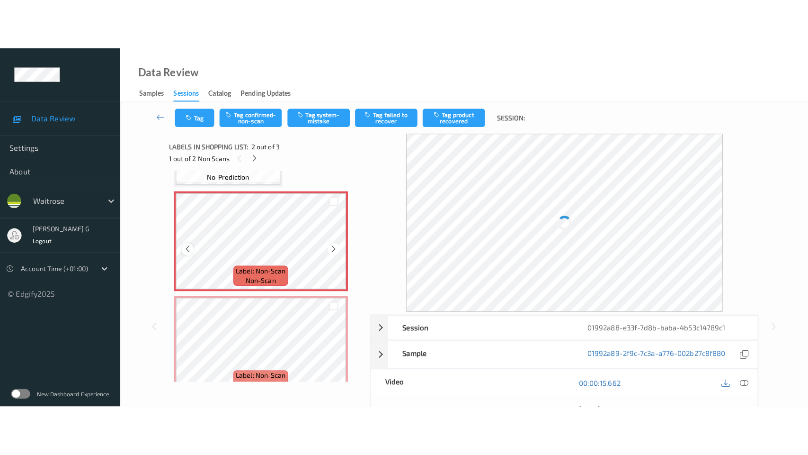
scroll to position [105, 0]
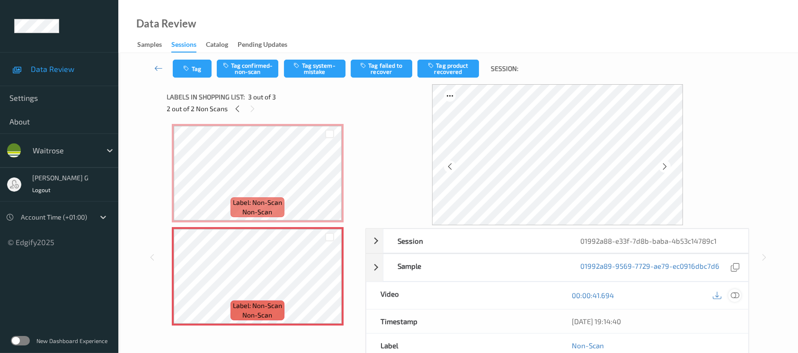
click at [732, 297] on icon at bounding box center [735, 295] width 9 height 9
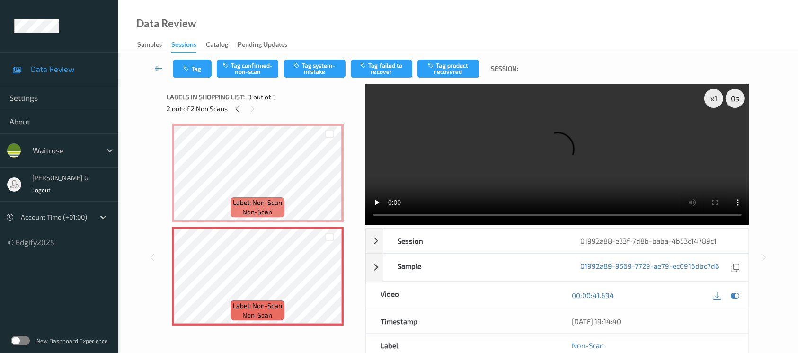
scroll to position [4, 0]
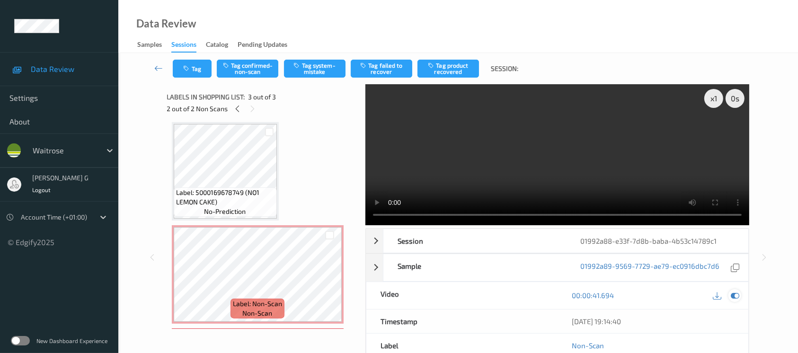
click at [737, 297] on icon at bounding box center [735, 295] width 9 height 9
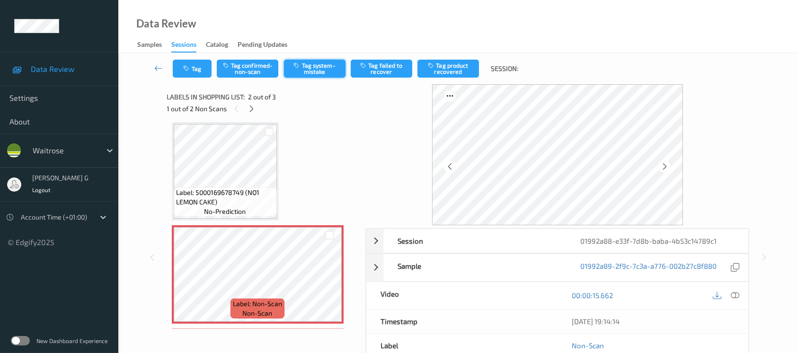
click at [320, 72] on button "Tag system-mistake" at bounding box center [315, 69] width 62 height 18
click at [181, 74] on button "Tag" at bounding box center [192, 69] width 39 height 18
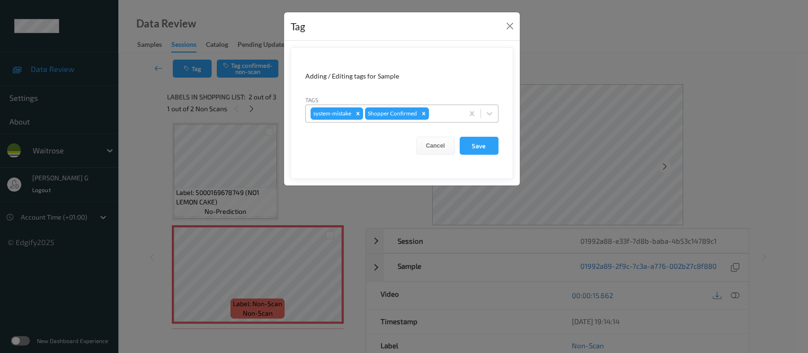
click at [440, 115] on div at bounding box center [445, 113] width 28 height 11
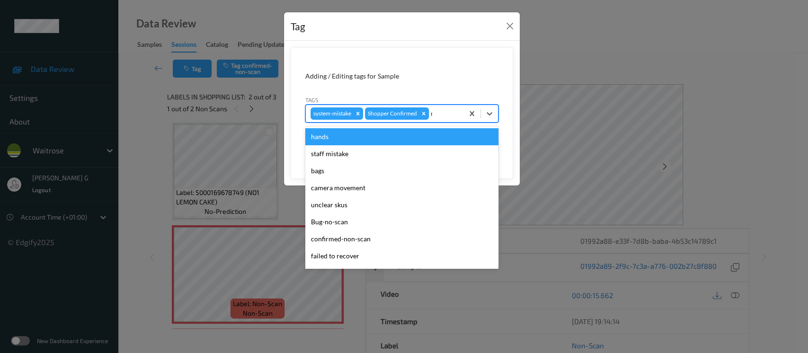
type input "nu"
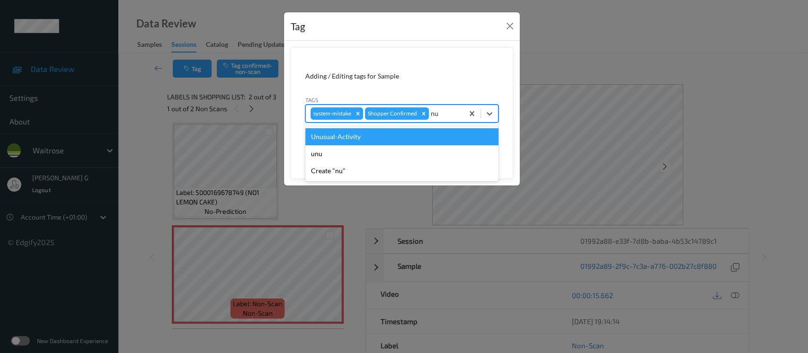
click at [325, 136] on div "Unusual-Activity" at bounding box center [401, 136] width 193 height 17
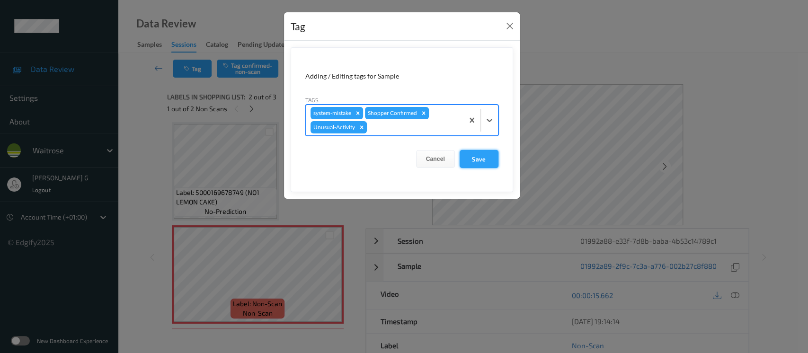
click at [471, 159] on button "Save" at bounding box center [479, 159] width 39 height 18
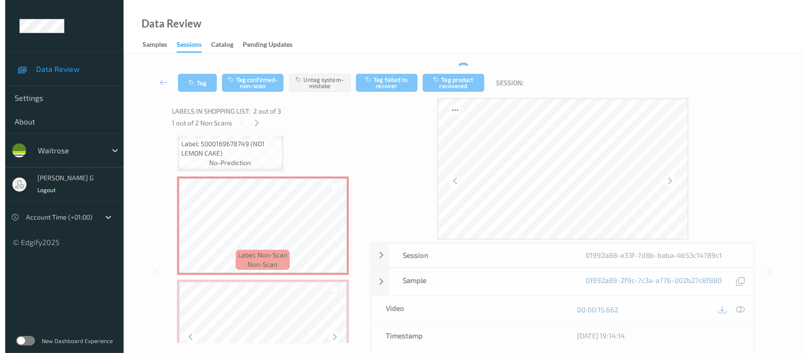
scroll to position [105, 0]
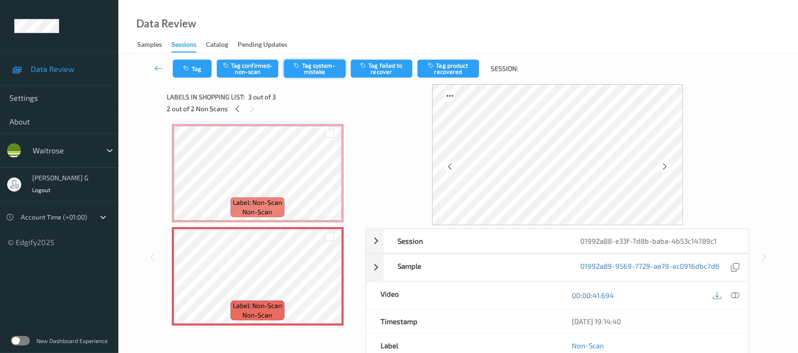
click at [329, 64] on button "Tag system-mistake" at bounding box center [315, 69] width 62 height 18
click at [195, 66] on button "Tag" at bounding box center [192, 69] width 39 height 18
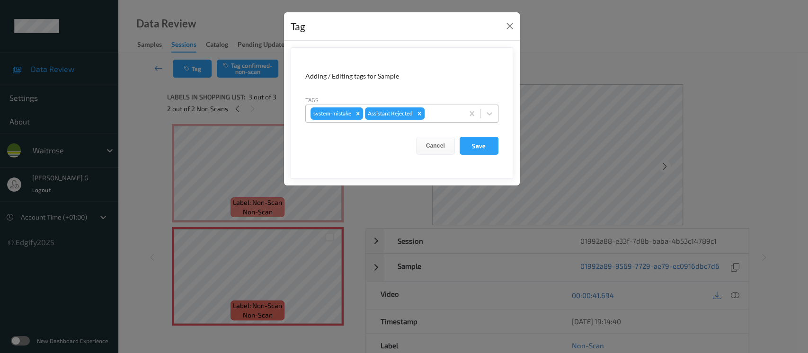
click at [439, 109] on div at bounding box center [443, 113] width 32 height 11
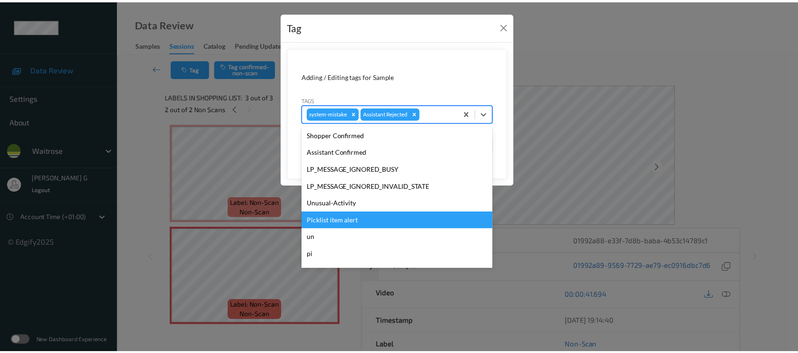
scroll to position [220, 0]
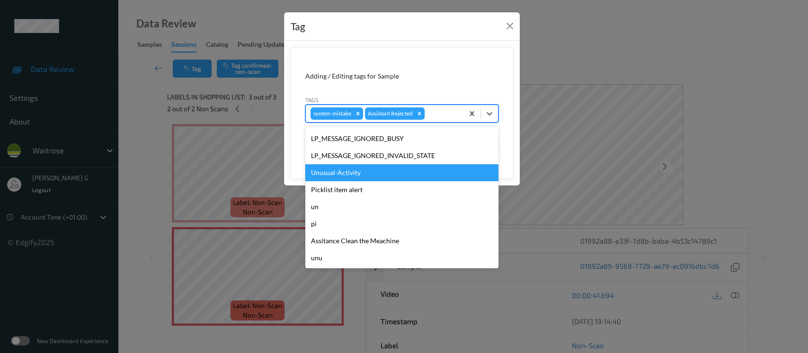
click at [332, 173] on div "Unusual-Activity" at bounding box center [401, 172] width 193 height 17
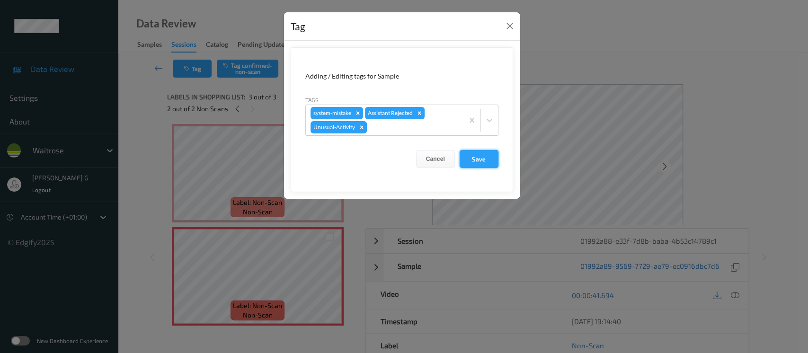
click at [472, 161] on button "Save" at bounding box center [479, 159] width 39 height 18
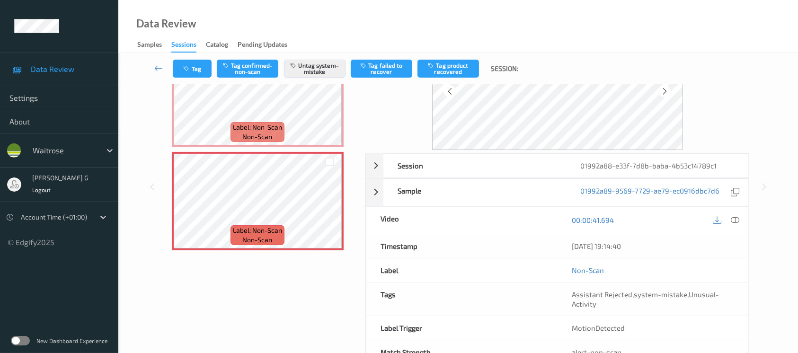
scroll to position [106, 0]
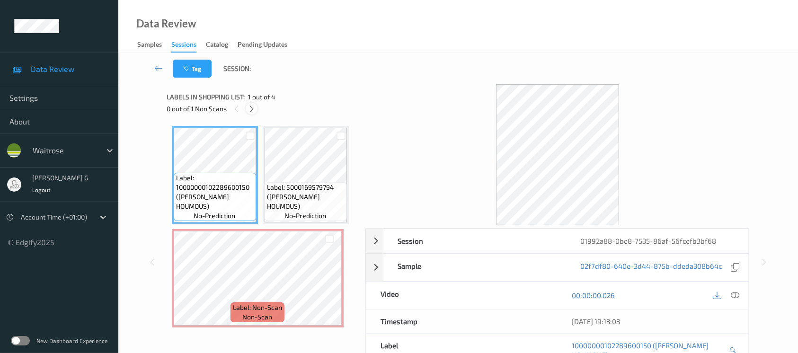
click at [252, 105] on icon at bounding box center [252, 109] width 8 height 9
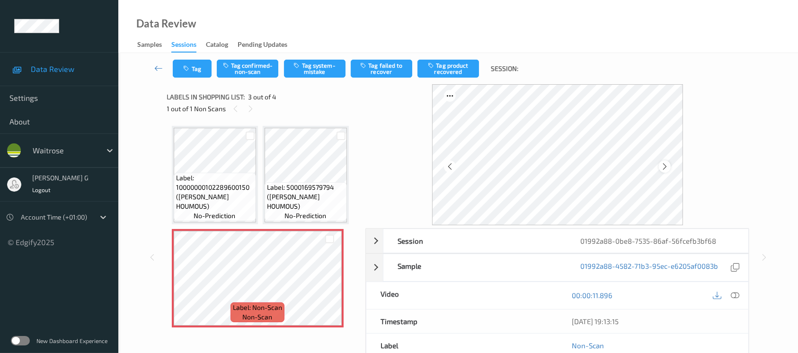
click at [671, 166] on div at bounding box center [557, 154] width 251 height 141
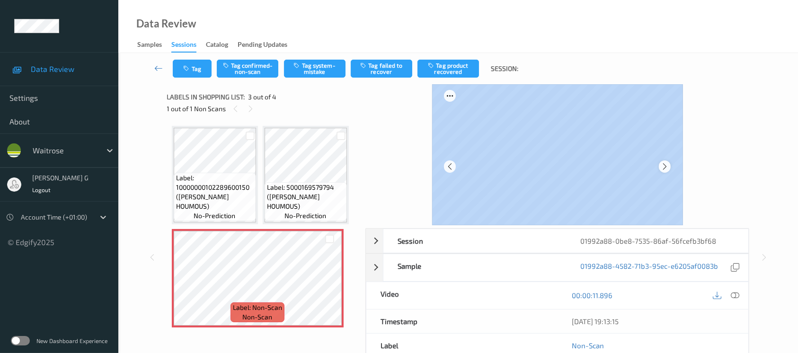
click at [667, 169] on icon at bounding box center [665, 166] width 8 height 9
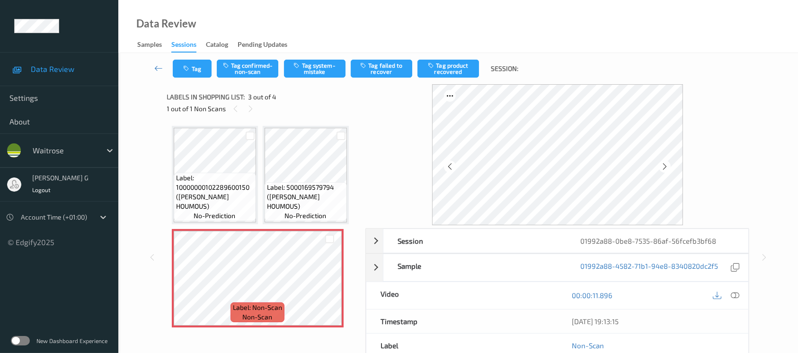
click at [667, 169] on icon at bounding box center [665, 166] width 8 height 9
click at [738, 294] on icon at bounding box center [735, 295] width 9 height 9
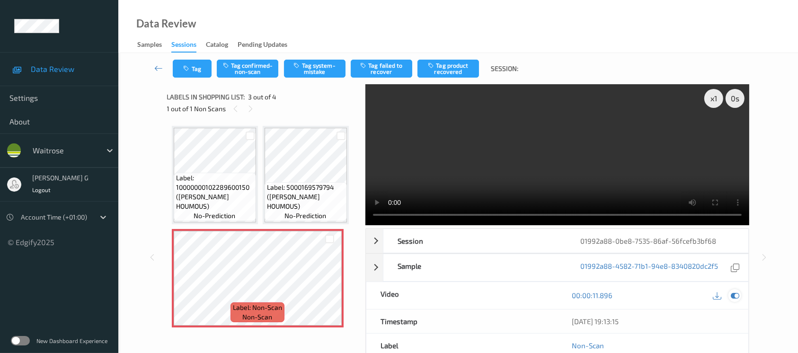
click at [735, 294] on icon at bounding box center [735, 295] width 9 height 9
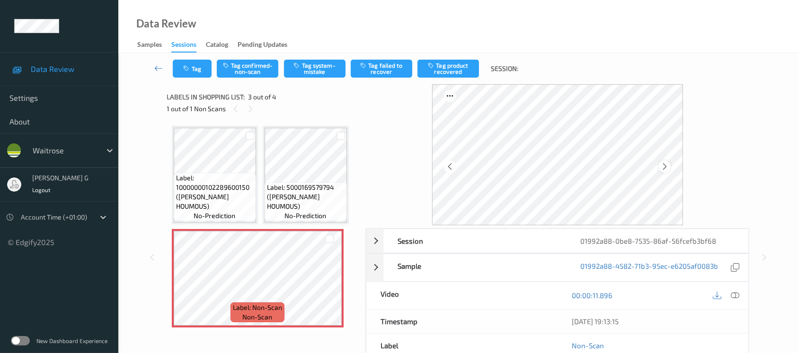
click at [663, 168] on icon at bounding box center [665, 166] width 8 height 9
click at [299, 74] on button "Tag system-mistake" at bounding box center [315, 69] width 62 height 18
click at [201, 72] on button "Tag" at bounding box center [192, 69] width 39 height 18
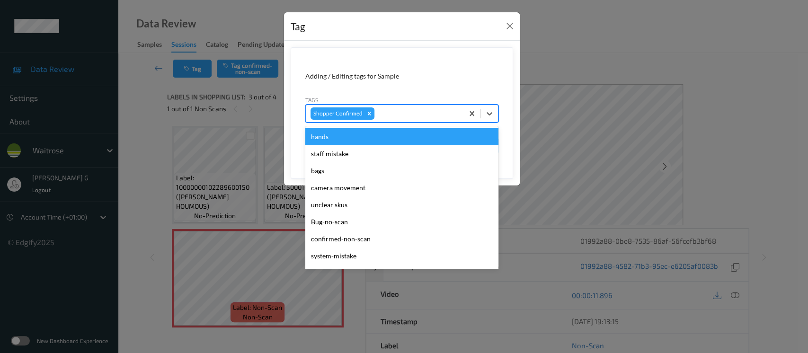
click at [413, 116] on div at bounding box center [417, 113] width 82 height 11
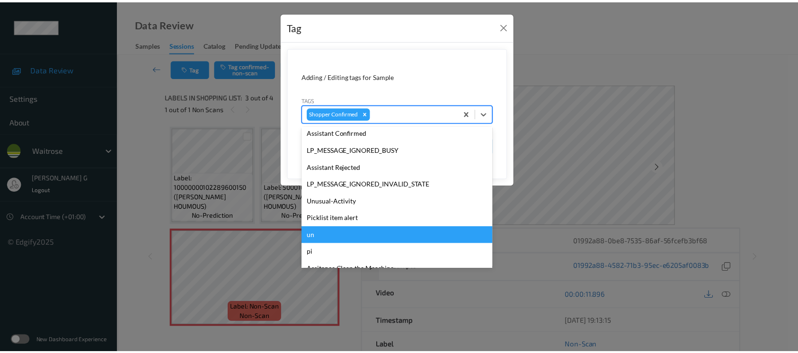
scroll to position [236, 0]
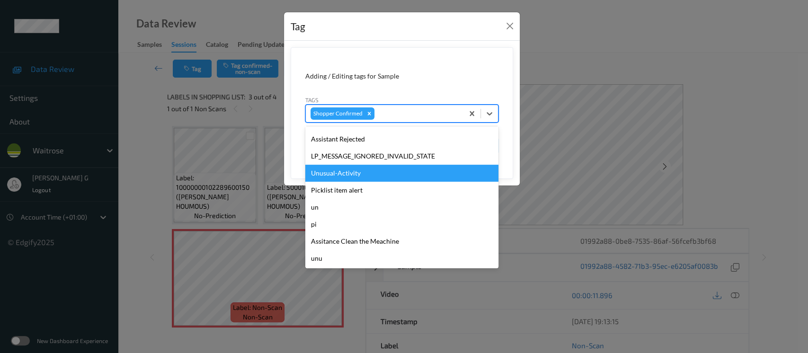
click at [340, 174] on div "Unusual-Activity" at bounding box center [401, 173] width 193 height 17
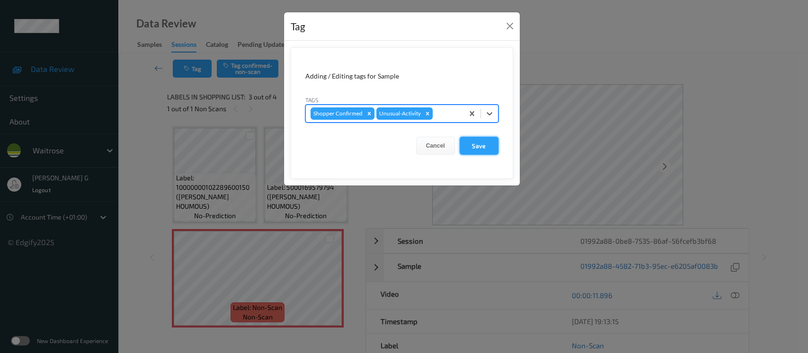
click at [481, 146] on button "Save" at bounding box center [479, 146] width 39 height 18
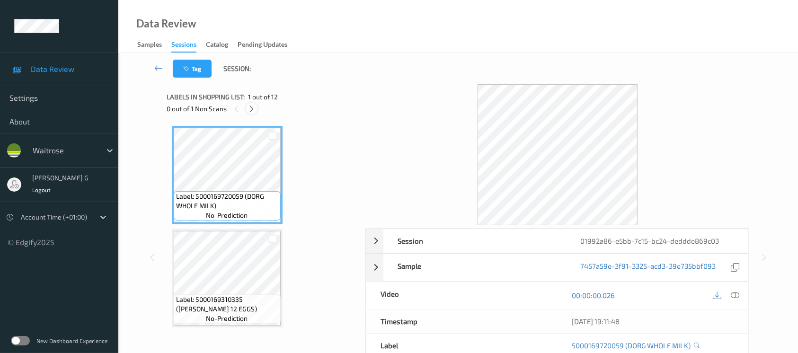
click at [250, 108] on icon at bounding box center [252, 109] width 8 height 9
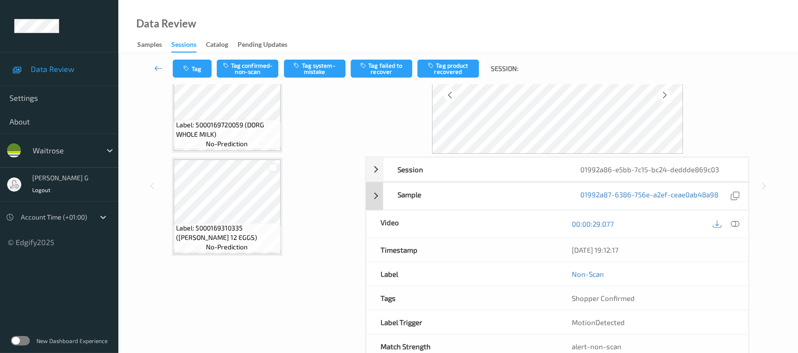
scroll to position [33, 0]
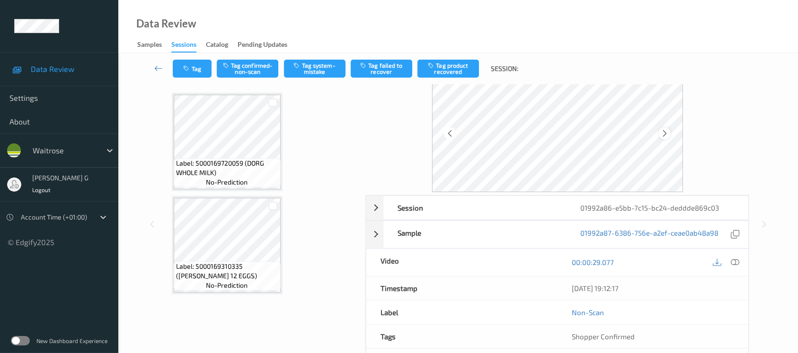
click at [659, 131] on div at bounding box center [665, 133] width 12 height 12
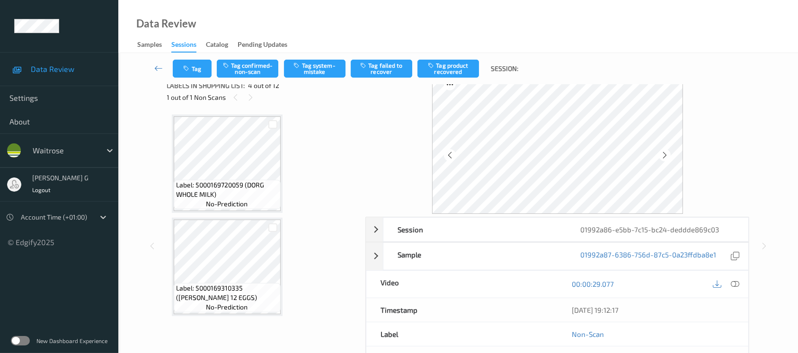
scroll to position [0, 0]
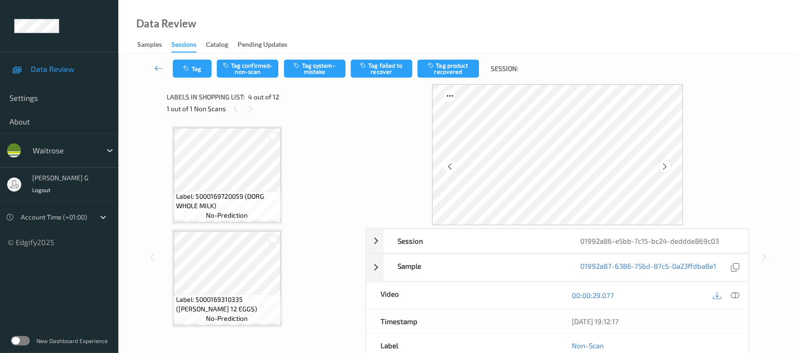
click at [663, 163] on icon at bounding box center [665, 166] width 8 height 9
click at [735, 297] on icon at bounding box center [735, 295] width 9 height 9
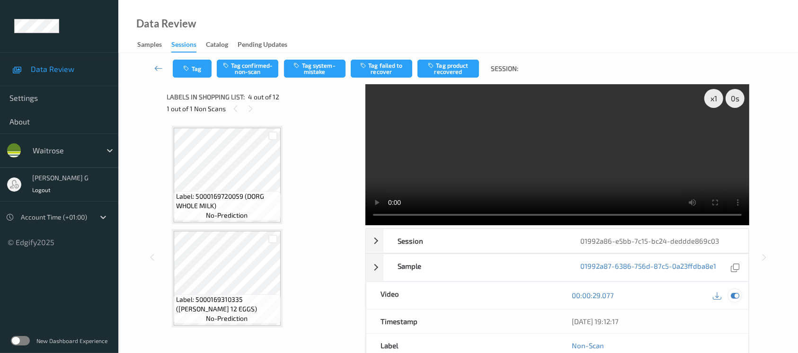
click at [731, 298] on icon at bounding box center [735, 295] width 9 height 9
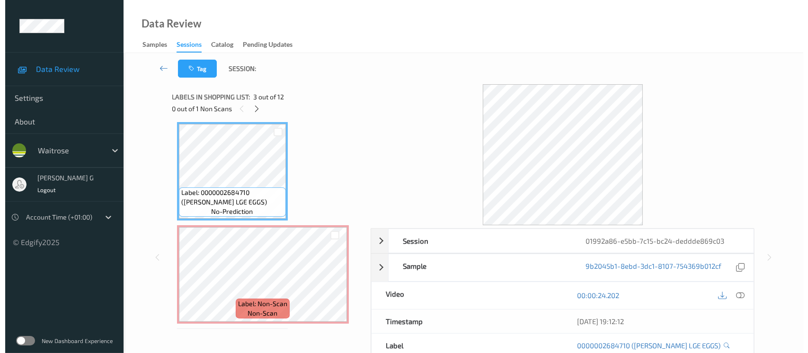
scroll to position [252, 0]
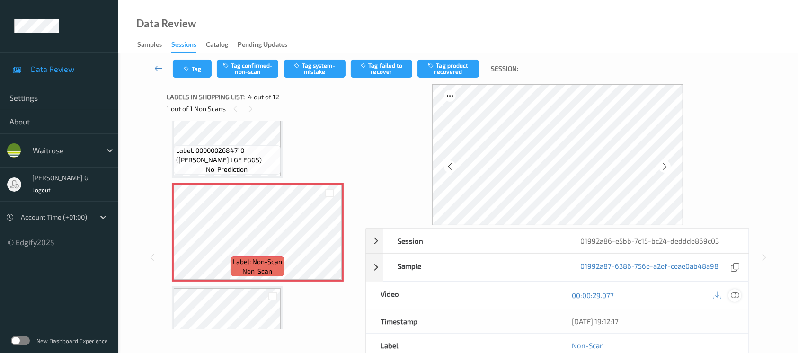
click at [734, 296] on icon at bounding box center [735, 295] width 9 height 9
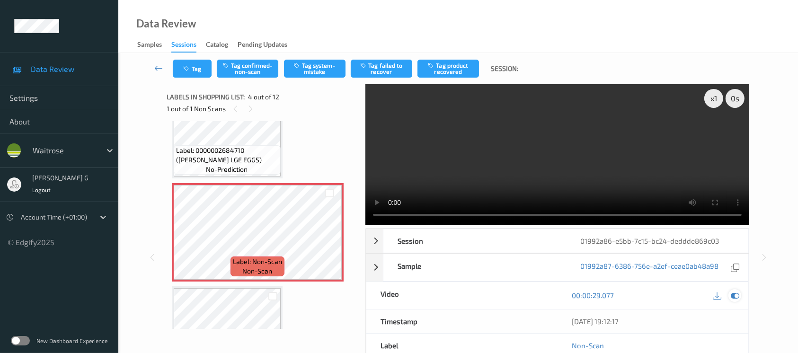
click at [733, 299] on icon at bounding box center [735, 295] width 9 height 9
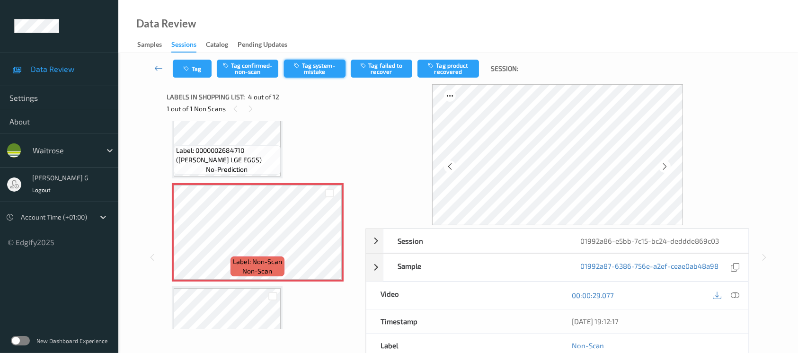
click at [299, 62] on icon "button" at bounding box center [298, 65] width 8 height 7
click at [182, 69] on button "Tag" at bounding box center [192, 69] width 39 height 18
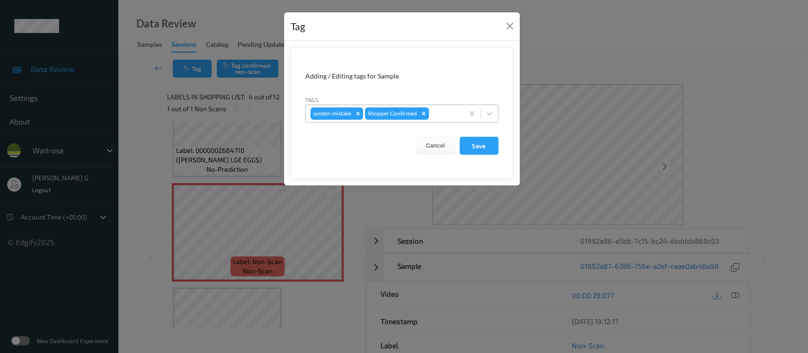
click at [445, 109] on div at bounding box center [445, 113] width 28 height 11
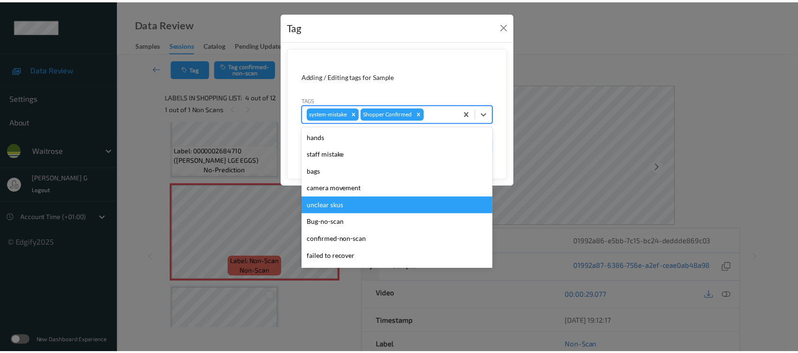
scroll to position [220, 0]
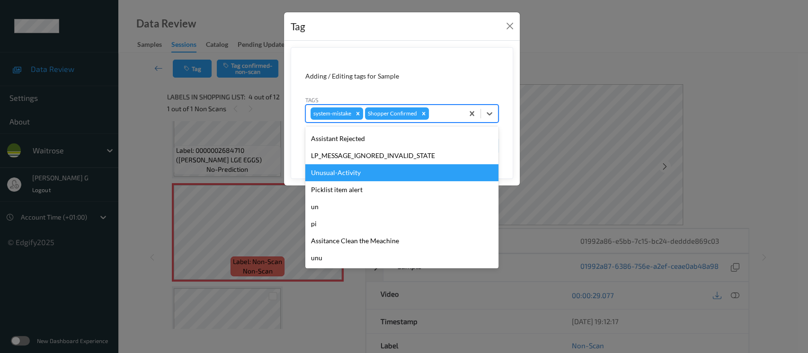
click at [340, 176] on div "Unusual-Activity" at bounding box center [401, 172] width 193 height 17
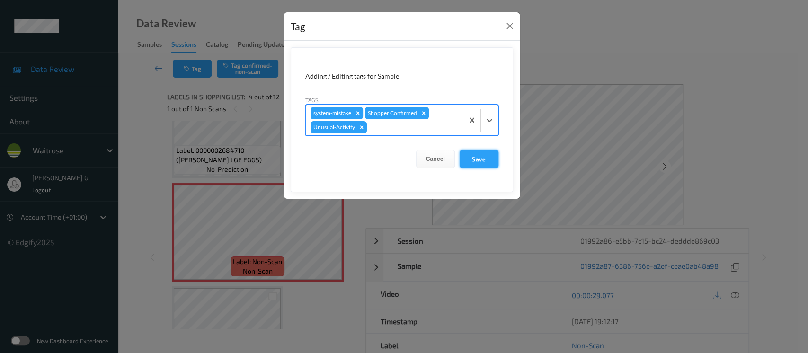
click at [484, 157] on button "Save" at bounding box center [479, 159] width 39 height 18
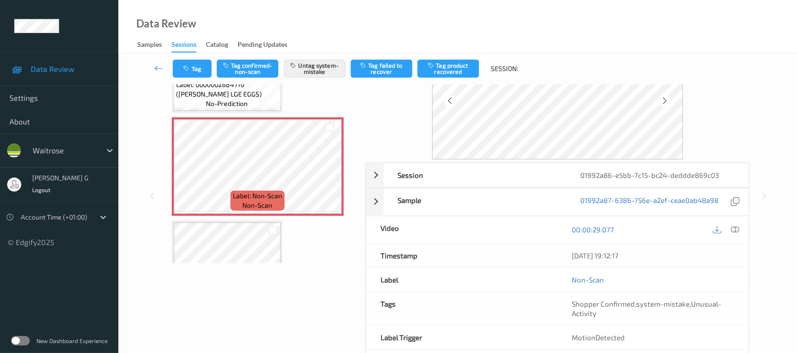
scroll to position [106, 0]
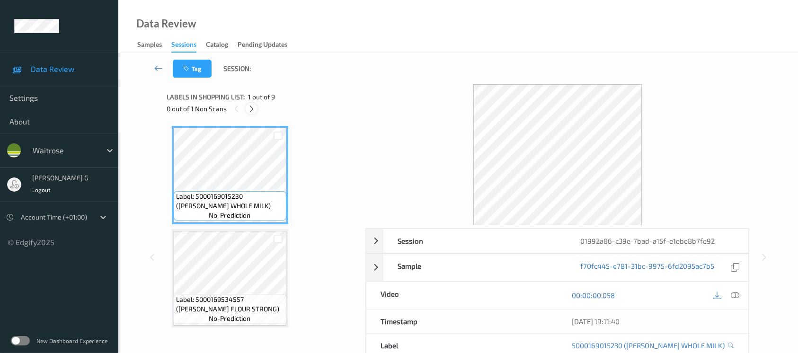
click at [250, 108] on icon at bounding box center [252, 109] width 8 height 9
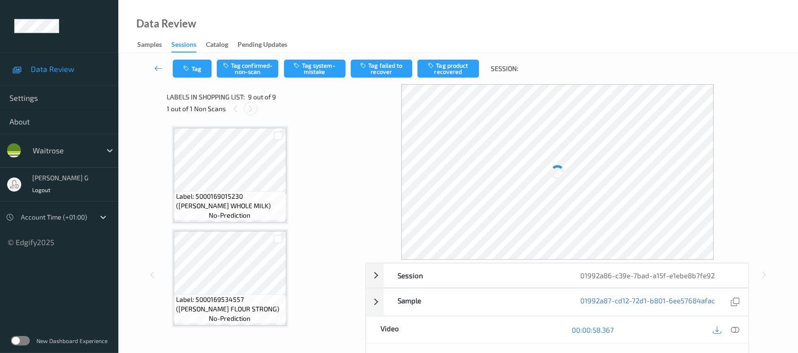
scroll to position [722, 0]
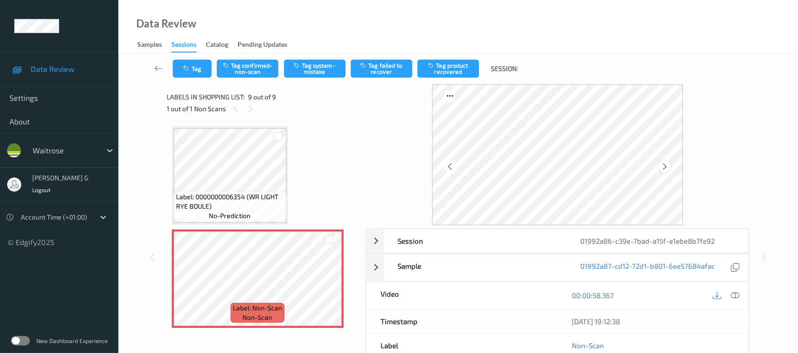
click at [667, 167] on icon at bounding box center [665, 166] width 8 height 9
click at [738, 296] on icon at bounding box center [735, 295] width 9 height 9
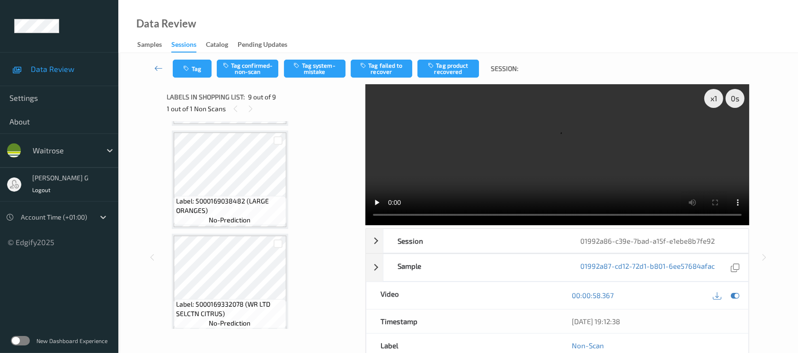
scroll to position [406, 0]
click at [735, 290] on div at bounding box center [735, 295] width 13 height 13
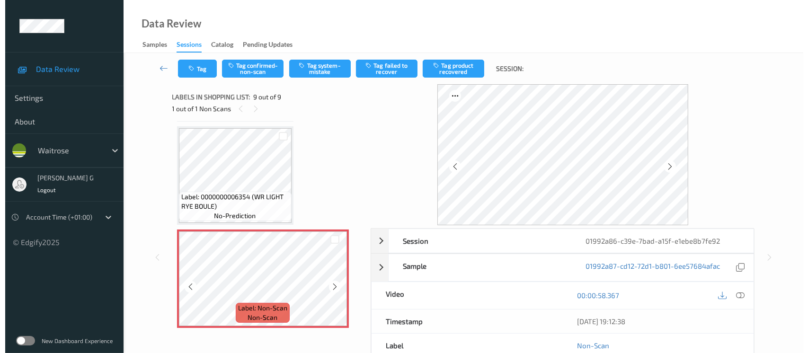
scroll to position [63, 0]
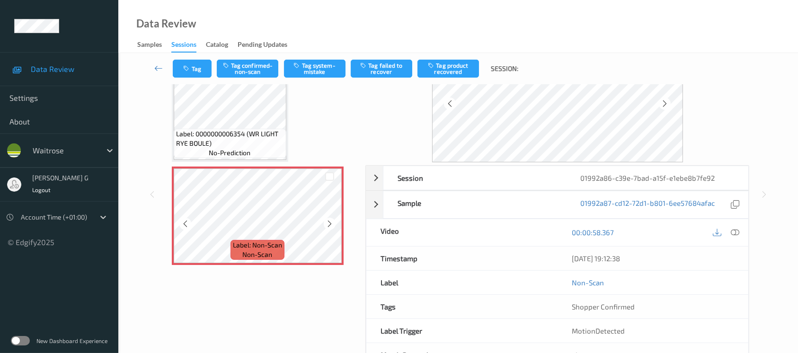
click at [252, 250] on span "non-scan" at bounding box center [258, 254] width 30 height 9
click at [312, 65] on button "Tag system-mistake" at bounding box center [315, 69] width 62 height 18
click at [200, 67] on button "Tag" at bounding box center [192, 69] width 39 height 18
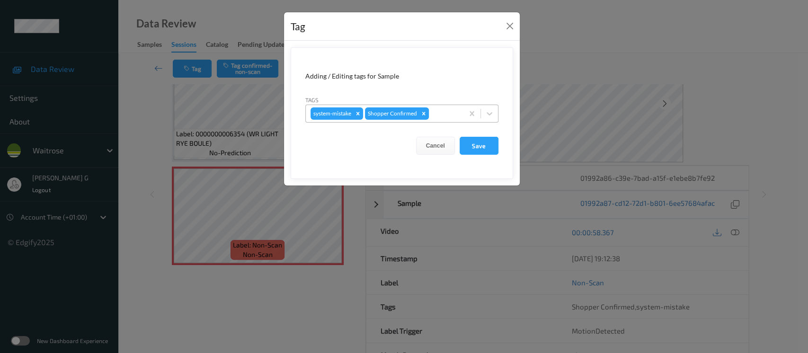
click at [444, 116] on div at bounding box center [445, 113] width 28 height 11
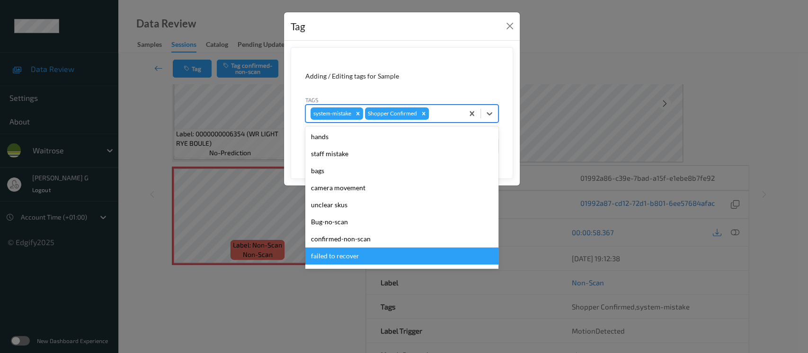
scroll to position [189, 0]
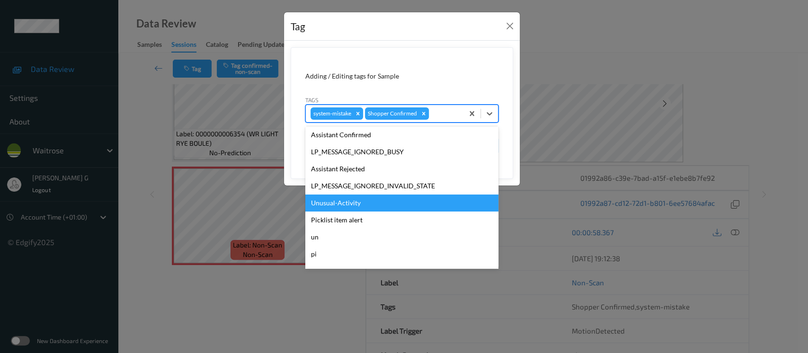
click at [329, 203] on div "Unusual-Activity" at bounding box center [401, 203] width 193 height 17
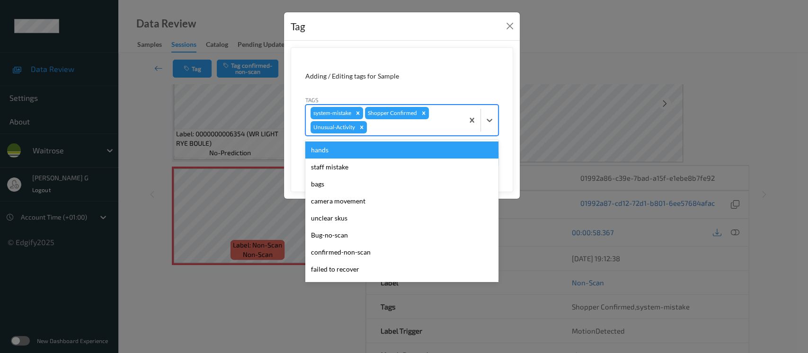
click at [441, 125] on div at bounding box center [414, 127] width 90 height 11
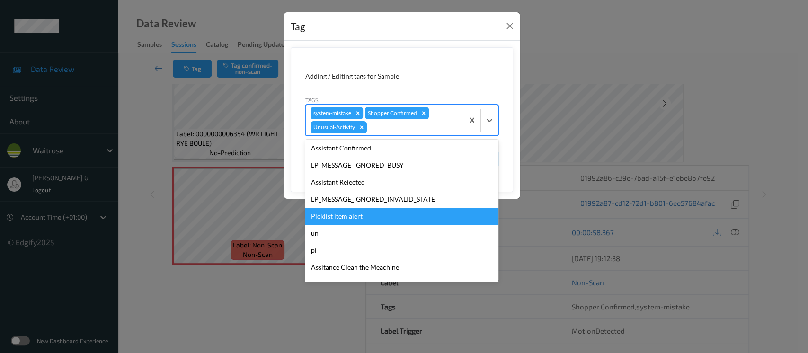
click at [337, 222] on div "Picklist item alert" at bounding box center [401, 216] width 193 height 17
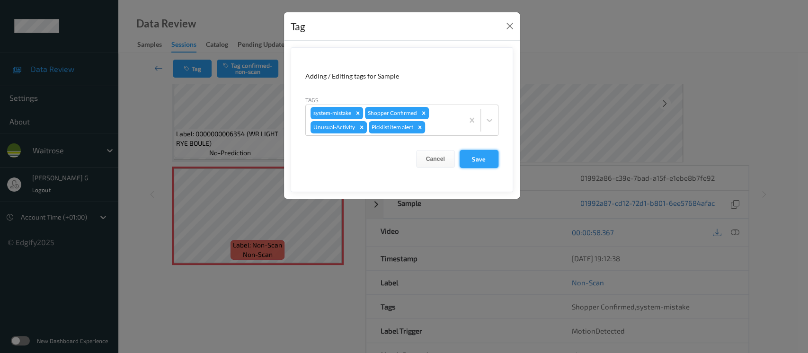
click at [470, 167] on button "Save" at bounding box center [479, 159] width 39 height 18
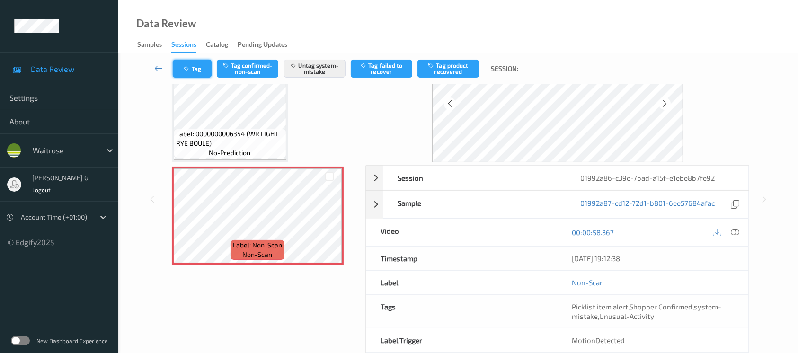
click at [198, 65] on button "Tag" at bounding box center [192, 69] width 39 height 18
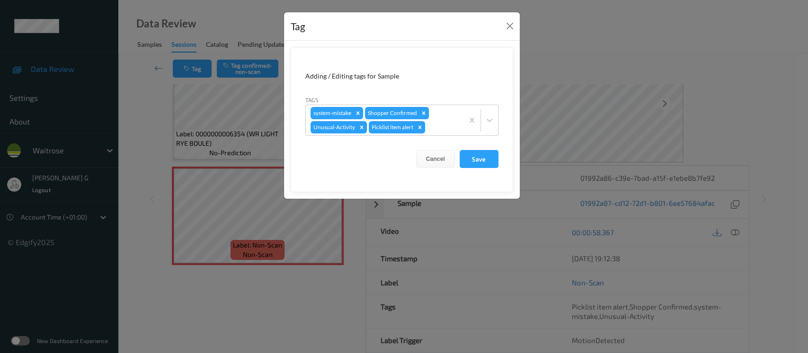
click at [568, 64] on div "Tag Adding / Editing tags for Sample Tags system-mistake Shopper Confirmed Unus…" at bounding box center [404, 176] width 808 height 353
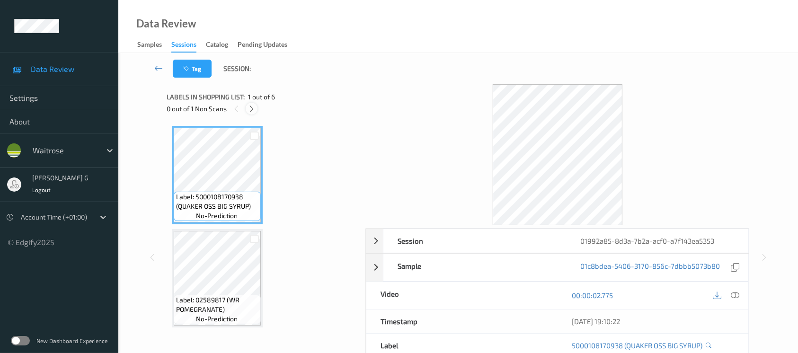
click at [254, 109] on icon at bounding box center [252, 109] width 8 height 9
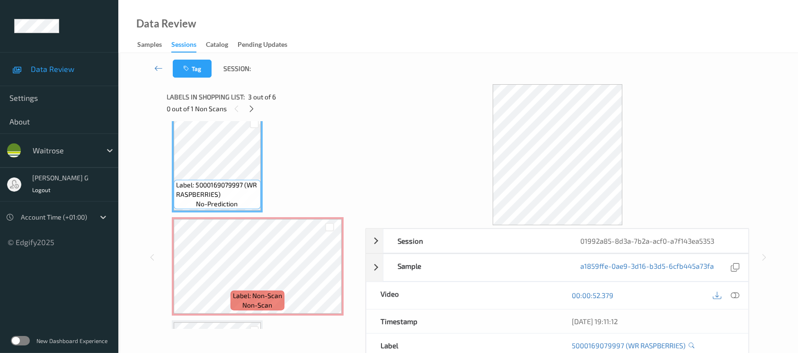
scroll to position [273, 0]
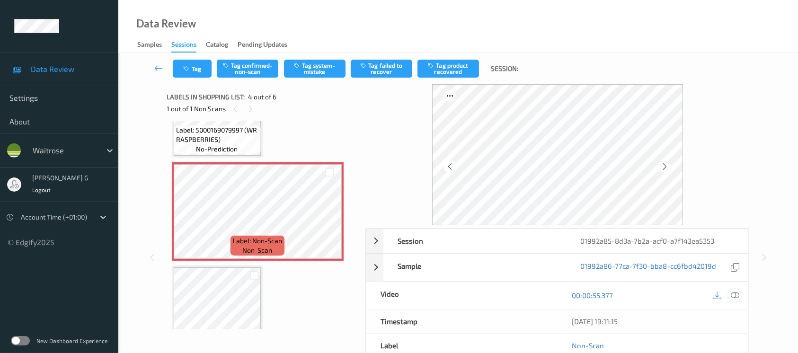
click at [735, 294] on icon at bounding box center [735, 295] width 9 height 9
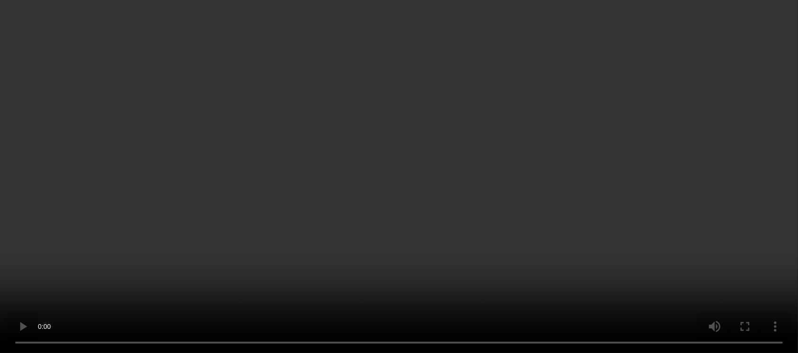
scroll to position [84, 0]
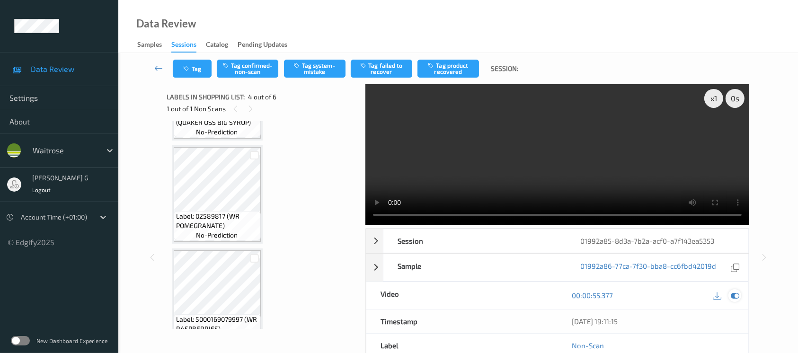
click at [737, 295] on icon at bounding box center [735, 295] width 9 height 9
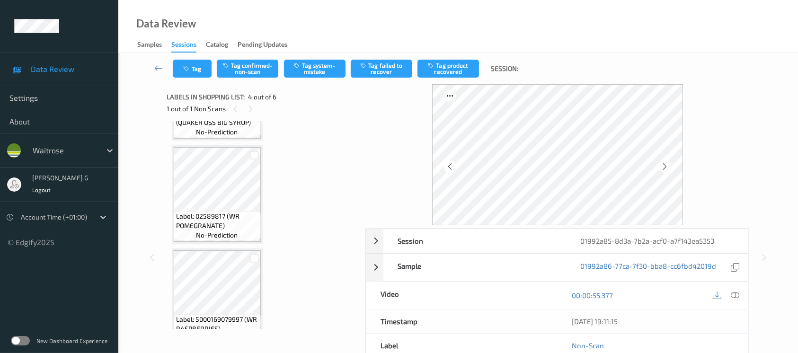
scroll to position [273, 0]
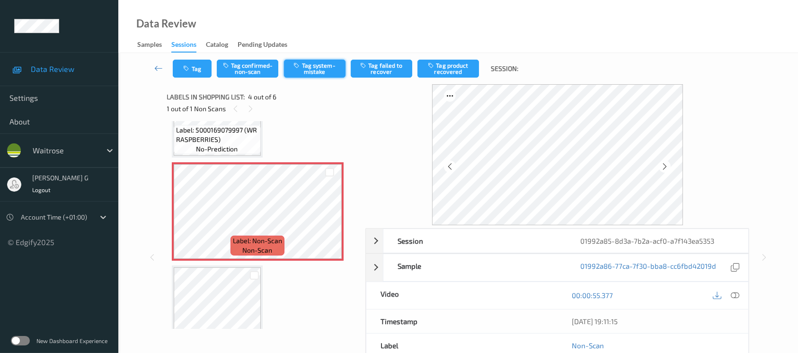
click at [319, 69] on button "Tag system-mistake" at bounding box center [315, 69] width 62 height 18
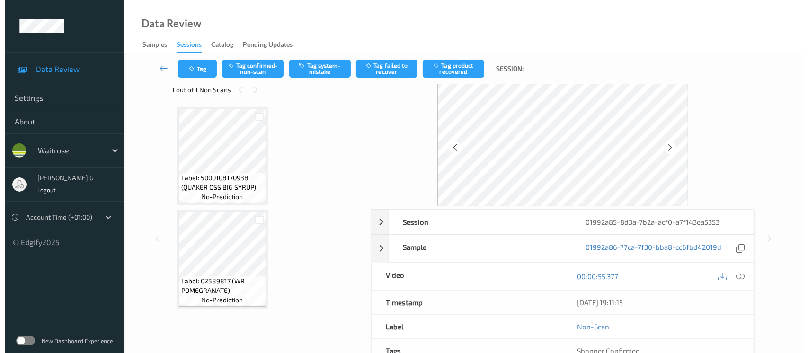
scroll to position [0, 0]
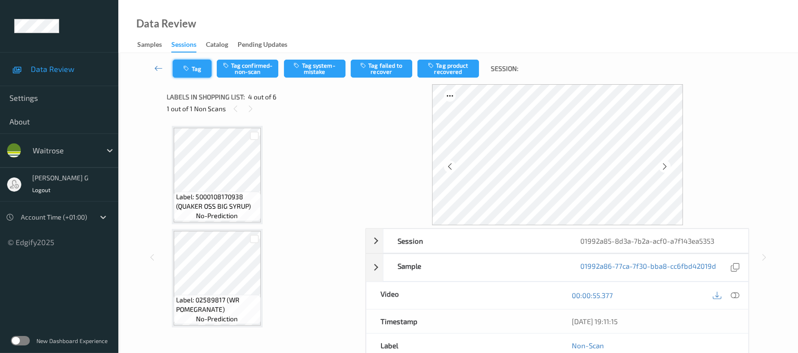
click at [185, 69] on icon "button" at bounding box center [188, 68] width 8 height 7
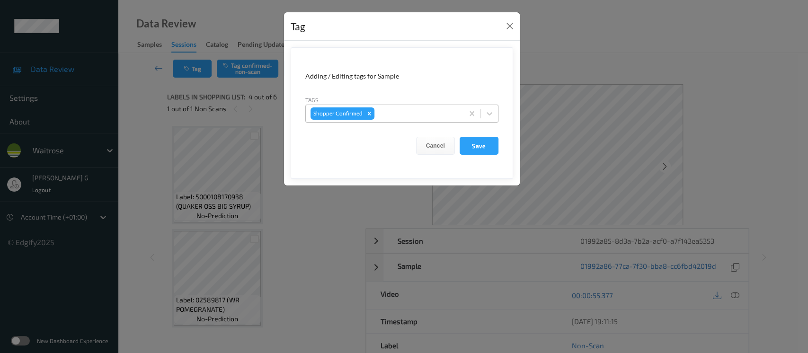
click at [397, 121] on div "Shopper Confirmed" at bounding box center [385, 114] width 158 height 16
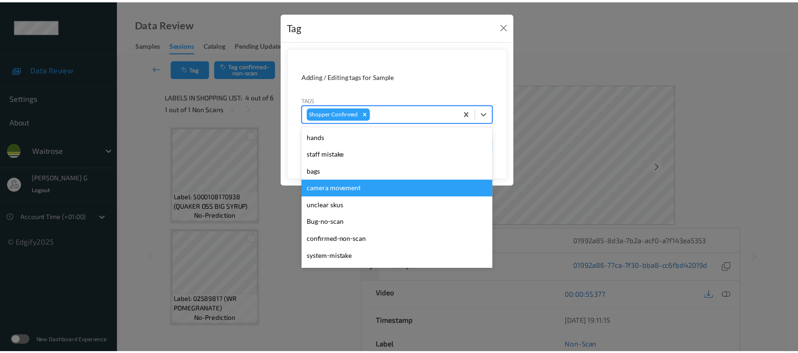
scroll to position [236, 0]
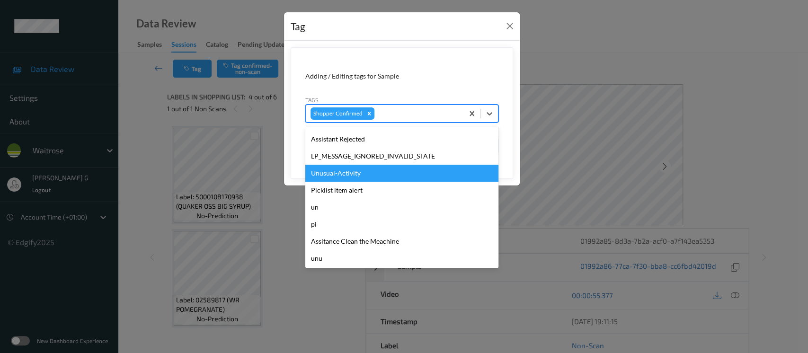
click at [344, 175] on div "Unusual-Activity" at bounding box center [401, 173] width 193 height 17
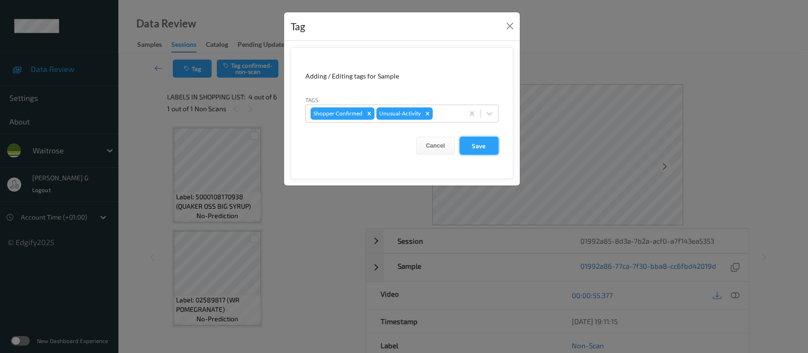
click at [476, 150] on button "Save" at bounding box center [479, 146] width 39 height 18
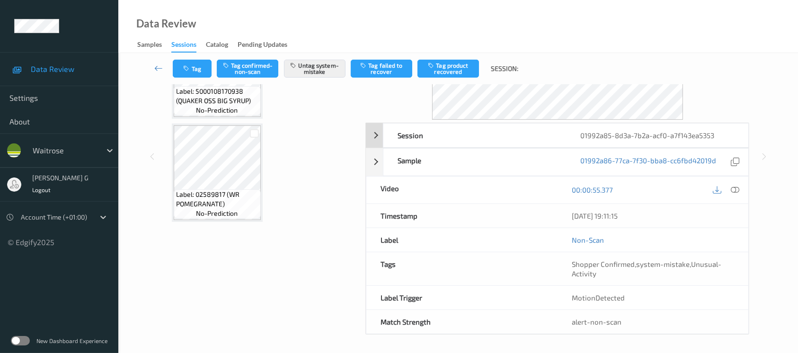
scroll to position [106, 0]
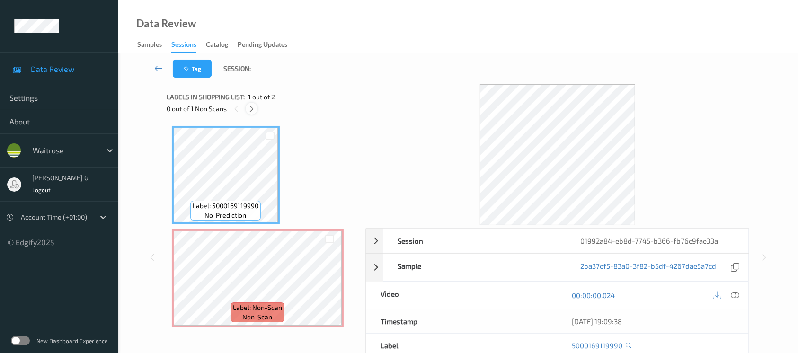
click at [251, 107] on icon at bounding box center [252, 109] width 8 height 9
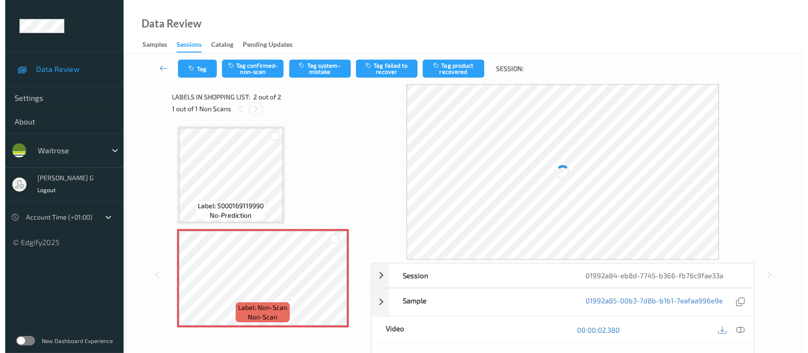
scroll to position [2, 0]
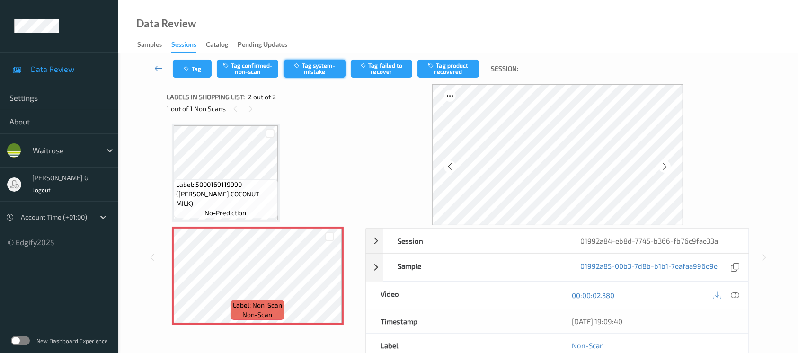
click at [321, 67] on button "Tag system-mistake" at bounding box center [315, 69] width 62 height 18
click at [189, 70] on icon "button" at bounding box center [188, 68] width 8 height 7
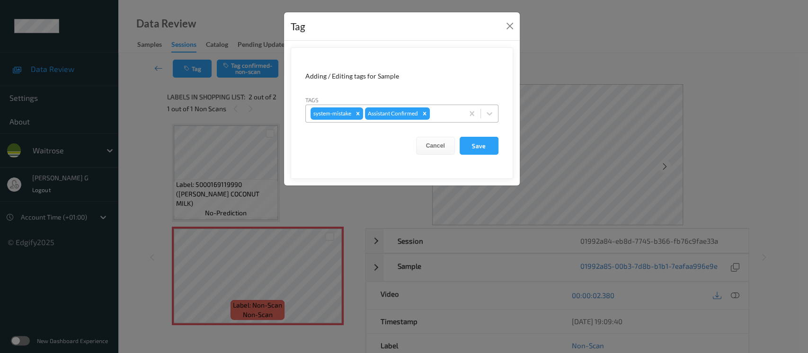
click at [446, 116] on div at bounding box center [445, 113] width 27 height 11
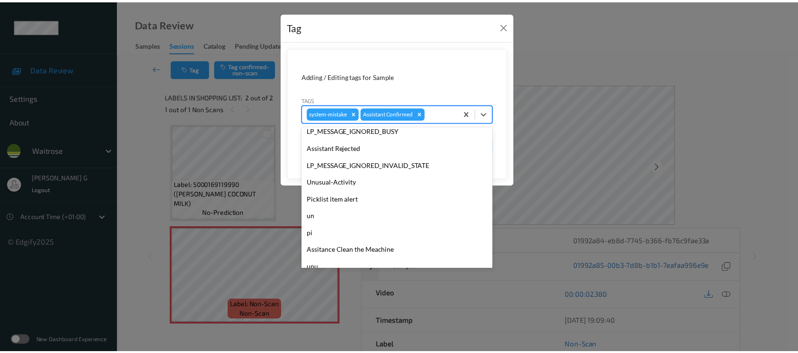
scroll to position [220, 0]
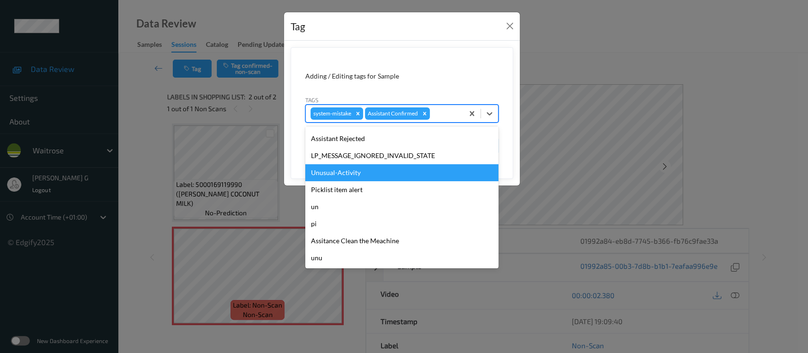
click at [349, 175] on div "Unusual-Activity" at bounding box center [401, 172] width 193 height 17
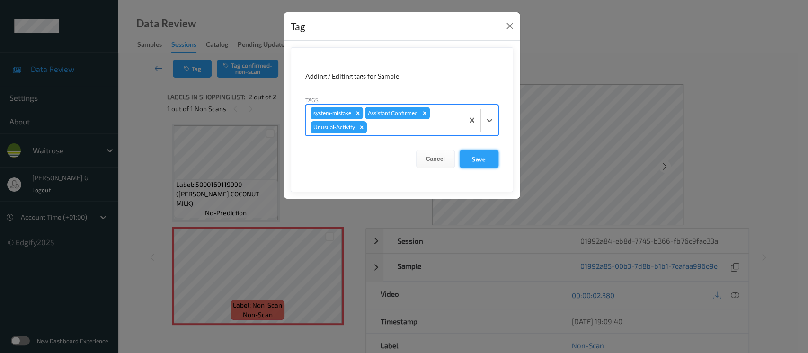
click at [484, 161] on button "Save" at bounding box center [479, 159] width 39 height 18
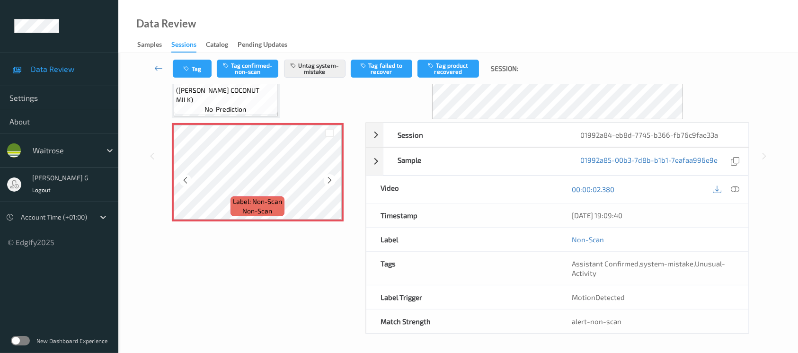
scroll to position [0, 0]
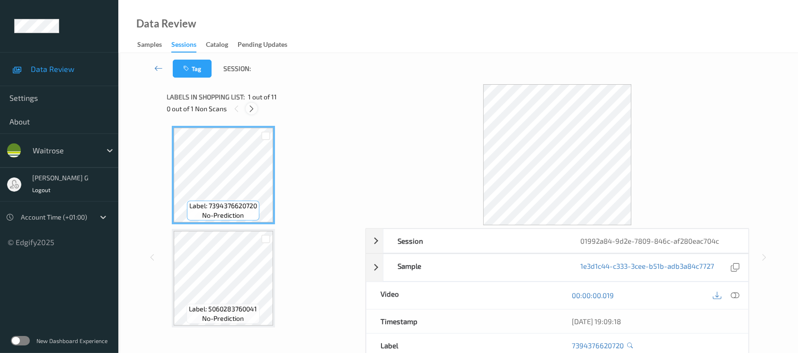
click at [252, 111] on icon at bounding box center [252, 109] width 8 height 9
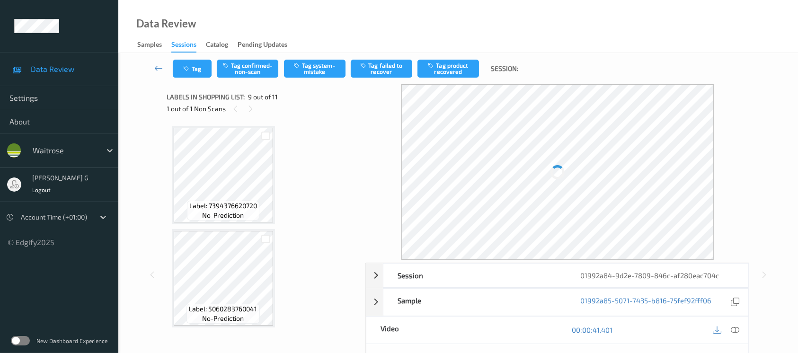
scroll to position [724, 0]
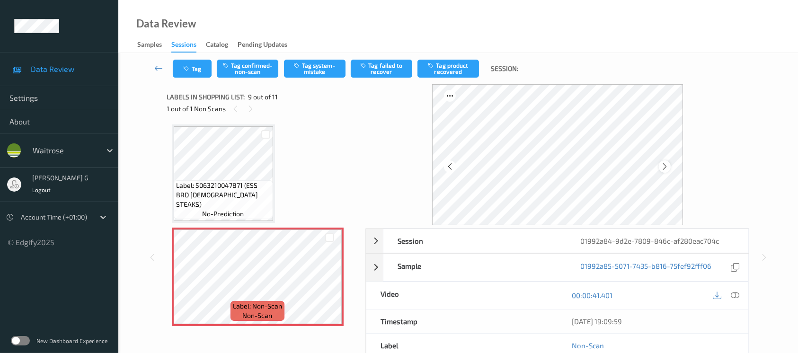
click at [663, 165] on icon at bounding box center [665, 166] width 8 height 9
click at [738, 299] on icon at bounding box center [735, 295] width 9 height 9
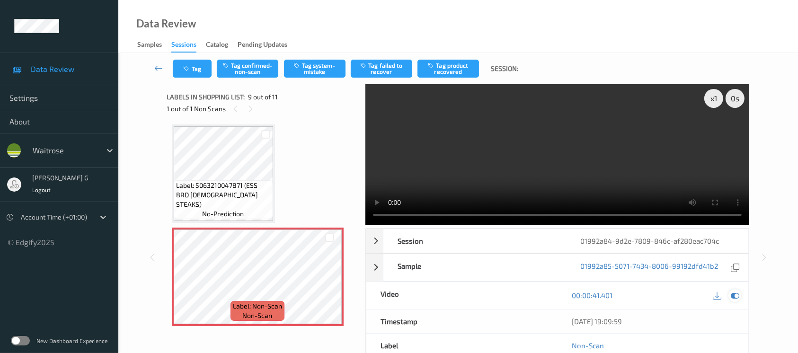
click at [739, 296] on icon at bounding box center [735, 295] width 9 height 9
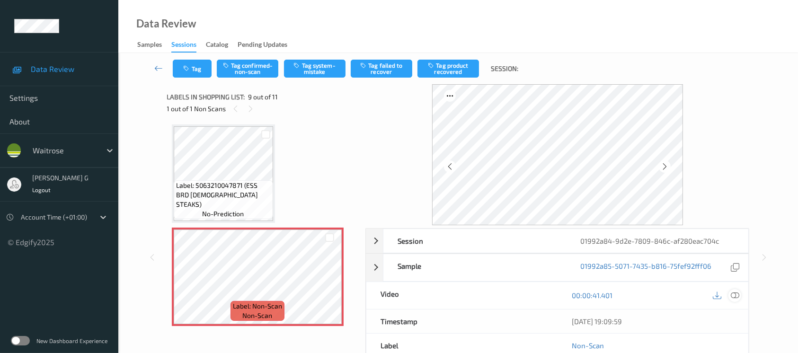
click at [735, 297] on icon at bounding box center [735, 295] width 9 height 9
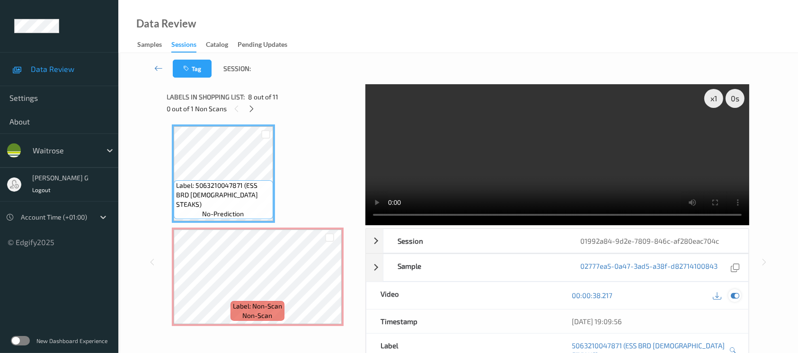
click at [735, 297] on icon at bounding box center [735, 295] width 9 height 9
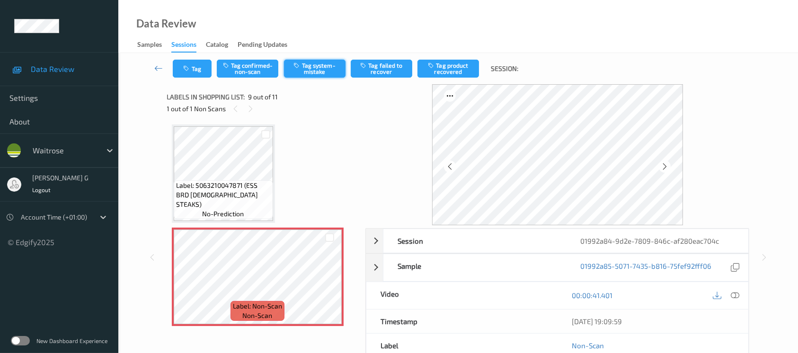
click at [327, 65] on button "Tag system-mistake" at bounding box center [315, 69] width 62 height 18
click at [194, 73] on button "Tag" at bounding box center [192, 69] width 39 height 18
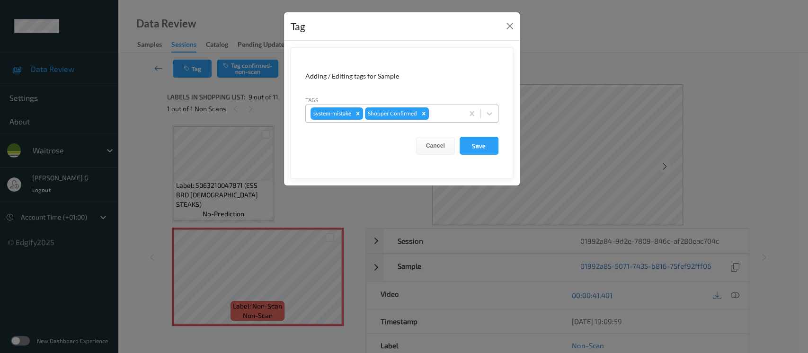
click at [434, 108] on div at bounding box center [445, 113] width 28 height 11
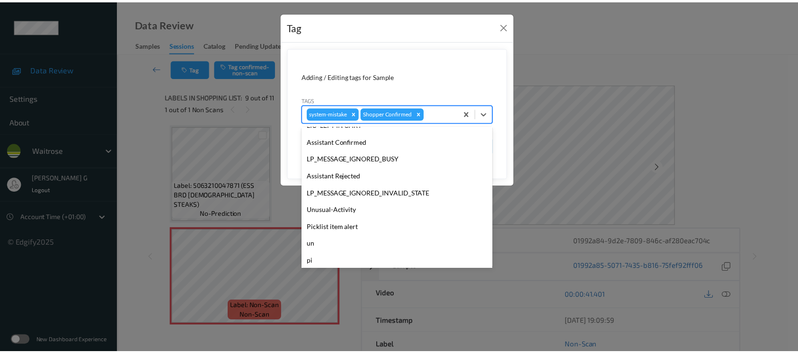
scroll to position [220, 0]
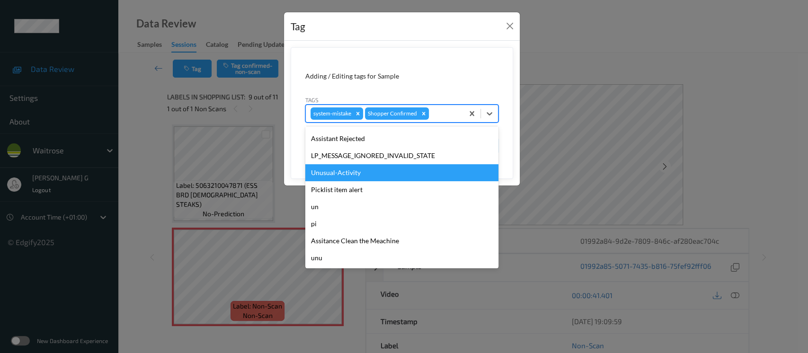
click at [332, 177] on div "Unusual-Activity" at bounding box center [401, 172] width 193 height 17
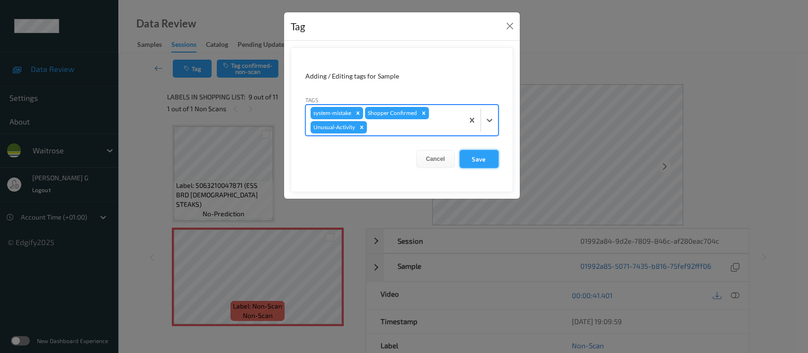
click at [468, 152] on button "Save" at bounding box center [479, 159] width 39 height 18
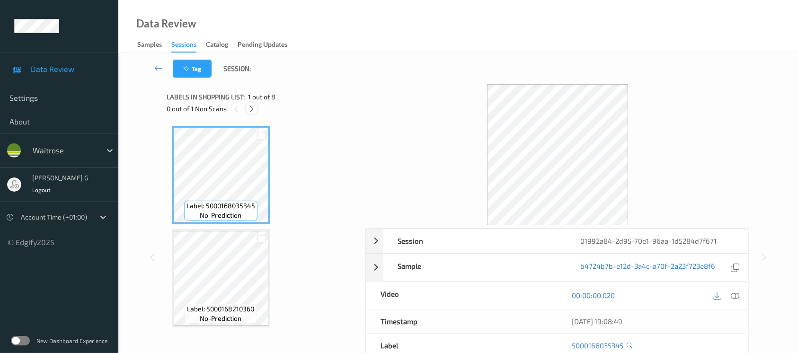
click at [251, 109] on icon at bounding box center [252, 109] width 8 height 9
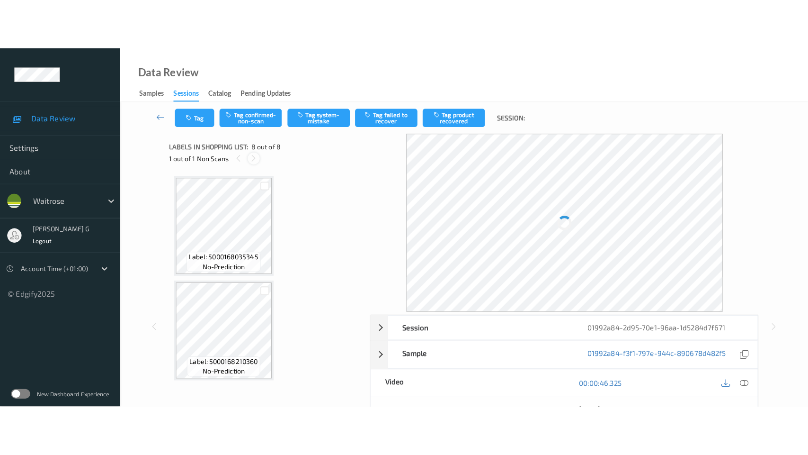
scroll to position [619, 0]
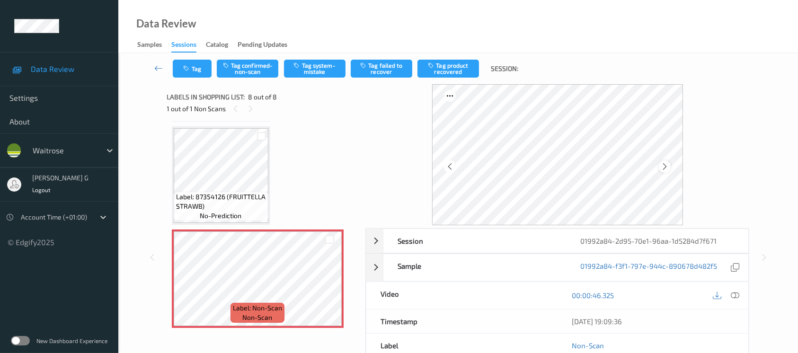
click at [666, 165] on icon at bounding box center [665, 166] width 8 height 9
click at [738, 298] on icon at bounding box center [735, 295] width 9 height 9
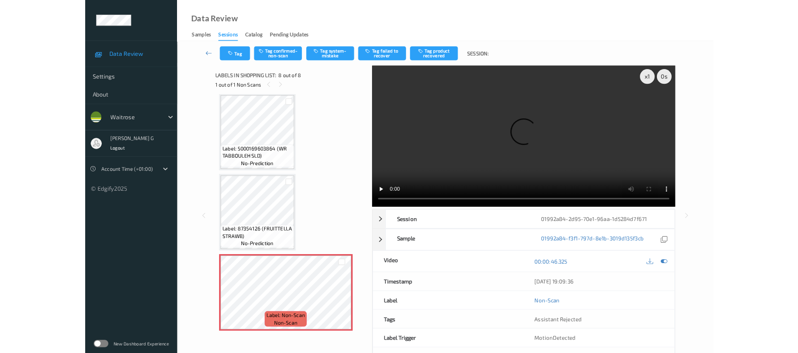
scroll to position [518, 0]
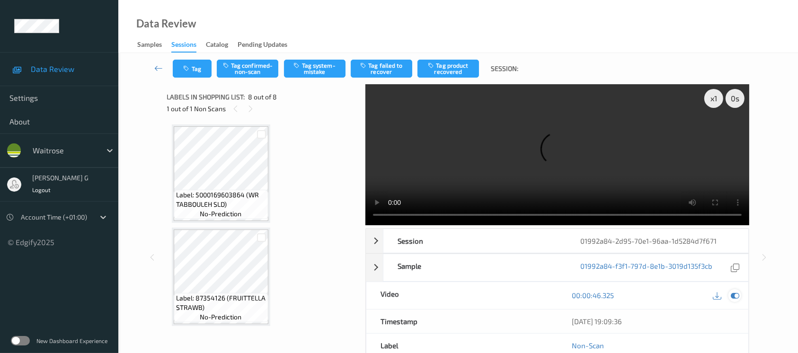
click at [734, 298] on icon at bounding box center [735, 295] width 9 height 9
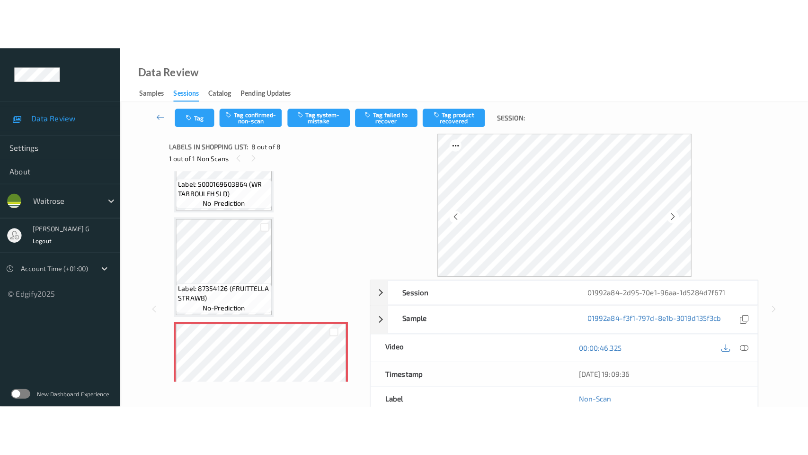
scroll to position [619, 0]
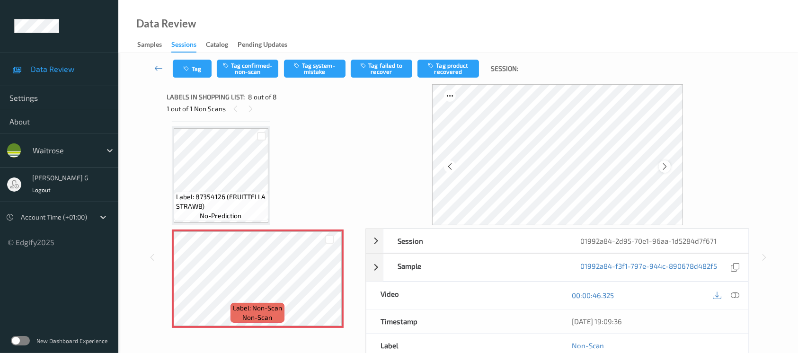
click at [663, 169] on icon at bounding box center [665, 166] width 8 height 9
click at [739, 295] on icon at bounding box center [735, 295] width 9 height 9
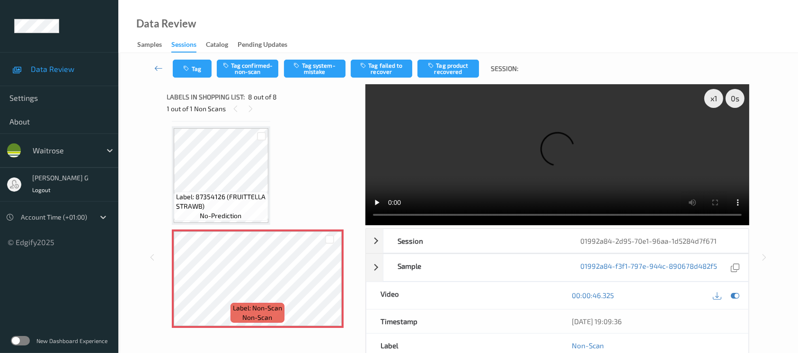
scroll to position [518, 0]
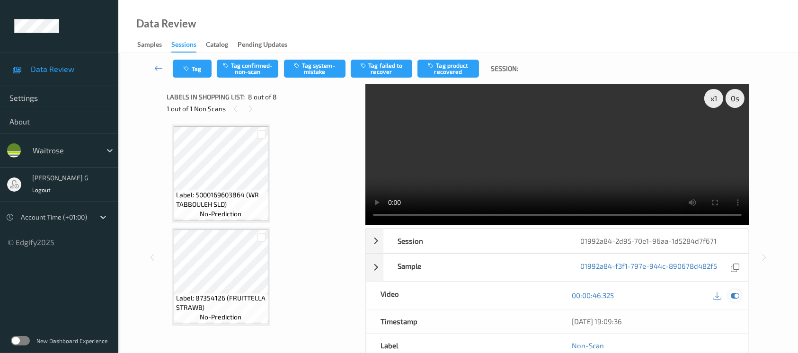
click at [734, 297] on icon at bounding box center [735, 295] width 9 height 9
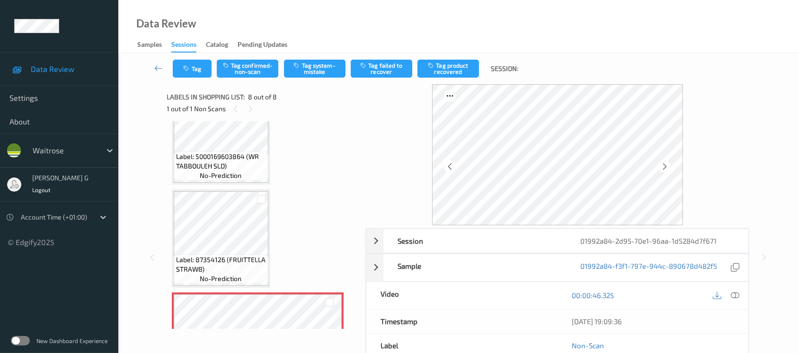
scroll to position [619, 0]
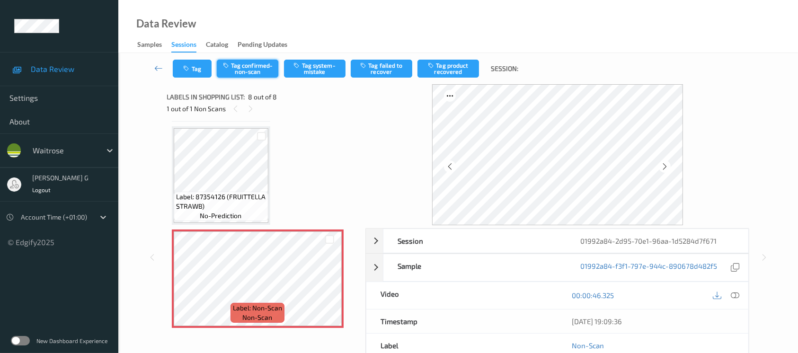
click at [262, 67] on button "Tag confirmed-non-scan" at bounding box center [248, 69] width 62 height 18
click at [392, 66] on button "Tag failed to recover" at bounding box center [382, 69] width 62 height 18
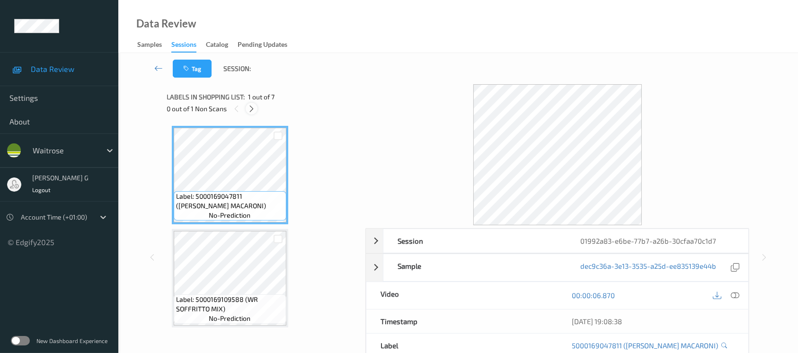
click at [248, 105] on icon at bounding box center [252, 109] width 8 height 9
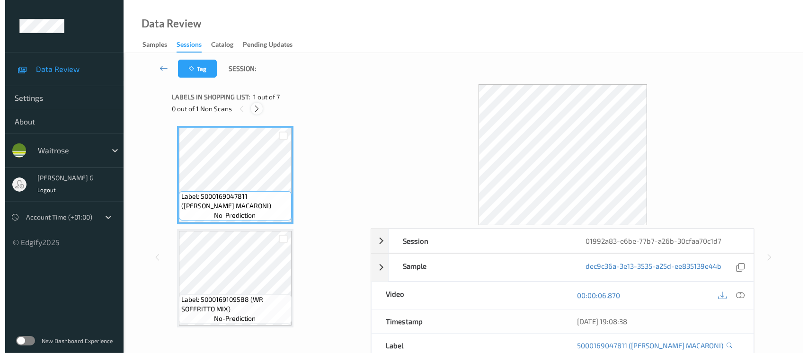
scroll to position [210, 0]
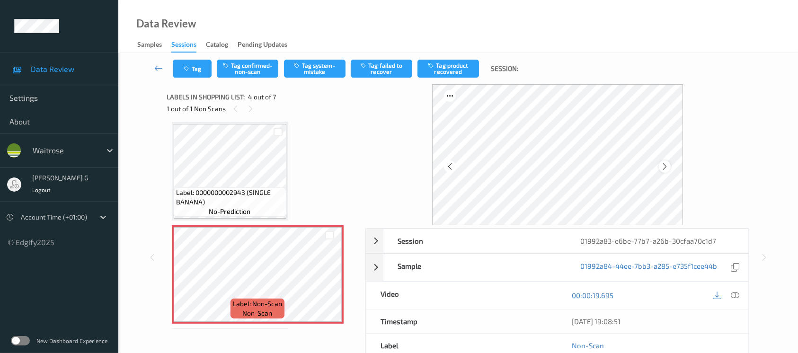
click at [663, 169] on icon at bounding box center [665, 166] width 8 height 9
click at [666, 168] on icon at bounding box center [665, 166] width 8 height 9
click at [733, 294] on icon at bounding box center [735, 295] width 9 height 9
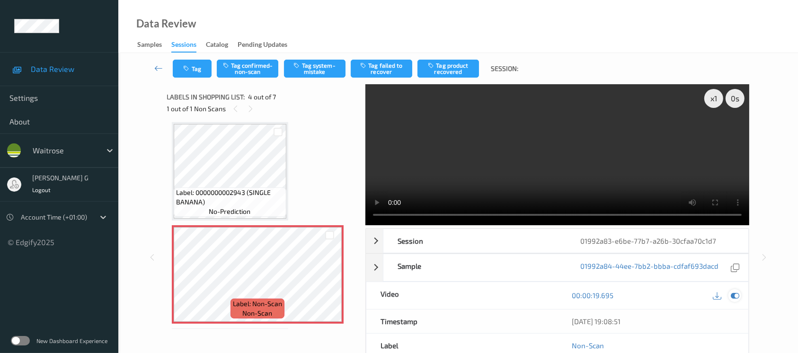
click at [735, 294] on icon at bounding box center [735, 295] width 9 height 9
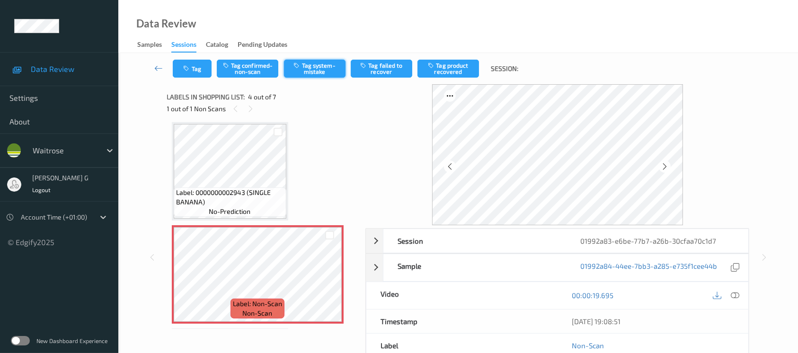
click at [308, 71] on button "Tag system-mistake" at bounding box center [315, 69] width 62 height 18
click at [189, 74] on button "Tag" at bounding box center [192, 69] width 39 height 18
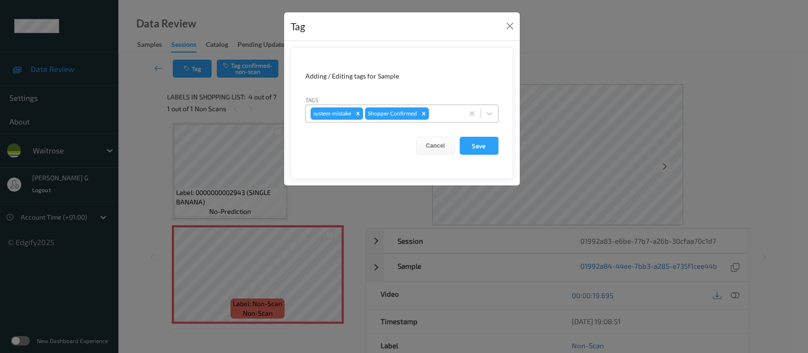
click at [438, 111] on div at bounding box center [445, 113] width 28 height 11
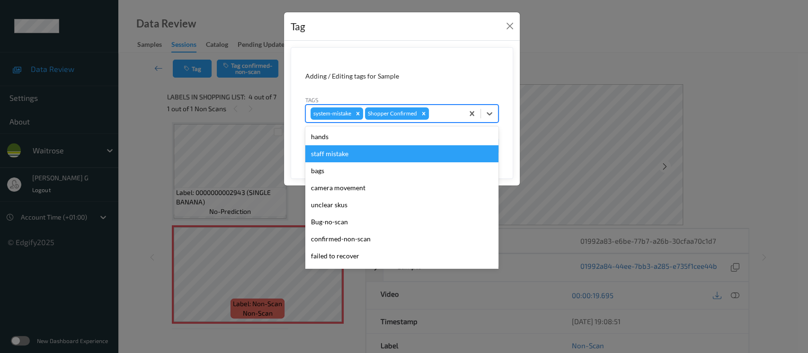
scroll to position [220, 0]
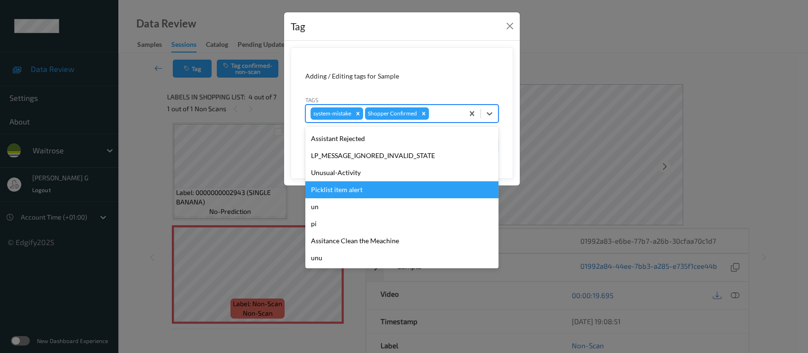
click at [352, 180] on div "Unusual-Activity" at bounding box center [401, 172] width 193 height 17
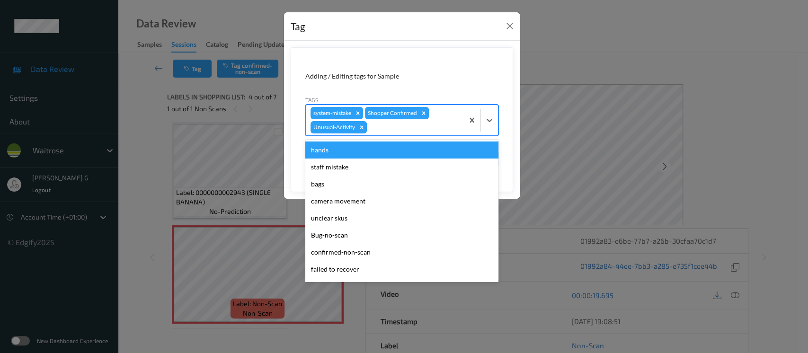
click at [412, 119] on div "system-mistake Shopper Confirmed Unusual-Activity" at bounding box center [385, 120] width 158 height 30
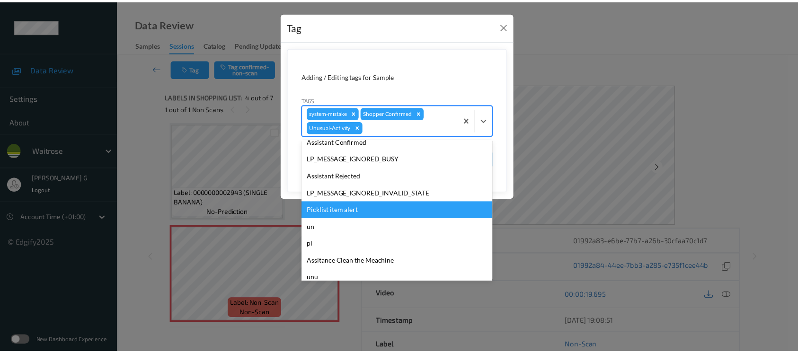
scroll to position [202, 0]
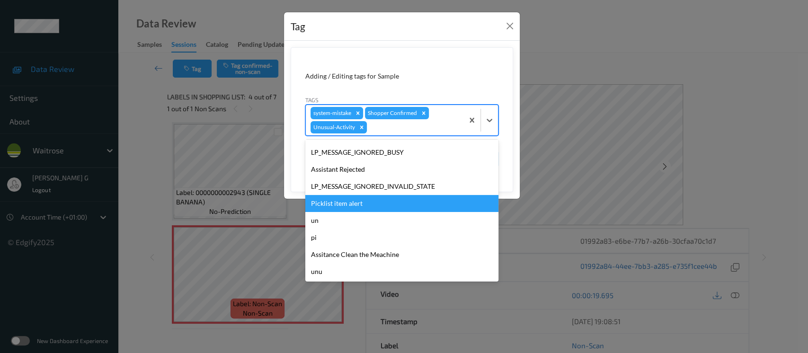
click at [341, 206] on div "Picklist item alert" at bounding box center [401, 203] width 193 height 17
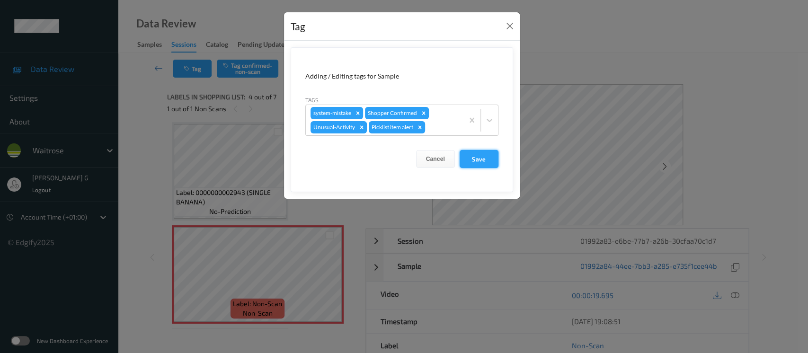
click at [470, 155] on button "Save" at bounding box center [479, 159] width 39 height 18
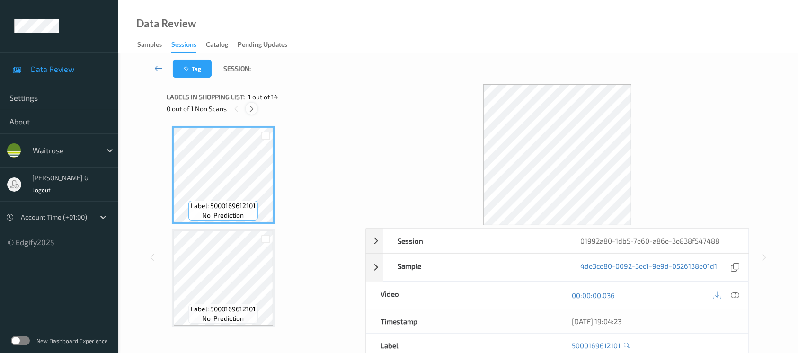
click at [249, 107] on div at bounding box center [252, 109] width 12 height 12
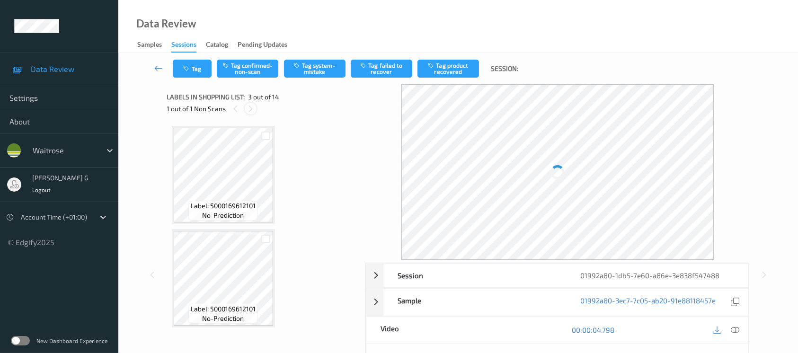
scroll to position [107, 0]
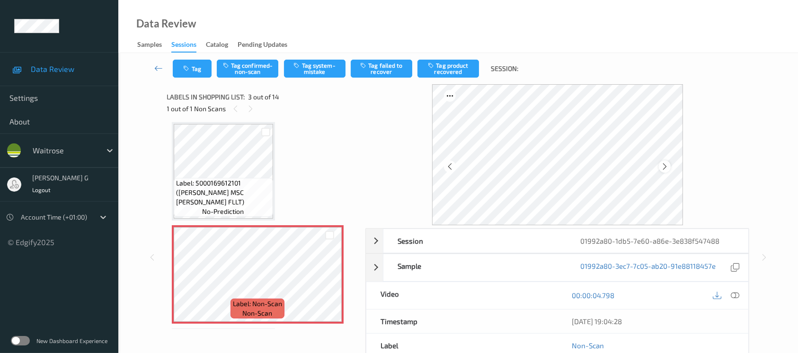
click at [666, 166] on icon at bounding box center [665, 166] width 8 height 9
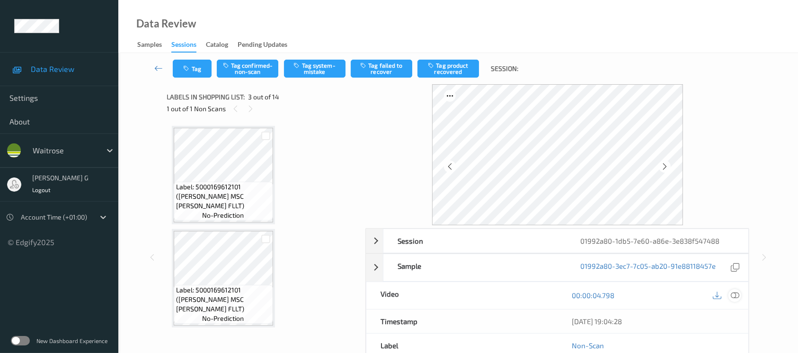
click at [737, 297] on icon at bounding box center [735, 295] width 9 height 9
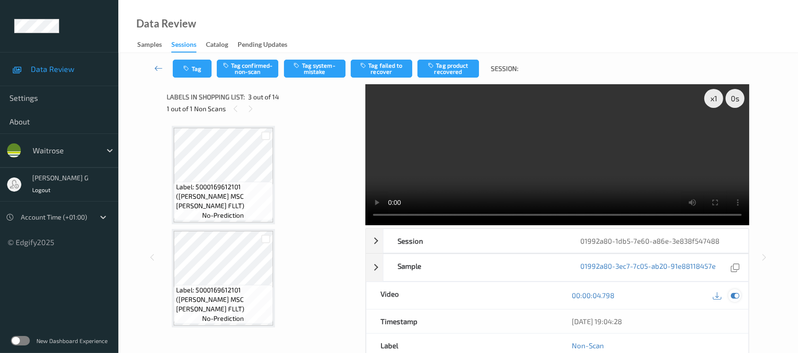
click at [737, 295] on icon at bounding box center [735, 295] width 9 height 9
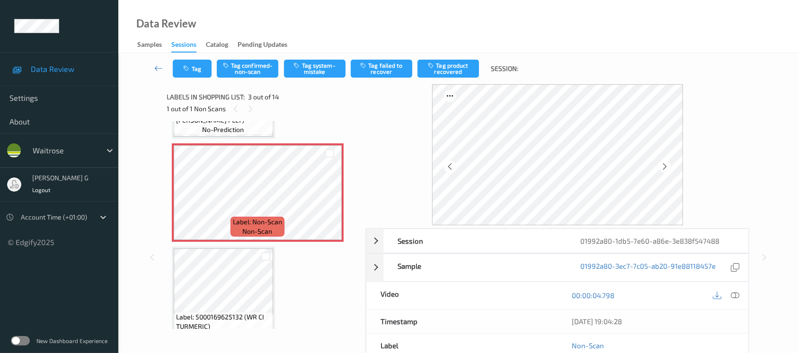
scroll to position [189, 0]
click at [237, 67] on button "Tag confirmed-non-scan" at bounding box center [248, 69] width 62 height 18
click at [446, 67] on button "Tag product recovered" at bounding box center [449, 69] width 62 height 18
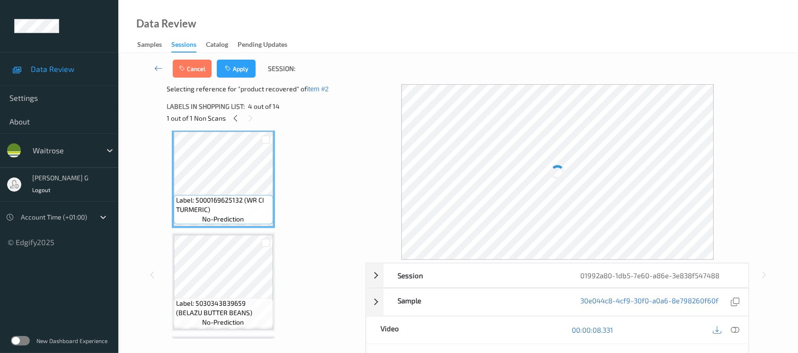
scroll to position [252, 0]
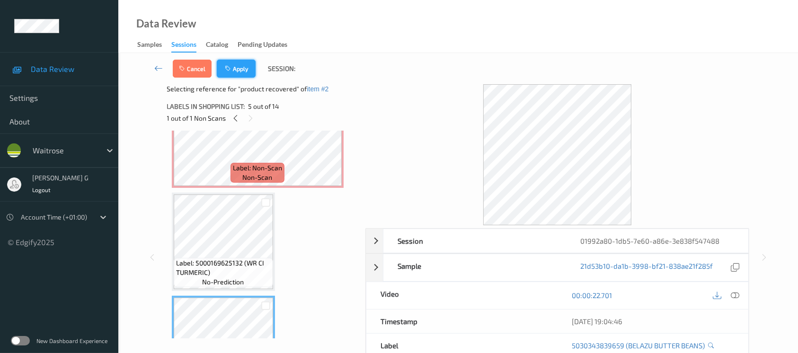
click at [235, 69] on button "Apply" at bounding box center [236, 69] width 39 height 18
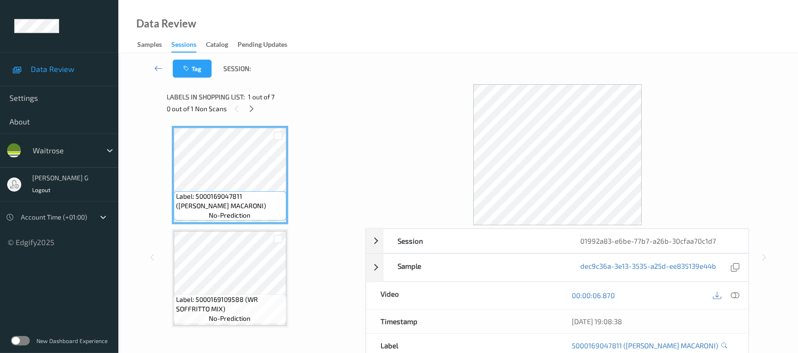
click at [251, 115] on div "Labels in shopping list: 1 out of 7 0 out of 1 Non Scans" at bounding box center [263, 102] width 192 height 37
click at [250, 112] on icon at bounding box center [252, 109] width 8 height 9
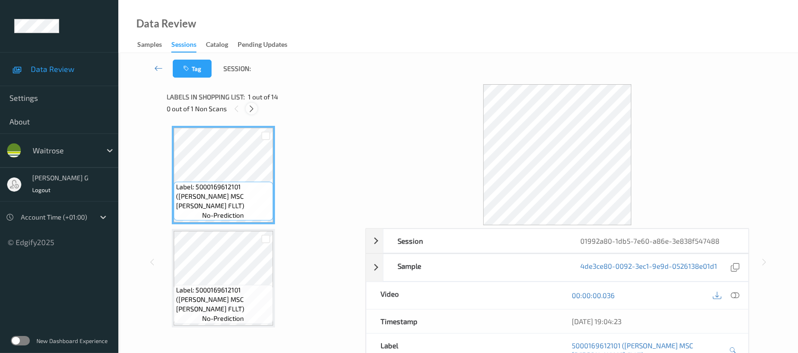
click at [256, 108] on div at bounding box center [252, 109] width 12 height 12
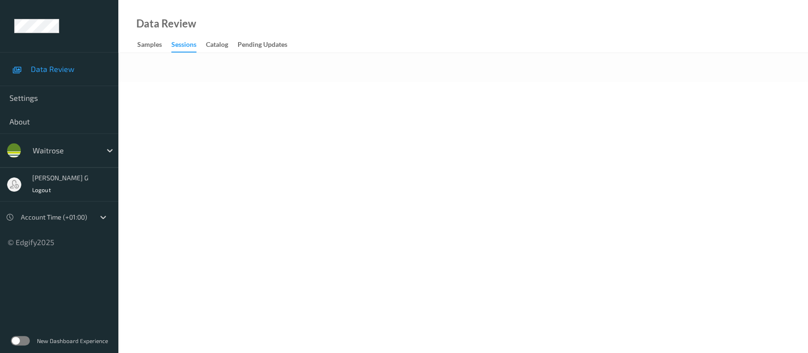
click at [383, 156] on body "Data Review Settings About waitrose [PERSON_NAME] g Logout Account Time (+01:00…" at bounding box center [404, 176] width 808 height 353
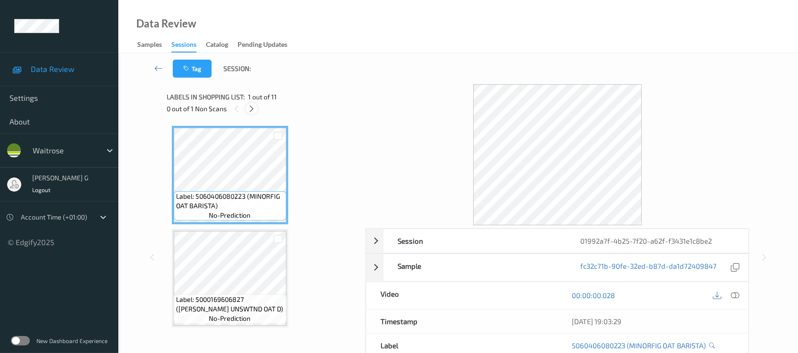
click at [248, 108] on icon at bounding box center [252, 109] width 8 height 9
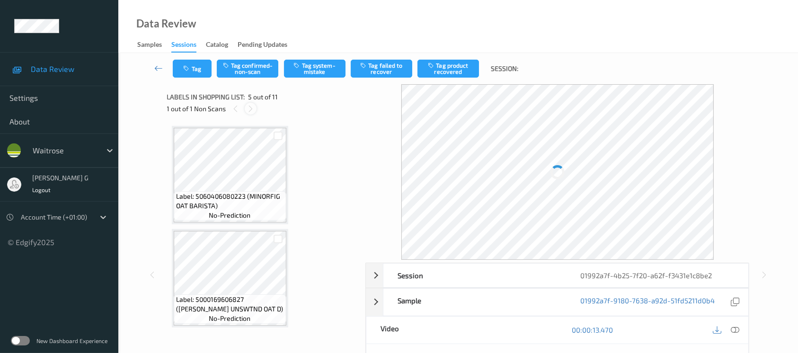
scroll to position [313, 0]
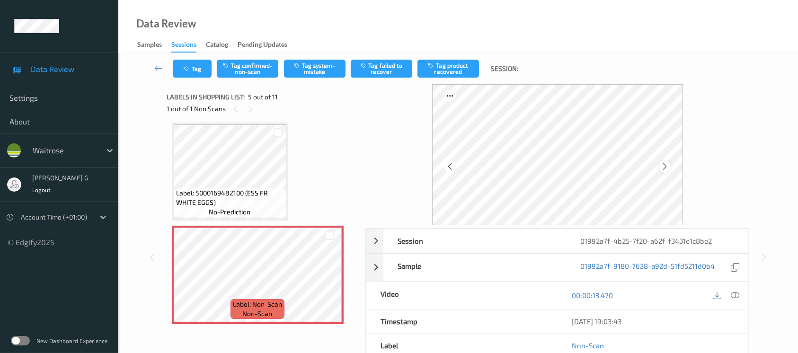
click at [669, 165] on icon at bounding box center [665, 166] width 8 height 9
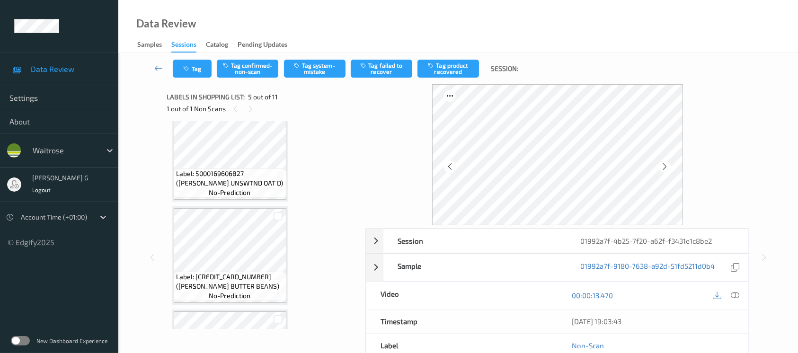
scroll to position [189, 0]
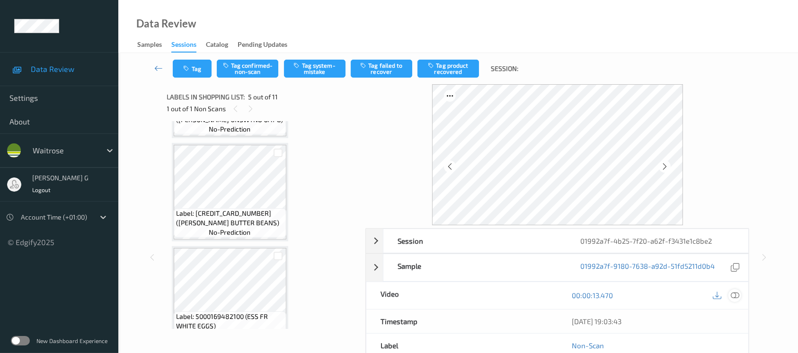
click at [735, 294] on icon at bounding box center [735, 295] width 9 height 9
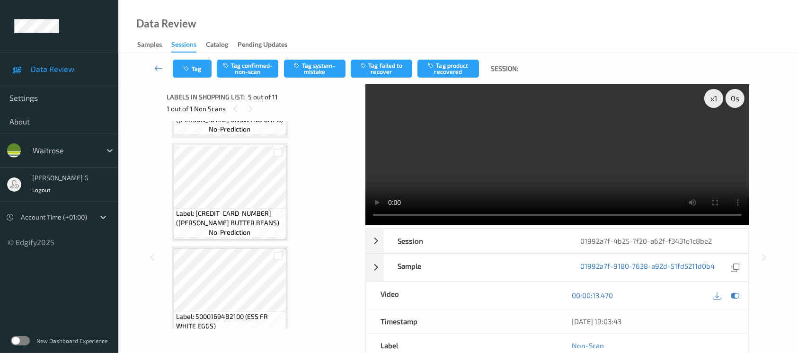
scroll to position [252, 0]
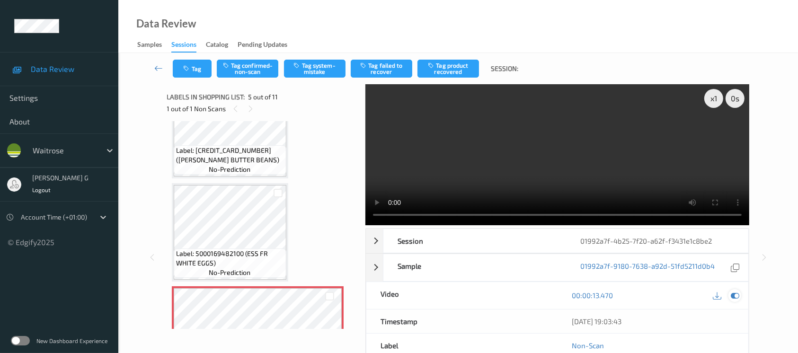
click at [735, 294] on icon at bounding box center [735, 295] width 9 height 9
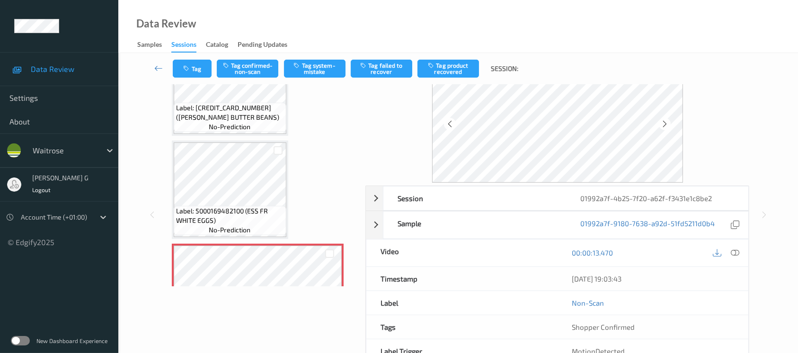
scroll to position [63, 0]
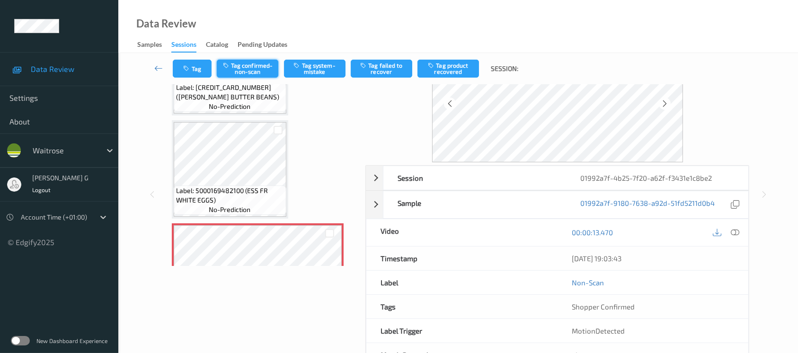
click at [241, 62] on button "Tag confirmed-non-scan" at bounding box center [248, 69] width 62 height 18
click at [455, 68] on button "Tag product recovered" at bounding box center [449, 69] width 62 height 18
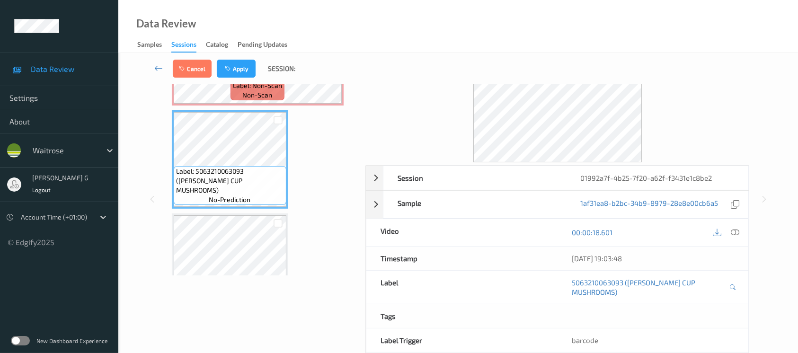
scroll to position [505, 0]
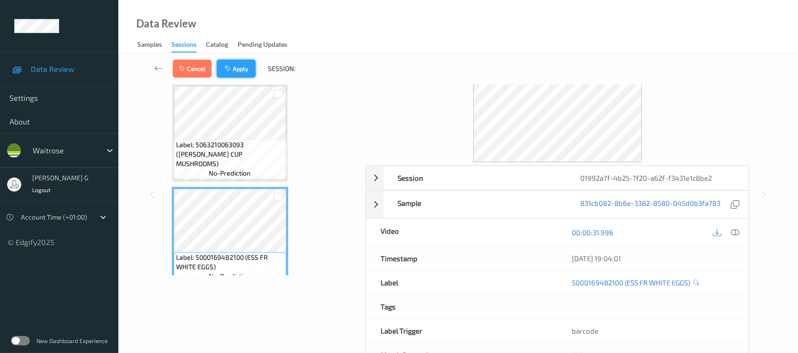
click at [236, 66] on button "Apply" at bounding box center [236, 69] width 39 height 18
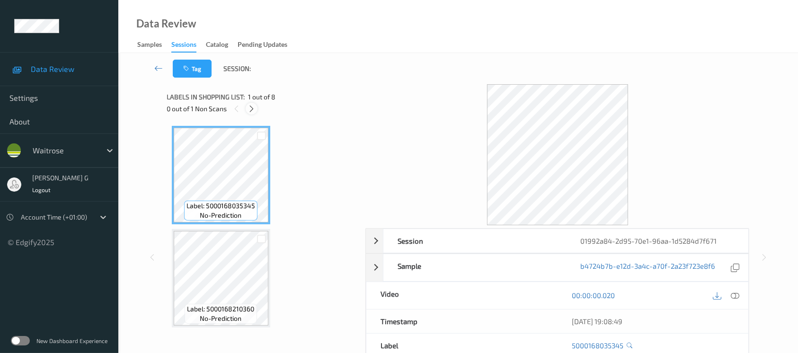
click at [256, 105] on div "0 out of 1 Non Scans" at bounding box center [263, 109] width 192 height 12
click at [250, 110] on icon at bounding box center [252, 109] width 8 height 9
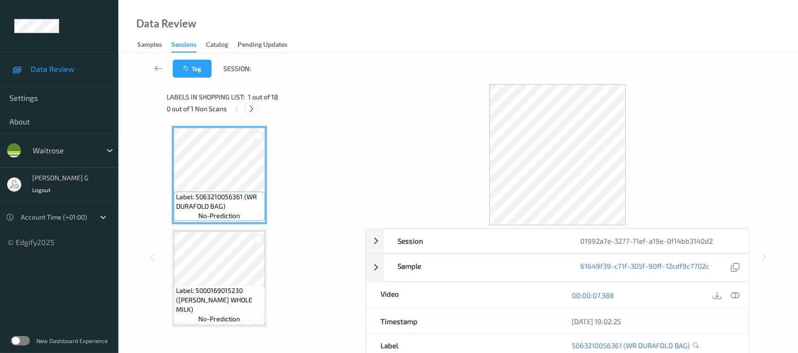
click at [253, 108] on icon at bounding box center [252, 109] width 8 height 9
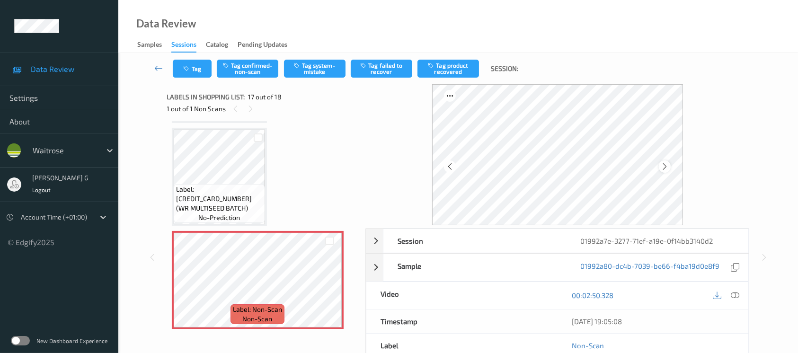
click at [667, 163] on icon at bounding box center [665, 166] width 8 height 9
click at [733, 295] on icon at bounding box center [735, 295] width 9 height 9
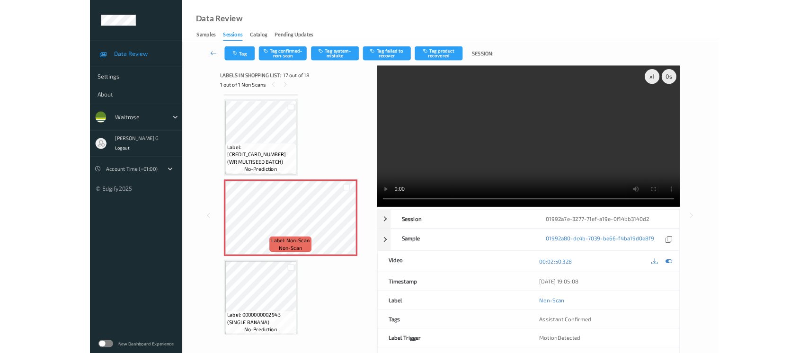
scroll to position [1545, 0]
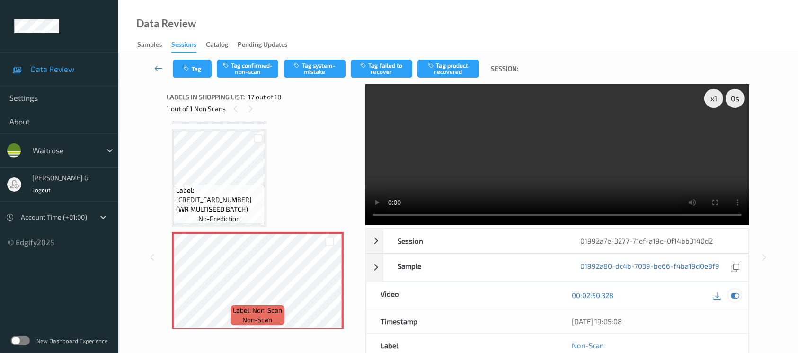
click at [735, 294] on icon at bounding box center [735, 295] width 9 height 9
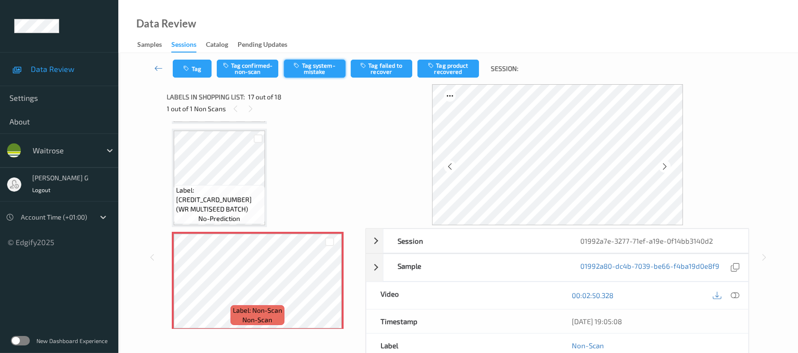
click at [309, 70] on button "Tag system-mistake" at bounding box center [315, 69] width 62 height 18
click at [321, 70] on button "Untag system-mistake" at bounding box center [315, 69] width 62 height 18
click at [192, 65] on button "Tag" at bounding box center [192, 69] width 39 height 18
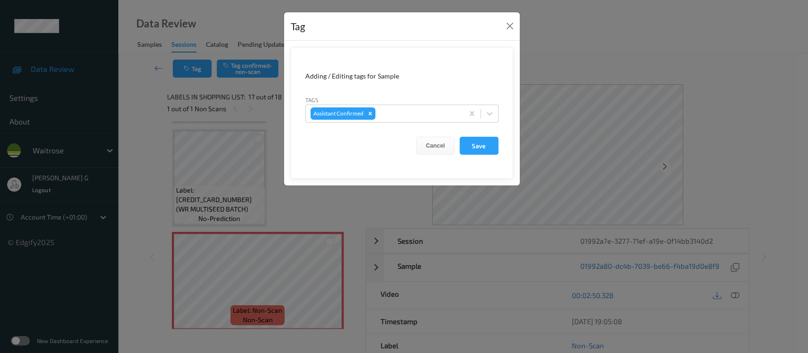
click at [252, 74] on div "Tag Adding / Editing tags for Sample Tags Assistant Confirmed Cancel Save" at bounding box center [404, 176] width 808 height 353
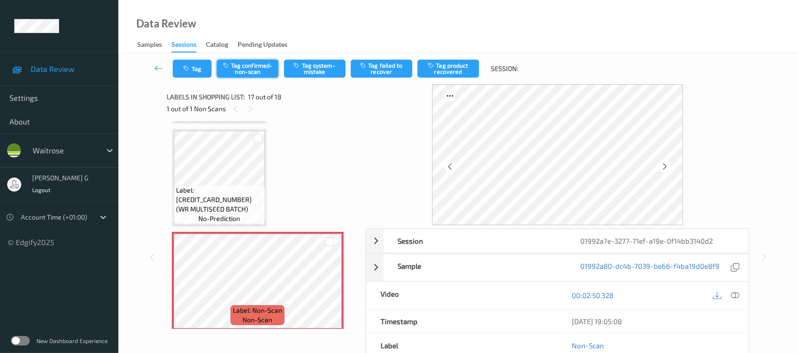
click at [251, 70] on button "Tag confirmed-non-scan" at bounding box center [248, 69] width 62 height 18
click at [197, 67] on button "Tag" at bounding box center [192, 69] width 39 height 18
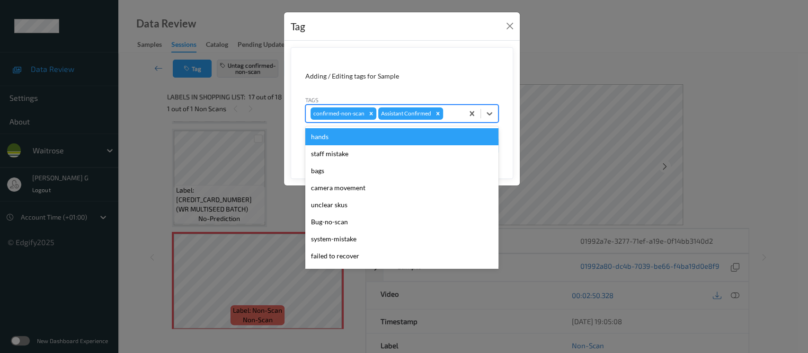
click at [458, 113] on div at bounding box center [452, 113] width 14 height 11
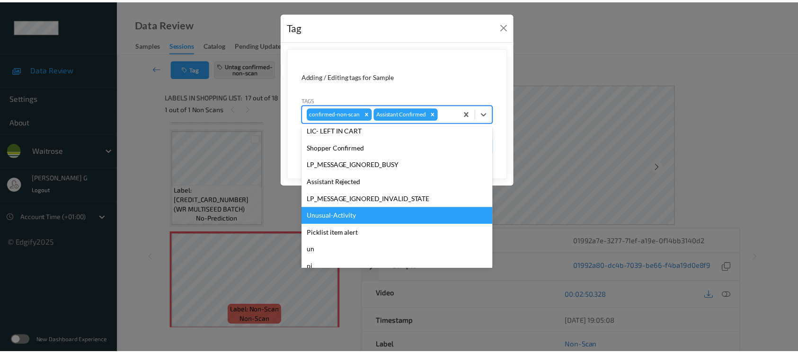
scroll to position [189, 0]
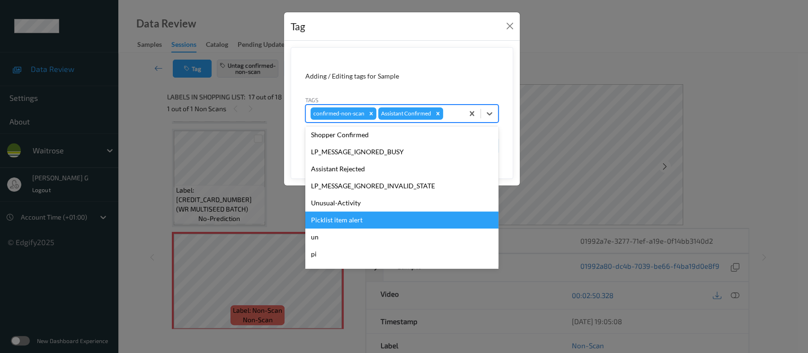
click at [326, 217] on div "Picklist item alert" at bounding box center [401, 220] width 193 height 17
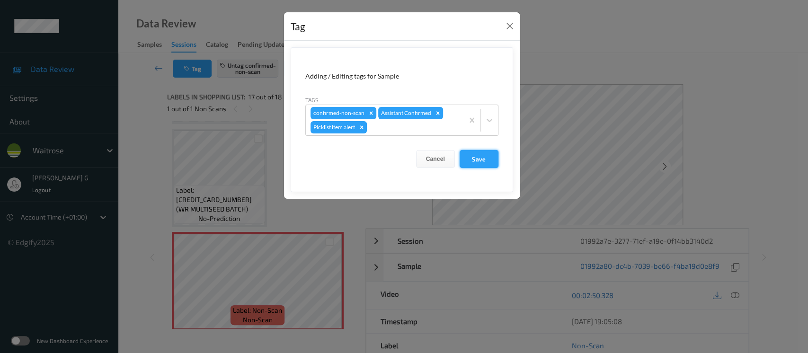
click at [481, 162] on button "Save" at bounding box center [479, 159] width 39 height 18
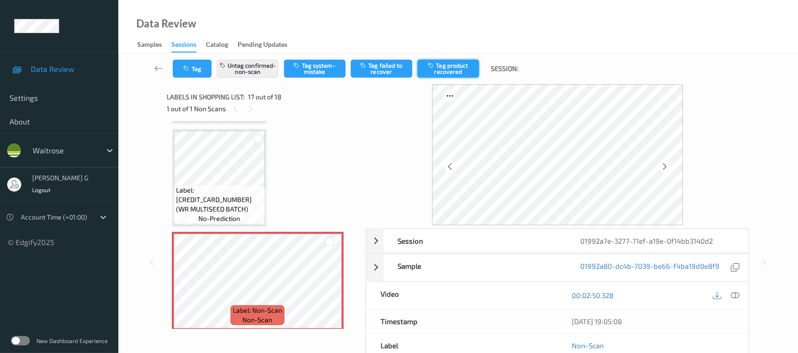
click at [453, 69] on button "Tag product recovered" at bounding box center [449, 69] width 62 height 18
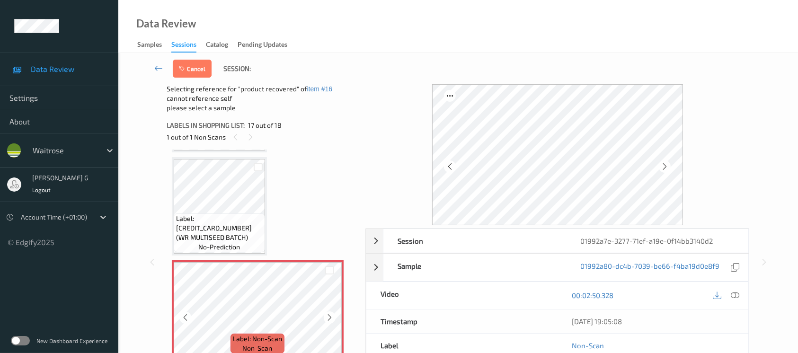
scroll to position [1647, 0]
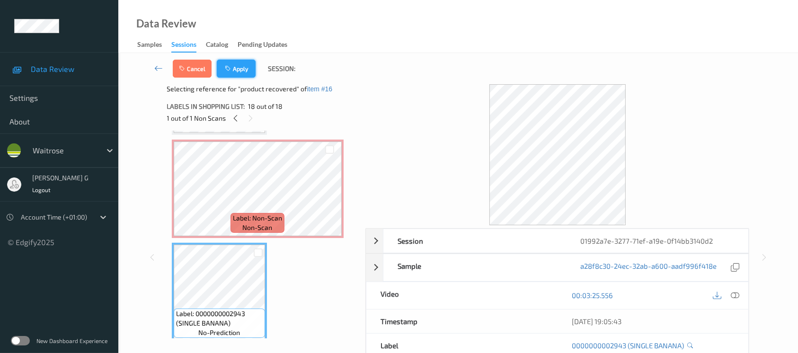
click at [247, 71] on button "Apply" at bounding box center [236, 69] width 39 height 18
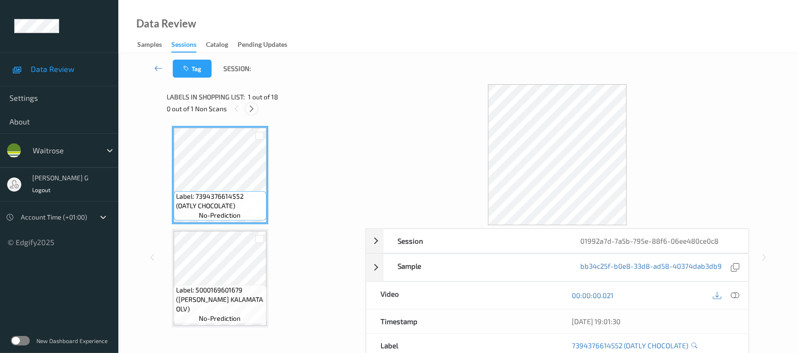
click at [252, 106] on icon at bounding box center [252, 109] width 8 height 9
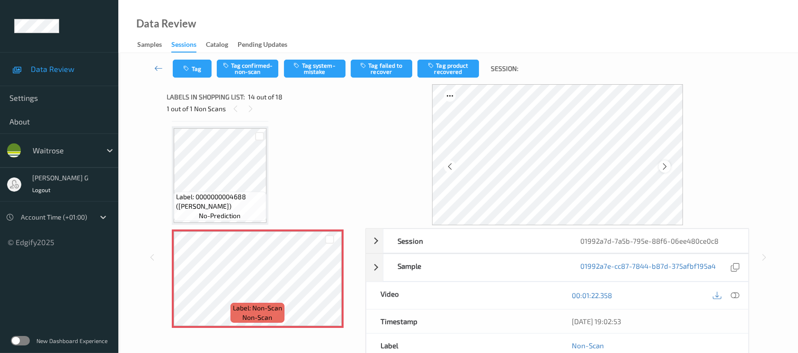
click at [664, 168] on icon at bounding box center [665, 166] width 8 height 9
click at [732, 295] on icon at bounding box center [735, 295] width 9 height 9
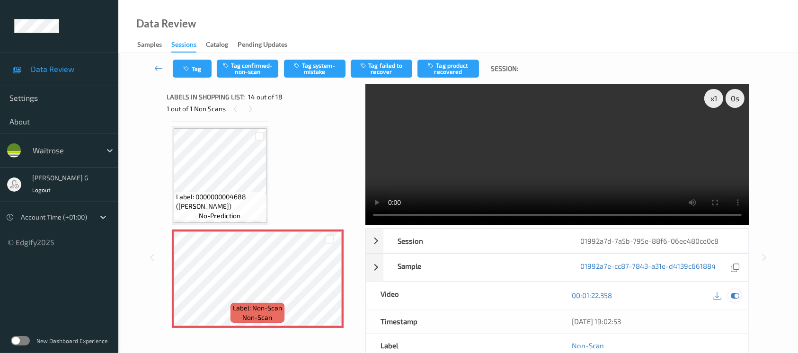
click at [733, 292] on icon at bounding box center [735, 295] width 9 height 9
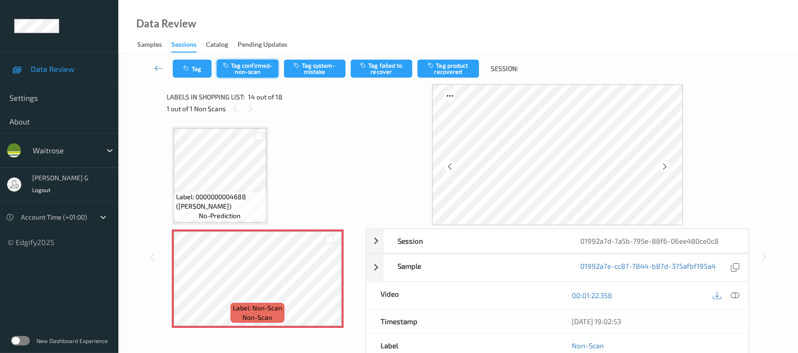
click at [245, 69] on button "Tag confirmed-non-scan" at bounding box center [248, 69] width 62 height 18
click at [452, 63] on button "Tag product recovered" at bounding box center [449, 69] width 62 height 18
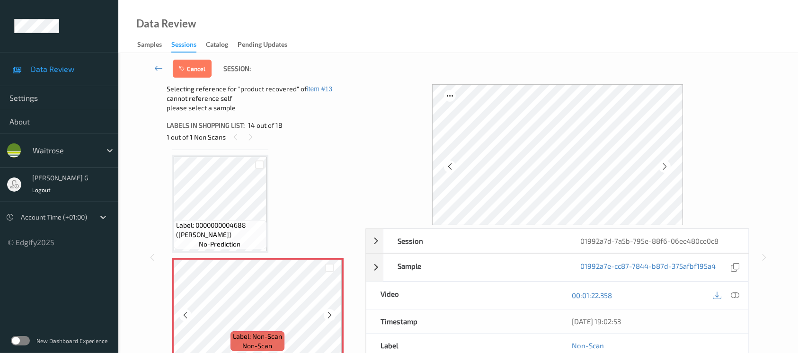
scroll to position [1428, 0]
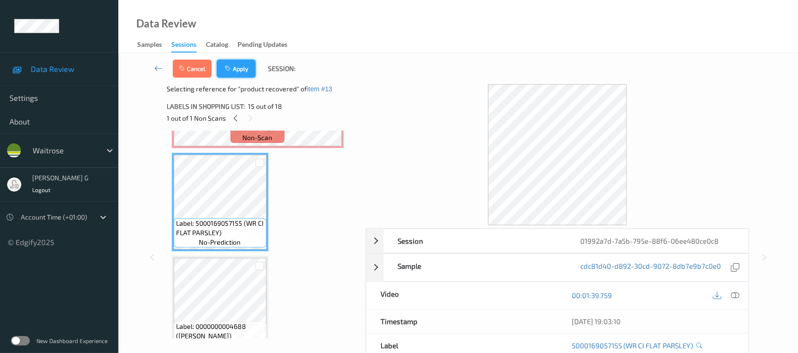
click at [246, 71] on button "Apply" at bounding box center [236, 69] width 39 height 18
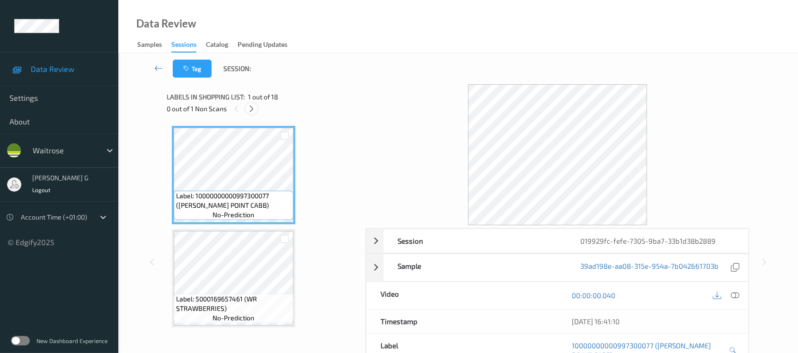
click at [253, 105] on icon at bounding box center [252, 109] width 8 height 9
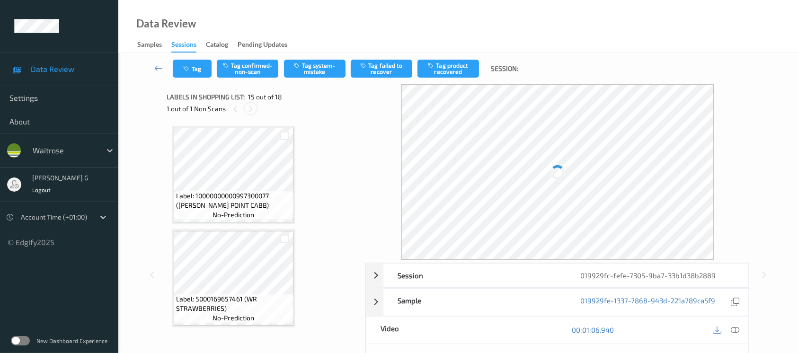
scroll to position [1341, 0]
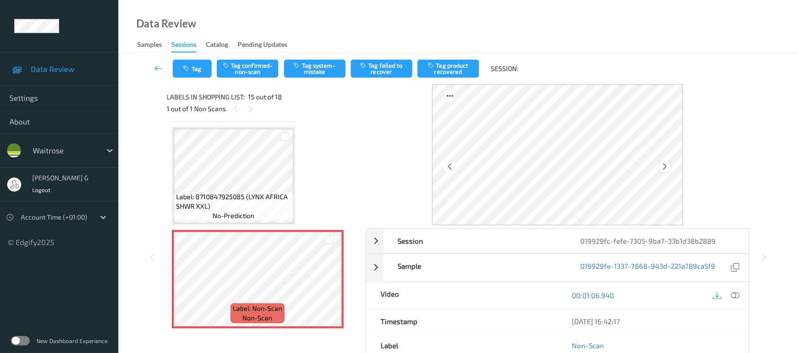
click at [667, 165] on icon at bounding box center [665, 166] width 8 height 9
click at [739, 297] on icon at bounding box center [735, 295] width 9 height 9
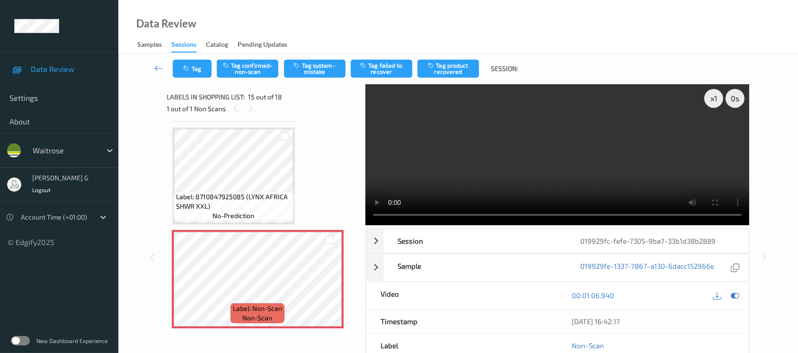
click at [739, 295] on icon at bounding box center [735, 295] width 9 height 9
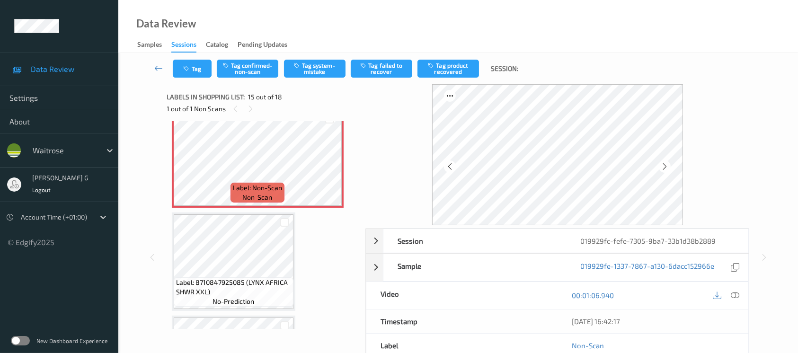
scroll to position [1467, 0]
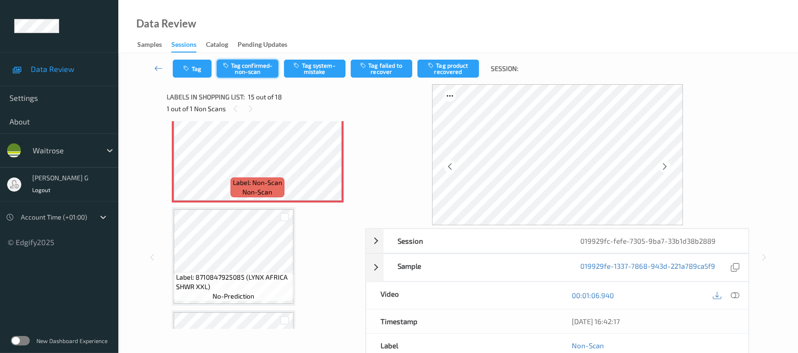
click at [250, 69] on button "Tag confirmed-non-scan" at bounding box center [248, 69] width 62 height 18
click at [455, 70] on button "Tag product recovered" at bounding box center [449, 69] width 62 height 18
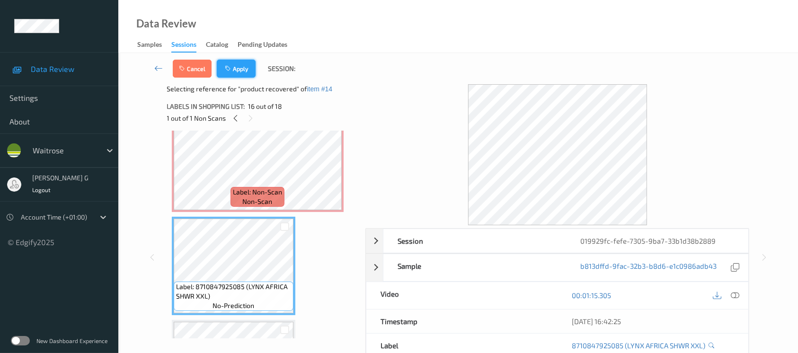
click at [236, 64] on button "Apply" at bounding box center [236, 69] width 39 height 18
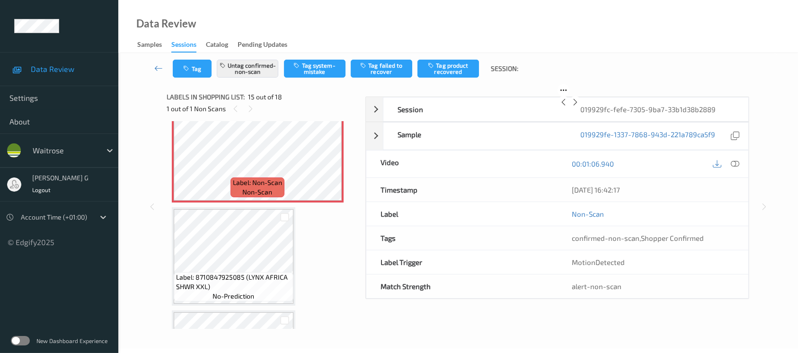
scroll to position [1341, 0]
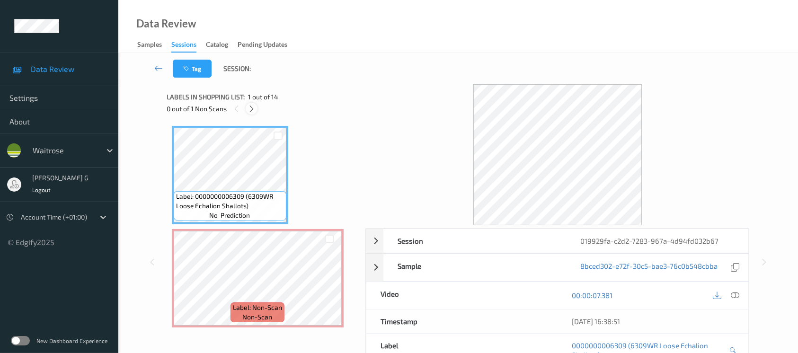
click at [252, 105] on icon at bounding box center [252, 109] width 8 height 9
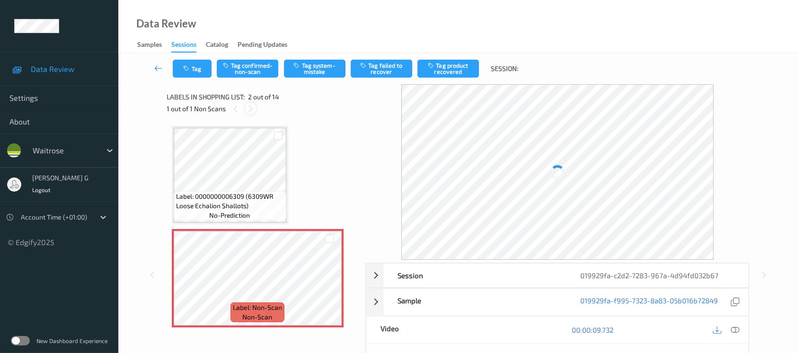
scroll to position [4, 0]
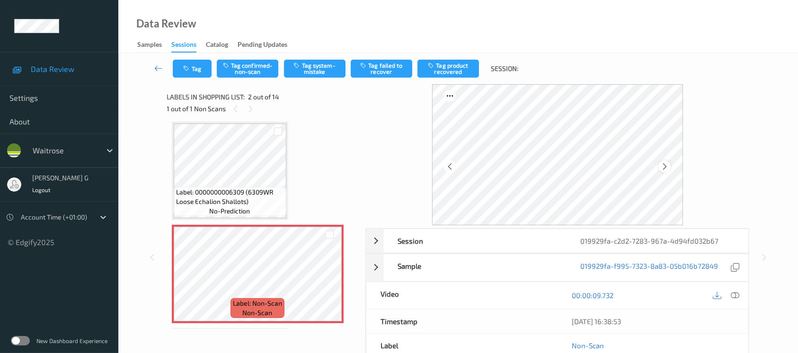
click at [663, 163] on icon at bounding box center [665, 166] width 8 height 9
click at [664, 169] on icon at bounding box center [665, 166] width 8 height 9
click at [742, 294] on div "00:00:09.732" at bounding box center [653, 295] width 191 height 27
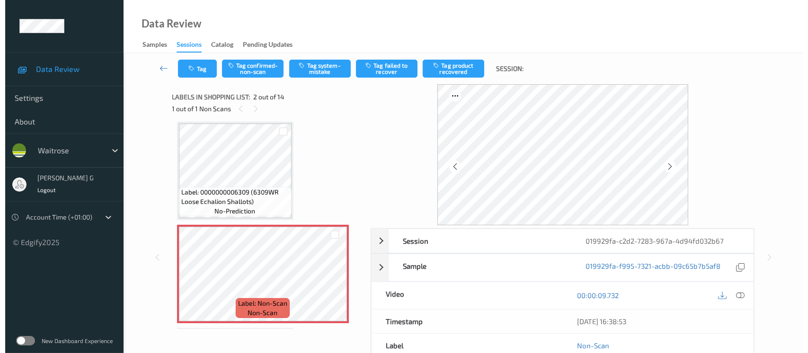
scroll to position [0, 0]
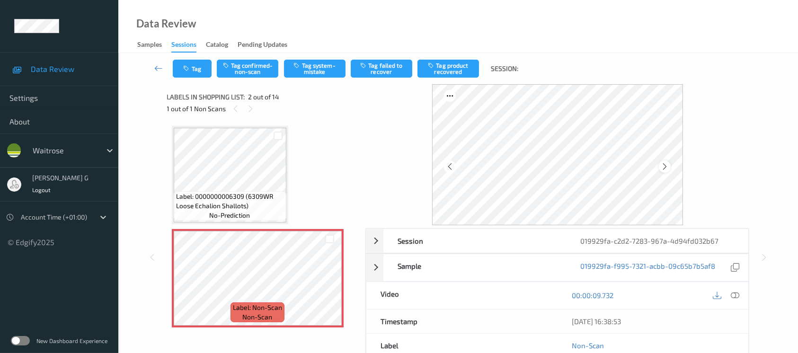
click at [669, 165] on icon at bounding box center [665, 166] width 8 height 9
click at [738, 298] on icon at bounding box center [735, 295] width 9 height 9
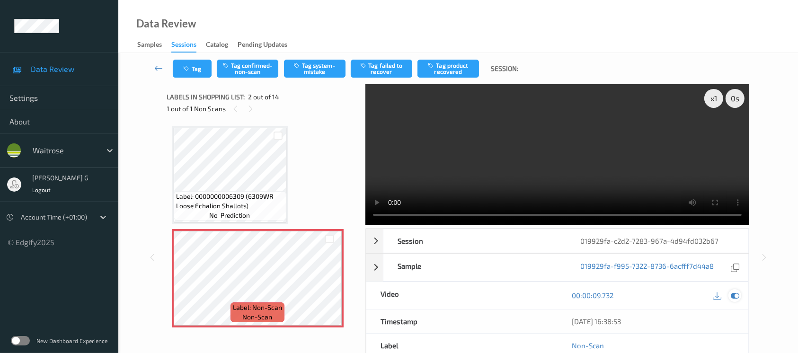
click at [732, 296] on icon at bounding box center [735, 295] width 9 height 9
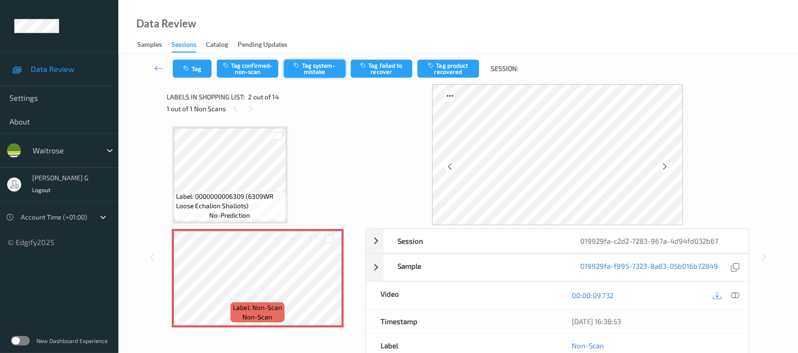
click at [307, 65] on button "Tag system-mistake" at bounding box center [315, 69] width 62 height 18
click at [193, 66] on button "Tag" at bounding box center [192, 69] width 39 height 18
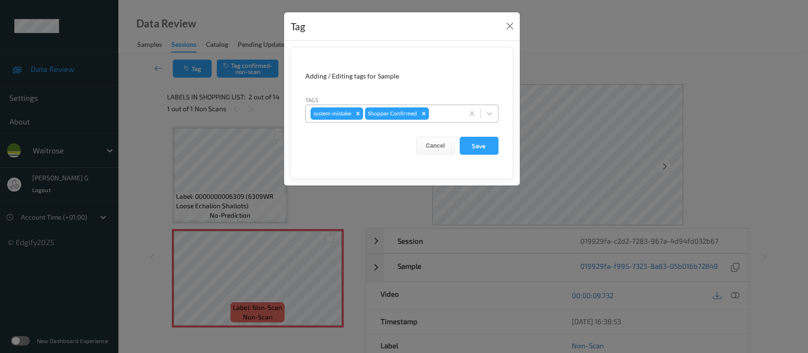
click at [442, 109] on div at bounding box center [445, 113] width 28 height 11
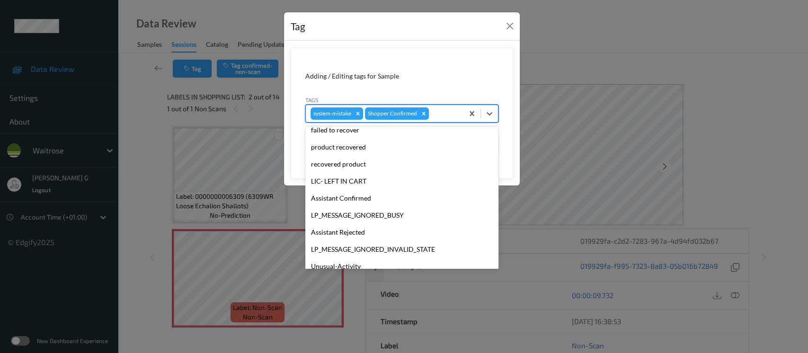
scroll to position [220, 0]
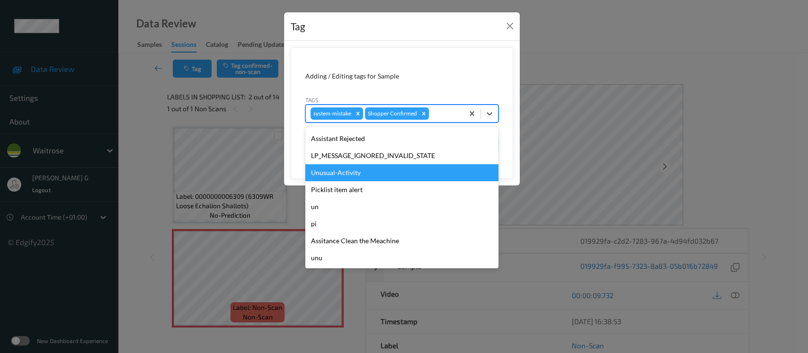
click at [345, 174] on div "Unusual-Activity" at bounding box center [401, 172] width 193 height 17
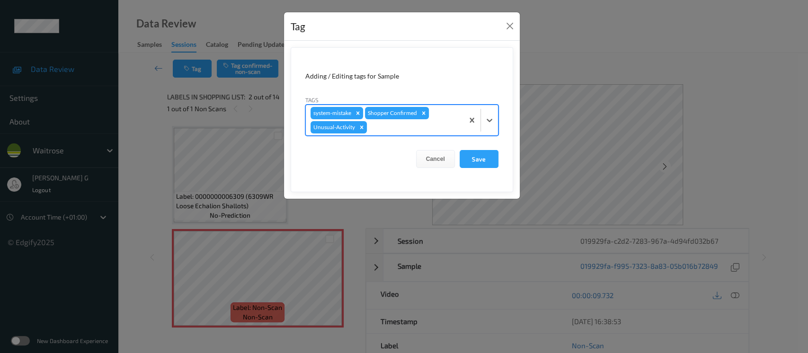
click at [408, 131] on div at bounding box center [414, 127] width 90 height 11
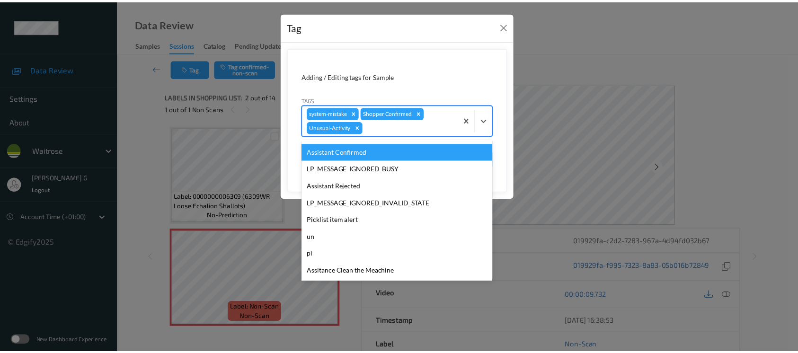
scroll to position [202, 0]
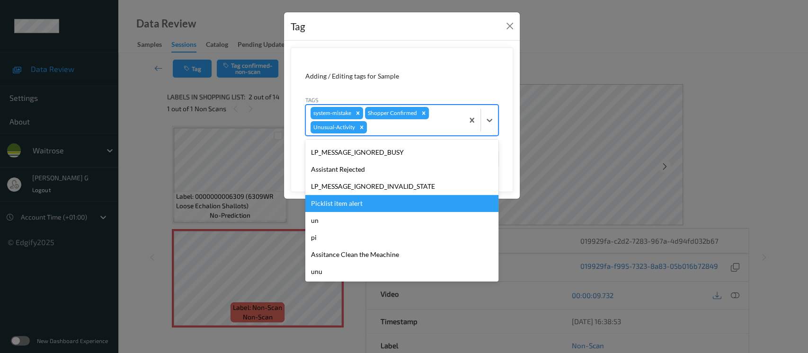
click at [340, 205] on div "Picklist item alert" at bounding box center [401, 203] width 193 height 17
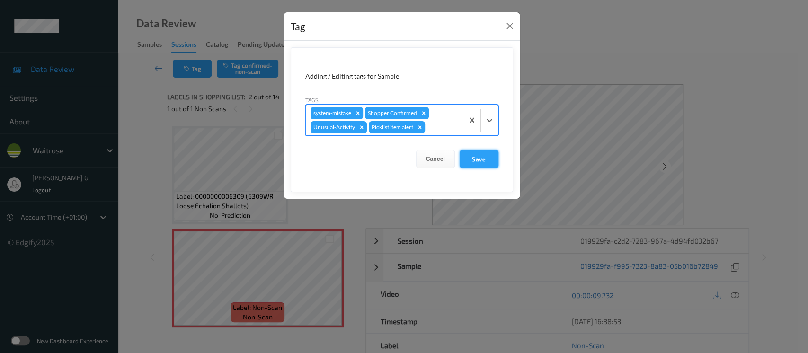
click at [463, 156] on button "Save" at bounding box center [479, 159] width 39 height 18
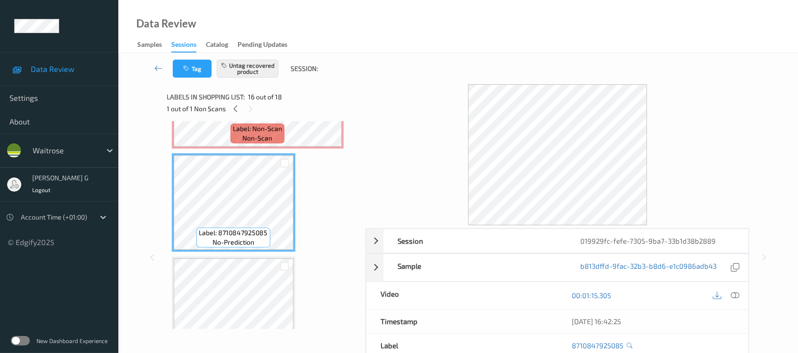
scroll to position [1394, 0]
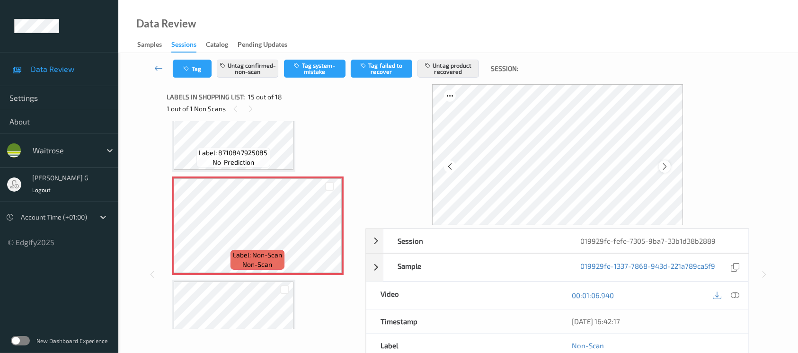
click at [662, 166] on icon at bounding box center [665, 166] width 8 height 9
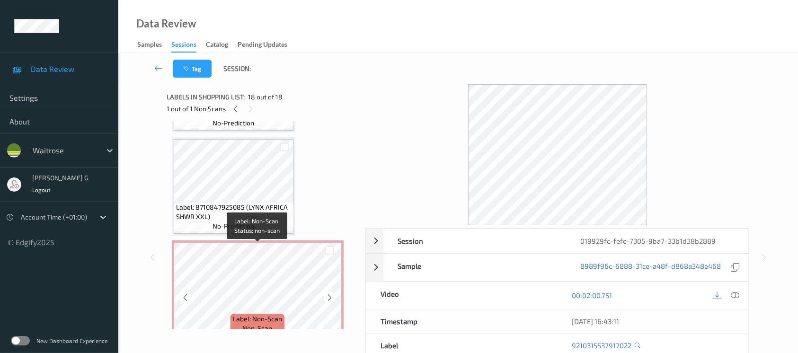
scroll to position [1268, 0]
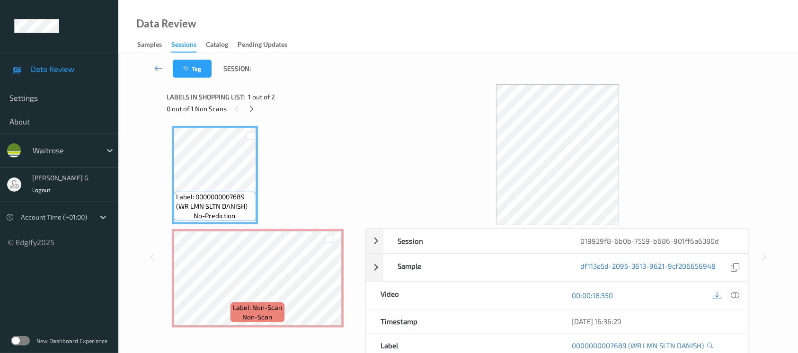
click at [738, 297] on icon at bounding box center [735, 295] width 9 height 9
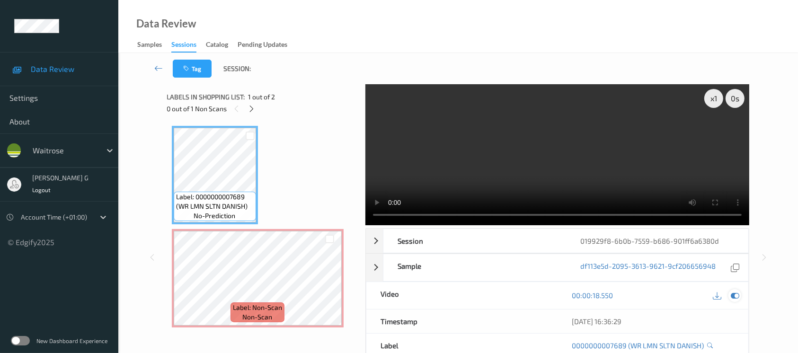
click at [735, 294] on icon at bounding box center [735, 295] width 9 height 9
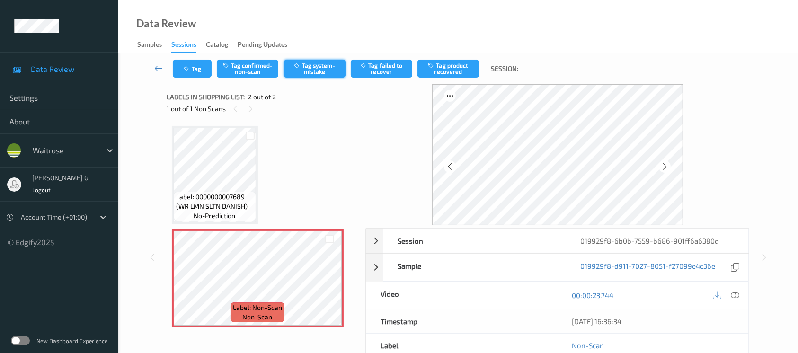
click at [314, 67] on button "Tag system-mistake" at bounding box center [315, 69] width 62 height 18
click at [188, 72] on button "Tag" at bounding box center [192, 69] width 39 height 18
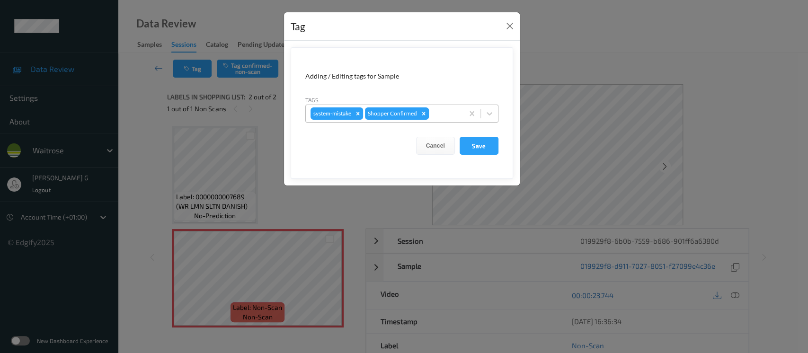
click at [443, 109] on div at bounding box center [445, 113] width 28 height 11
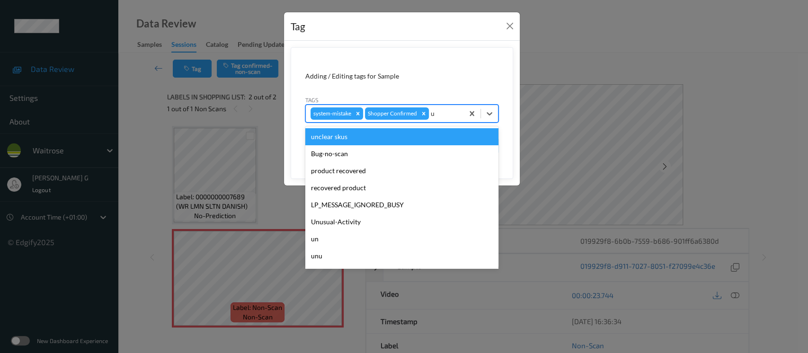
type input "un"
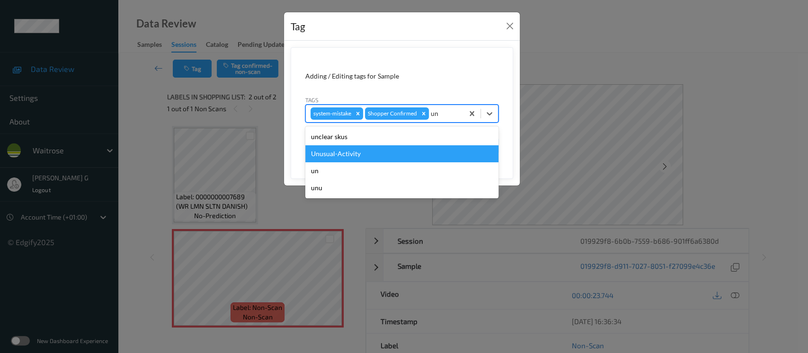
click at [330, 156] on div "Unusual-Activity" at bounding box center [401, 153] width 193 height 17
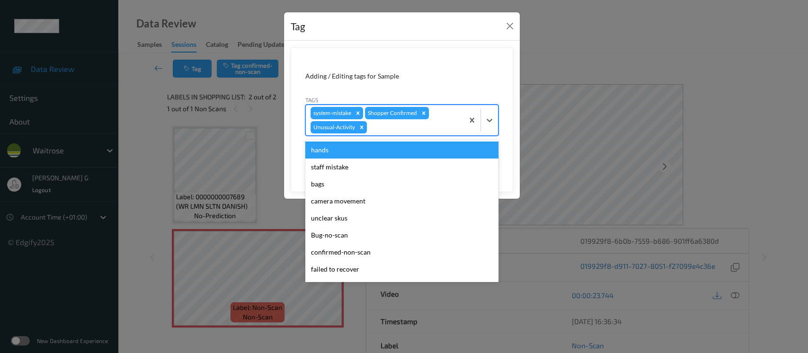
click at [423, 127] on div at bounding box center [414, 127] width 90 height 11
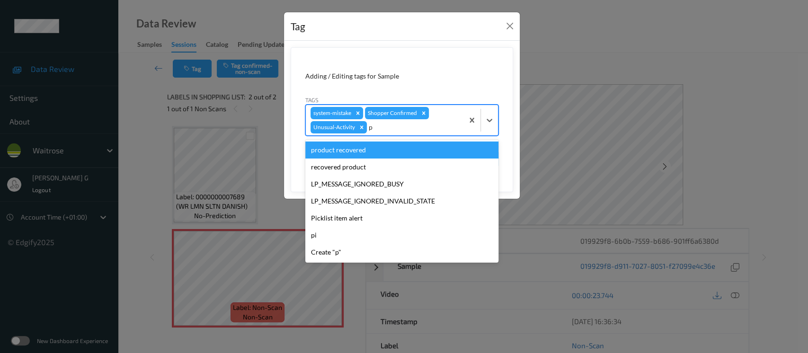
type input "pi"
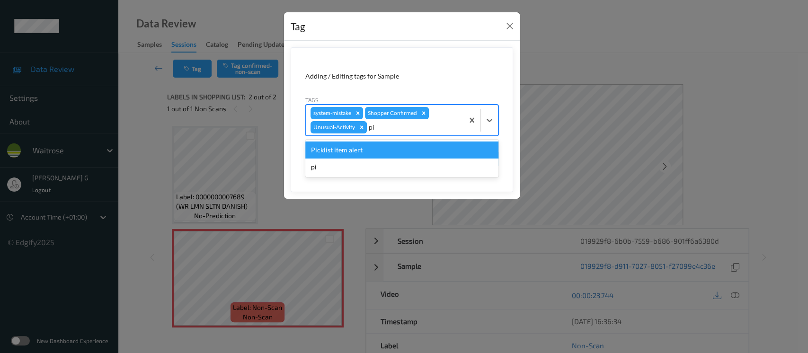
click at [333, 153] on div "Picklist item alert" at bounding box center [401, 150] width 193 height 17
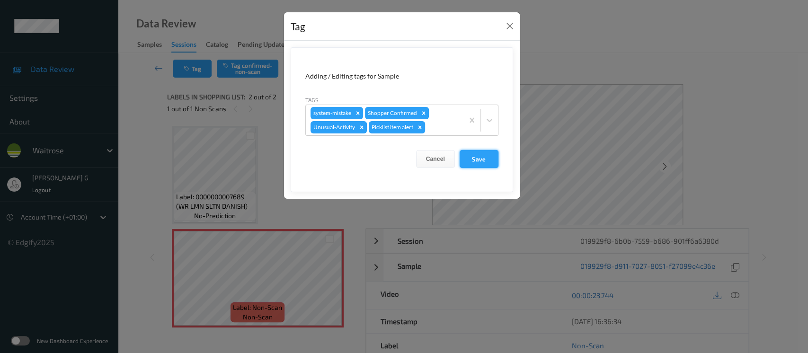
click at [477, 161] on button "Save" at bounding box center [479, 159] width 39 height 18
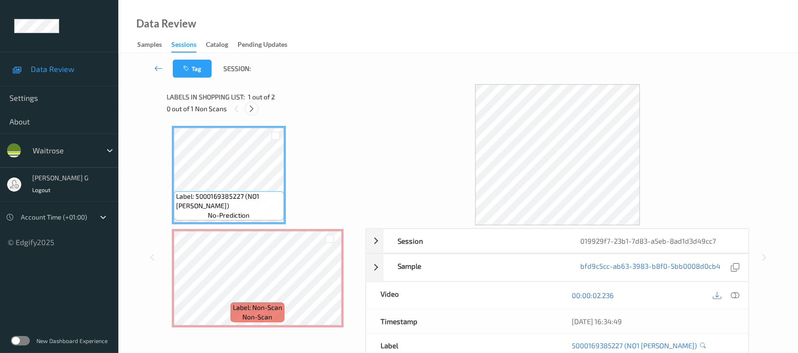
click at [252, 105] on icon at bounding box center [252, 109] width 8 height 9
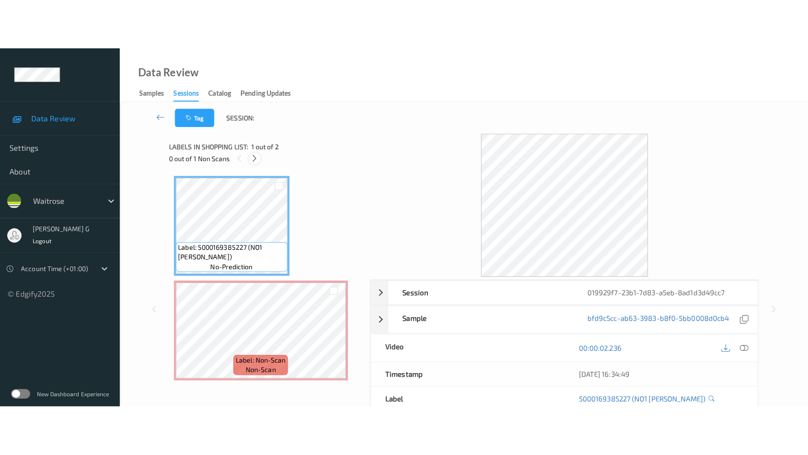
scroll to position [2, 0]
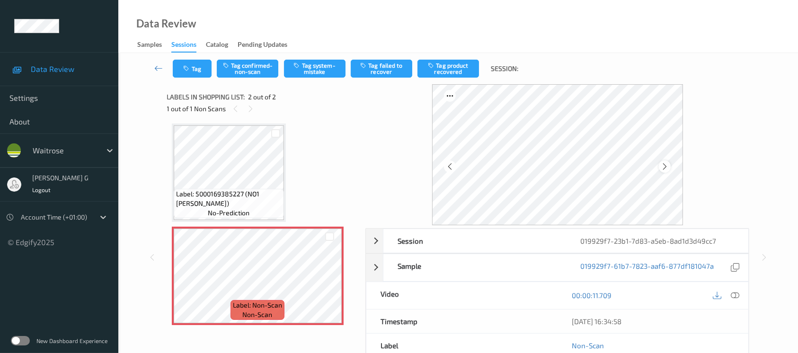
click at [670, 167] on div at bounding box center [665, 167] width 12 height 12
click at [736, 294] on icon at bounding box center [735, 295] width 9 height 9
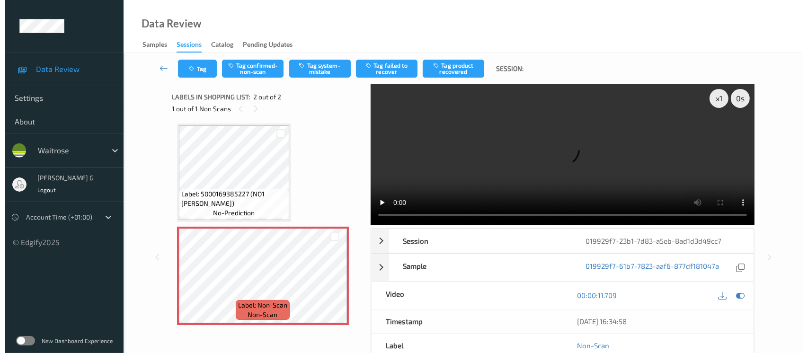
scroll to position [0, 0]
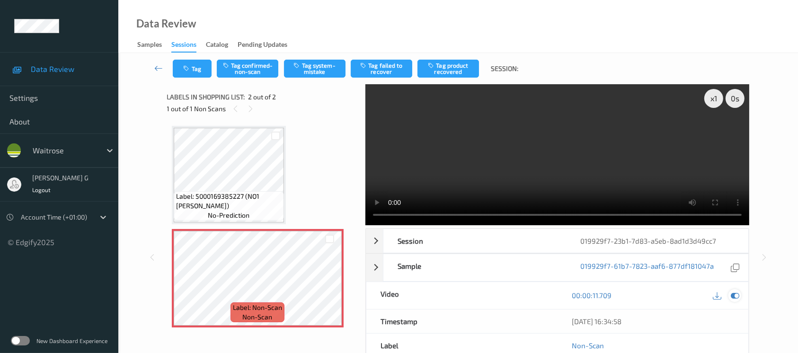
click at [740, 298] on div at bounding box center [735, 295] width 13 height 13
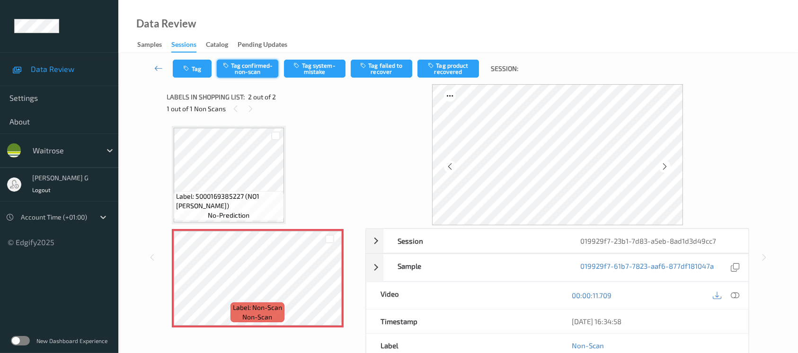
click at [250, 74] on button "Tag confirmed-non-scan" at bounding box center [248, 69] width 62 height 18
click at [251, 68] on button "Untag confirmed-non-scan" at bounding box center [248, 69] width 62 height 18
click at [318, 74] on button "Tag system-mistake" at bounding box center [315, 69] width 62 height 18
click at [190, 62] on button "Tag" at bounding box center [192, 69] width 39 height 18
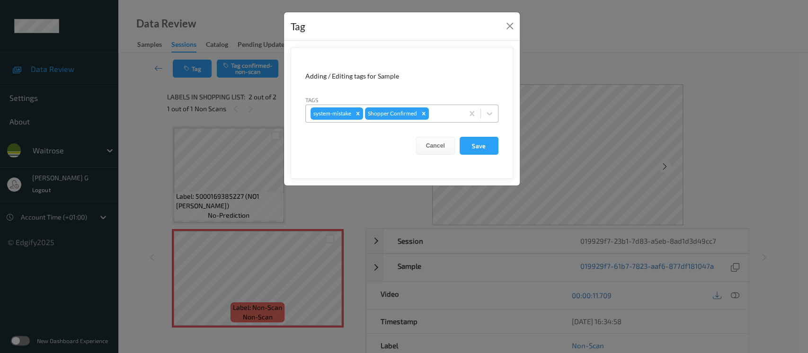
click at [445, 116] on div at bounding box center [445, 113] width 28 height 11
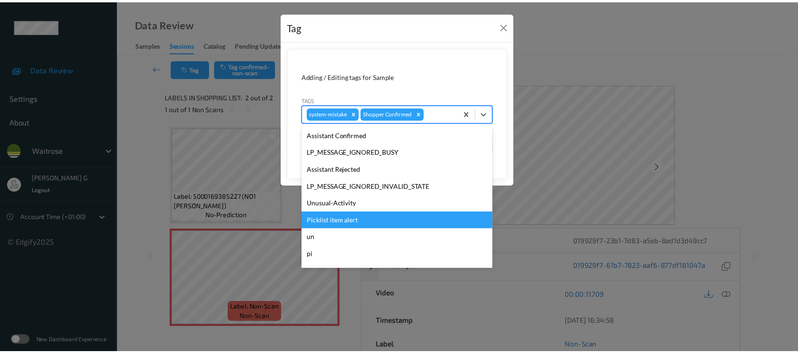
scroll to position [220, 0]
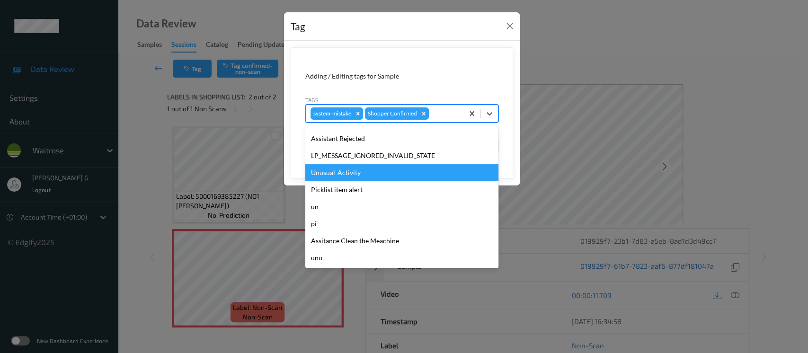
click at [337, 173] on div "Unusual-Activity" at bounding box center [401, 172] width 193 height 17
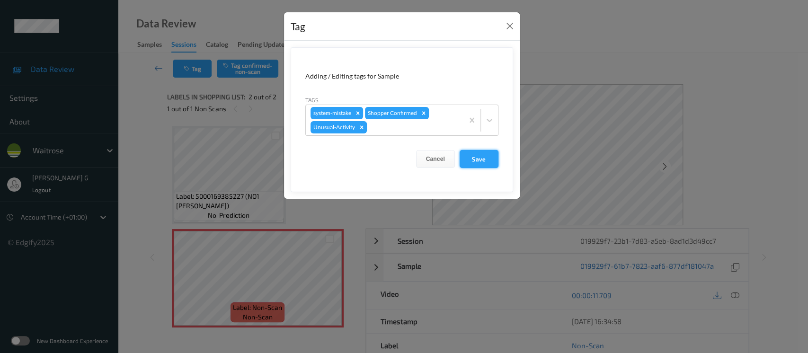
click at [490, 165] on button "Save" at bounding box center [479, 159] width 39 height 18
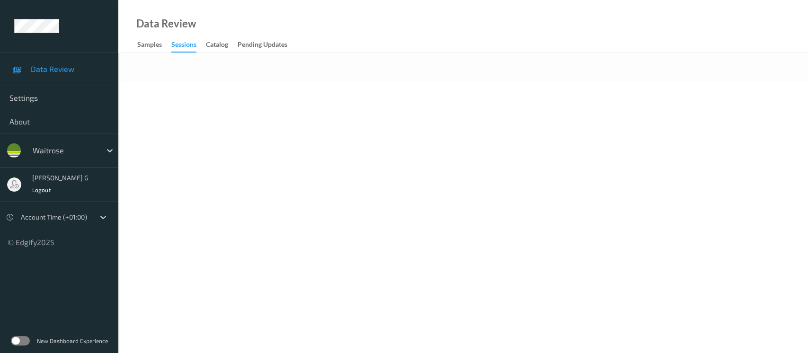
click at [354, 51] on div "Data Review Samples Sessions Catalog Pending Updates" at bounding box center [463, 26] width 690 height 53
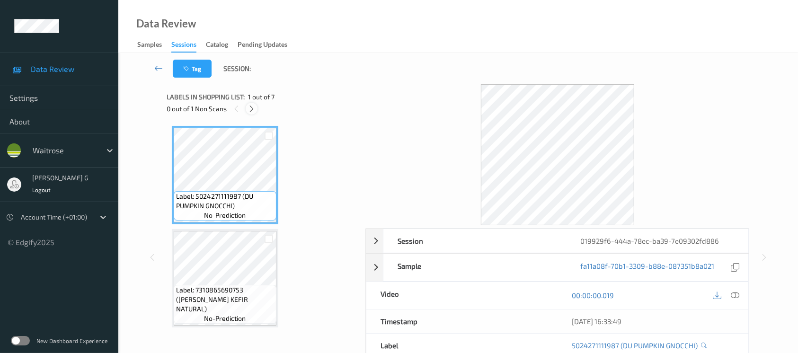
click at [248, 106] on icon at bounding box center [252, 109] width 8 height 9
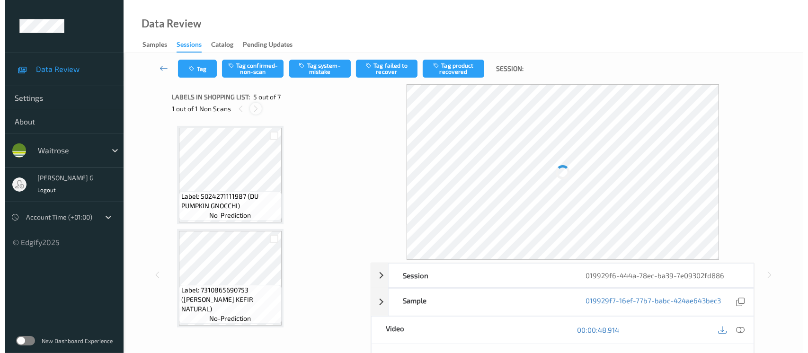
scroll to position [313, 0]
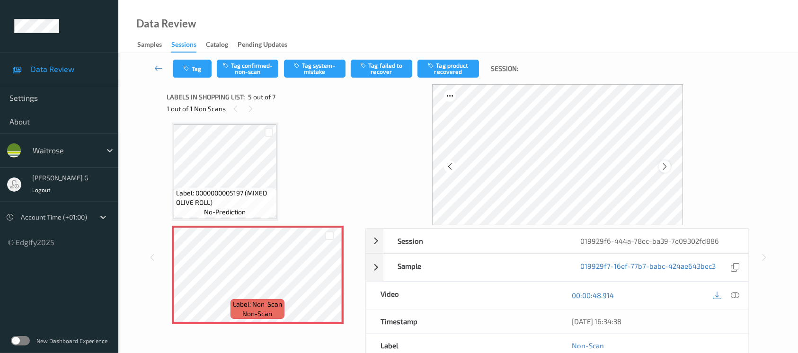
click at [664, 167] on icon at bounding box center [665, 166] width 8 height 9
click at [735, 297] on icon at bounding box center [735, 295] width 9 height 9
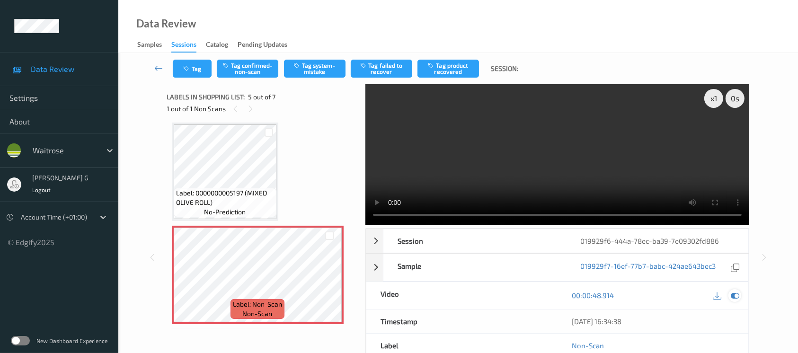
click at [734, 296] on icon at bounding box center [735, 295] width 9 height 9
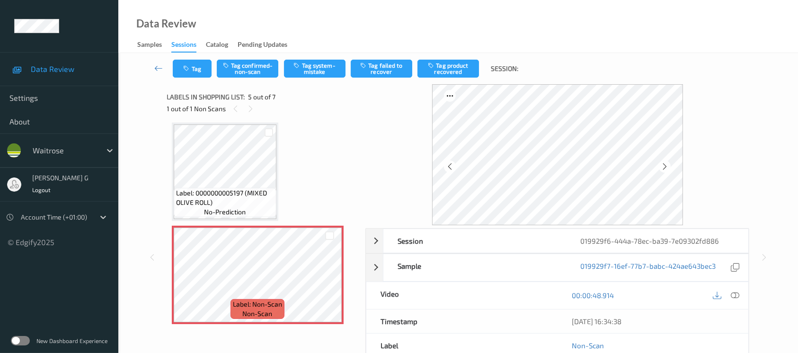
click at [311, 193] on div "Label: 5024271111987 (DU PUMPKIN GNOCCHI) no-prediction Label: 7310865690753 (A…" at bounding box center [263, 172] width 183 height 718
click at [319, 64] on button "Tag system-mistake" at bounding box center [315, 69] width 62 height 18
click at [186, 70] on icon "button" at bounding box center [188, 68] width 8 height 7
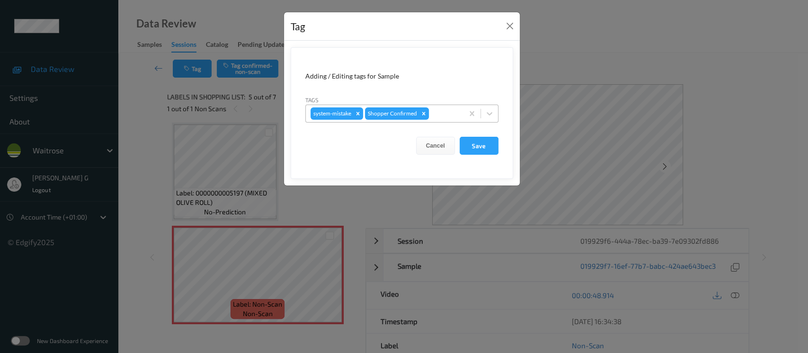
click at [451, 109] on div at bounding box center [445, 113] width 28 height 11
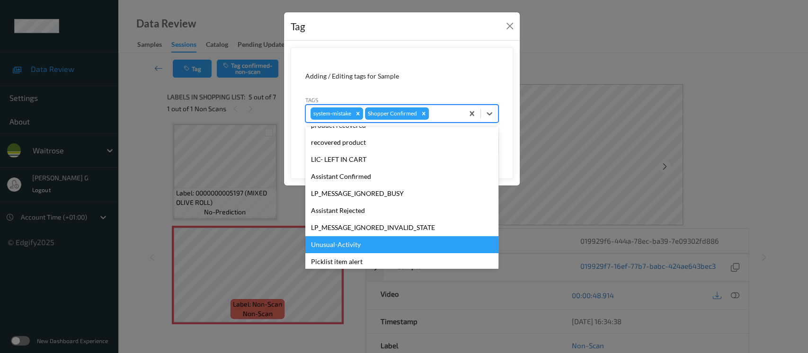
scroll to position [189, 0]
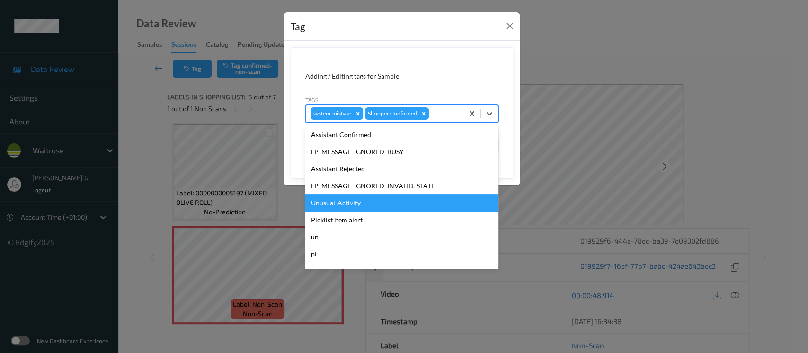
click at [336, 201] on div "Unusual-Activity" at bounding box center [401, 203] width 193 height 17
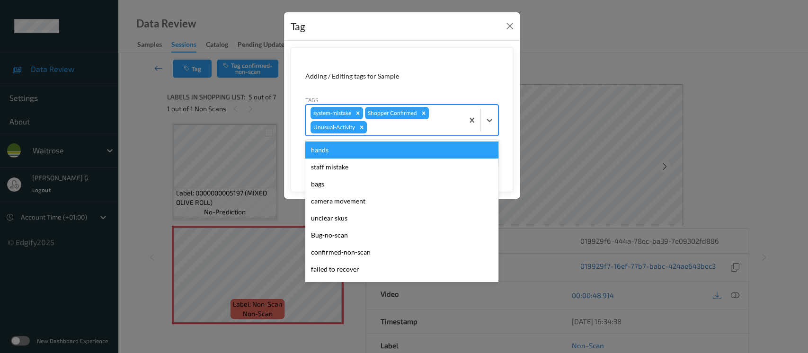
click at [428, 126] on div at bounding box center [414, 127] width 90 height 11
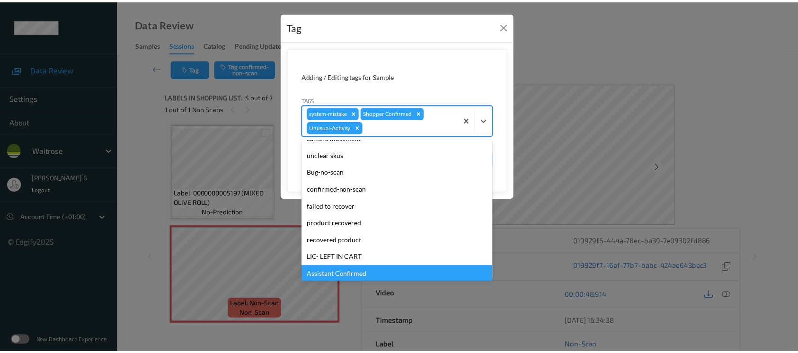
scroll to position [202, 0]
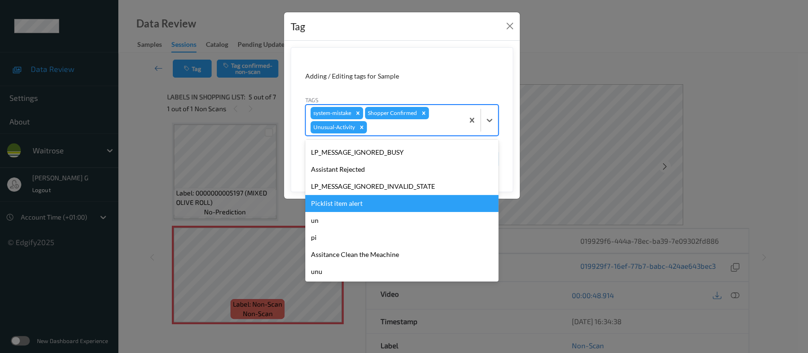
click at [340, 204] on div "Picklist item alert" at bounding box center [401, 203] width 193 height 17
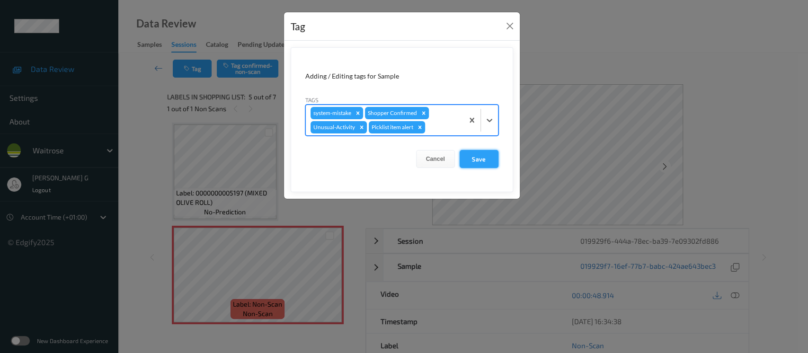
click at [485, 154] on button "Save" at bounding box center [479, 159] width 39 height 18
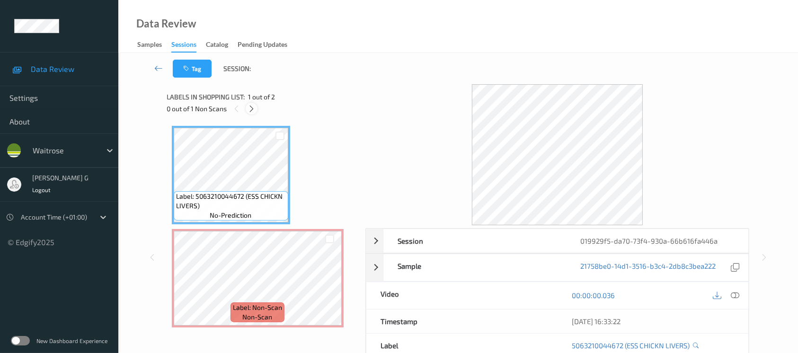
click at [250, 105] on icon at bounding box center [252, 109] width 8 height 9
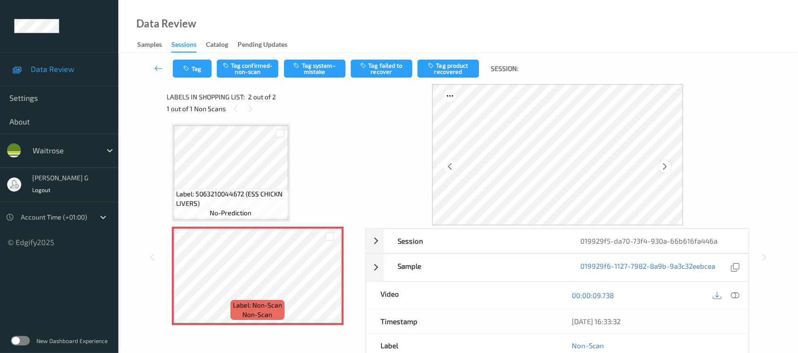
click at [666, 164] on icon at bounding box center [665, 166] width 8 height 9
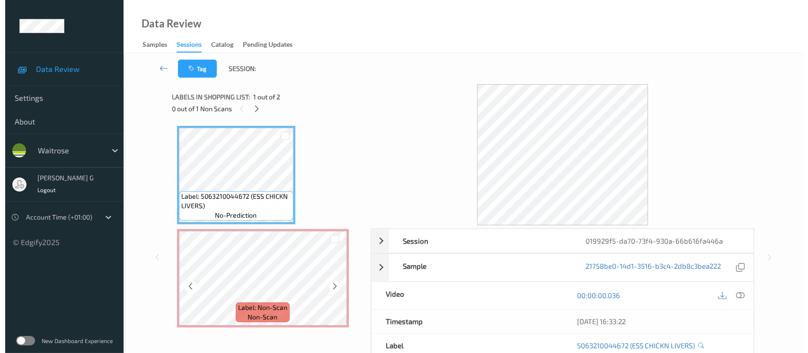
scroll to position [0, 0]
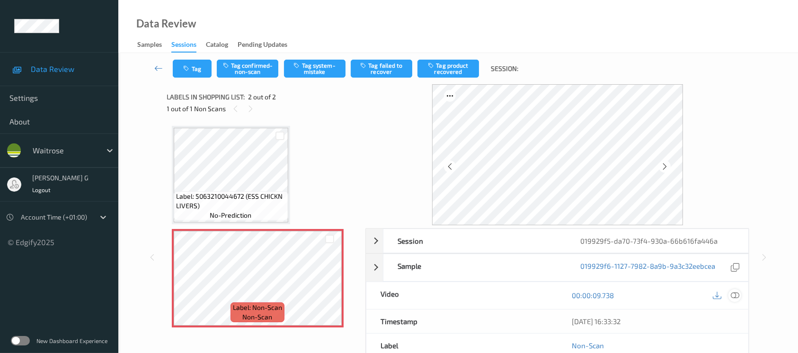
click at [735, 291] on icon at bounding box center [735, 295] width 9 height 9
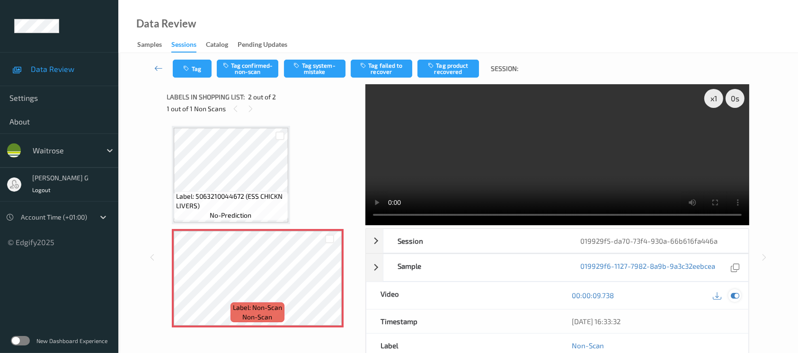
click at [737, 293] on icon at bounding box center [735, 295] width 9 height 9
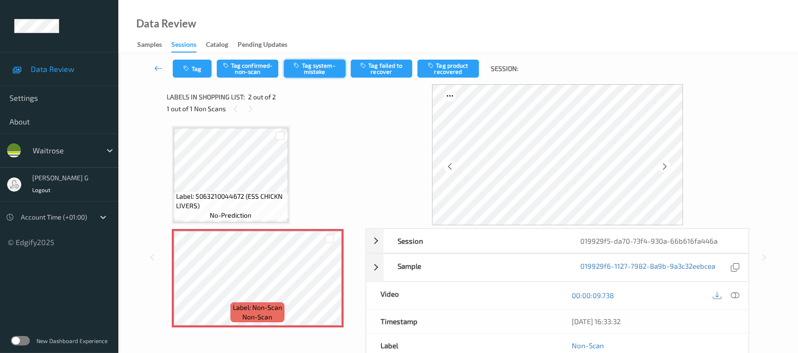
click at [311, 73] on button "Tag system-mistake" at bounding box center [315, 69] width 62 height 18
click at [185, 72] on button "Tag" at bounding box center [192, 69] width 39 height 18
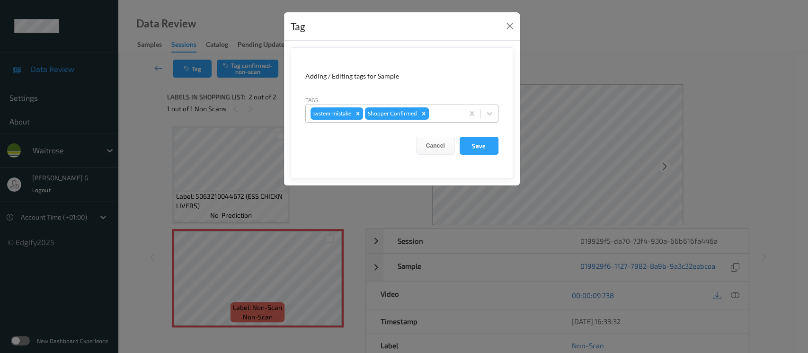
click at [440, 111] on div at bounding box center [445, 113] width 28 height 11
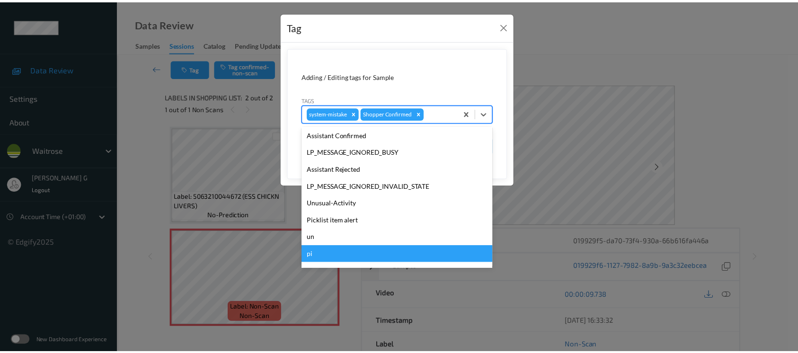
scroll to position [220, 0]
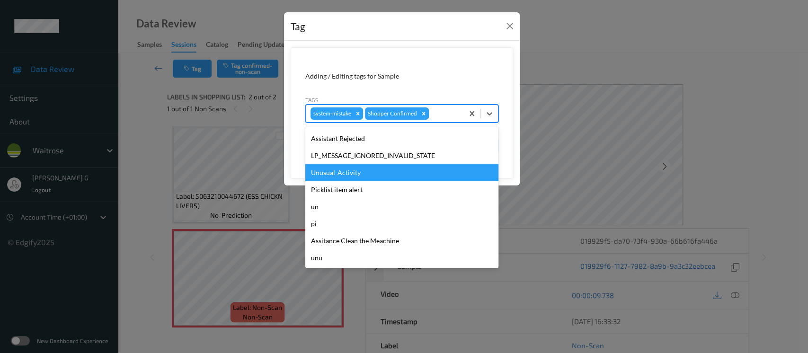
click at [338, 171] on div "Unusual-Activity" at bounding box center [401, 172] width 193 height 17
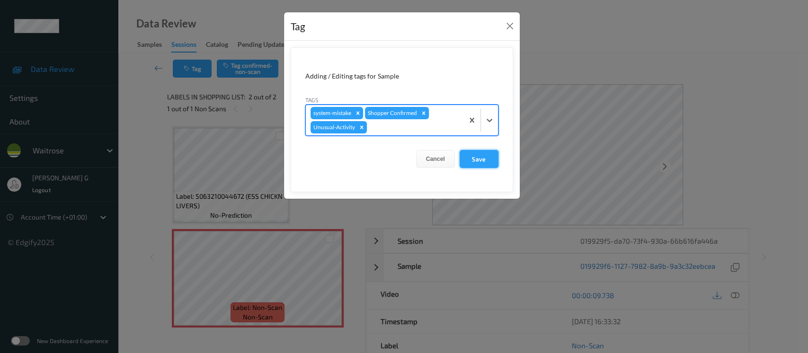
click at [481, 155] on button "Save" at bounding box center [479, 159] width 39 height 18
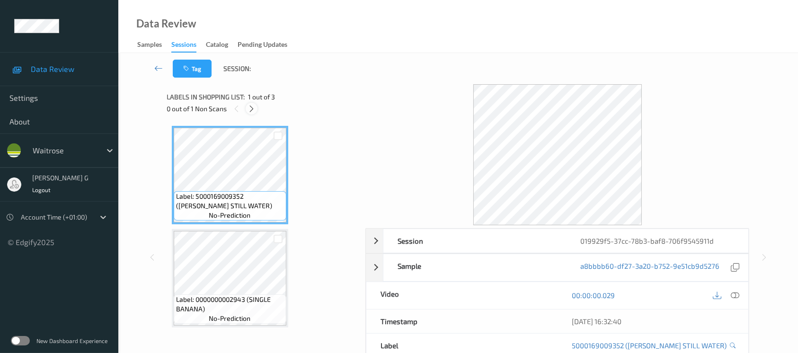
click at [251, 106] on icon at bounding box center [252, 109] width 8 height 9
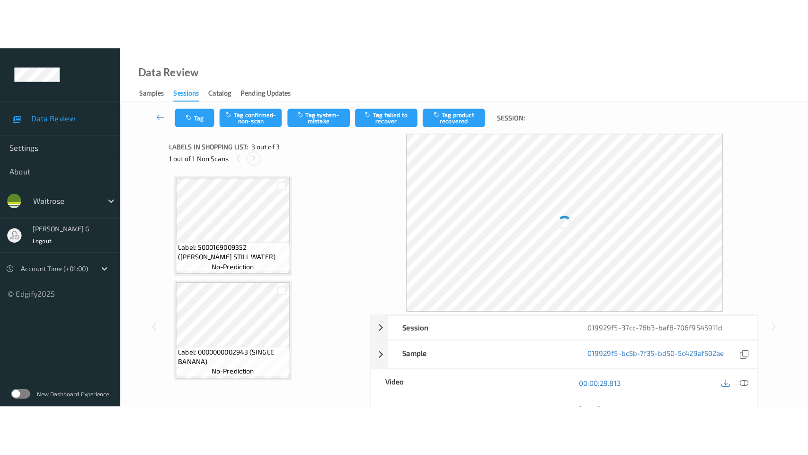
scroll to position [105, 0]
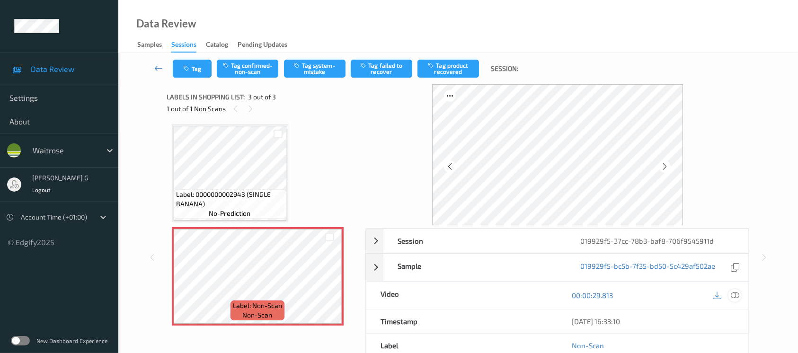
click at [733, 294] on icon at bounding box center [735, 295] width 9 height 9
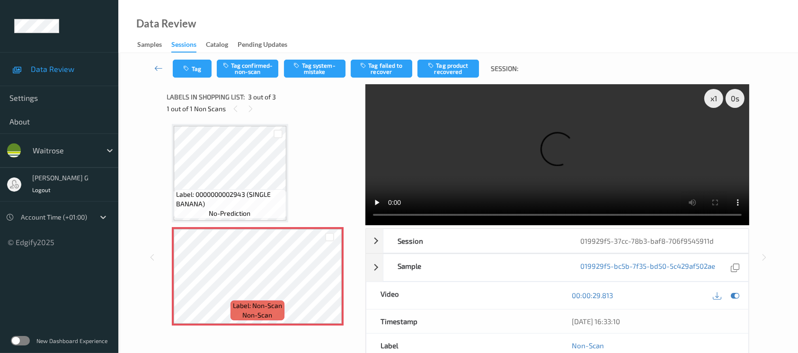
scroll to position [4, 0]
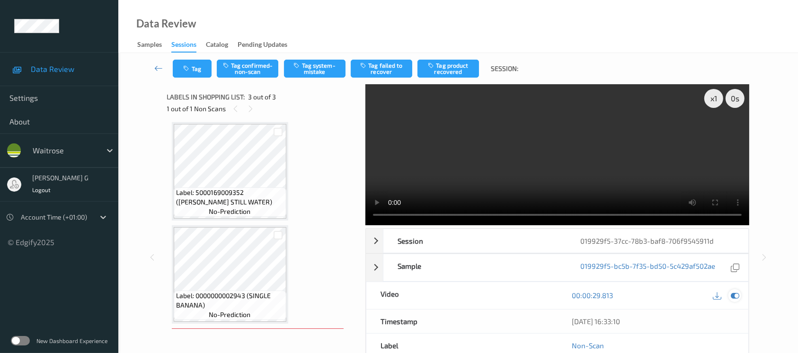
click at [734, 293] on icon at bounding box center [735, 295] width 9 height 9
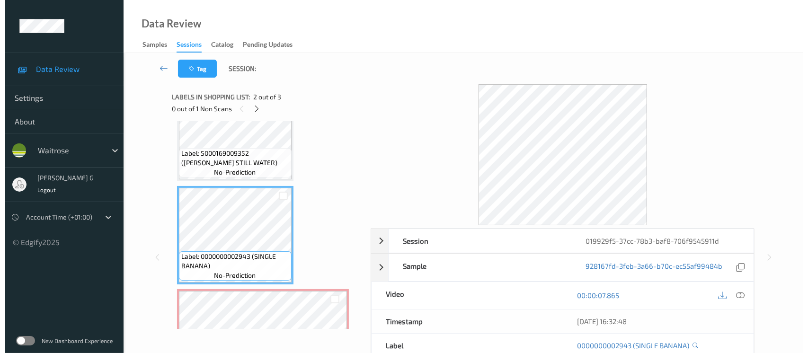
scroll to position [63, 0]
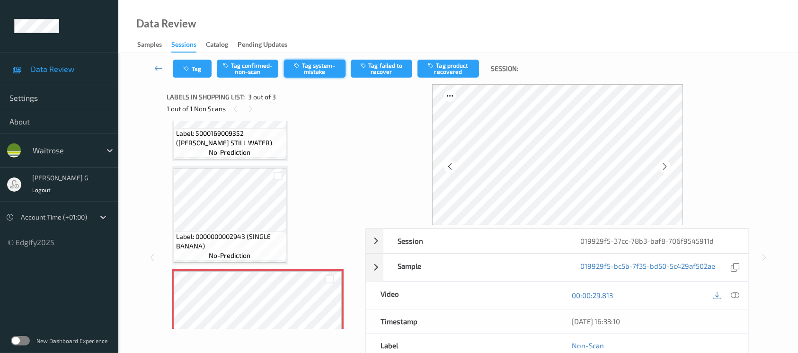
click at [321, 66] on button "Tag system-mistake" at bounding box center [315, 69] width 62 height 18
click at [200, 71] on button "Tag" at bounding box center [192, 69] width 39 height 18
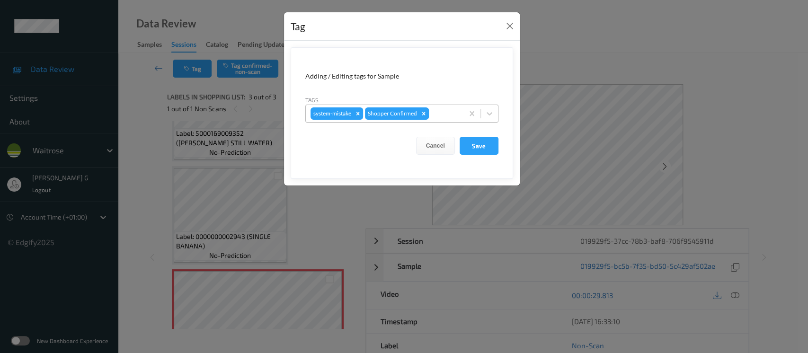
click at [439, 114] on div at bounding box center [445, 113] width 28 height 11
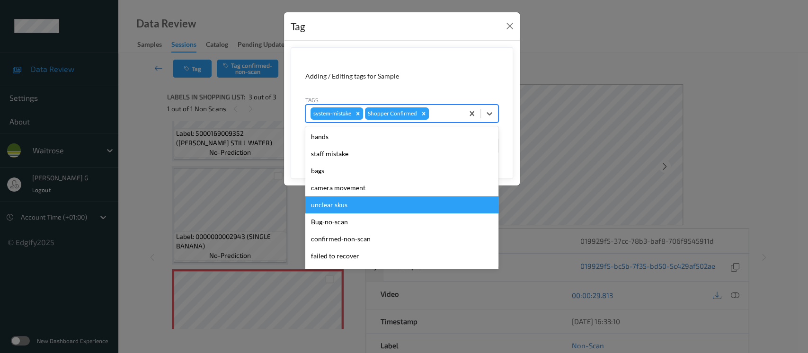
scroll to position [189, 0]
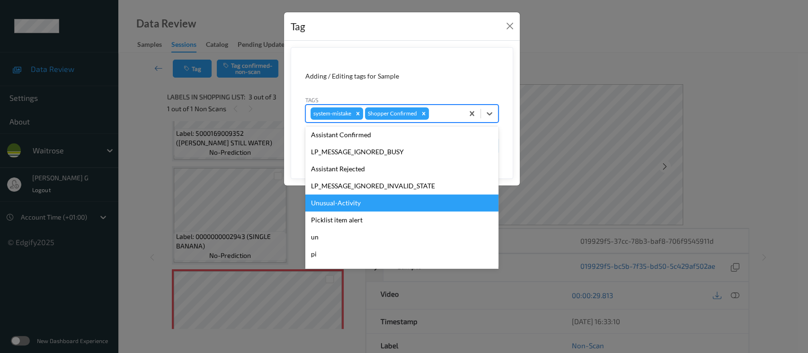
click at [344, 199] on div "Unusual-Activity" at bounding box center [401, 203] width 193 height 17
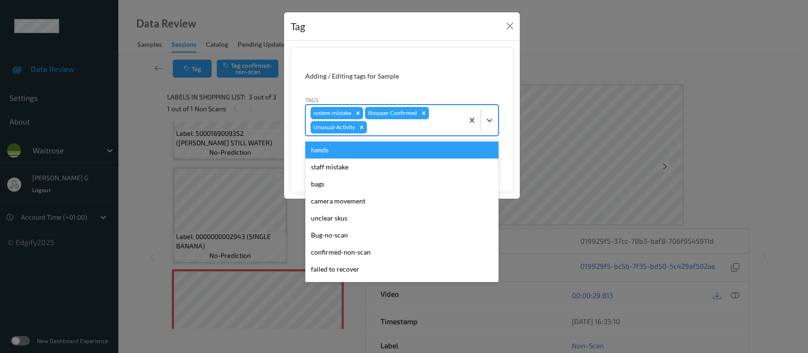
click at [411, 125] on div at bounding box center [414, 127] width 90 height 11
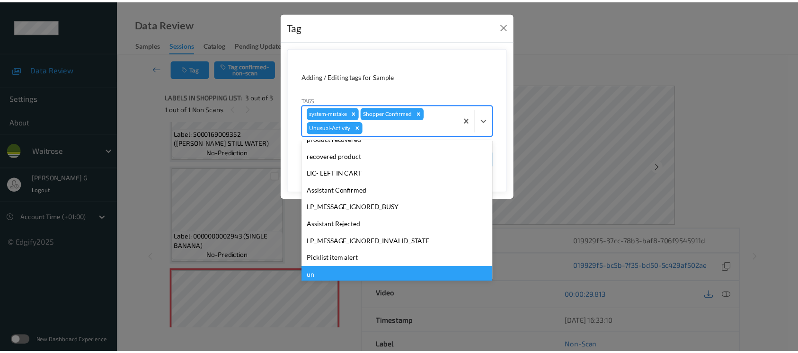
scroll to position [202, 0]
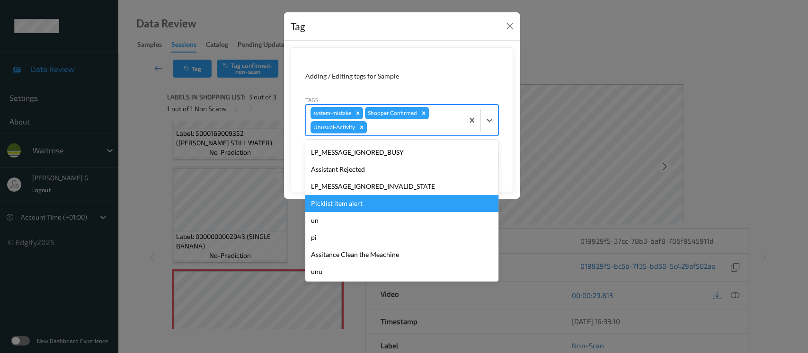
click at [343, 203] on div "Picklist item alert" at bounding box center [401, 203] width 193 height 17
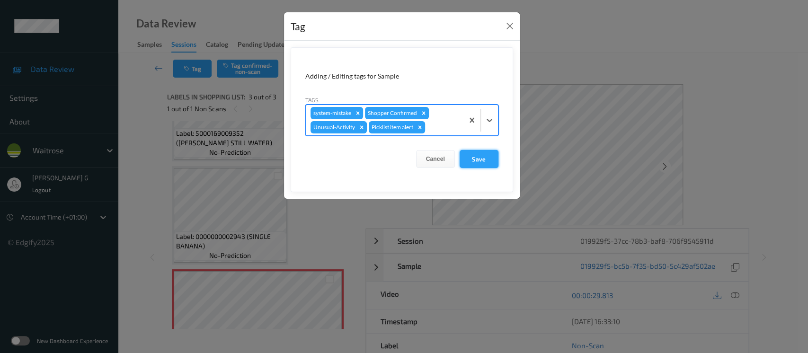
click at [492, 157] on button "Save" at bounding box center [479, 159] width 39 height 18
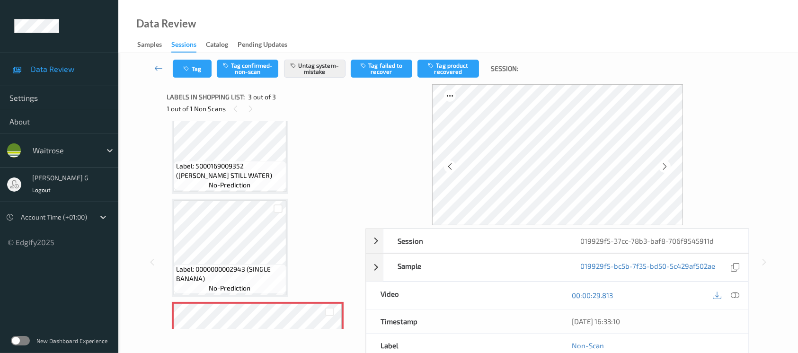
scroll to position [0, 0]
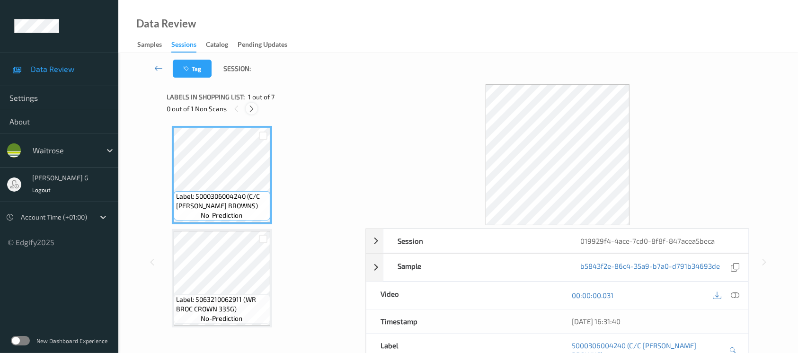
click at [249, 107] on icon at bounding box center [252, 109] width 8 height 9
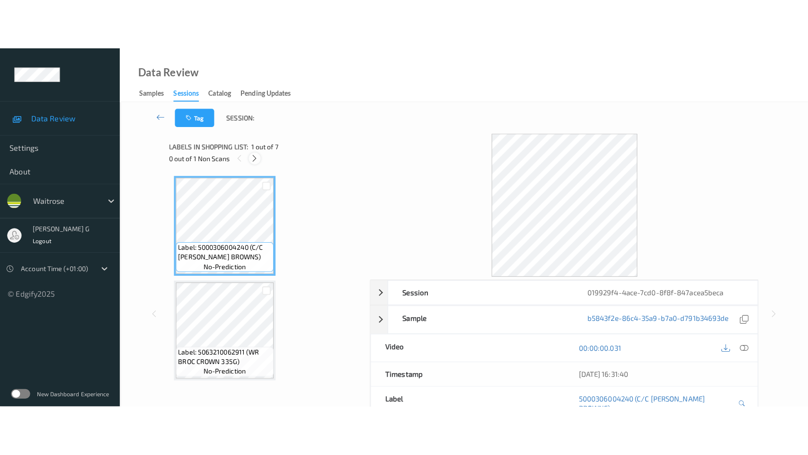
scroll to position [516, 0]
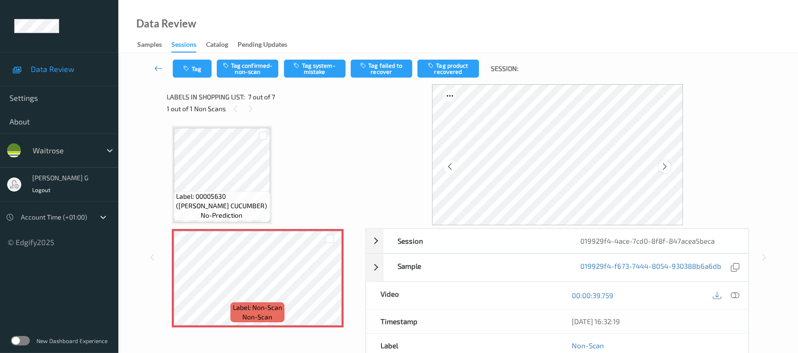
click at [665, 164] on icon at bounding box center [665, 166] width 8 height 9
click at [736, 291] on icon at bounding box center [735, 295] width 9 height 9
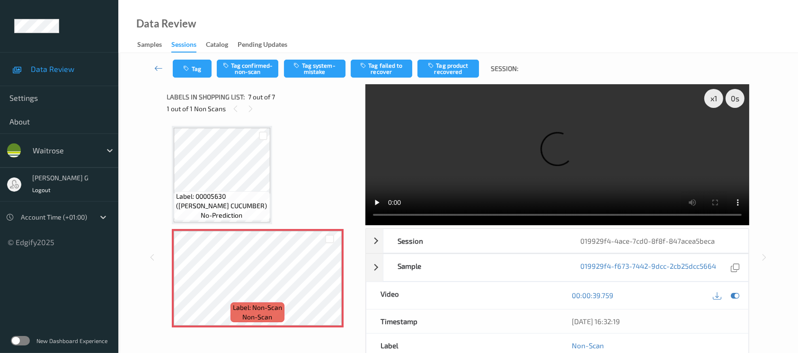
scroll to position [415, 0]
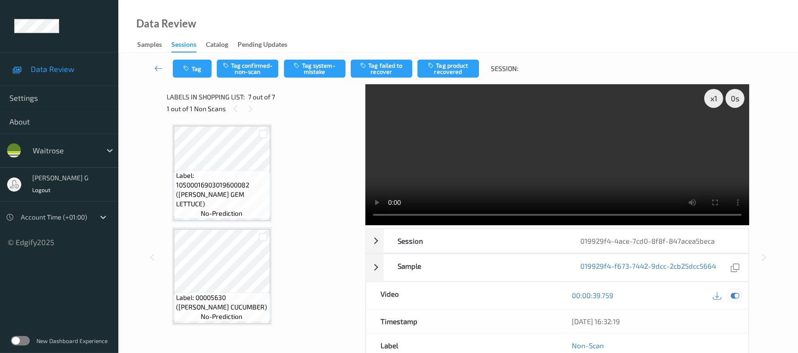
click at [735, 294] on icon at bounding box center [735, 295] width 9 height 9
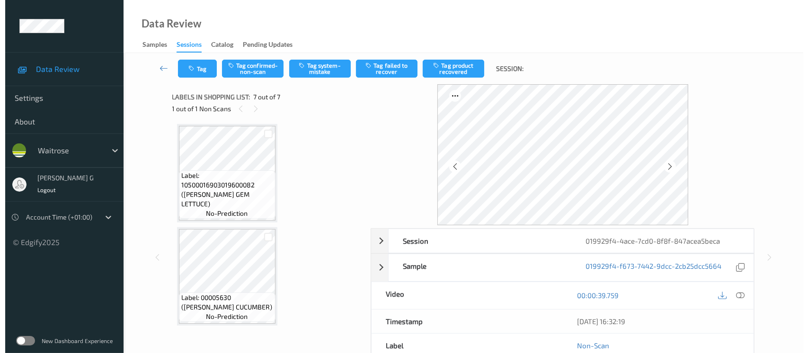
scroll to position [478, 0]
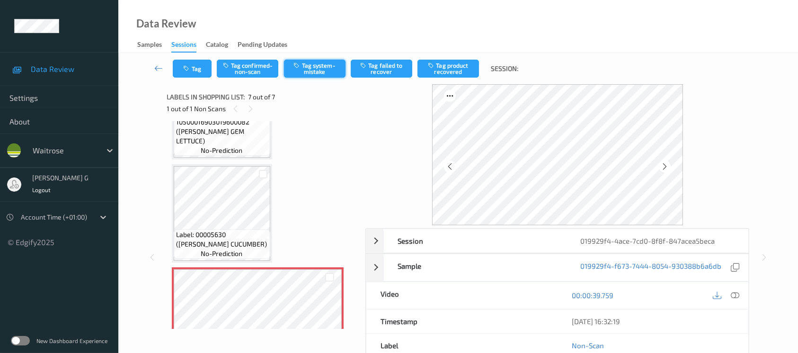
click at [315, 69] on button "Tag system-mistake" at bounding box center [315, 69] width 62 height 18
click at [187, 76] on button "Tag" at bounding box center [192, 69] width 39 height 18
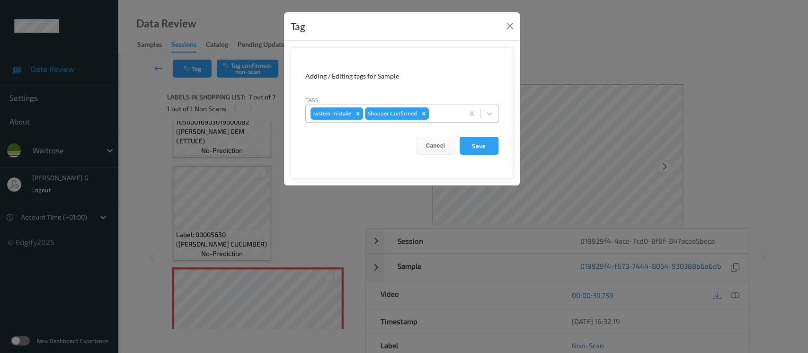
click at [441, 111] on div at bounding box center [445, 113] width 28 height 11
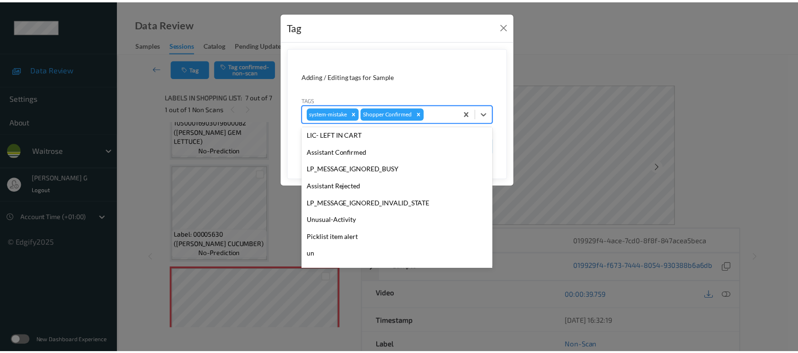
scroll to position [220, 0]
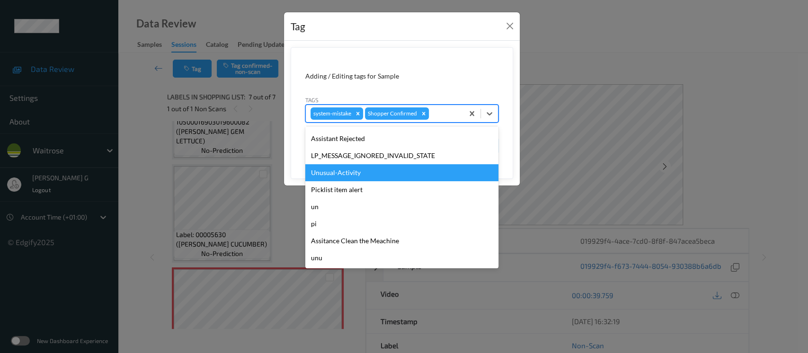
click at [333, 172] on div "Unusual-Activity" at bounding box center [401, 172] width 193 height 17
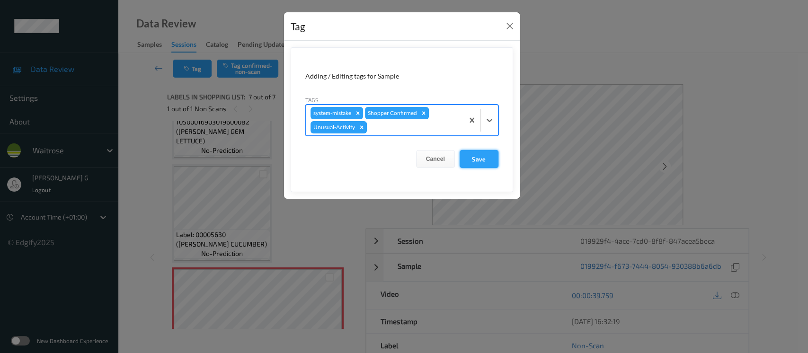
click at [476, 159] on button "Save" at bounding box center [479, 159] width 39 height 18
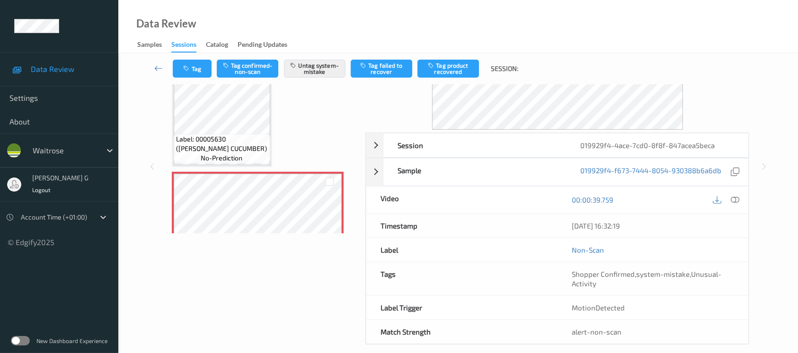
scroll to position [106, 0]
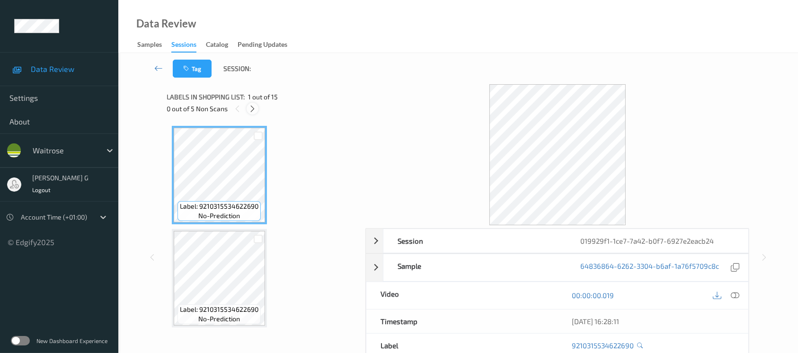
click at [250, 107] on icon at bounding box center [253, 109] width 8 height 9
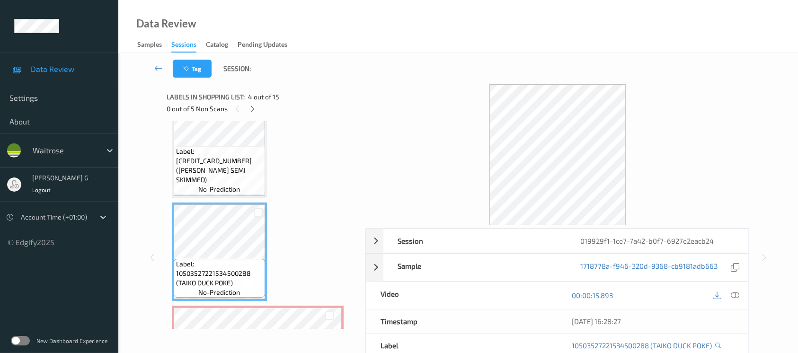
scroll to position [252, 0]
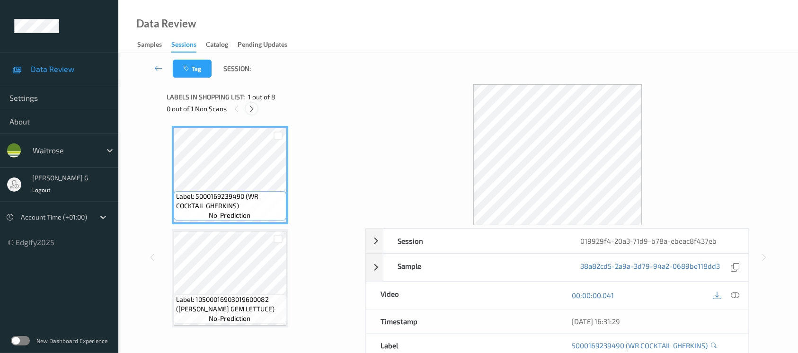
click at [252, 107] on icon at bounding box center [252, 109] width 8 height 9
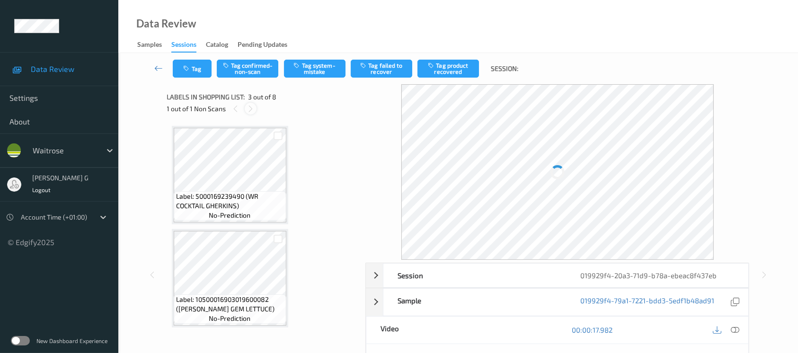
scroll to position [107, 0]
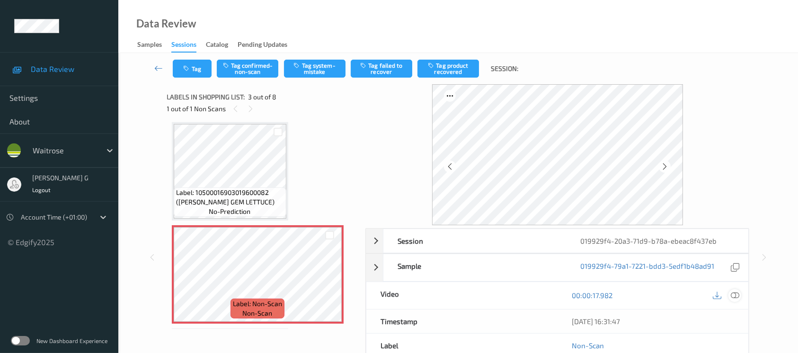
click at [731, 295] on icon at bounding box center [735, 295] width 9 height 9
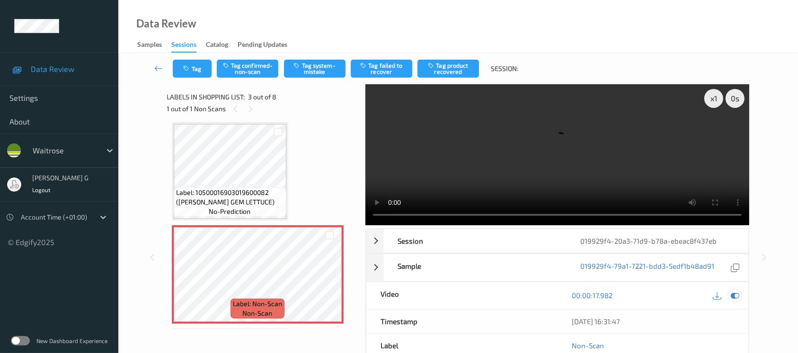
click at [734, 296] on icon at bounding box center [735, 295] width 9 height 9
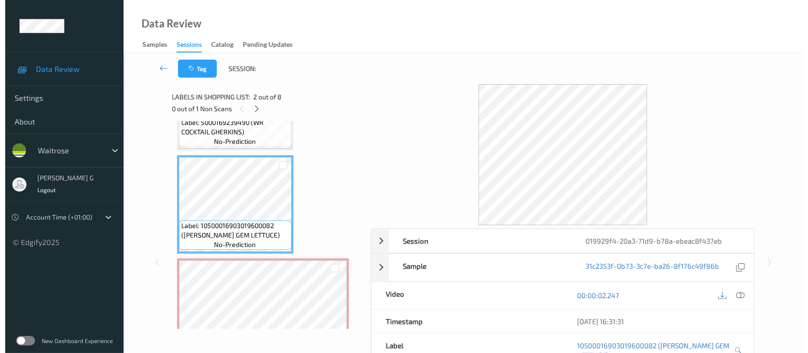
scroll to position [126, 0]
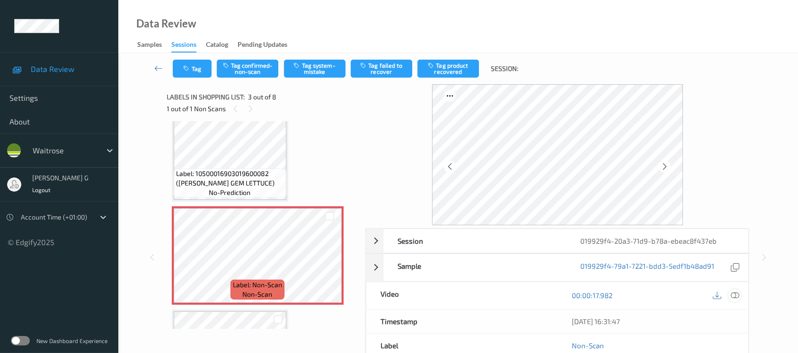
click at [736, 297] on icon at bounding box center [735, 295] width 9 height 9
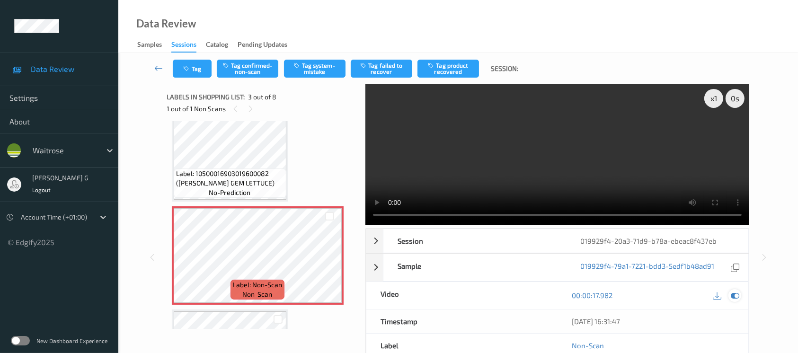
click at [736, 294] on icon at bounding box center [735, 295] width 9 height 9
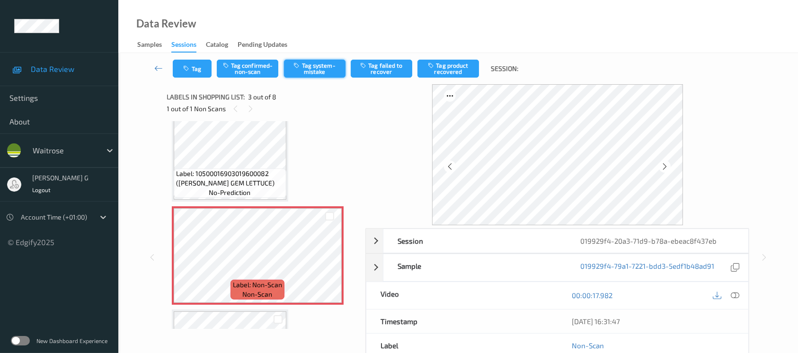
click at [297, 67] on icon "button" at bounding box center [298, 65] width 8 height 7
click at [187, 69] on icon "button" at bounding box center [188, 68] width 8 height 7
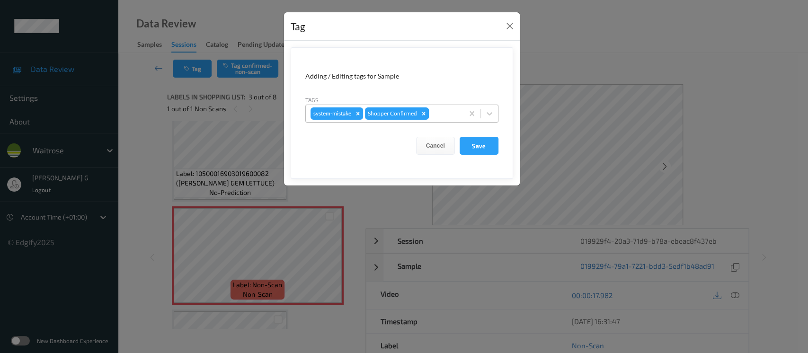
click at [449, 116] on div at bounding box center [445, 113] width 28 height 11
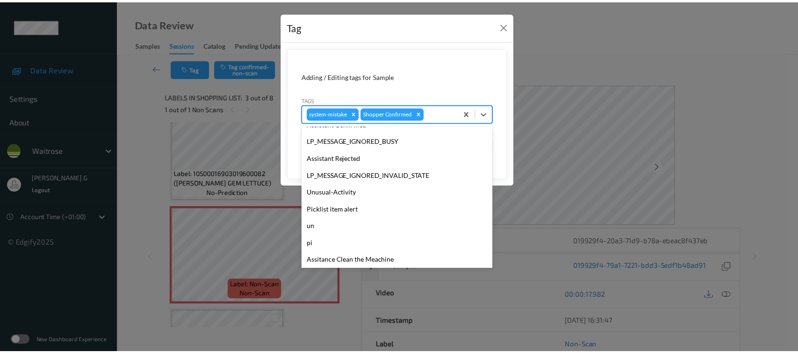
scroll to position [220, 0]
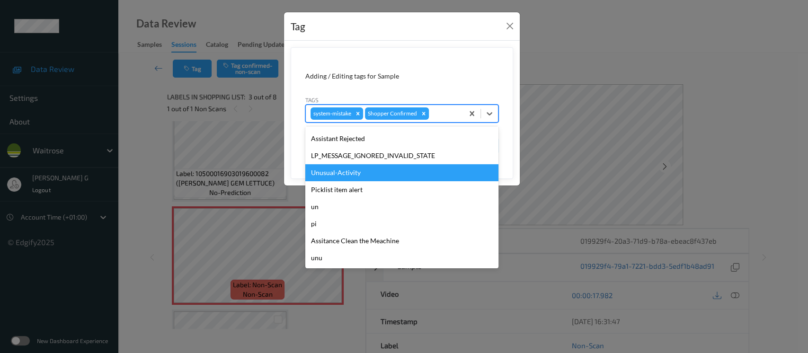
click at [327, 175] on div "Unusual-Activity" at bounding box center [401, 172] width 193 height 17
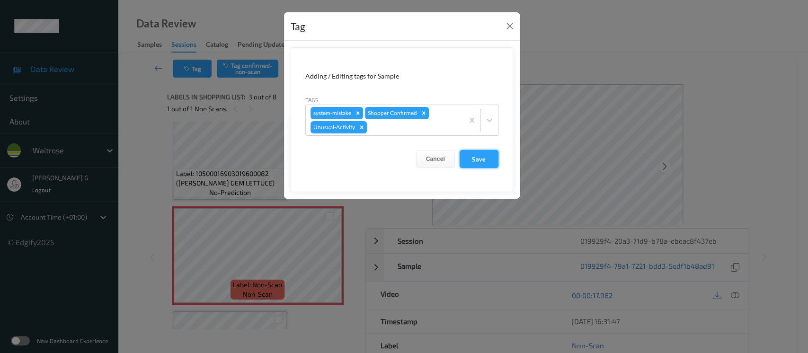
click at [479, 159] on button "Save" at bounding box center [479, 159] width 39 height 18
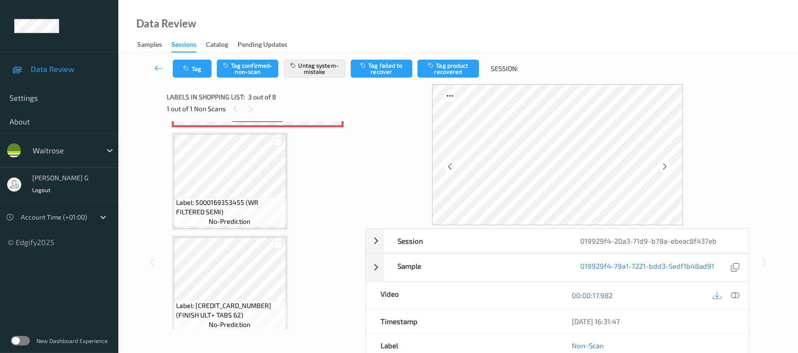
scroll to position [0, 0]
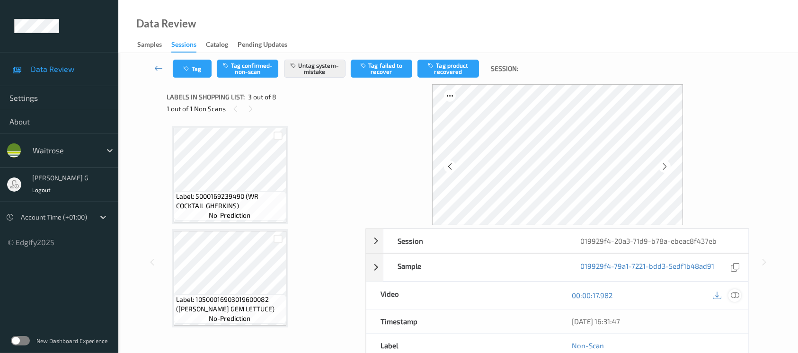
click at [738, 297] on icon at bounding box center [735, 295] width 9 height 9
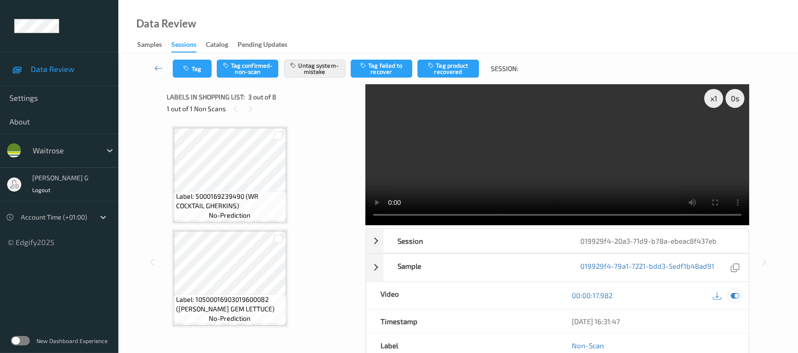
click at [736, 294] on icon at bounding box center [735, 295] width 9 height 9
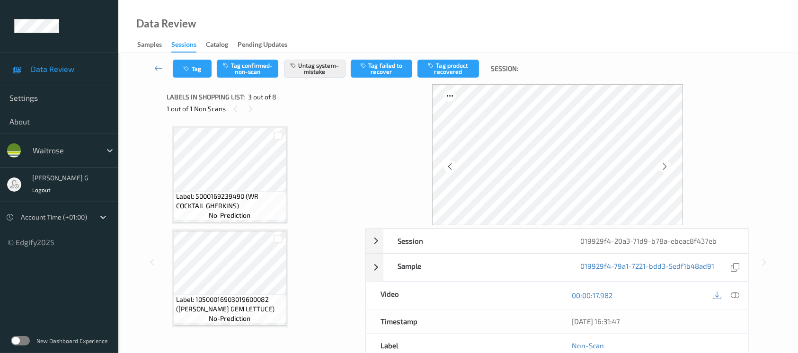
click at [738, 165] on div at bounding box center [558, 154] width 384 height 141
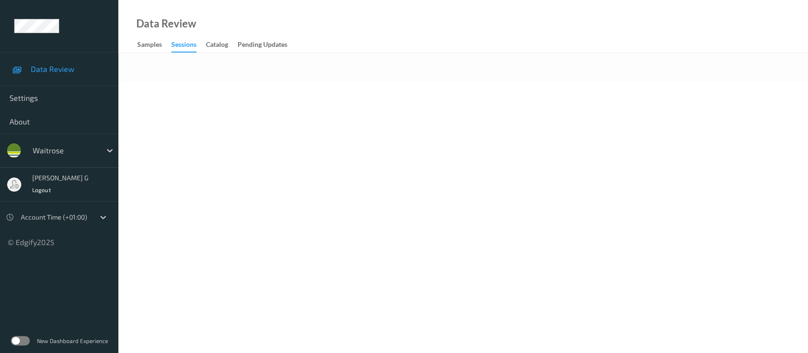
click at [422, 129] on body "Data Review Settings About waitrose [PERSON_NAME] g Logout Account Time (+01:00…" at bounding box center [404, 176] width 808 height 353
click at [308, 0] on div "Data Review Samples Sessions Catalog Pending Updates" at bounding box center [463, 26] width 690 height 53
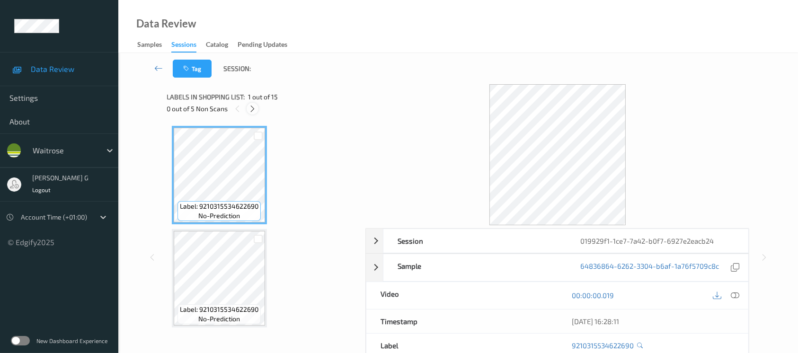
click at [252, 112] on icon at bounding box center [253, 109] width 8 height 9
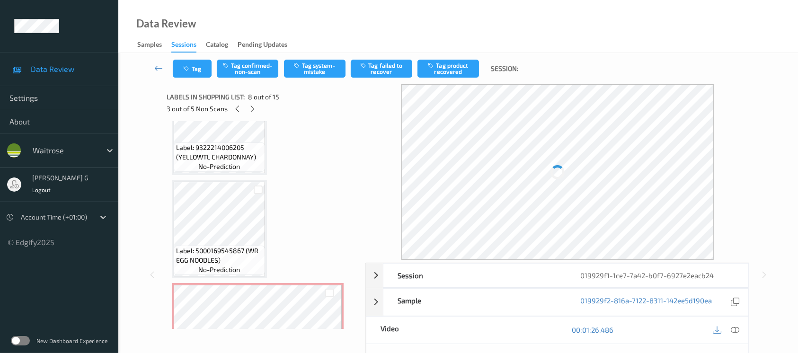
scroll to position [947, 0]
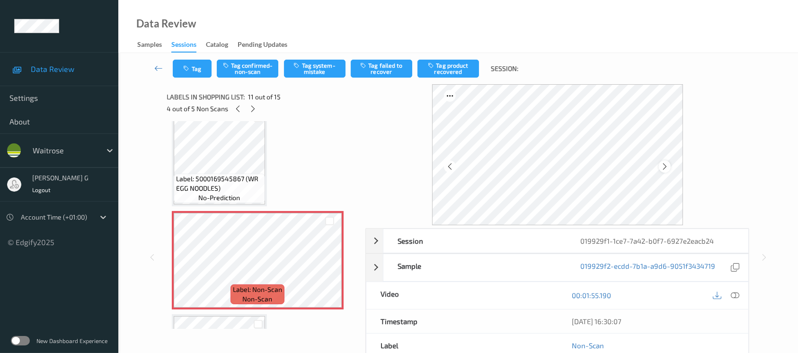
click at [663, 169] on icon at bounding box center [665, 166] width 8 height 9
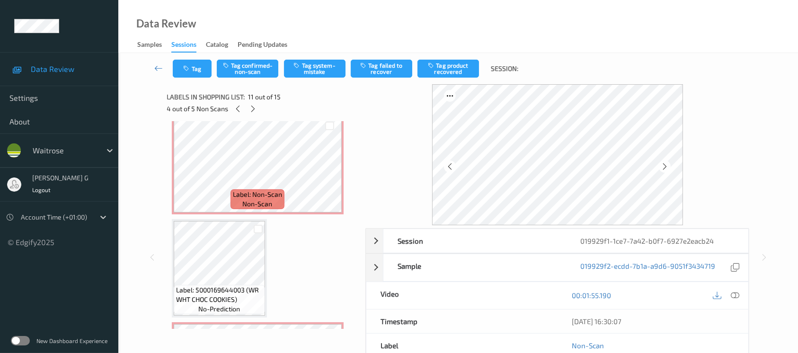
scroll to position [315, 0]
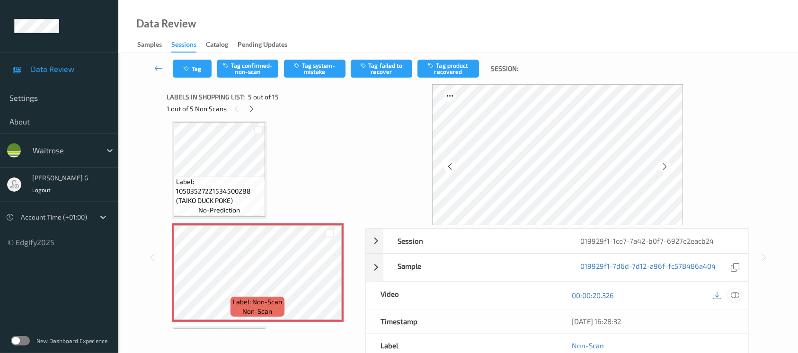
click at [738, 294] on icon at bounding box center [735, 295] width 9 height 9
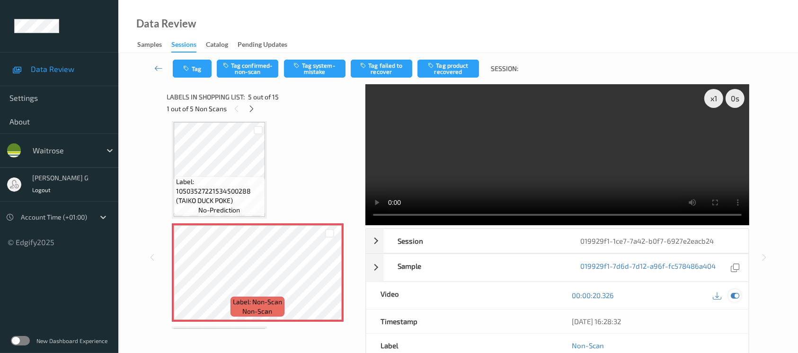
click at [734, 294] on icon at bounding box center [735, 295] width 9 height 9
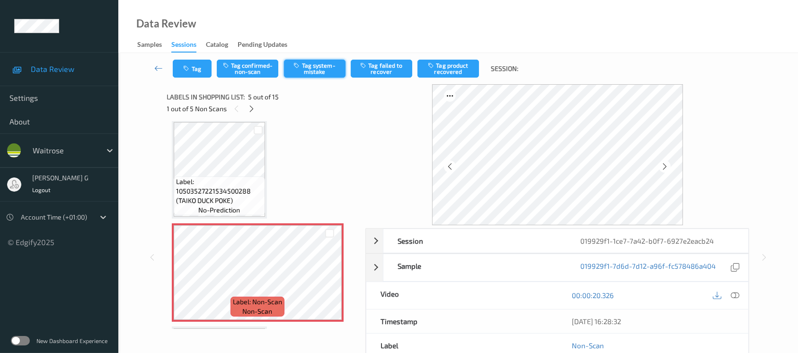
click at [312, 70] on button "Tag system-mistake" at bounding box center [315, 69] width 62 height 18
click at [191, 70] on icon "button" at bounding box center [188, 68] width 8 height 7
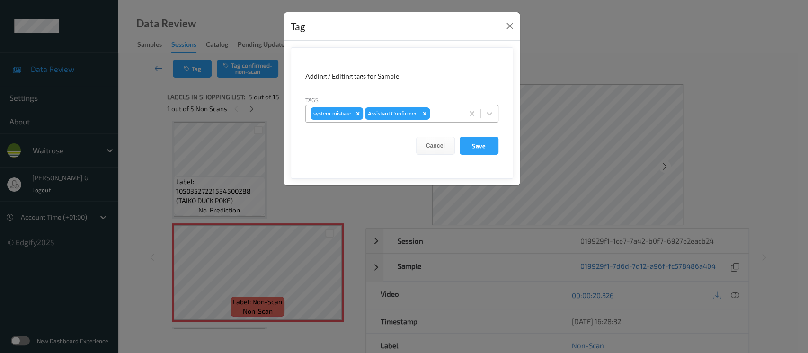
click at [440, 116] on div at bounding box center [445, 113] width 27 height 11
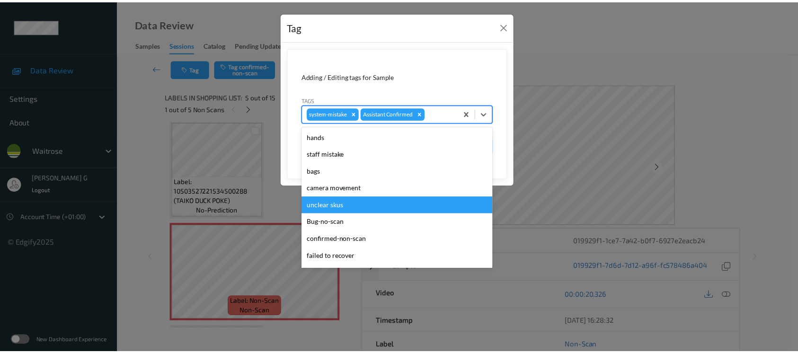
scroll to position [220, 0]
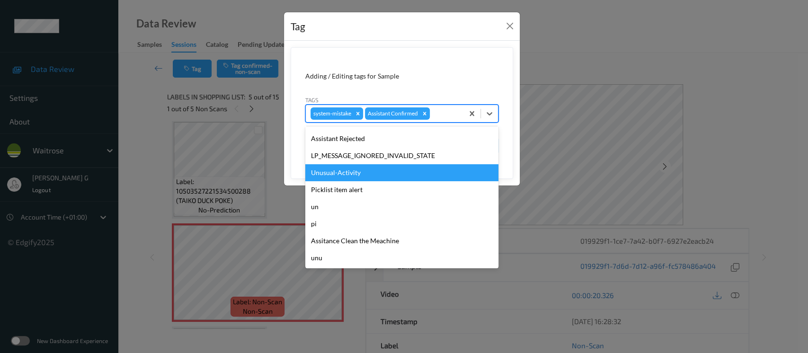
click at [345, 175] on div "Unusual-Activity" at bounding box center [401, 172] width 193 height 17
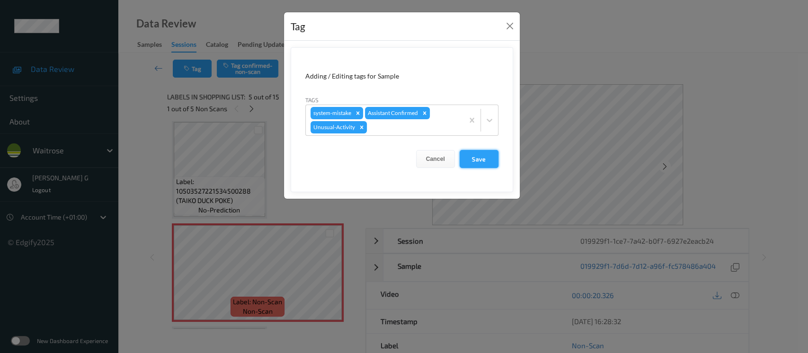
click at [477, 156] on button "Save" at bounding box center [479, 159] width 39 height 18
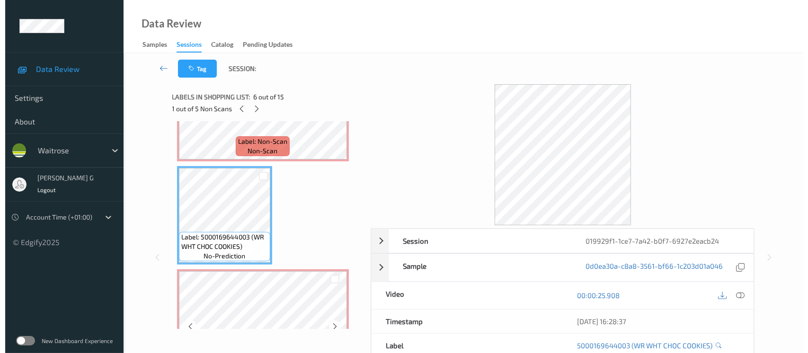
scroll to position [505, 0]
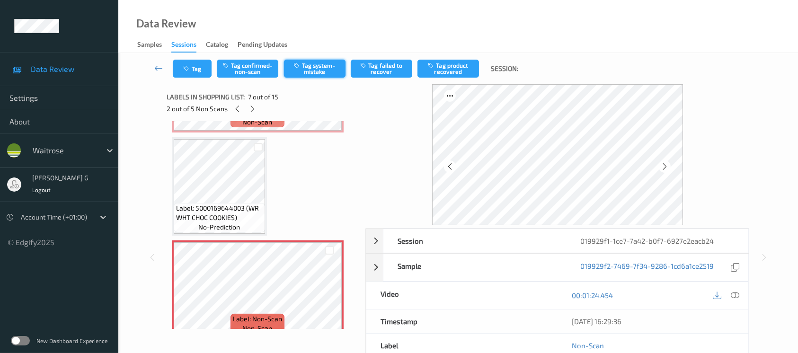
click at [314, 66] on button "Tag system-mistake" at bounding box center [315, 69] width 62 height 18
click at [192, 68] on button "Tag" at bounding box center [192, 69] width 39 height 18
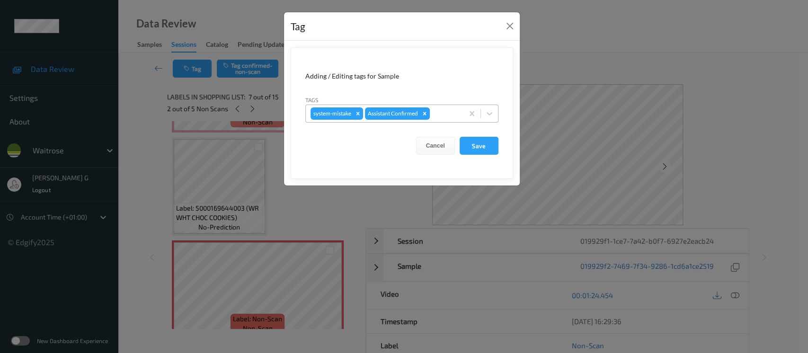
click at [445, 116] on div at bounding box center [445, 113] width 27 height 11
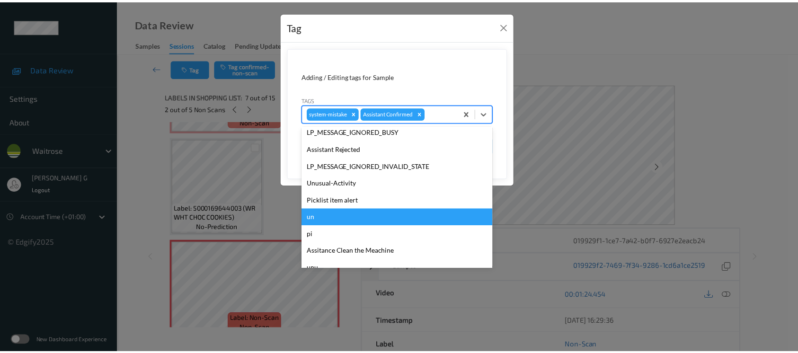
scroll to position [220, 0]
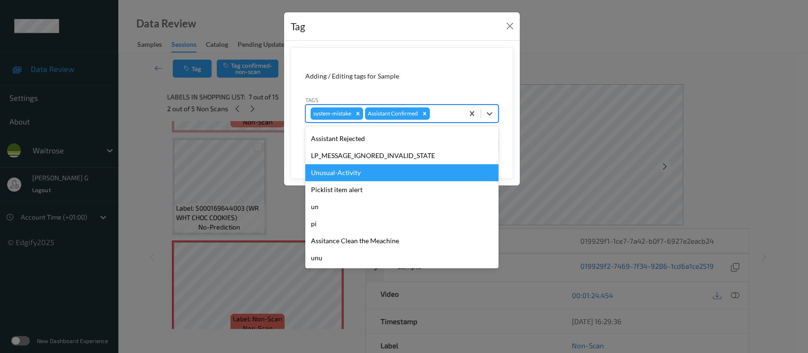
click at [343, 176] on div "Unusual-Activity" at bounding box center [401, 172] width 193 height 17
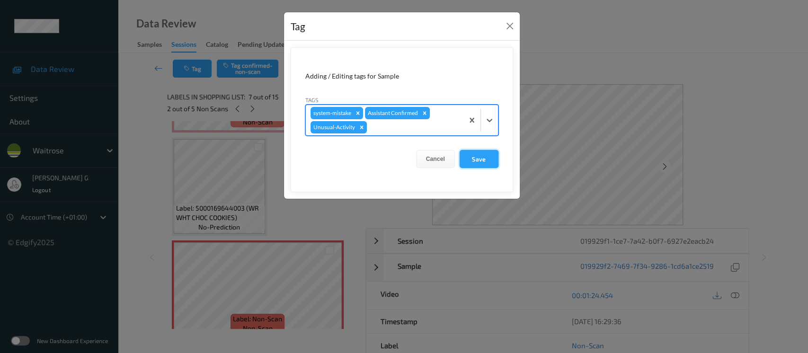
click at [488, 157] on button "Save" at bounding box center [479, 159] width 39 height 18
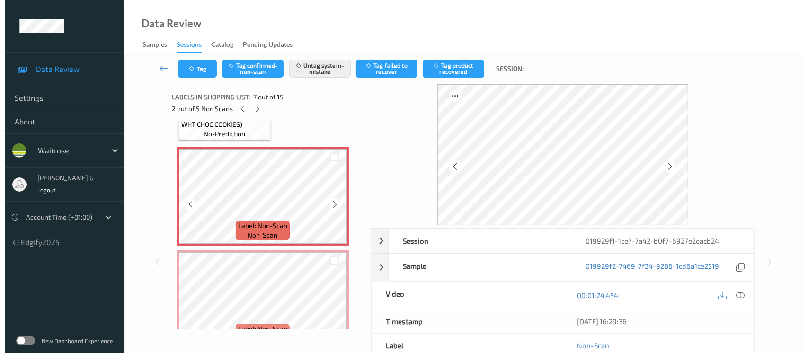
scroll to position [631, 0]
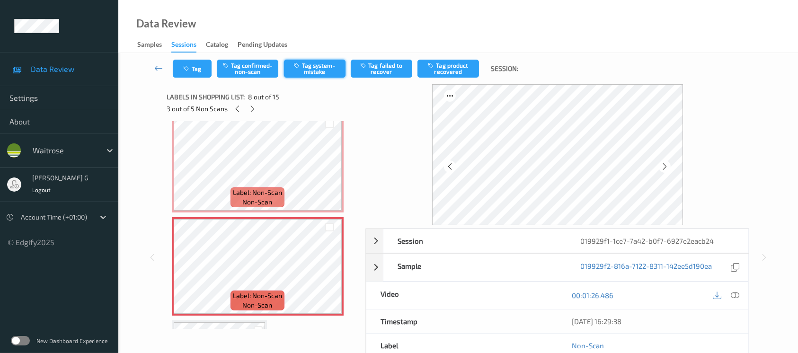
click at [311, 66] on button "Tag system-mistake" at bounding box center [315, 69] width 62 height 18
click at [208, 75] on button "Tag" at bounding box center [192, 69] width 39 height 18
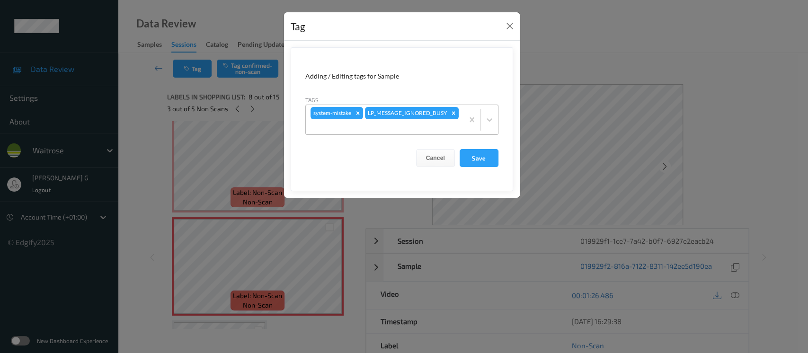
click at [405, 131] on div at bounding box center [385, 126] width 148 height 11
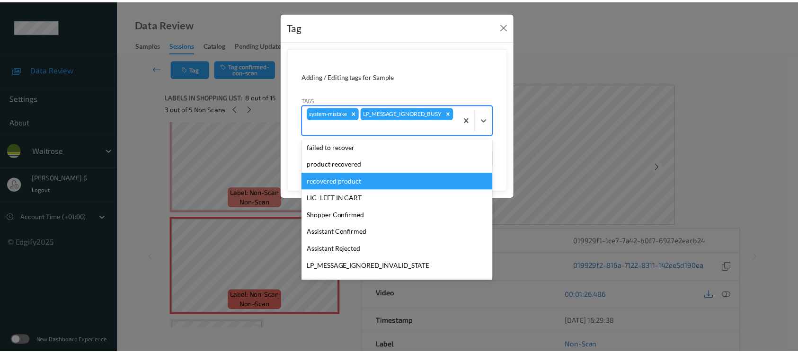
scroll to position [220, 0]
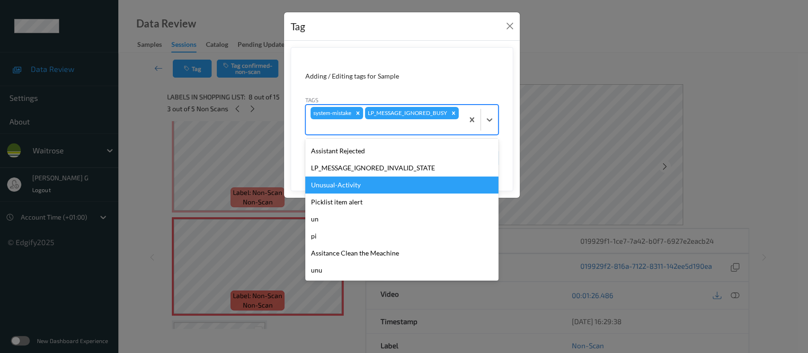
click at [353, 191] on div "Unusual-Activity" at bounding box center [401, 185] width 193 height 17
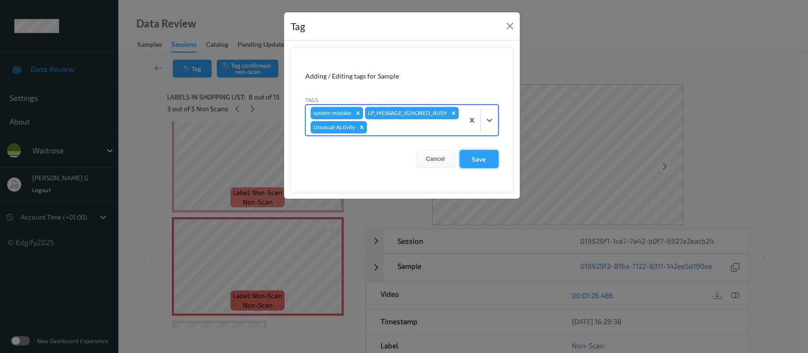
click at [487, 160] on button "Save" at bounding box center [479, 159] width 39 height 18
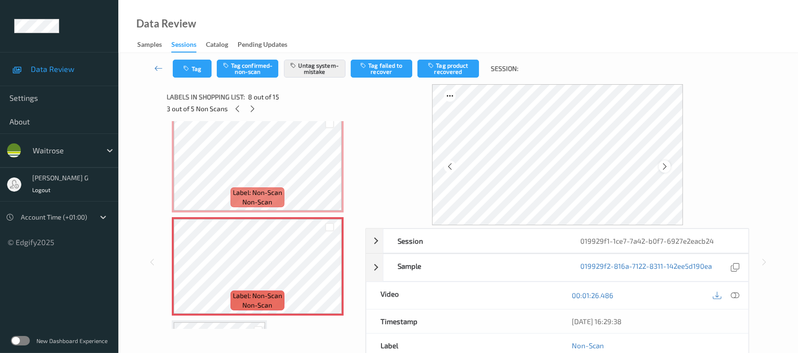
click at [669, 169] on div at bounding box center [665, 167] width 12 height 12
click at [667, 166] on icon at bounding box center [665, 166] width 8 height 9
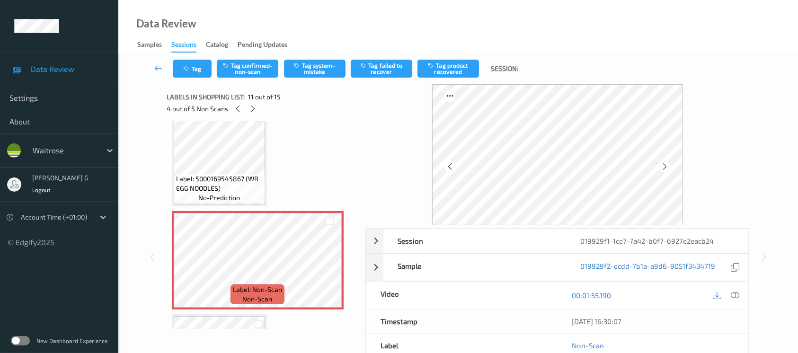
scroll to position [883, 0]
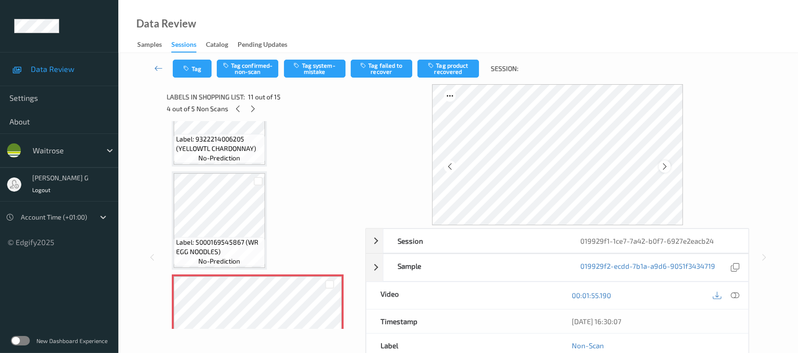
click at [669, 166] on div at bounding box center [665, 167] width 12 height 12
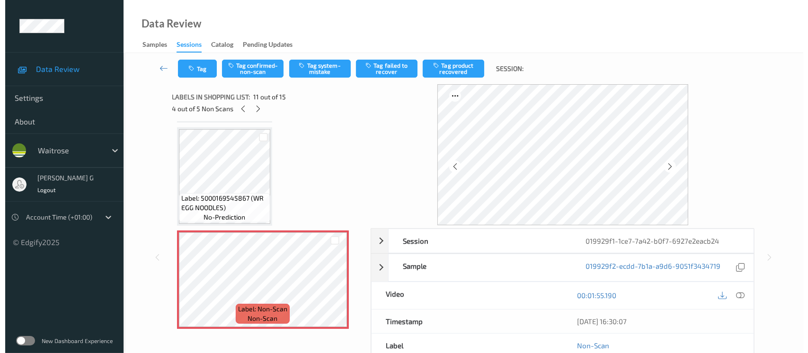
scroll to position [947, 0]
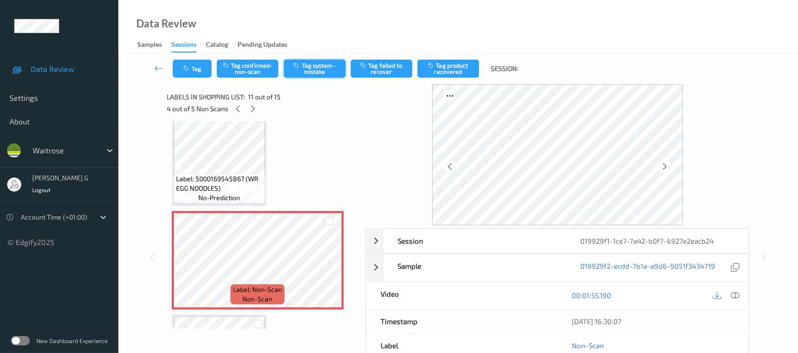
click at [323, 72] on button "Tag system-mistake" at bounding box center [315, 69] width 62 height 18
click at [194, 62] on button "Tag" at bounding box center [192, 69] width 39 height 18
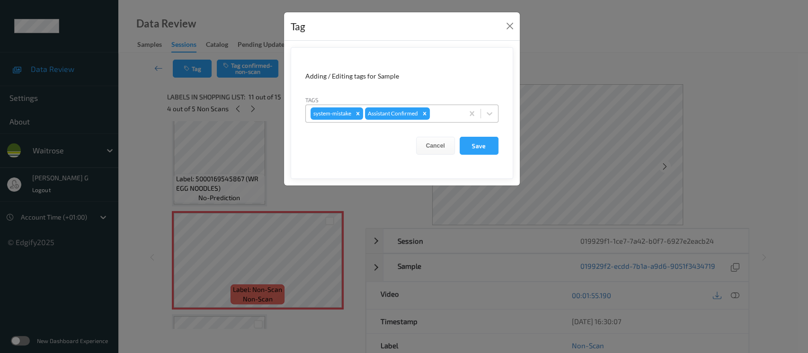
click at [436, 112] on div at bounding box center [445, 113] width 27 height 11
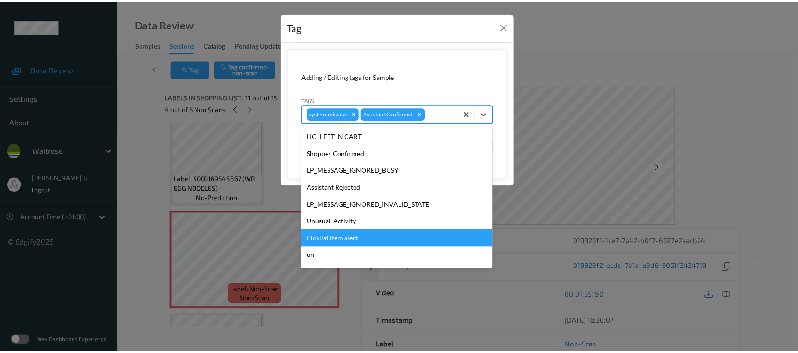
scroll to position [220, 0]
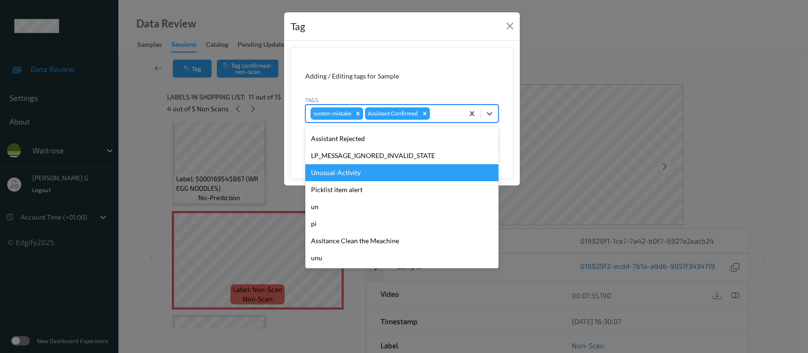
click at [342, 169] on div "Unusual-Activity" at bounding box center [401, 172] width 193 height 17
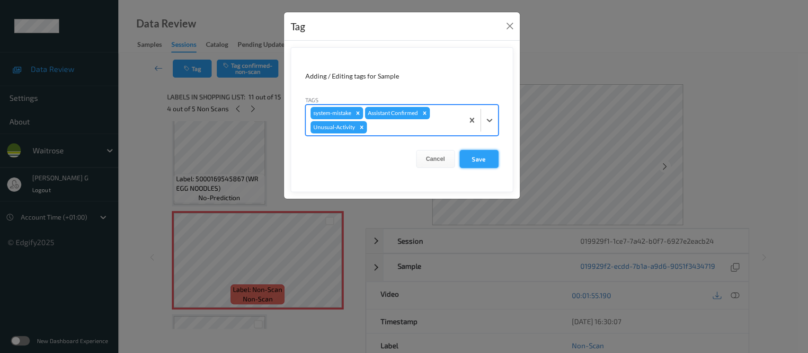
click at [478, 157] on button "Save" at bounding box center [479, 159] width 39 height 18
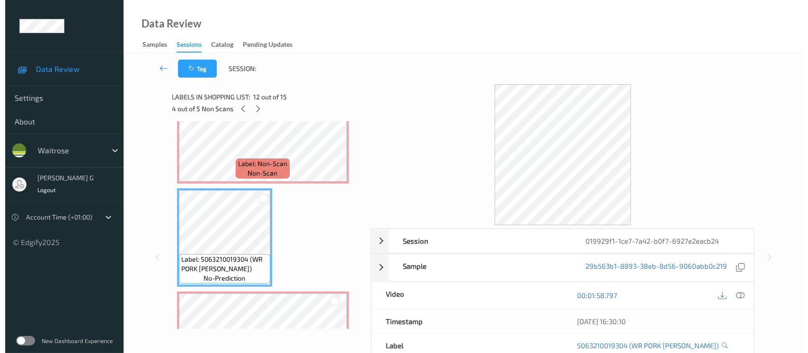
scroll to position [1136, 0]
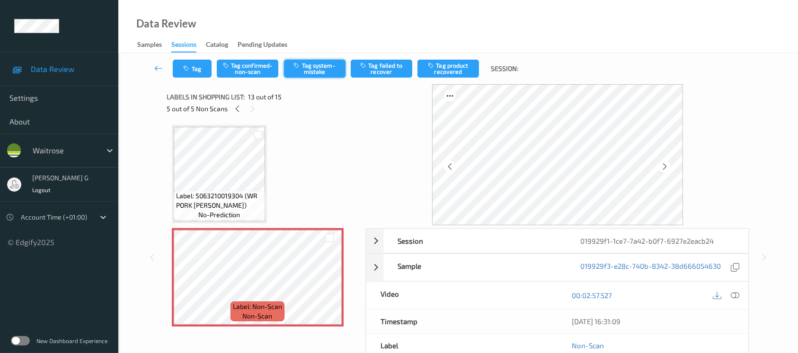
click at [304, 69] on button "Tag system-mistake" at bounding box center [315, 69] width 62 height 18
click at [192, 70] on button "Tag" at bounding box center [192, 69] width 39 height 18
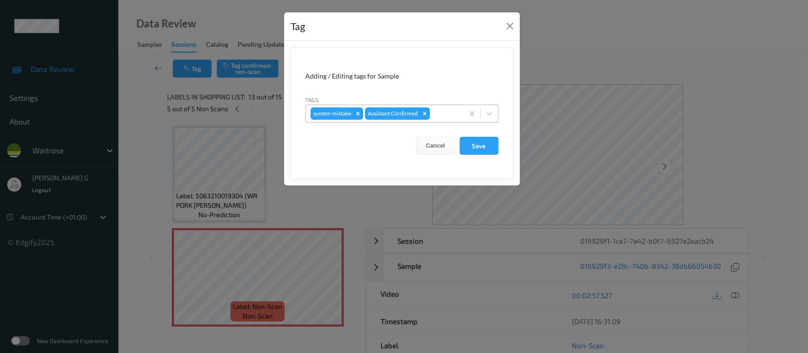
click at [442, 116] on div at bounding box center [445, 113] width 27 height 11
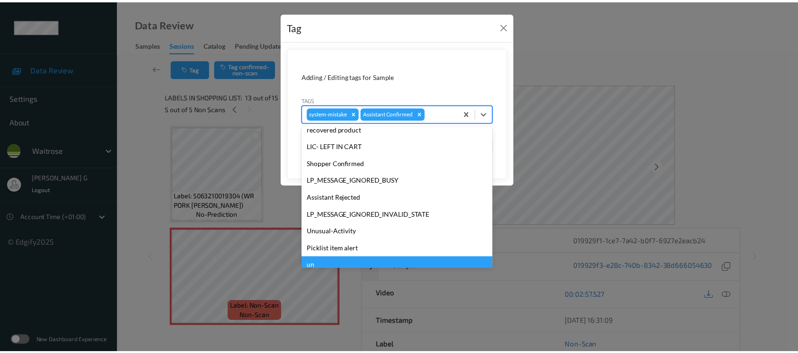
scroll to position [220, 0]
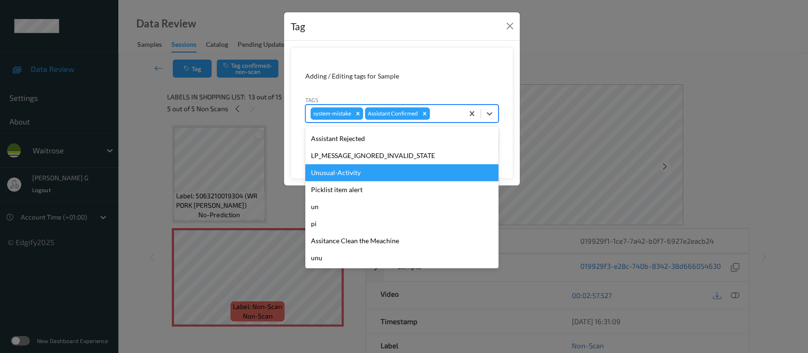
click at [345, 176] on div "Unusual-Activity" at bounding box center [401, 172] width 193 height 17
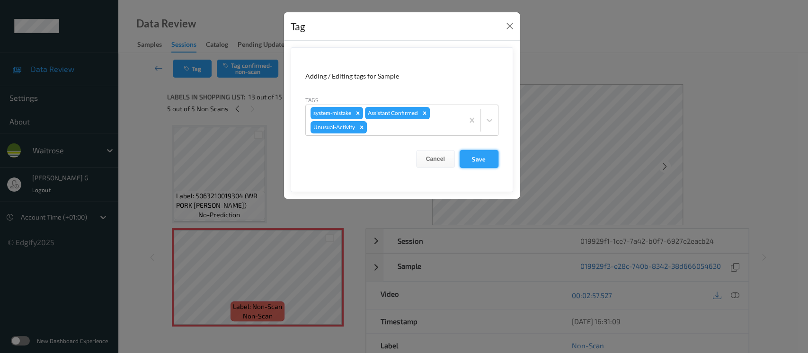
click at [483, 163] on button "Save" at bounding box center [479, 159] width 39 height 18
